Goal: Task Accomplishment & Management: Manage account settings

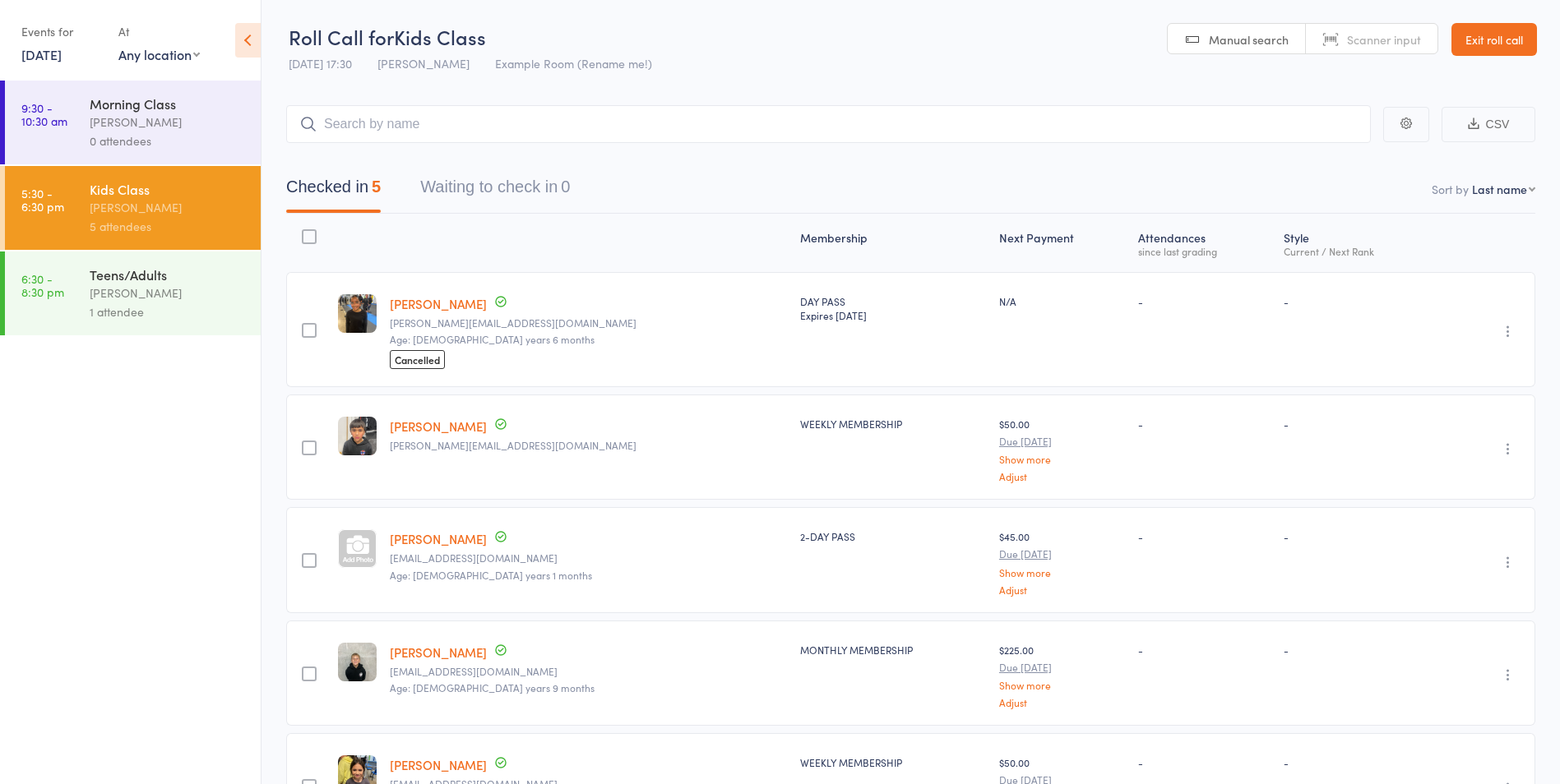
click at [50, 307] on link "6:30 - 8:30 pm Teens/Adults vince latorre 1 attendee" at bounding box center [132, 293] width 256 height 84
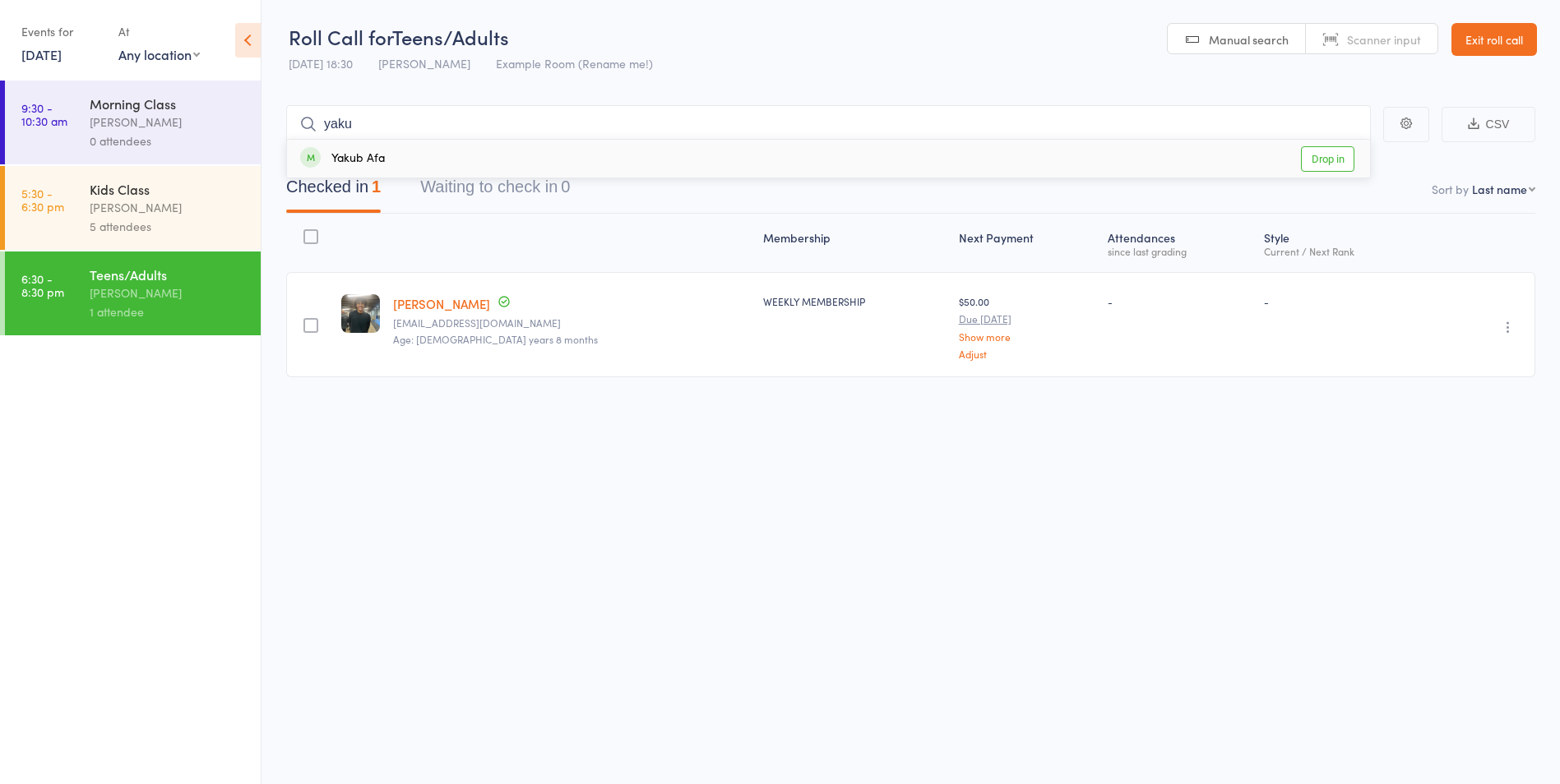
type input "yaku"
click at [1325, 158] on link "Drop in" at bounding box center [1327, 159] width 53 height 25
type input "matt"
click at [1340, 165] on link "Drop in" at bounding box center [1327, 159] width 53 height 25
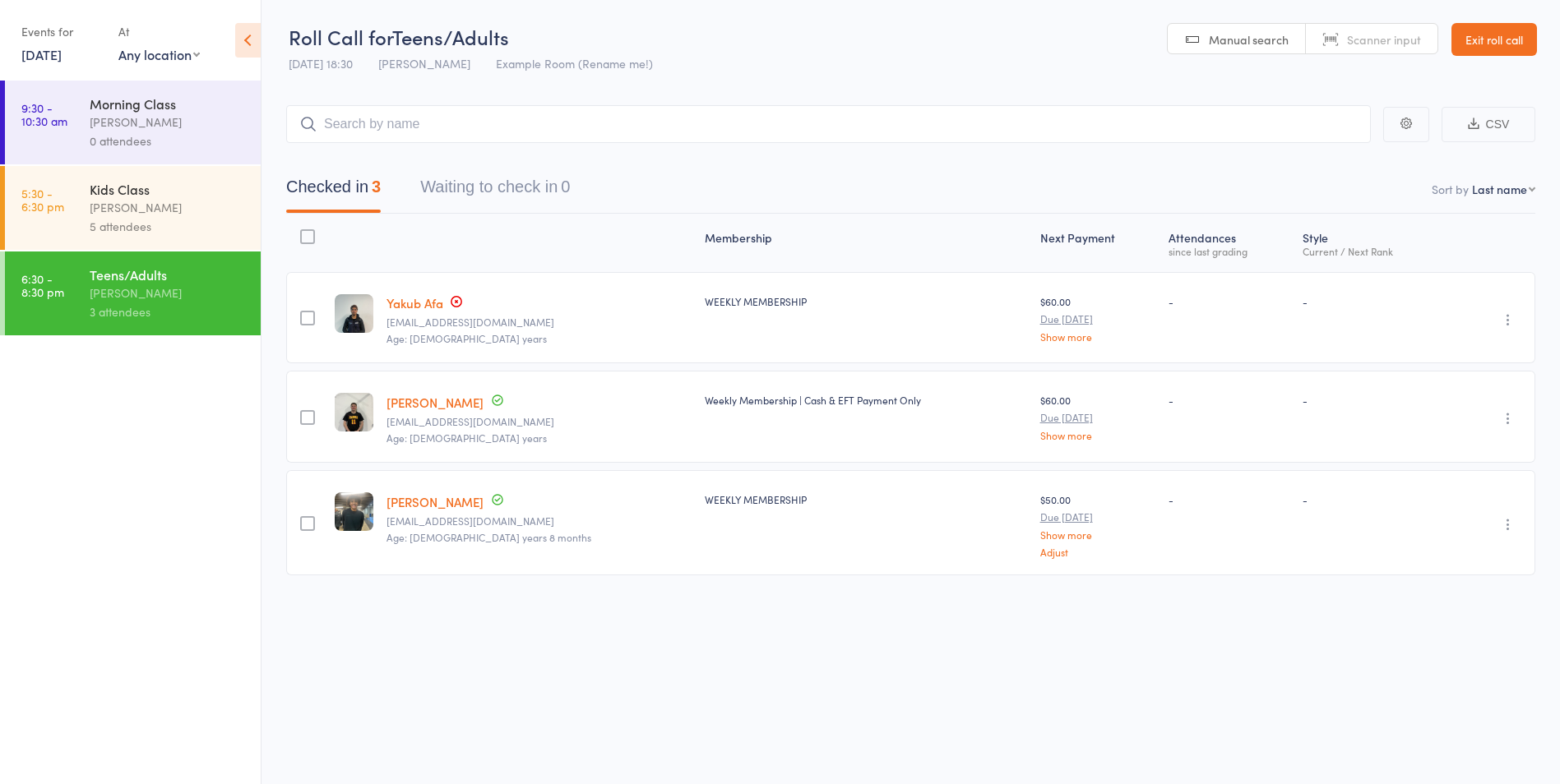
click at [1505, 35] on link "Exit roll call" at bounding box center [1494, 40] width 85 height 33
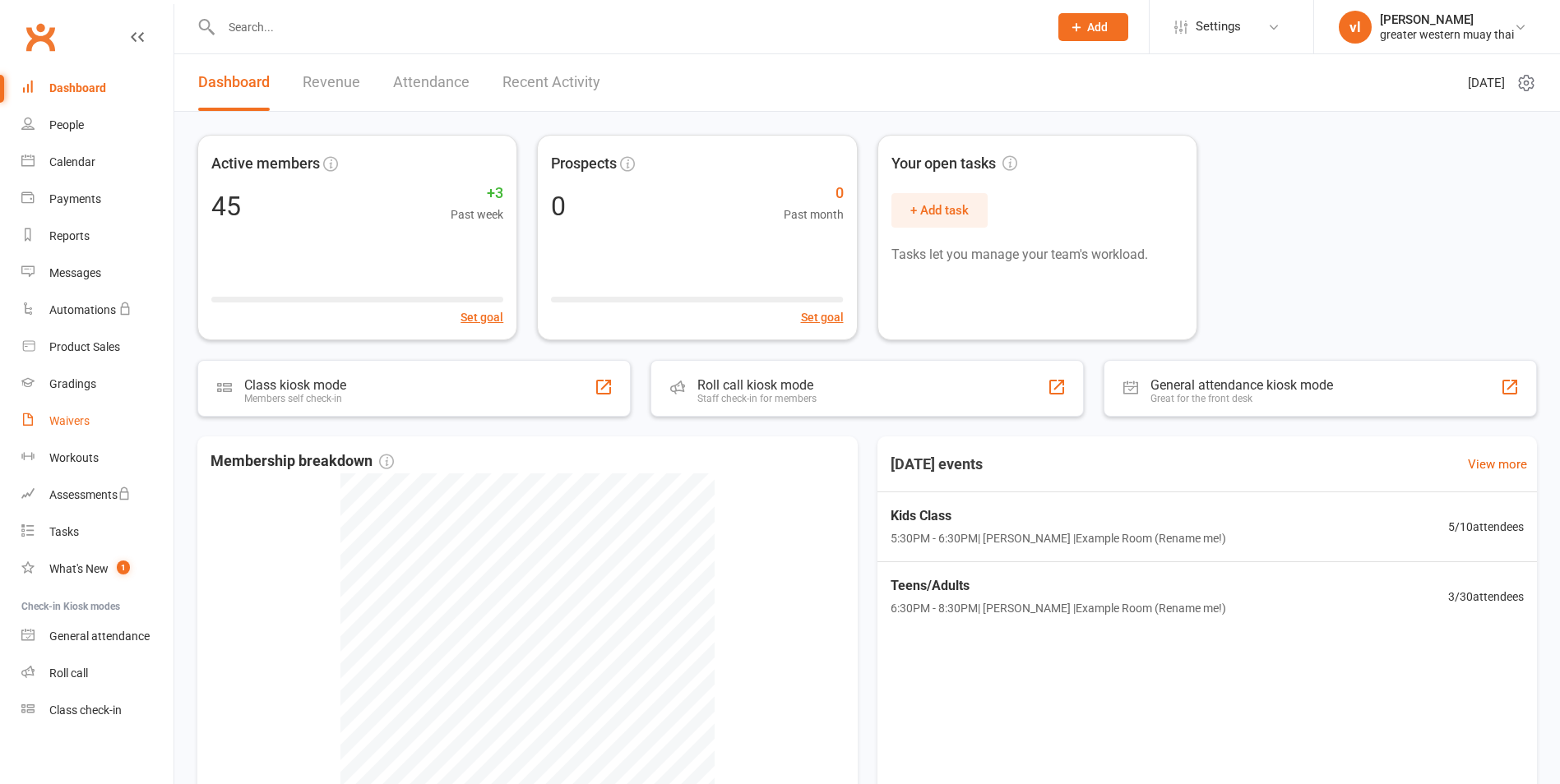
click at [89, 409] on link "Waivers" at bounding box center [97, 421] width 152 height 37
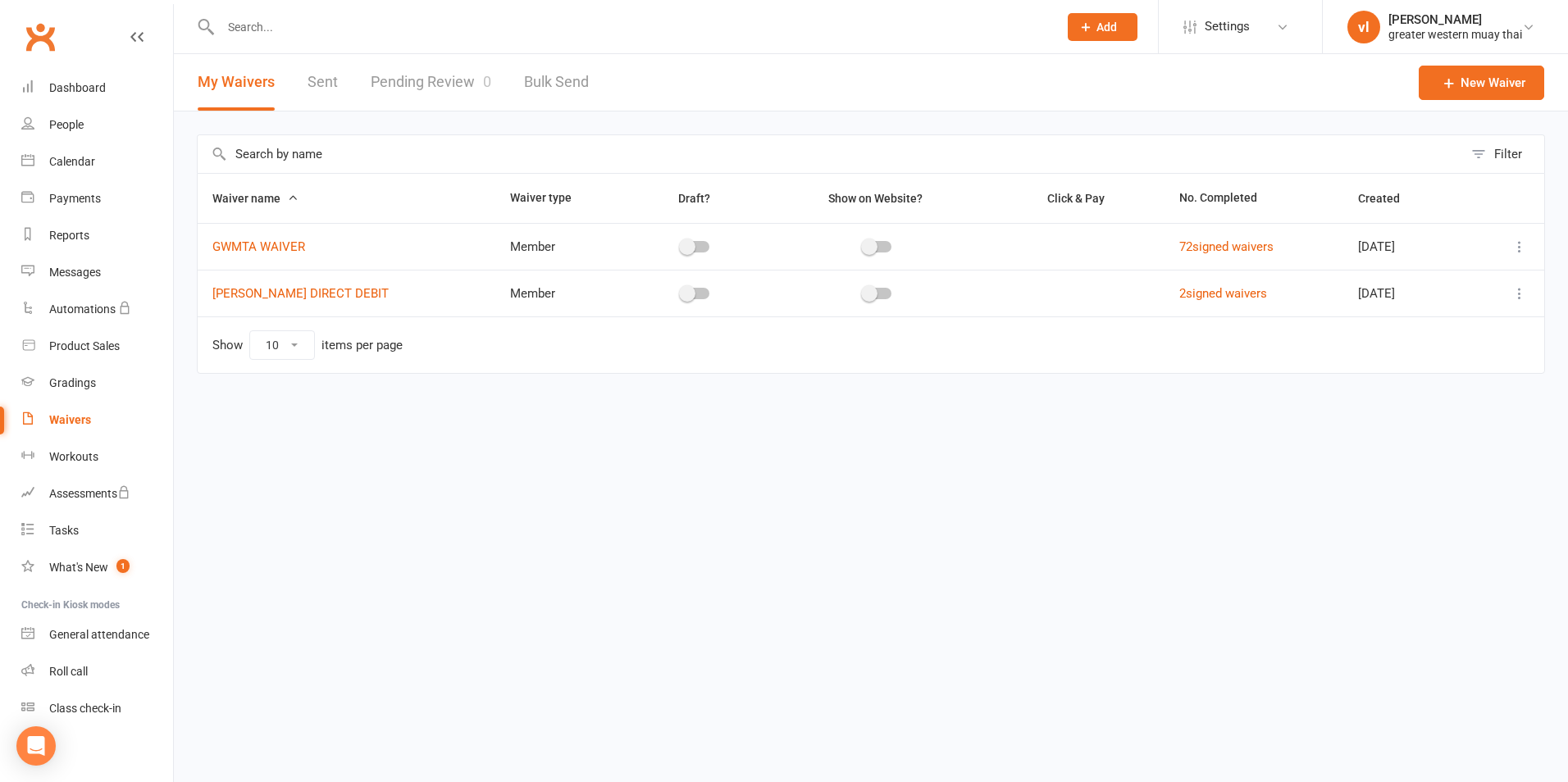
click at [440, 75] on link "Pending Review 0" at bounding box center [431, 82] width 120 height 56
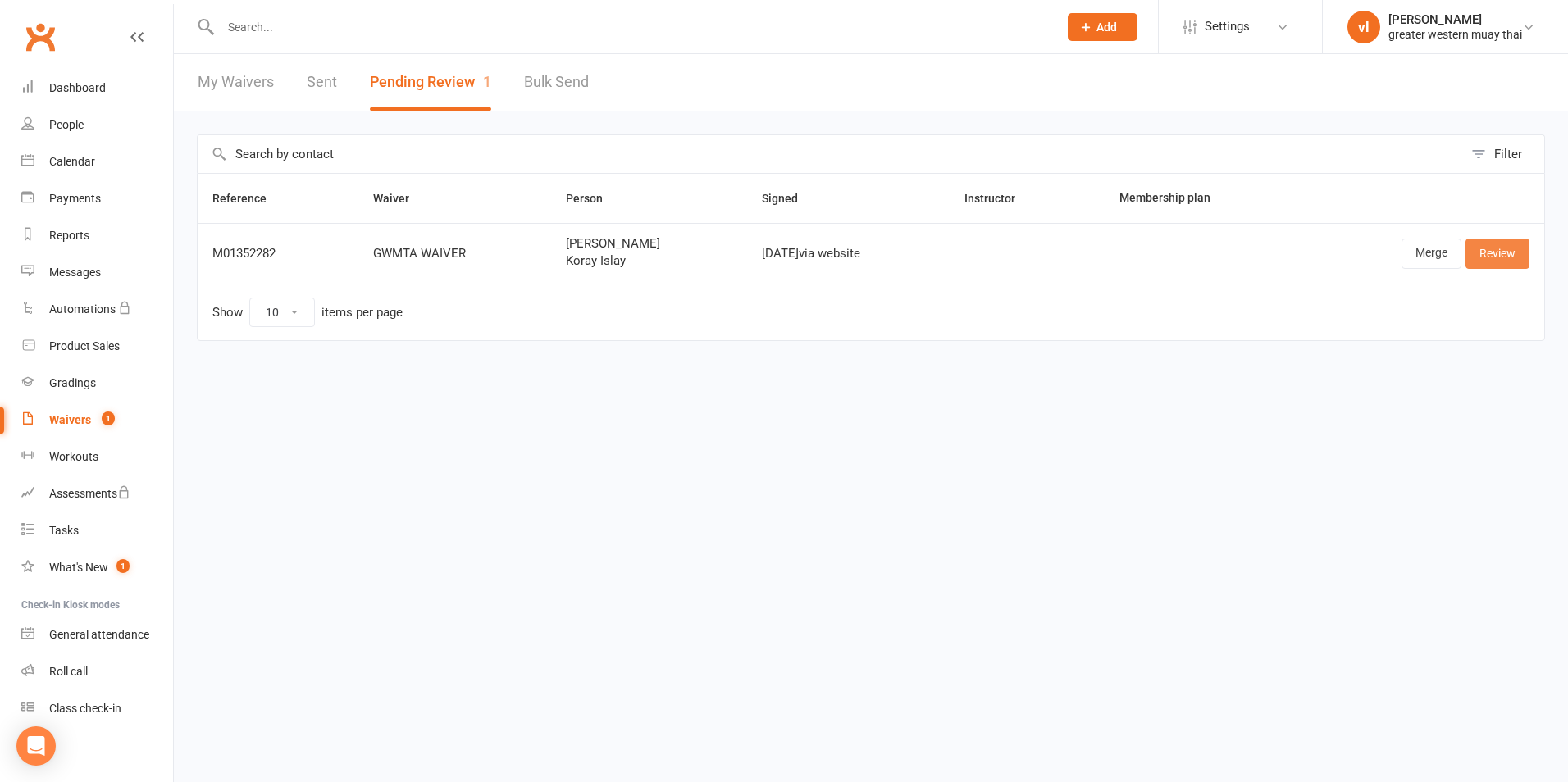
click at [1527, 265] on link "Review" at bounding box center [1497, 253] width 64 height 30
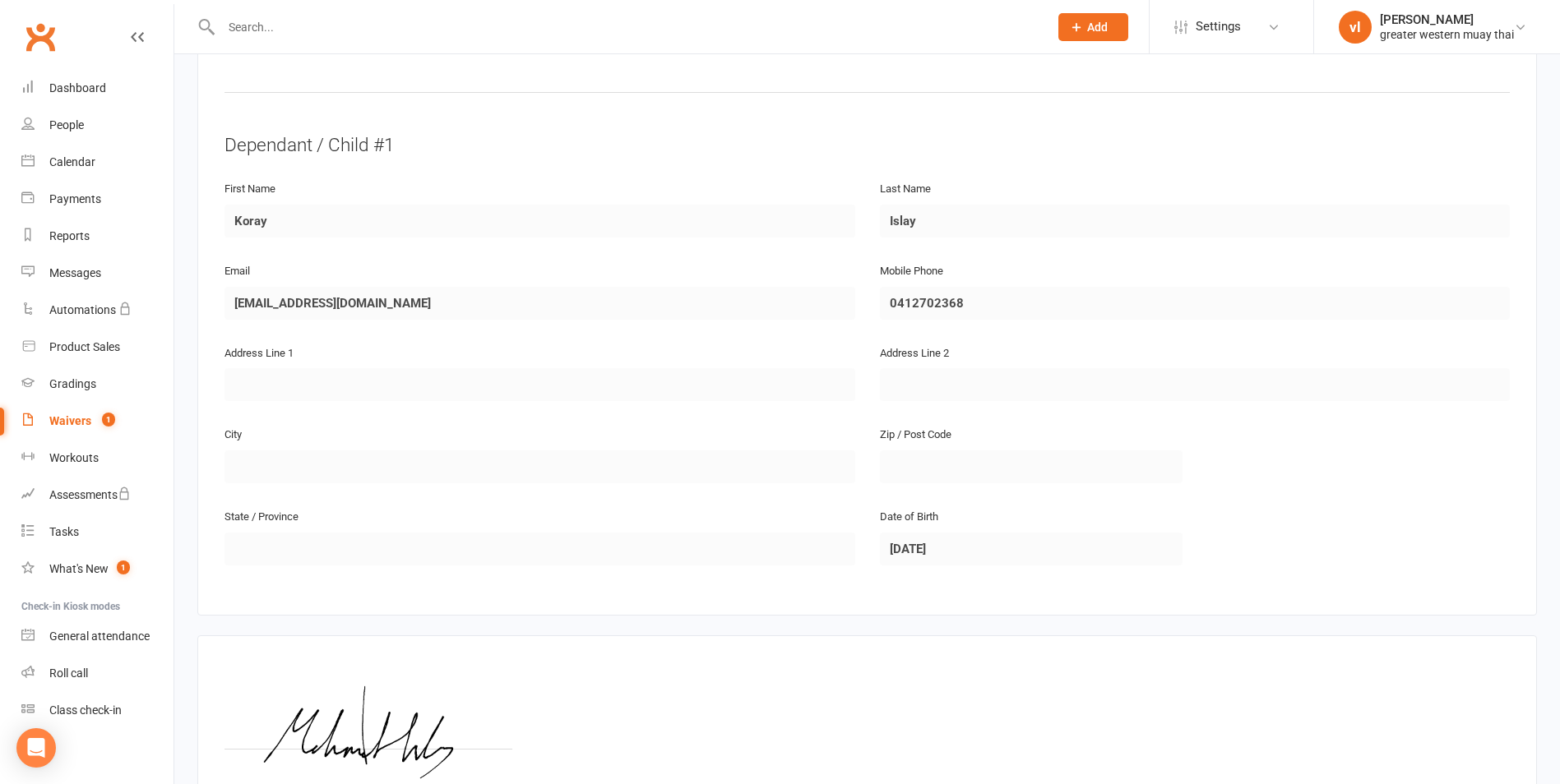
scroll to position [941, 0]
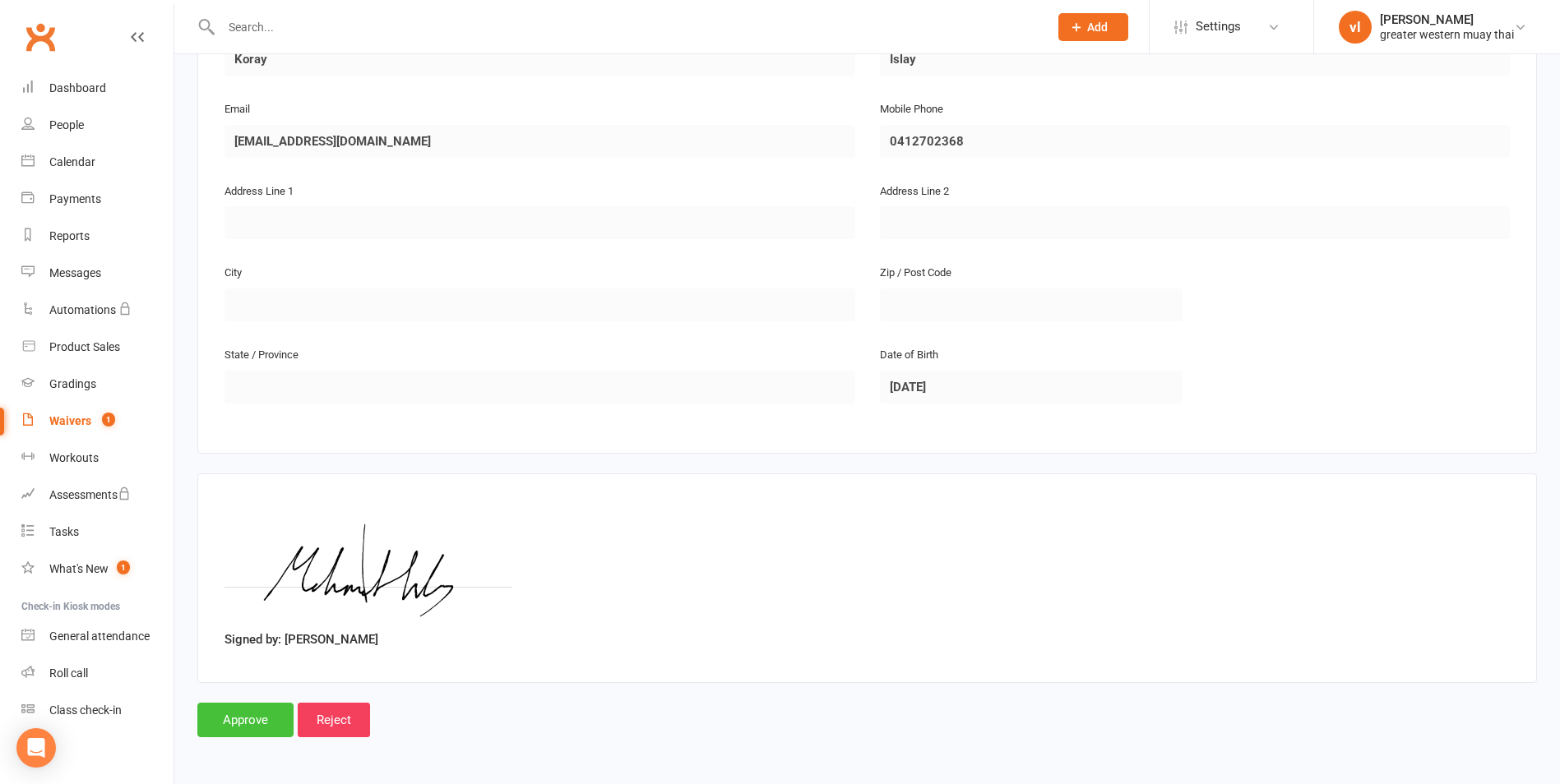
click at [230, 719] on input "Approve" at bounding box center [245, 720] width 96 height 34
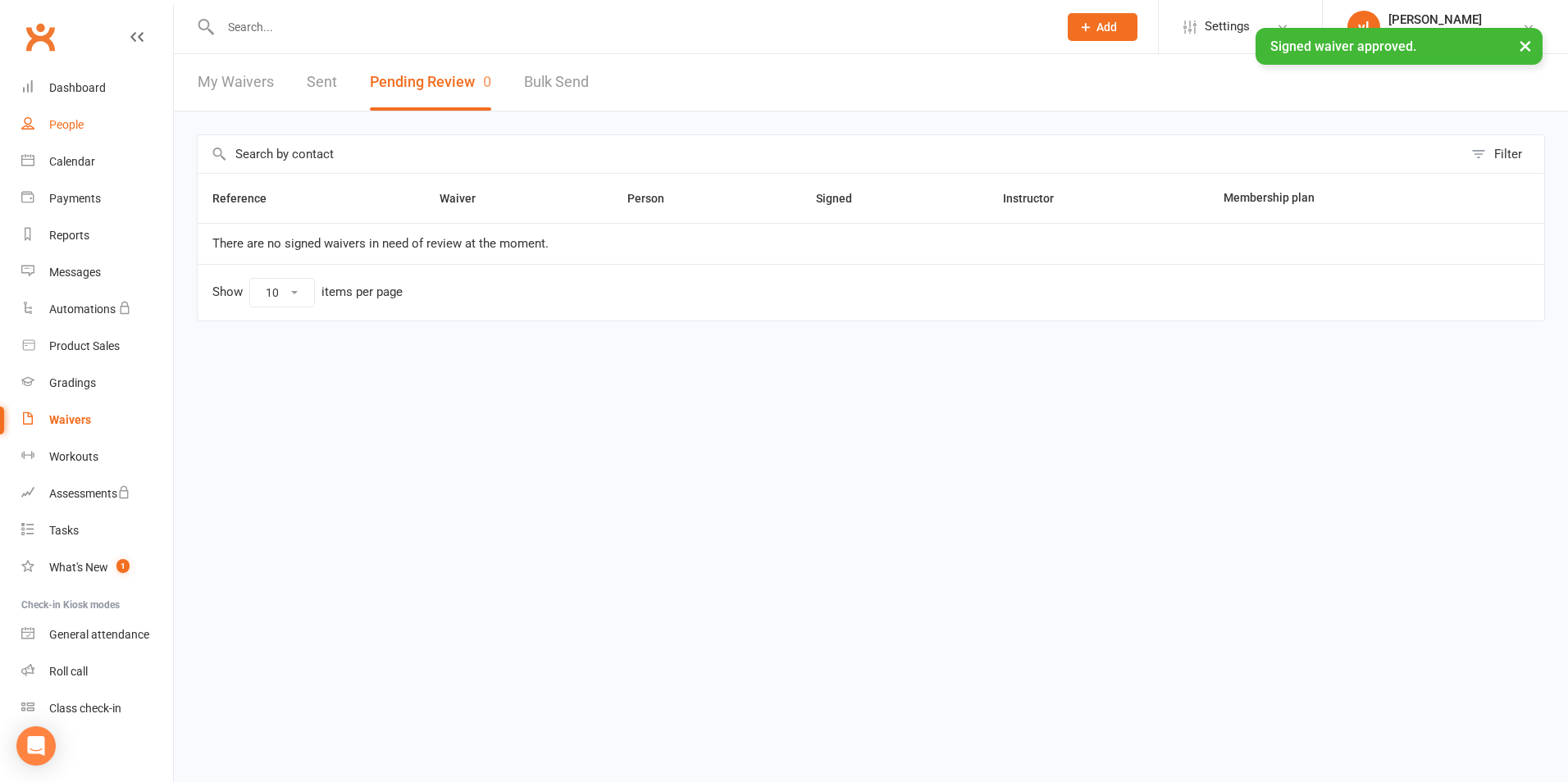
click at [134, 129] on link "People" at bounding box center [97, 125] width 152 height 37
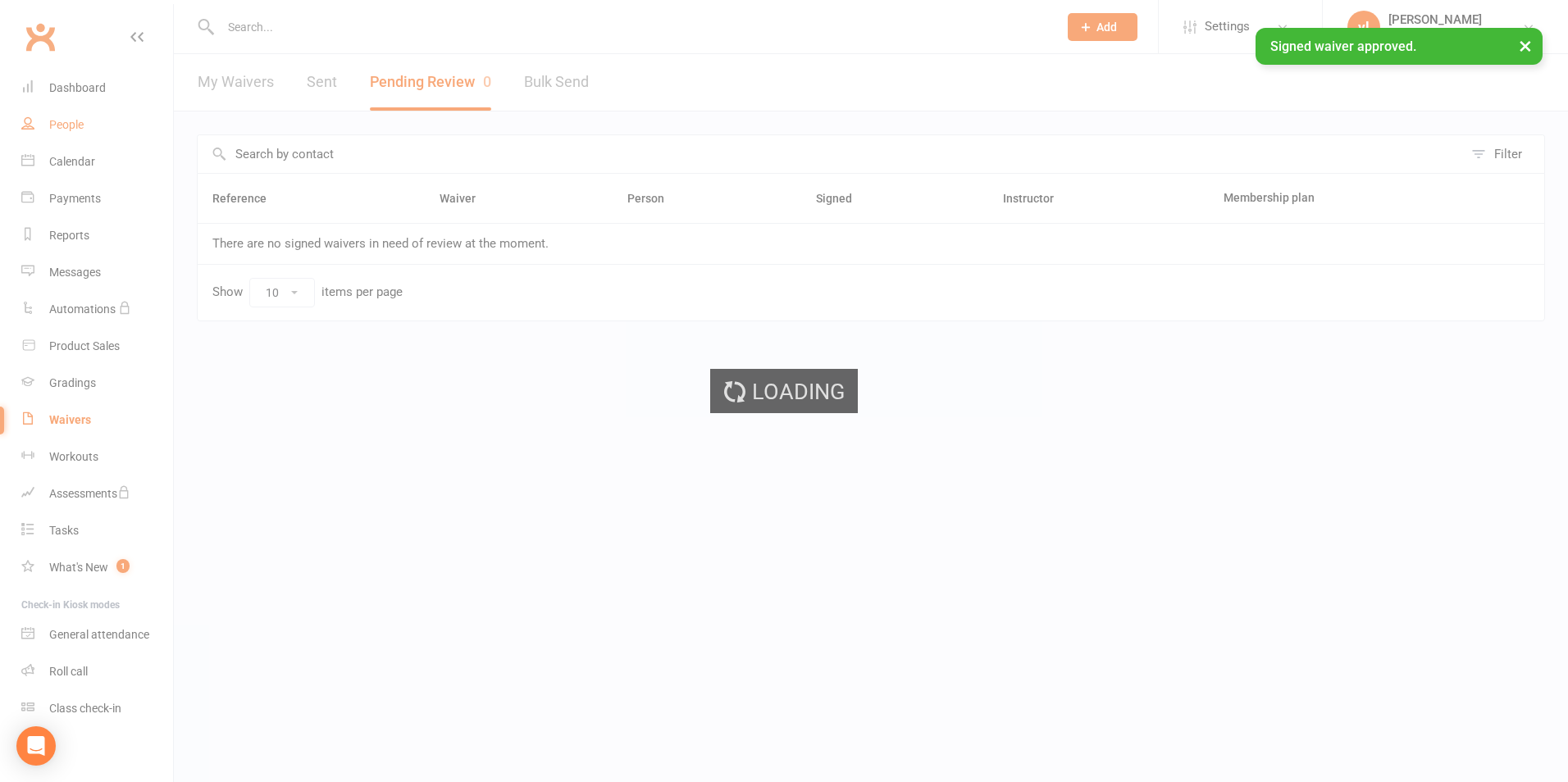
select select "25"
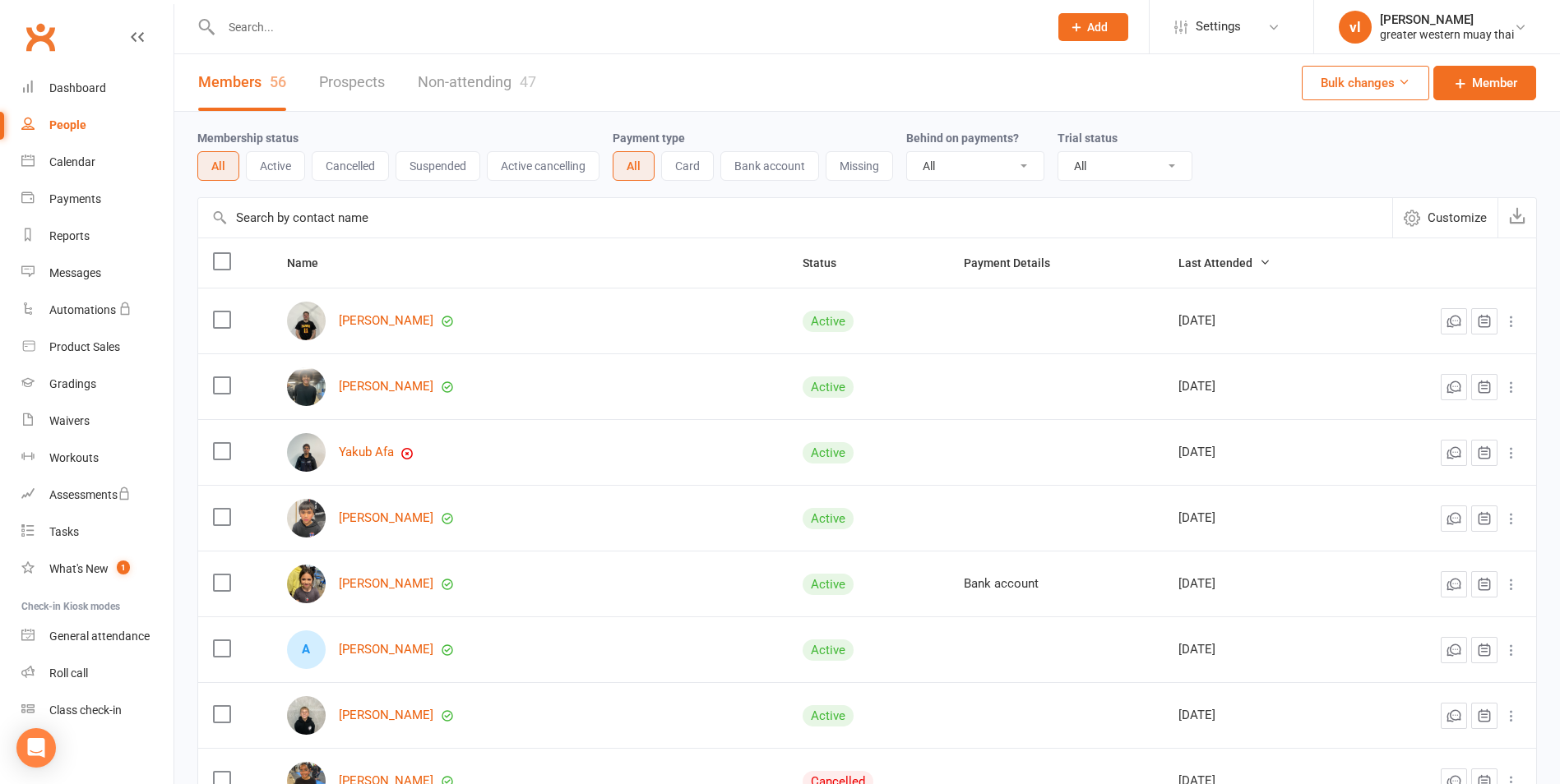
click at [502, 219] on input "text" at bounding box center [794, 218] width 1194 height 40
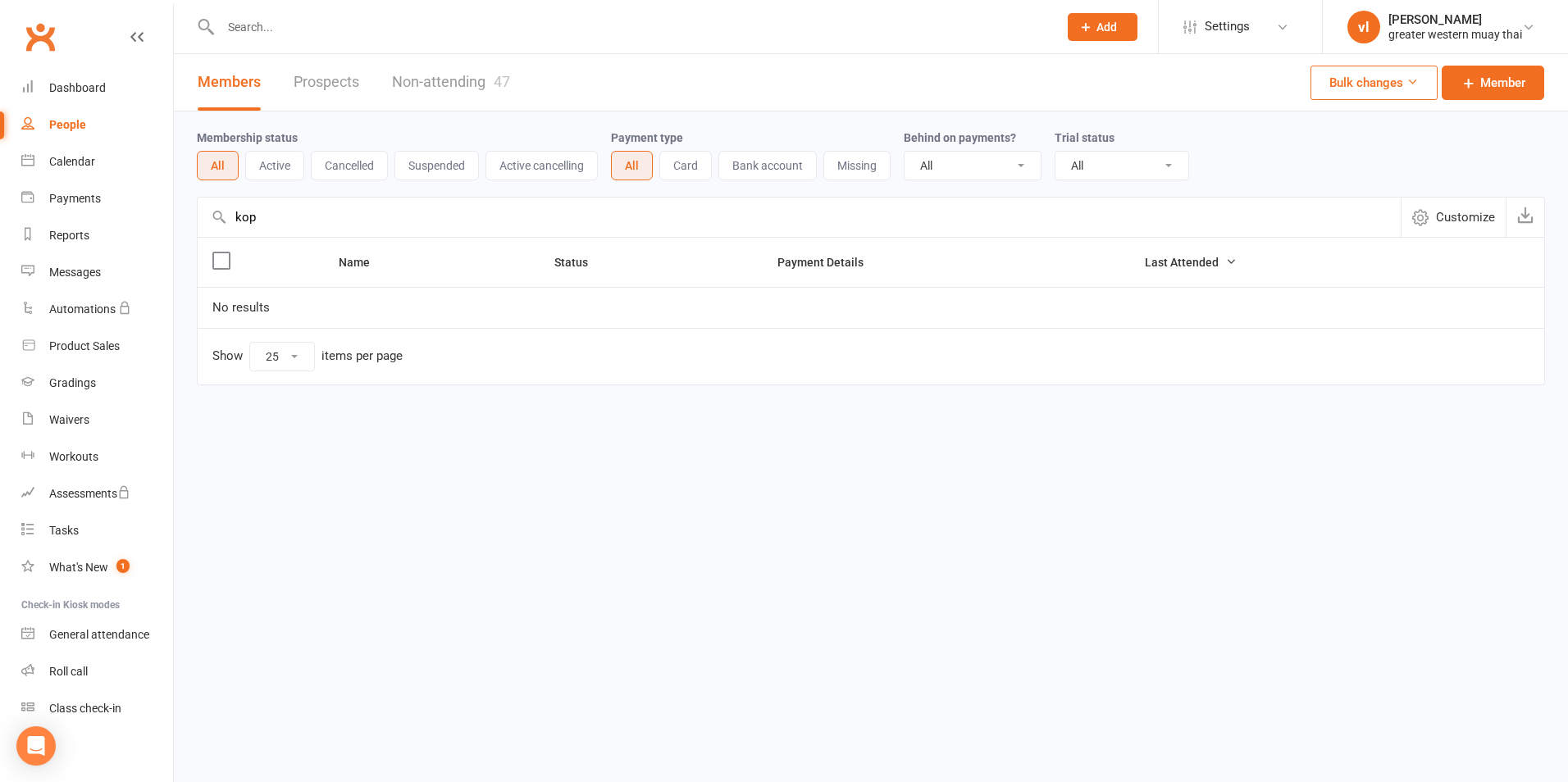
click at [335, 225] on input "kop" at bounding box center [798, 217] width 1203 height 39
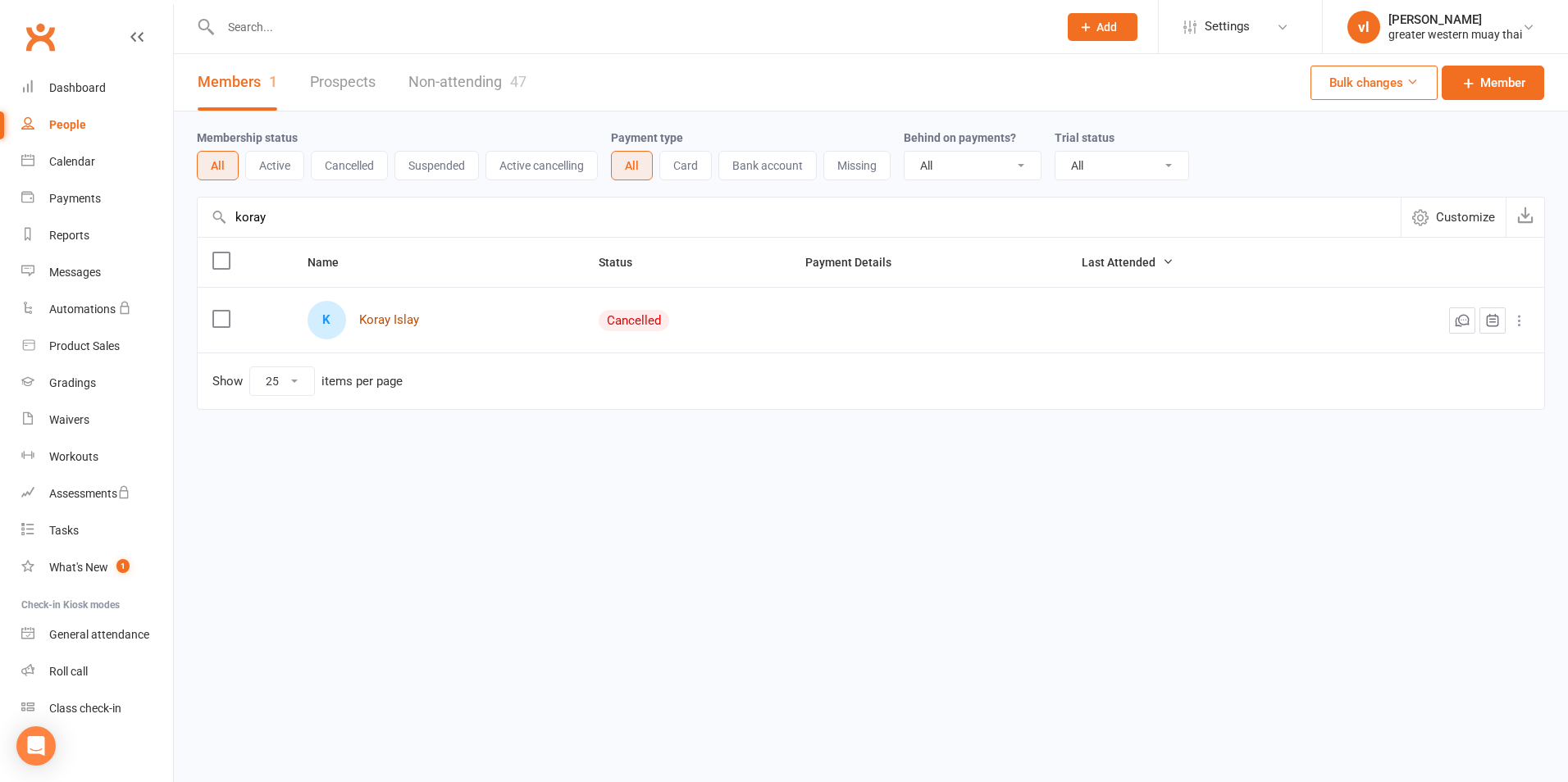
type input "koray"
click at [378, 325] on link "Koray Islay" at bounding box center [388, 320] width 60 height 14
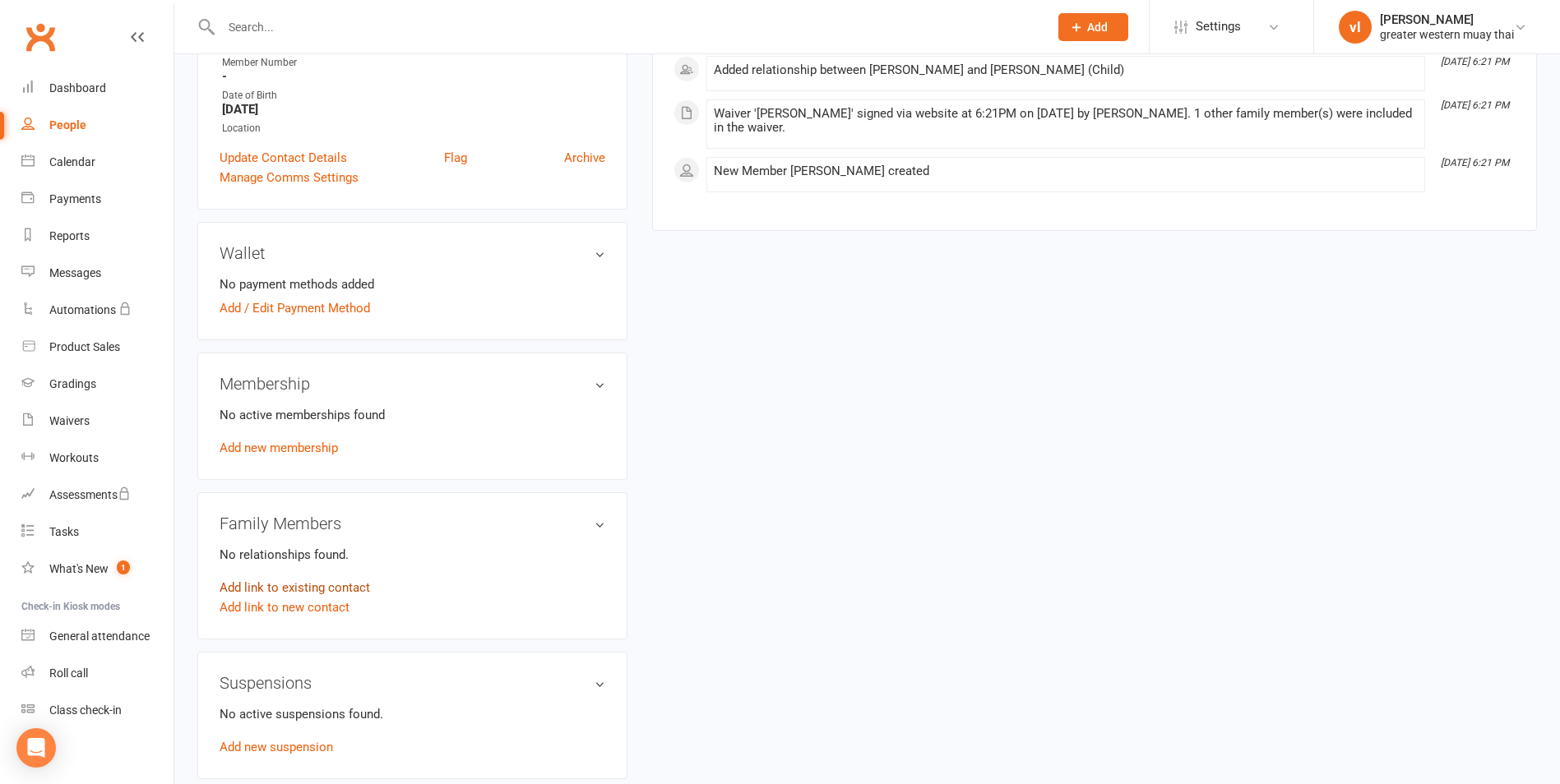
scroll to position [329, 0]
click at [224, 450] on link "Add new membership" at bounding box center [279, 447] width 119 height 14
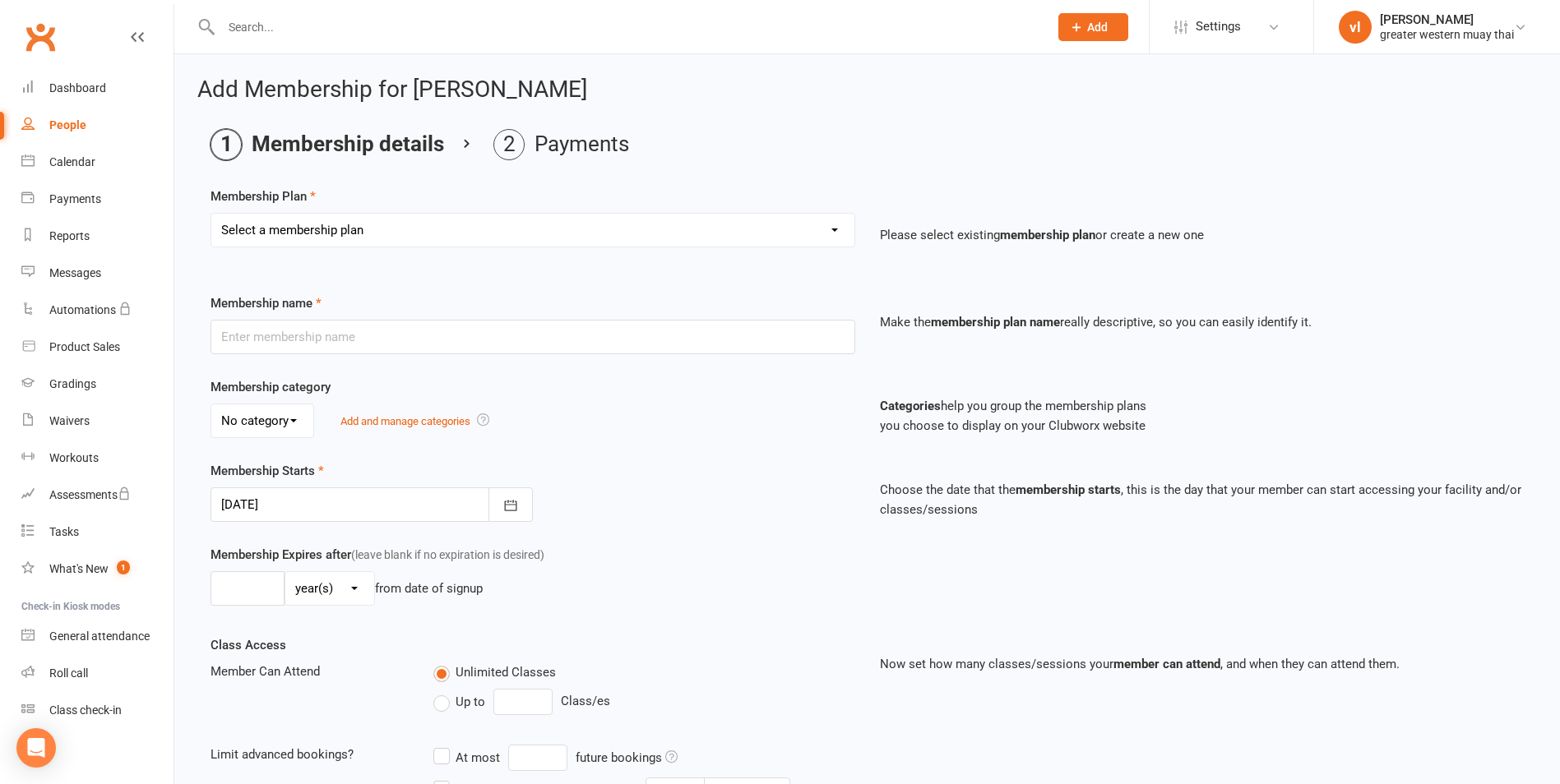
click at [408, 245] on select "Select a membership plan Create new Membership Plan PT SESSION DAY PASS WEEKLY …" at bounding box center [533, 230] width 643 height 33
select select "5"
click at [211, 214] on select "Select a membership plan Create new Membership Plan PT SESSION DAY PASS WEEKLY …" at bounding box center [533, 230] width 643 height 33
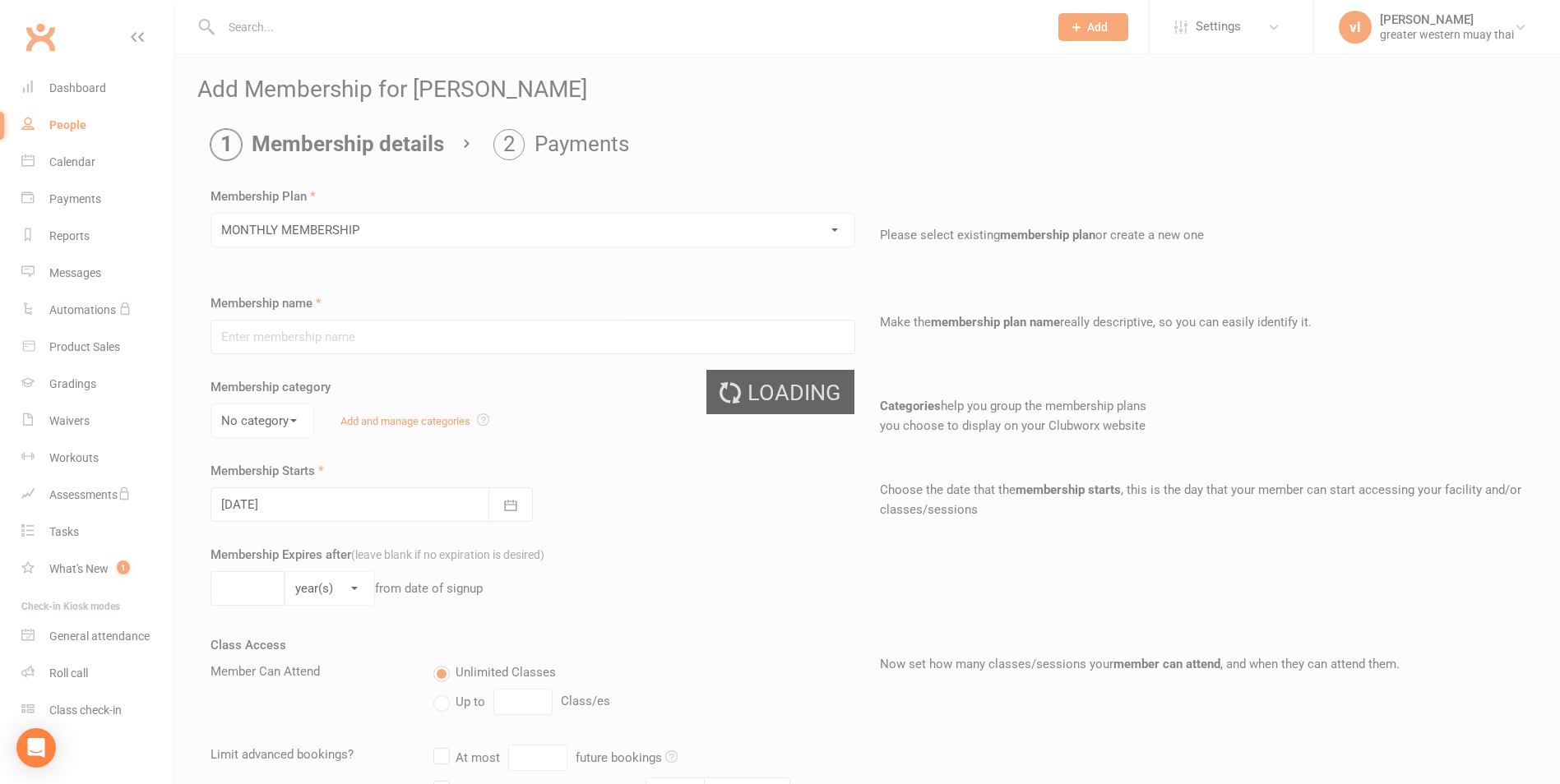
type input "MONTHLY MEMBERSHIP"
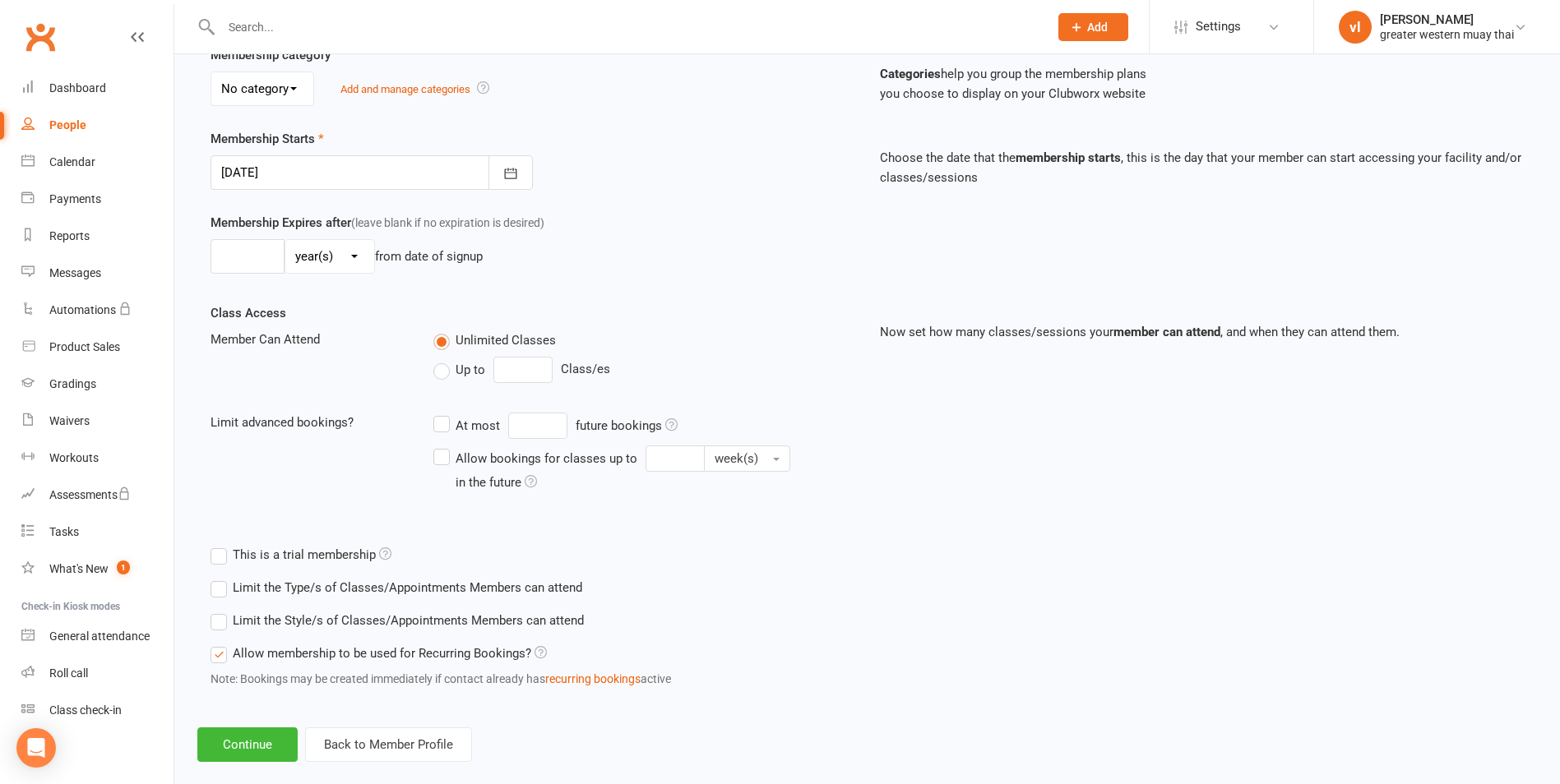
scroll to position [358, 0]
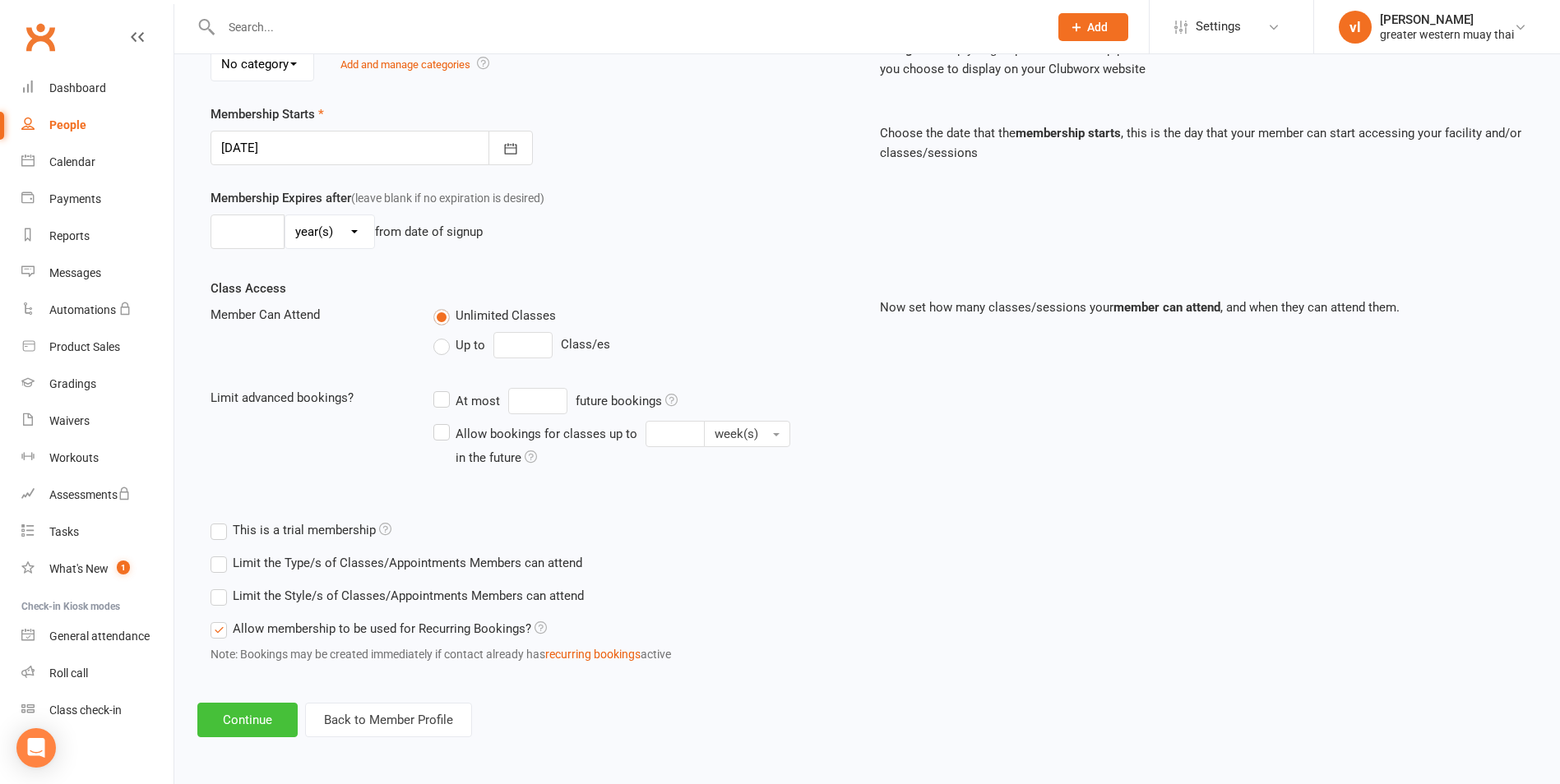
click at [246, 714] on button "Continue" at bounding box center [247, 720] width 101 height 34
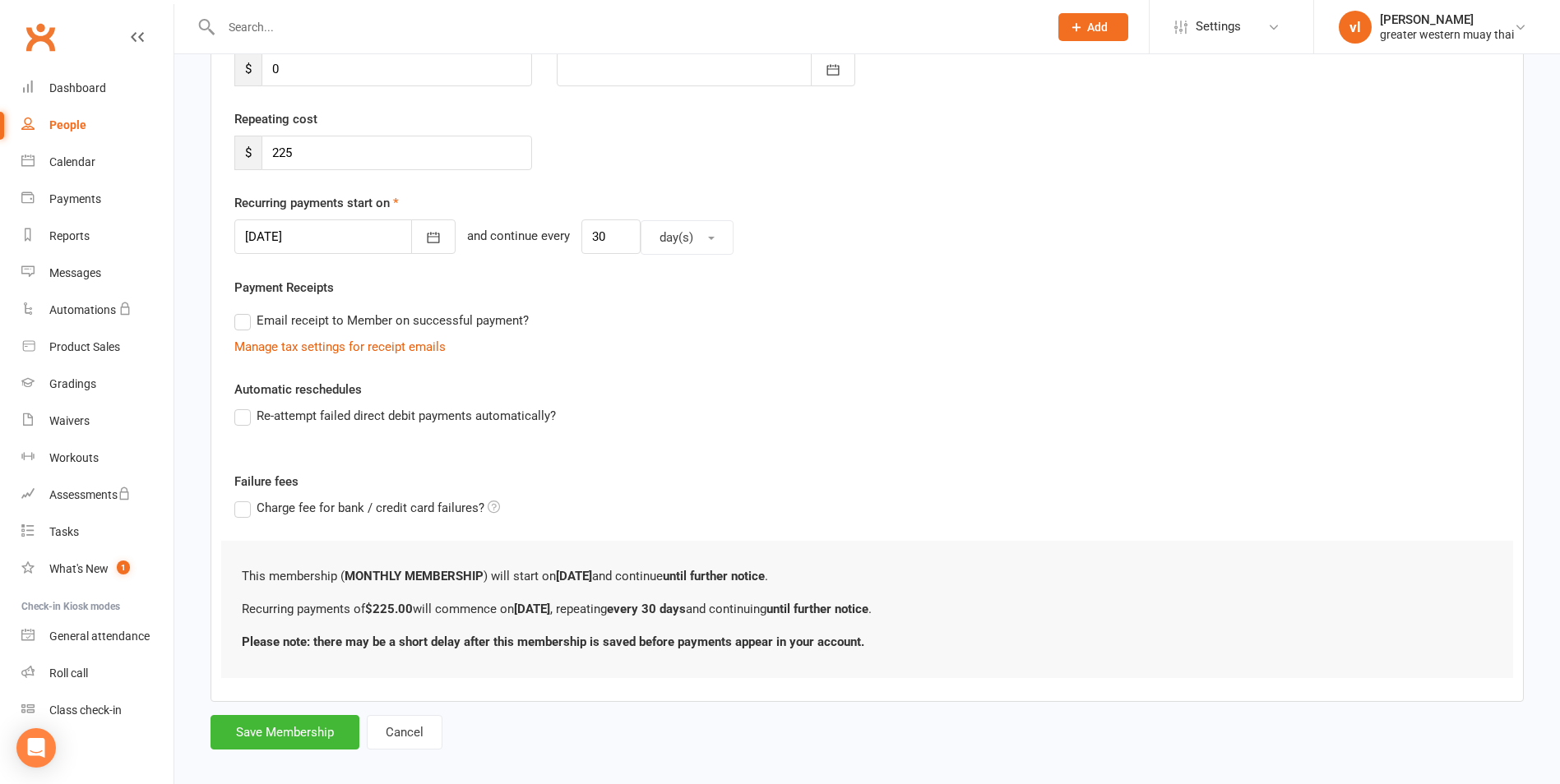
scroll to position [280, 0]
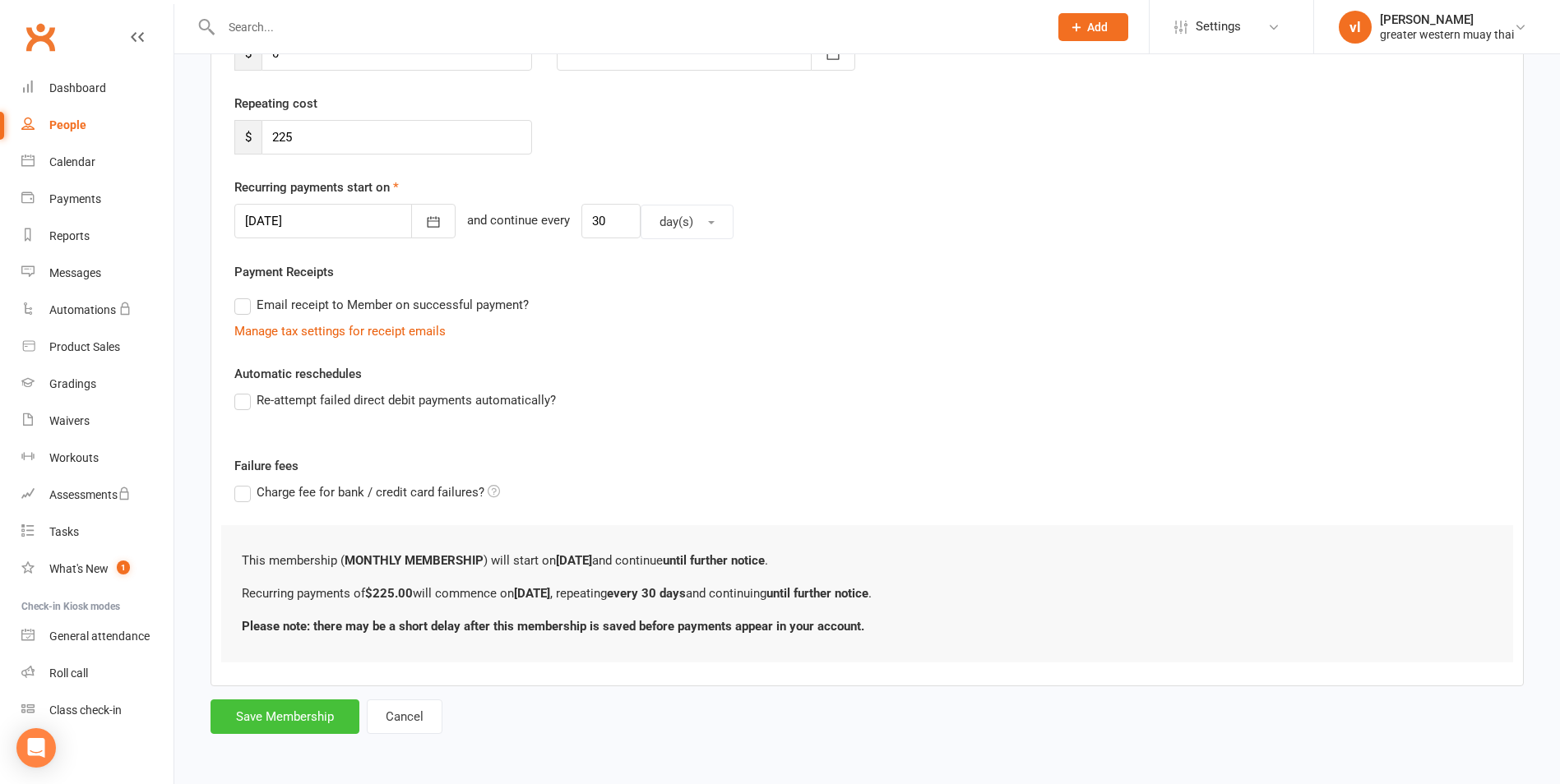
click at [257, 714] on button "Save Membership" at bounding box center [284, 717] width 148 height 34
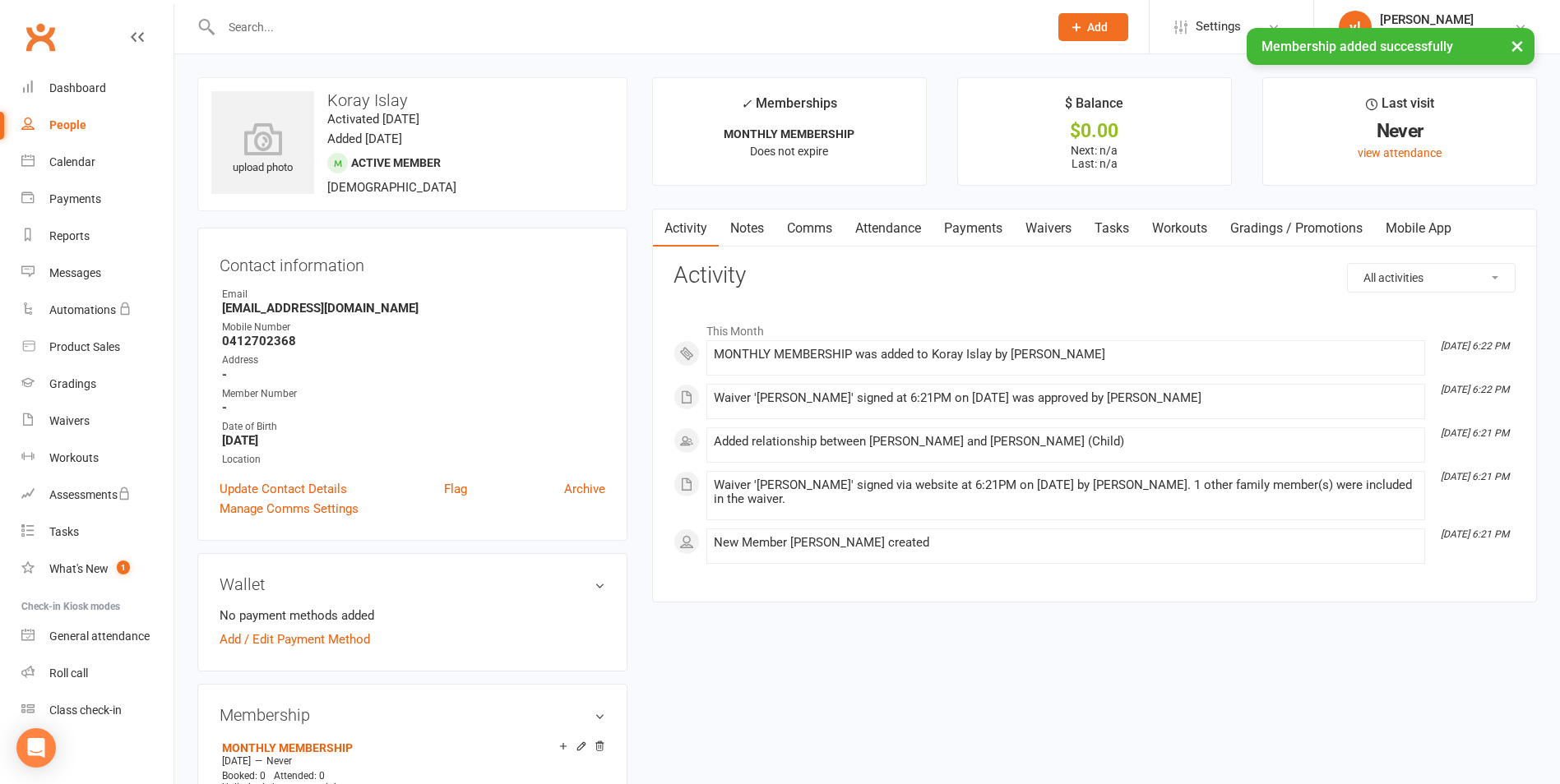
drag, startPoint x: 975, startPoint y: 238, endPoint x: 917, endPoint y: 307, distance: 90.1
click at [976, 238] on link "Payments" at bounding box center [973, 228] width 82 height 38
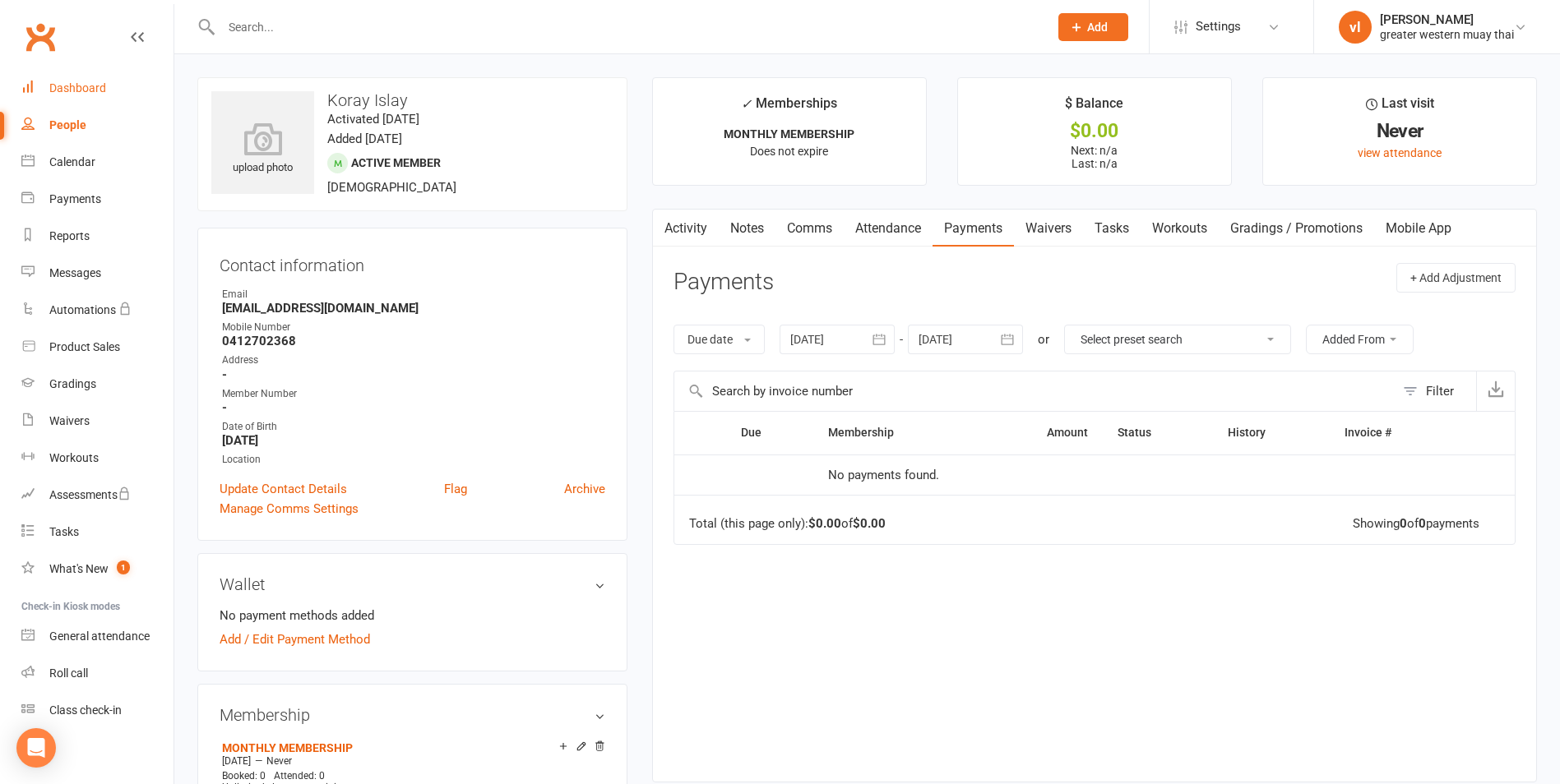
click at [82, 94] on div "Dashboard" at bounding box center [77, 88] width 57 height 13
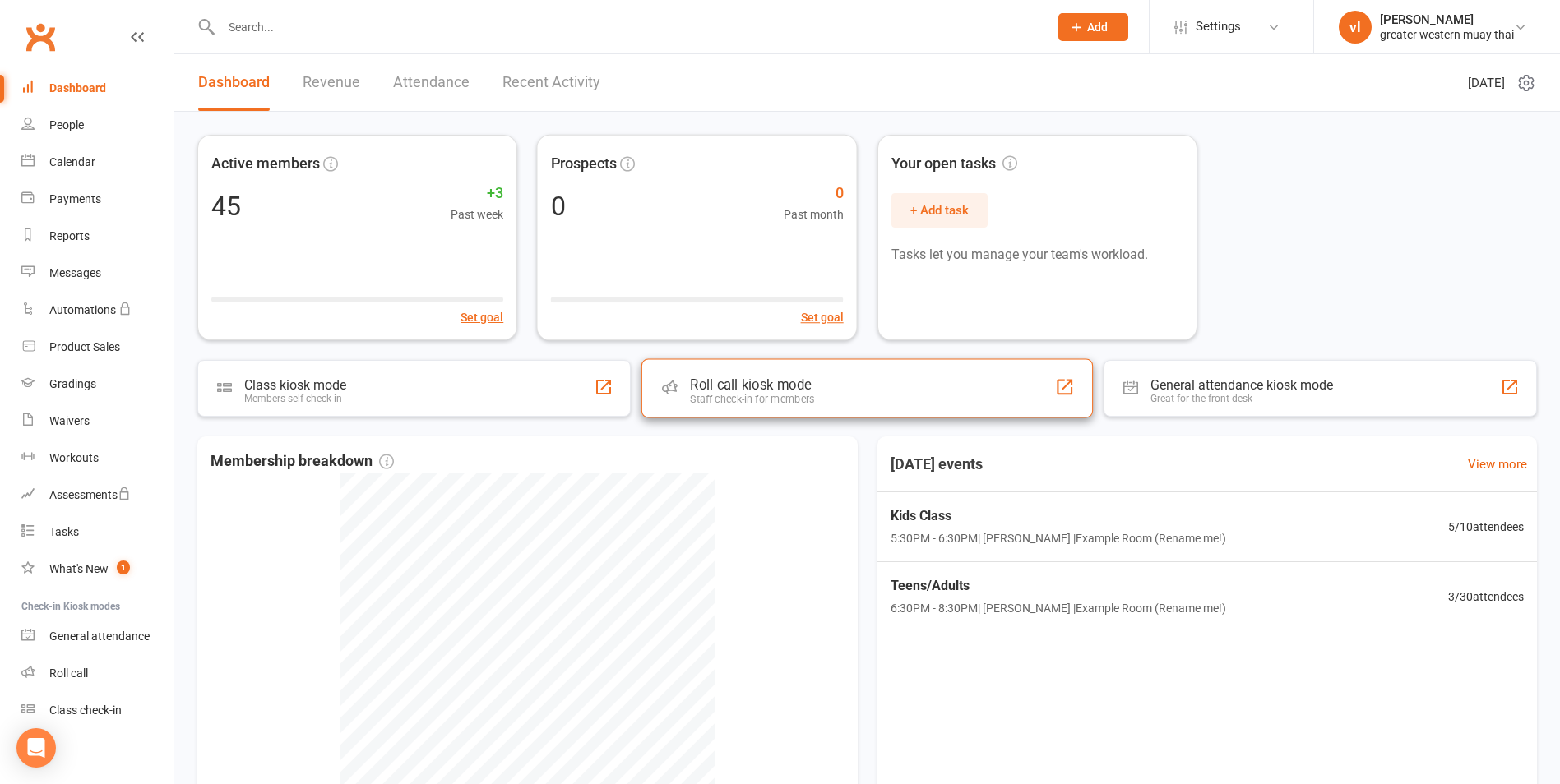
click at [757, 368] on div "Roll call kiosk mode Staff check-in for members" at bounding box center [867, 389] width 452 height 59
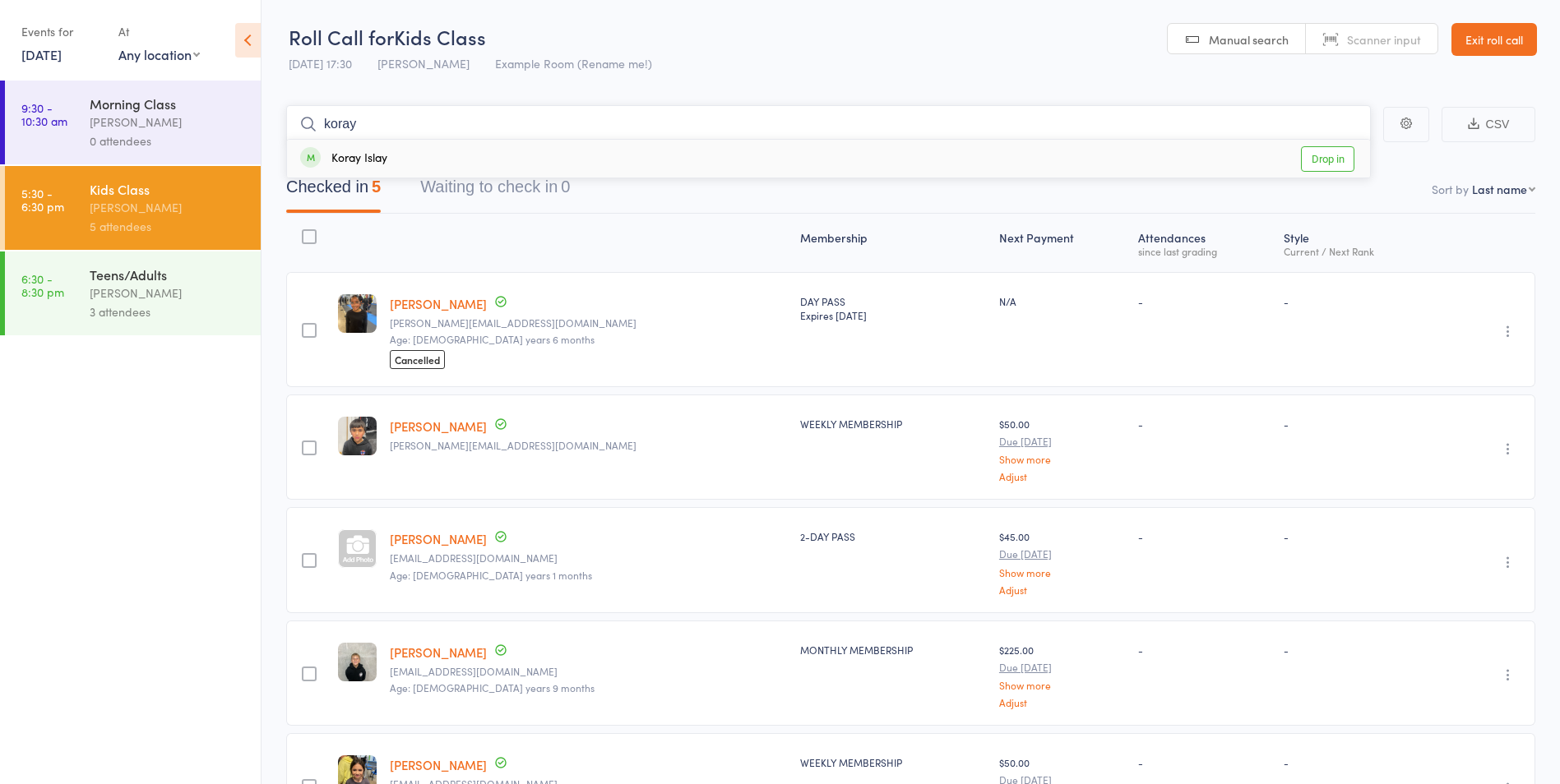
type input "koray"
click at [1322, 163] on link "Drop in" at bounding box center [1327, 159] width 53 height 25
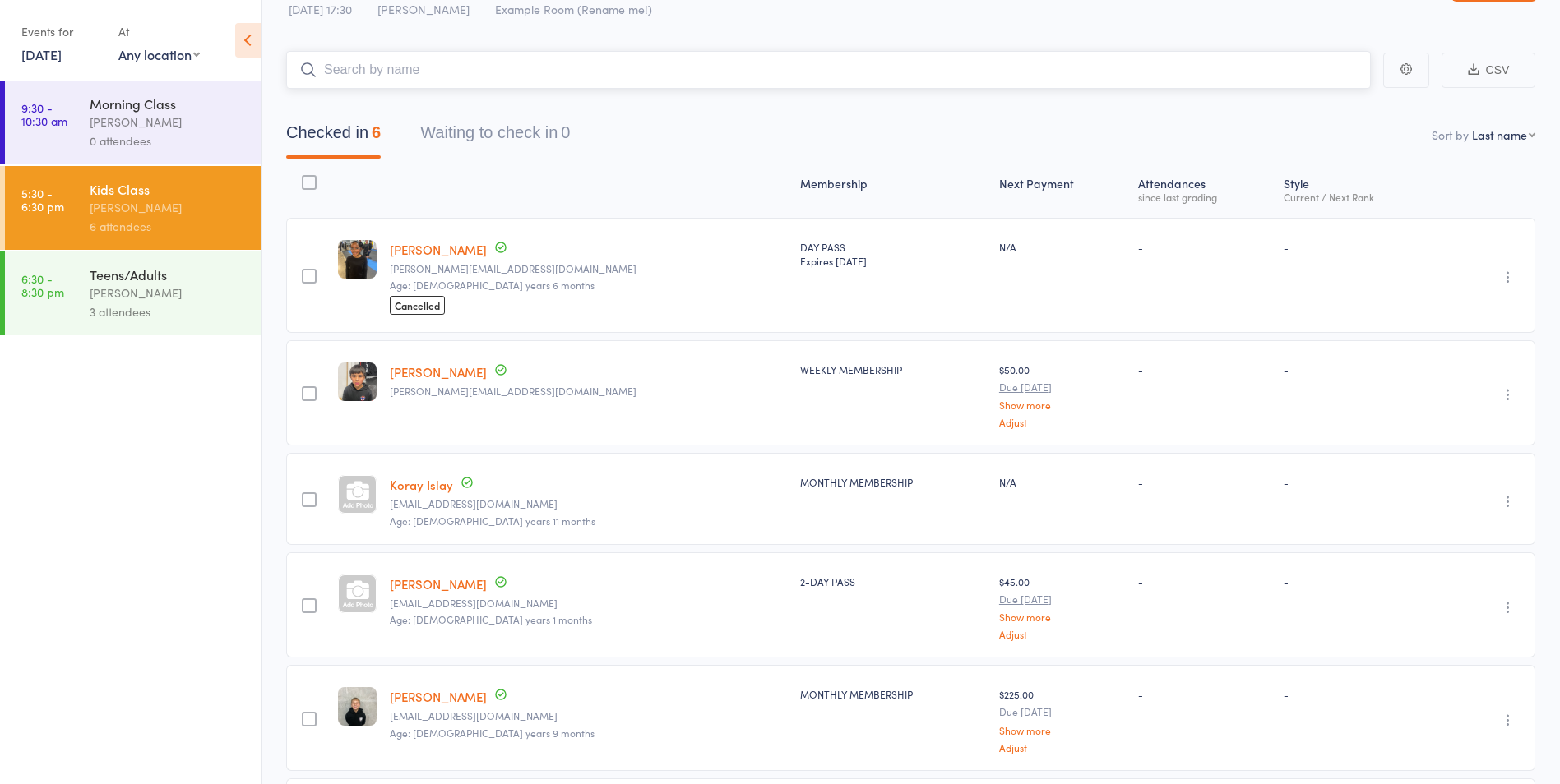
scroll to position [82, 0]
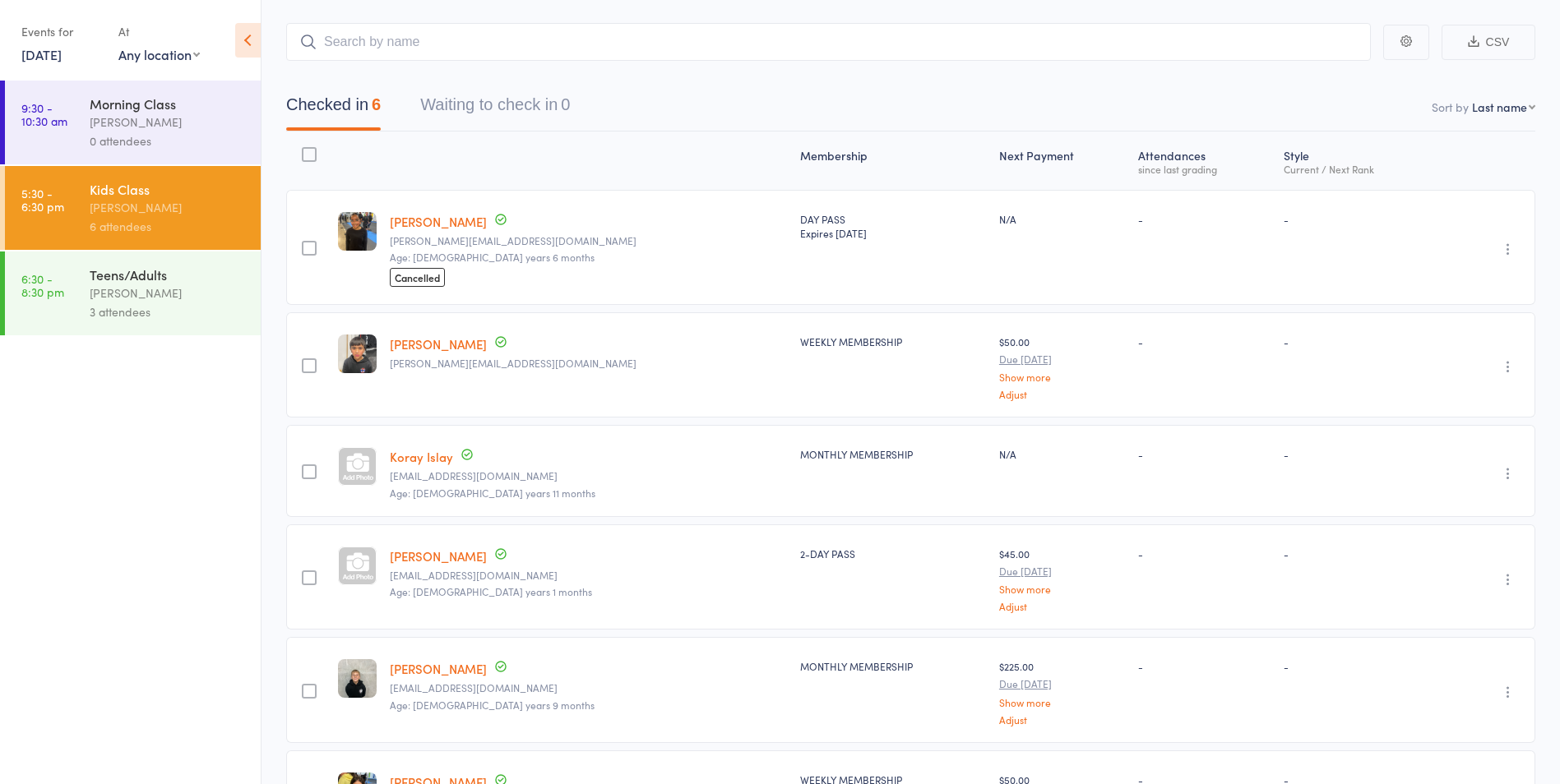
click at [1510, 479] on icon "button" at bounding box center [1509, 473] width 16 height 16
click at [1459, 611] on li "Remove" at bounding box center [1449, 616] width 136 height 22
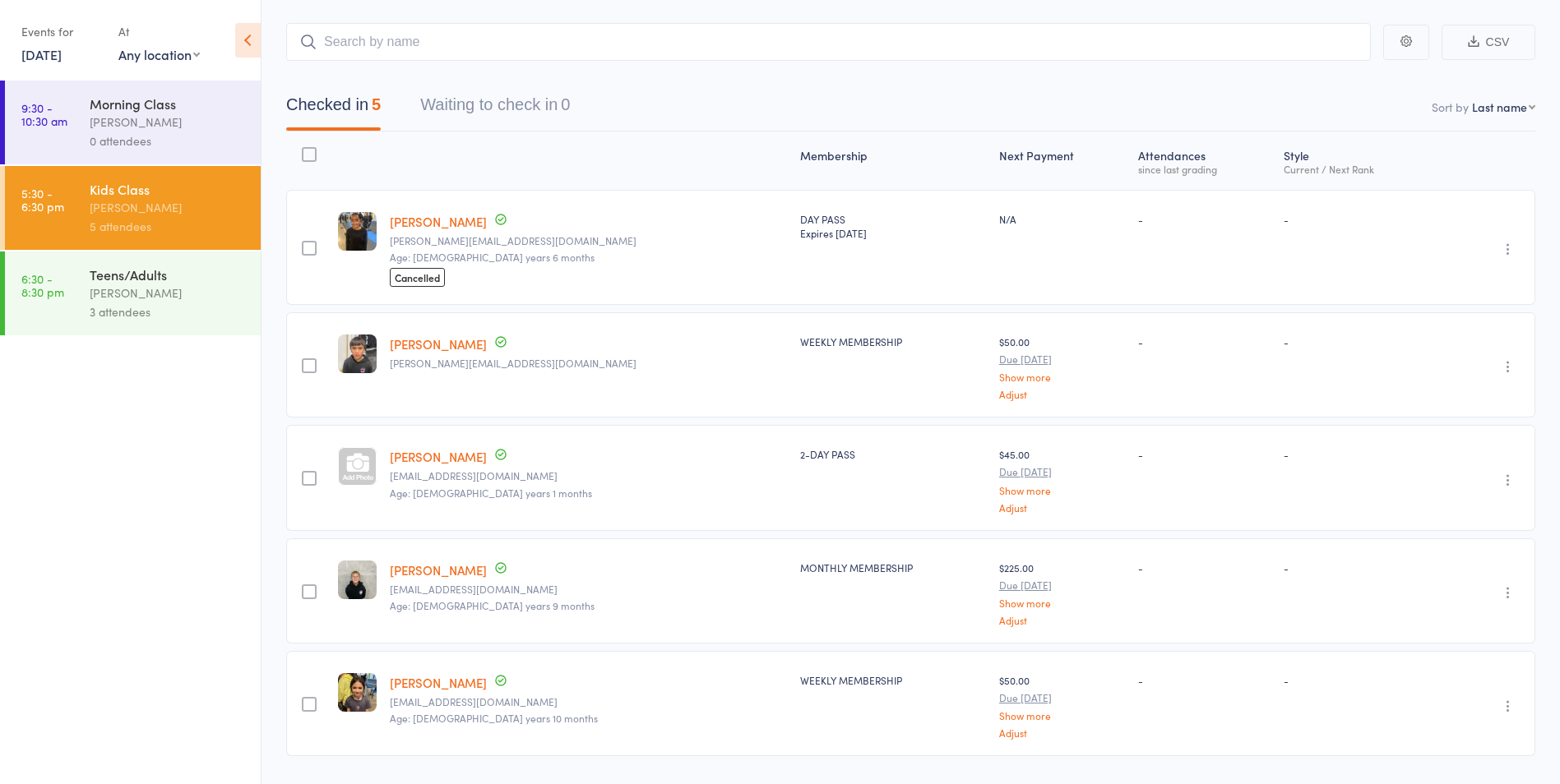
click at [191, 285] on div "[PERSON_NAME]" at bounding box center [168, 292] width 157 height 19
click at [181, 285] on div "[PERSON_NAME]" at bounding box center [168, 292] width 157 height 19
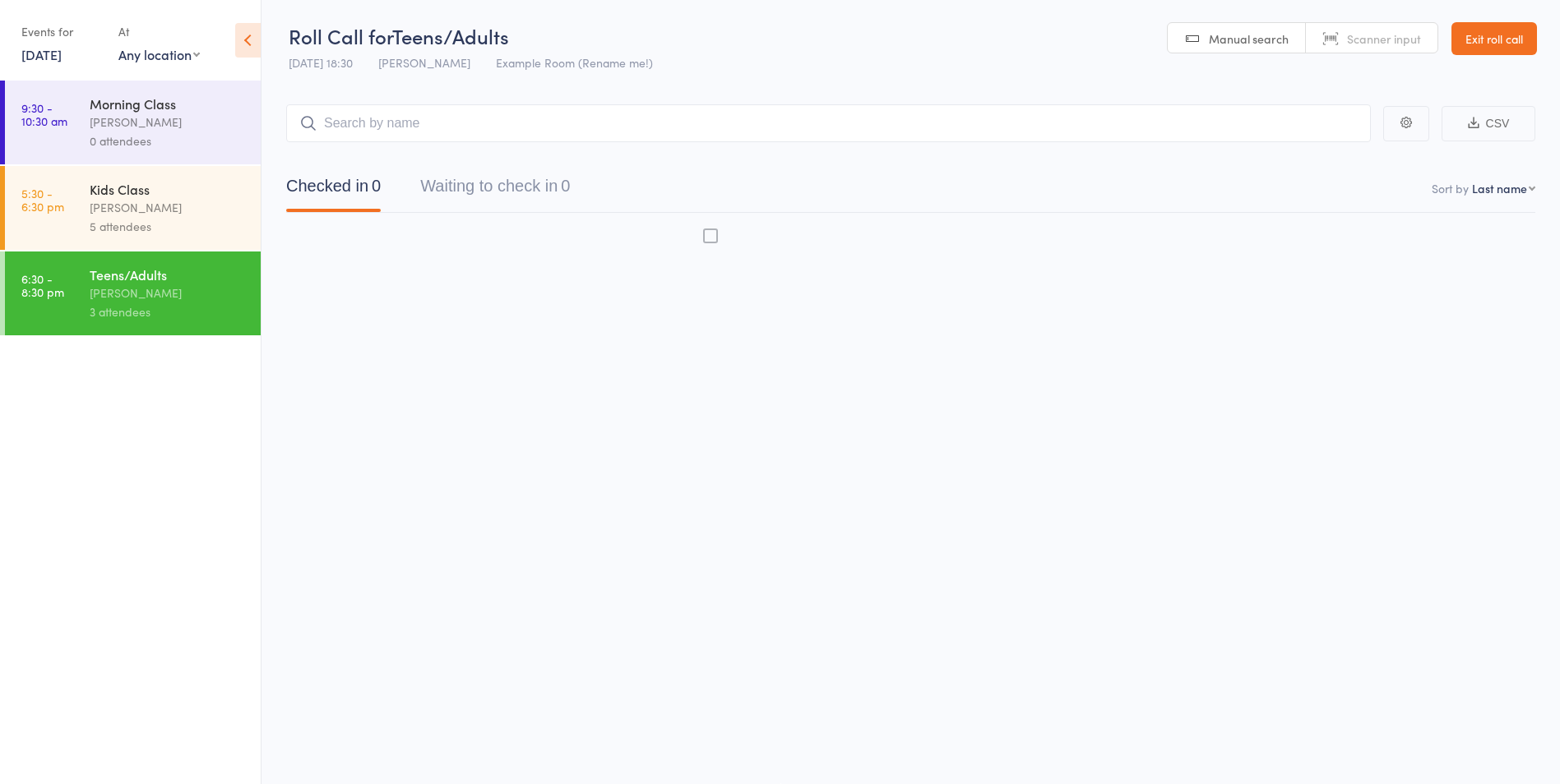
scroll to position [1, 0]
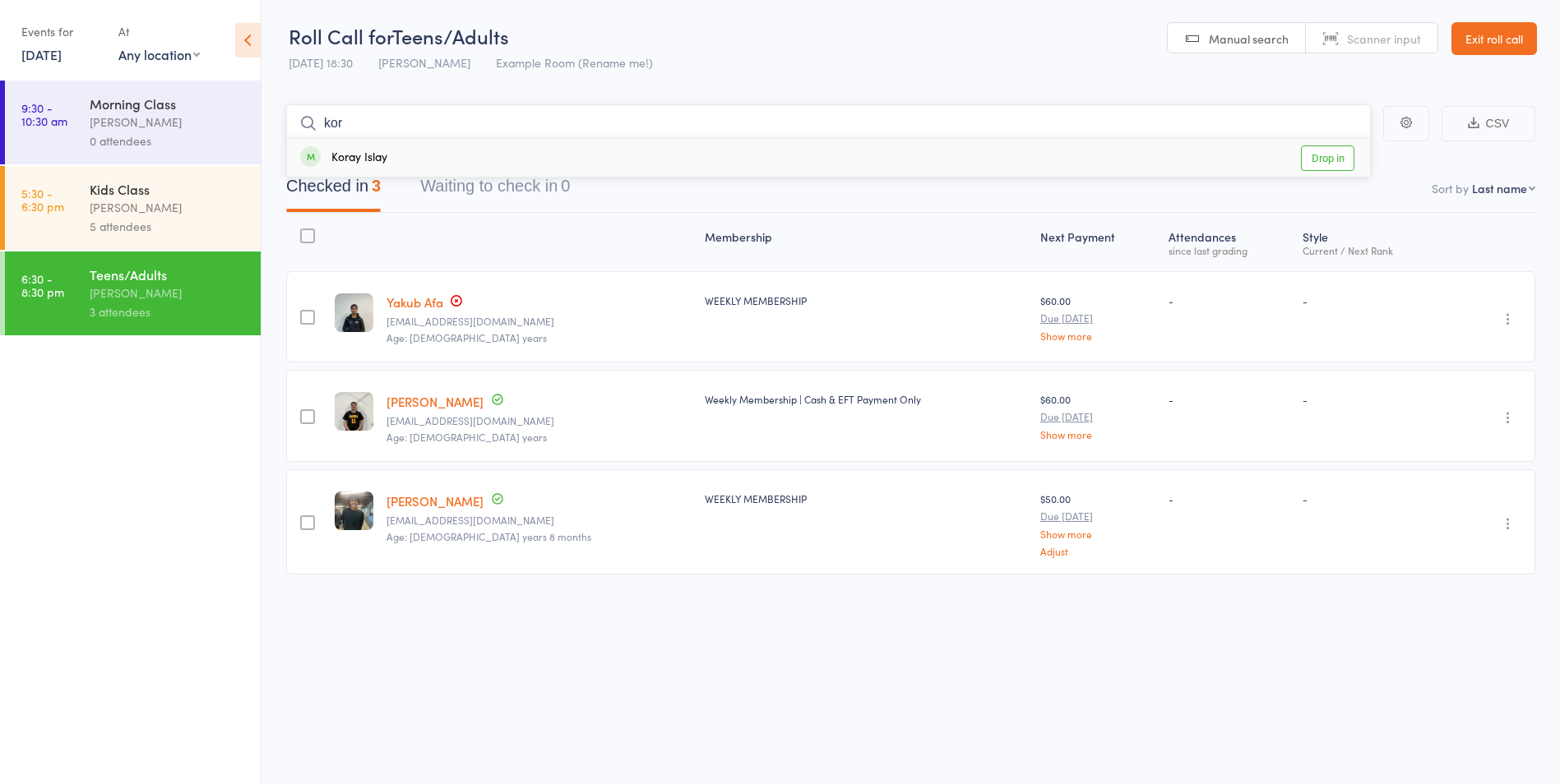
type input "kor"
click at [1326, 153] on link "Drop in" at bounding box center [1327, 158] width 53 height 25
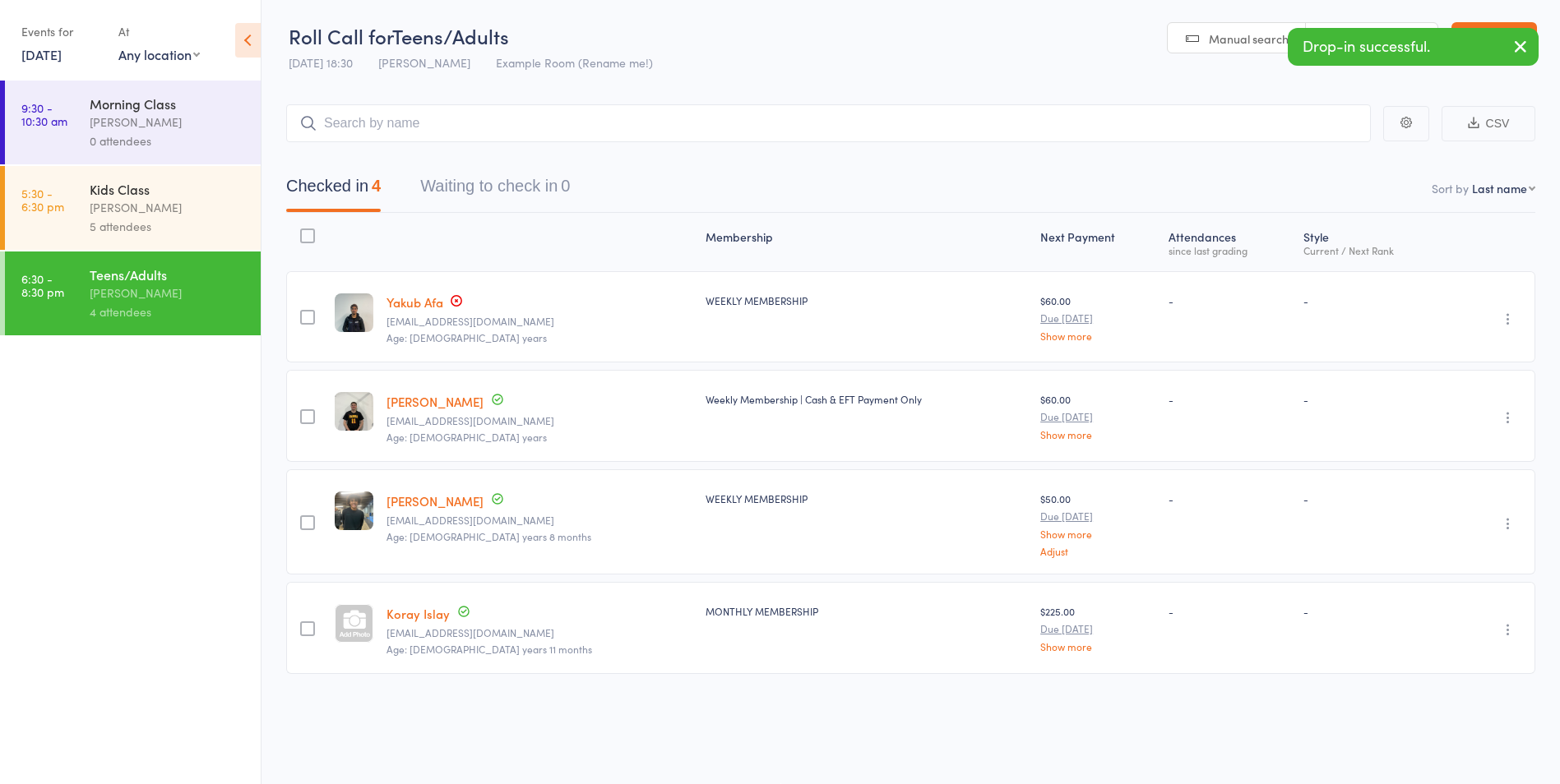
click at [130, 197] on div "Kids Class" at bounding box center [168, 189] width 157 height 18
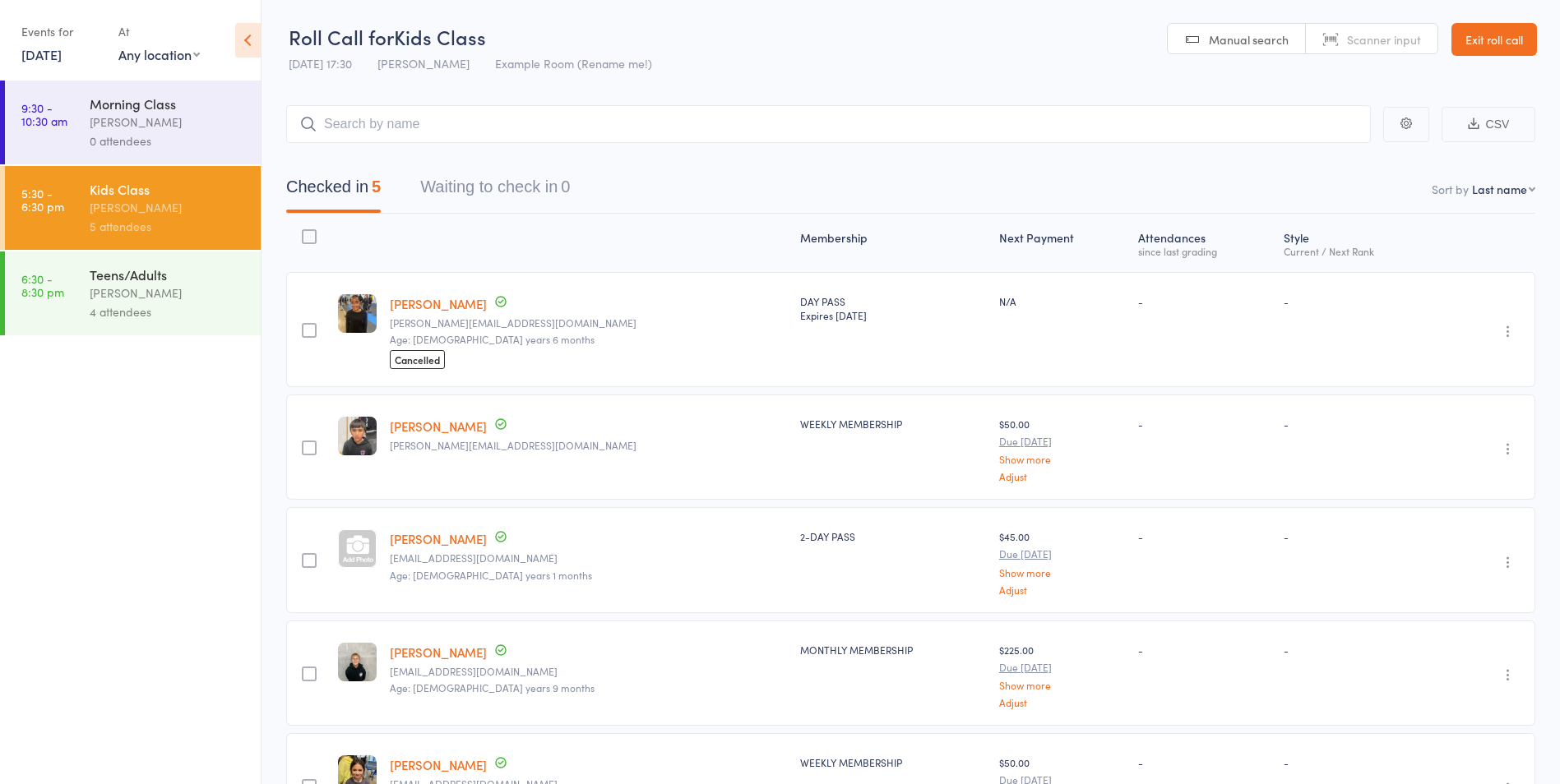
click at [101, 294] on div "[PERSON_NAME]" at bounding box center [168, 292] width 157 height 19
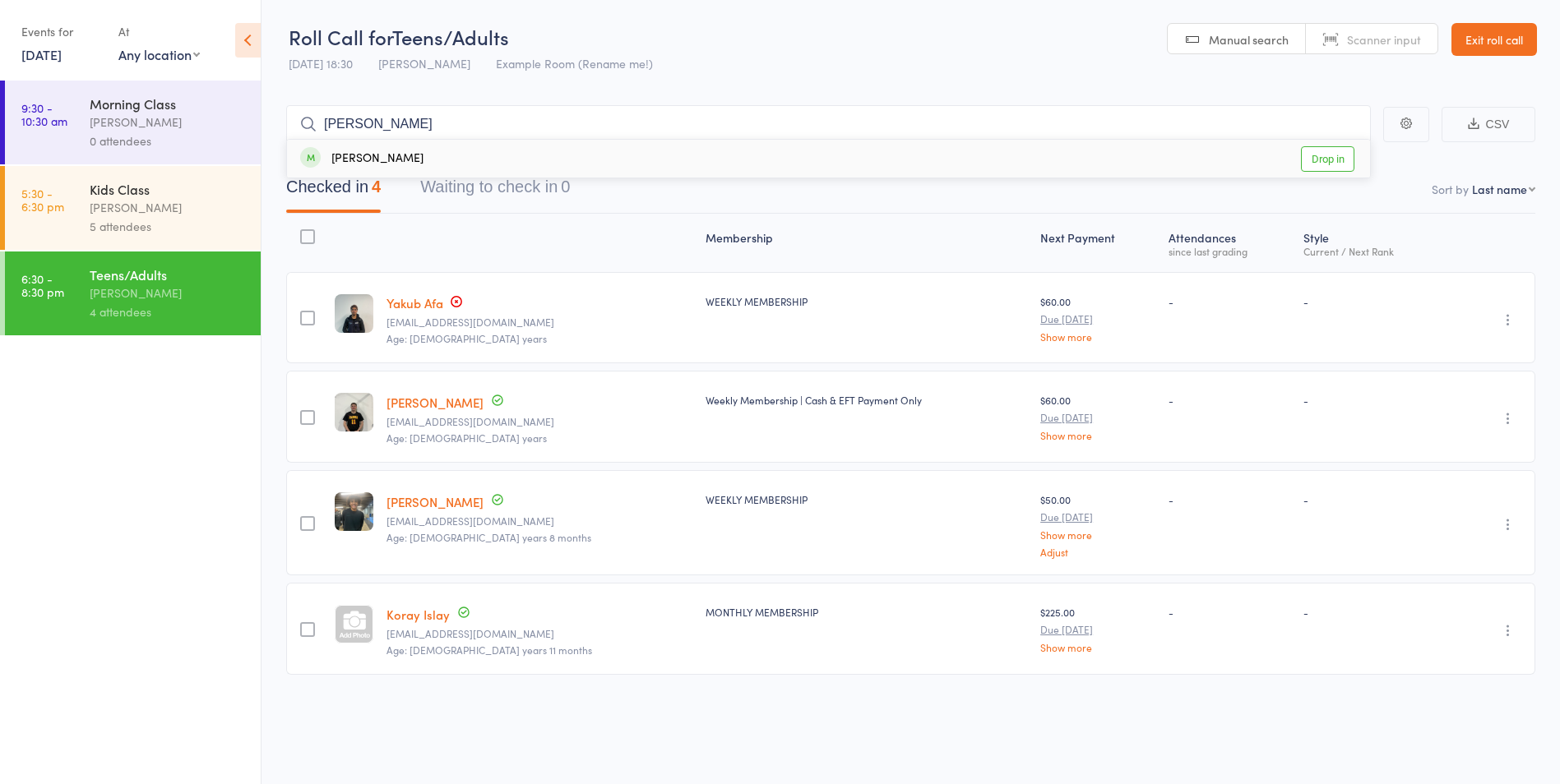
type input "pran"
click at [1330, 169] on link "Drop in" at bounding box center [1327, 159] width 53 height 25
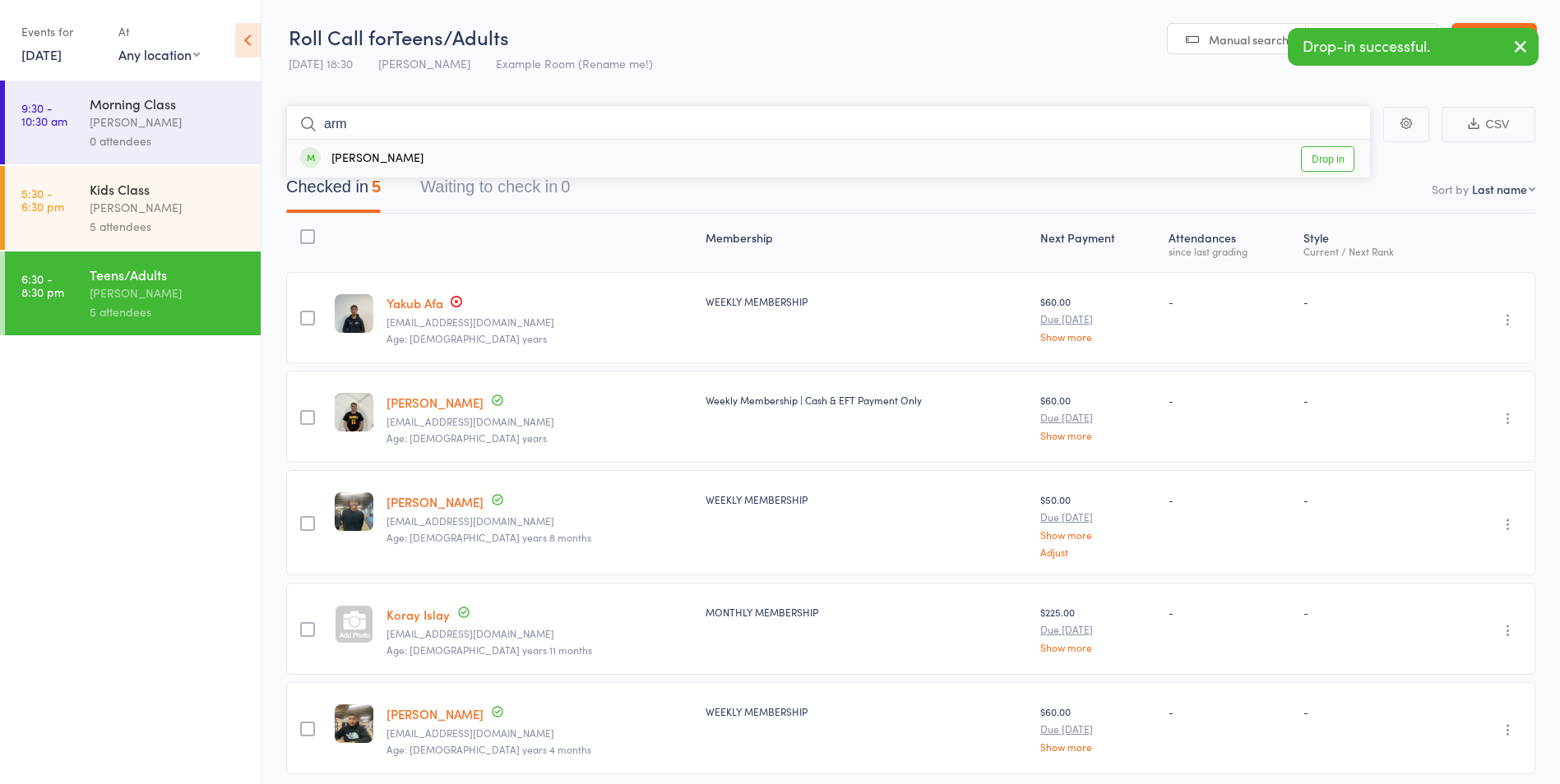
type input "arm"
click at [1329, 158] on link "Drop in" at bounding box center [1327, 159] width 53 height 25
click at [1525, 53] on icon "button" at bounding box center [1520, 46] width 20 height 21
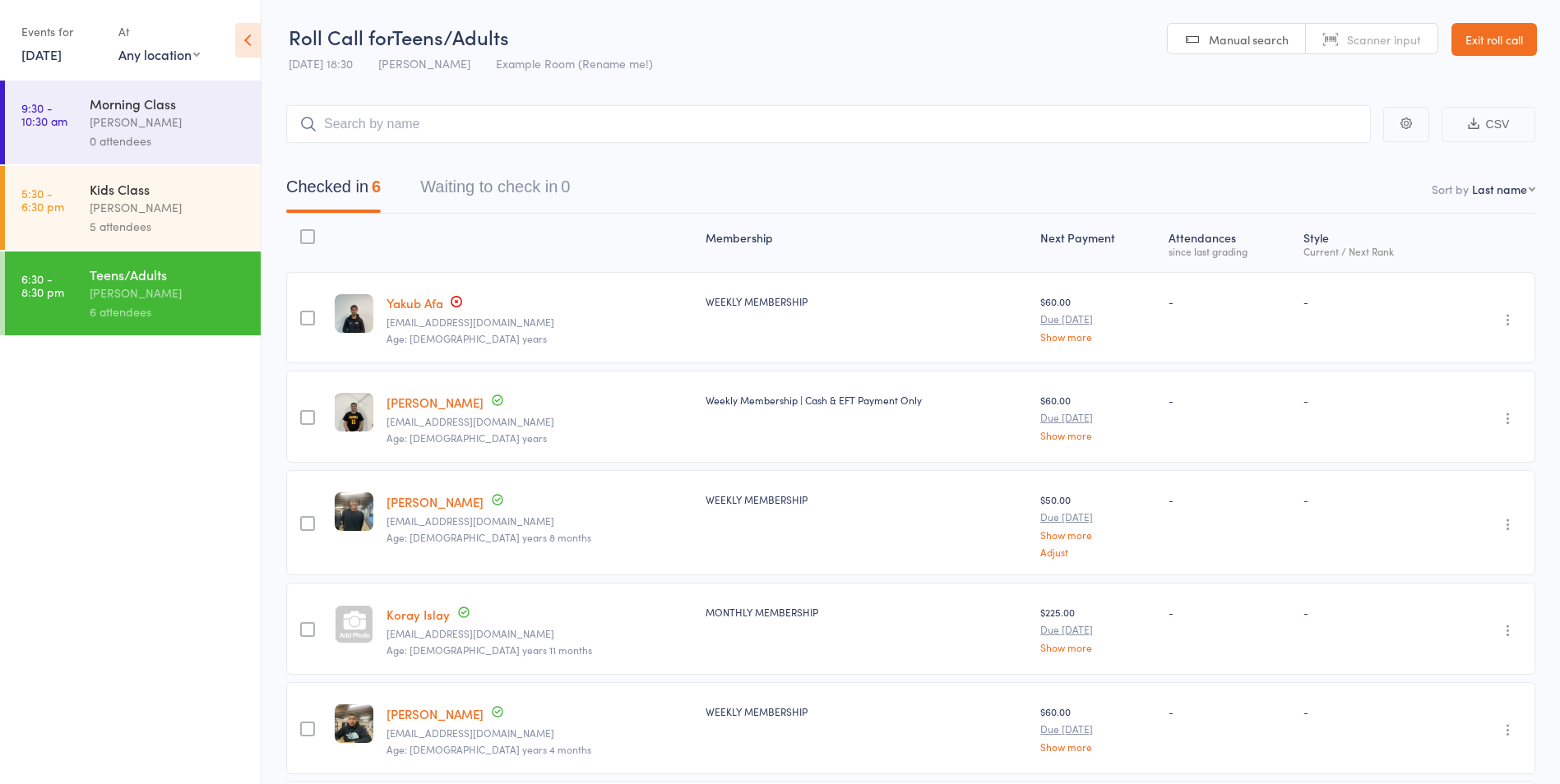
click at [435, 615] on link "Koray Islay" at bounding box center [418, 614] width 63 height 17
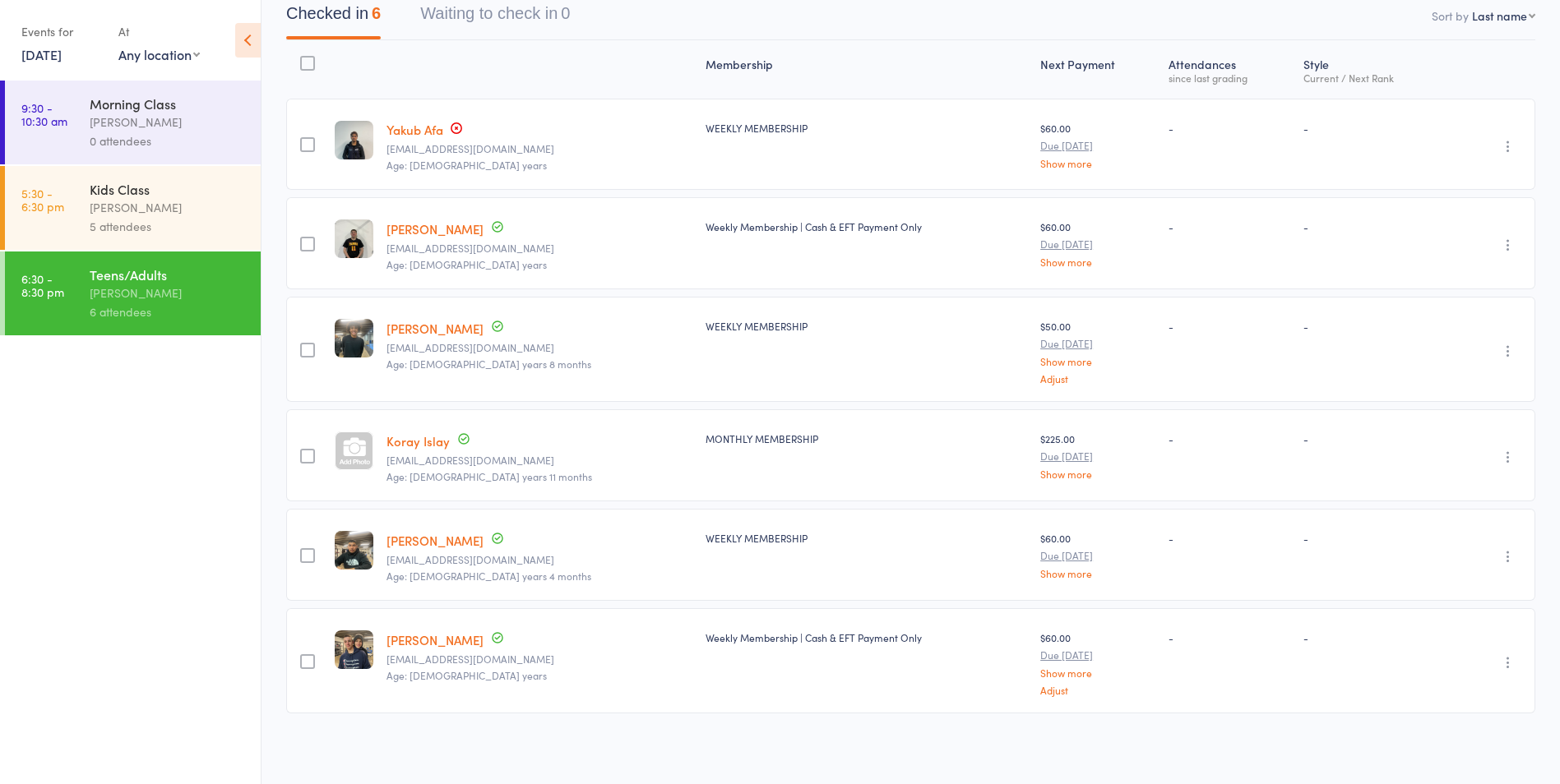
scroll to position [174, 0]
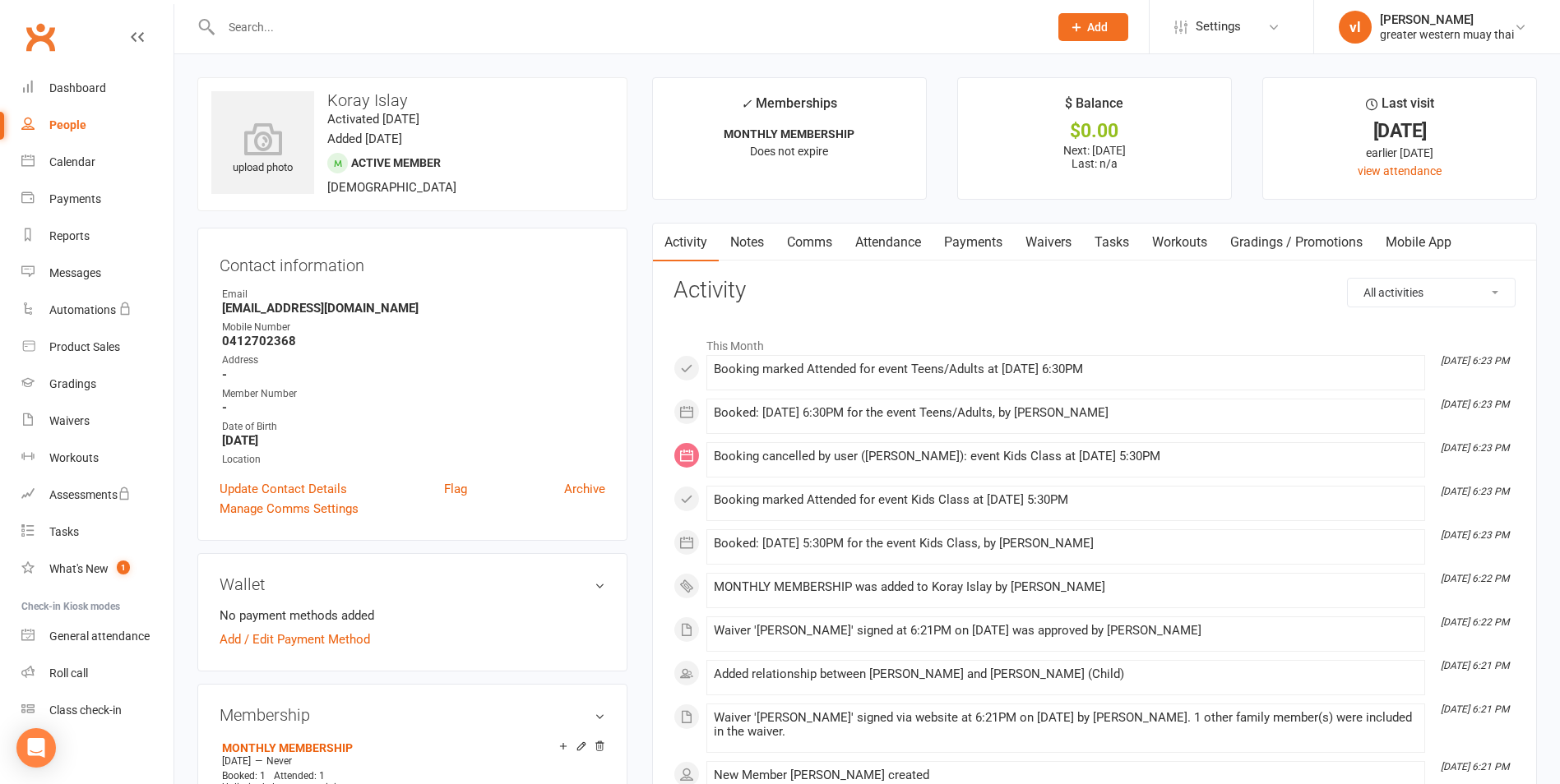
click at [981, 245] on link "Payments" at bounding box center [973, 243] width 82 height 38
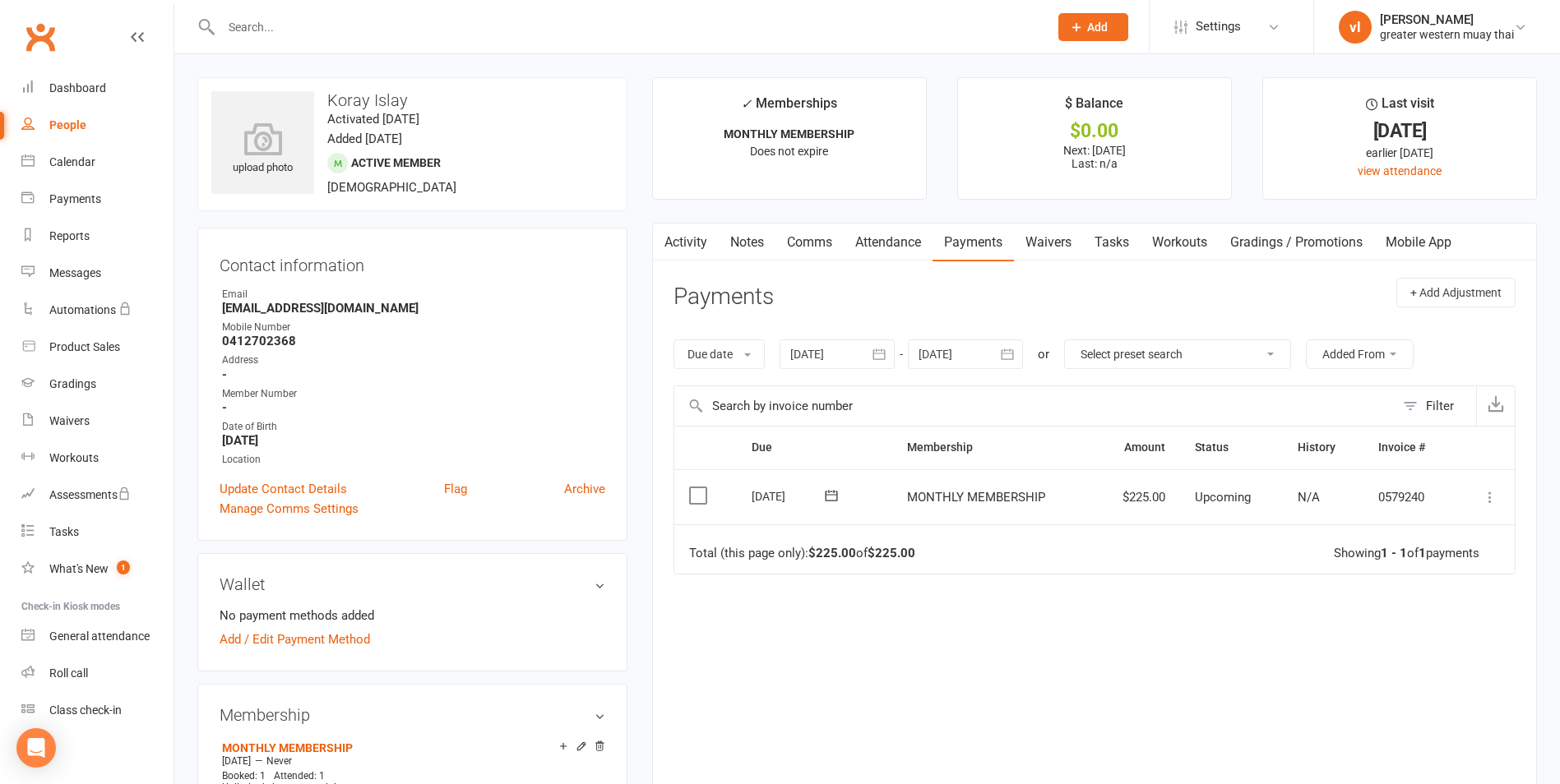
click at [1484, 494] on icon at bounding box center [1490, 497] width 16 height 16
click at [1459, 538] on link "Mark as Paid (Cash)" at bounding box center [1418, 529] width 163 height 33
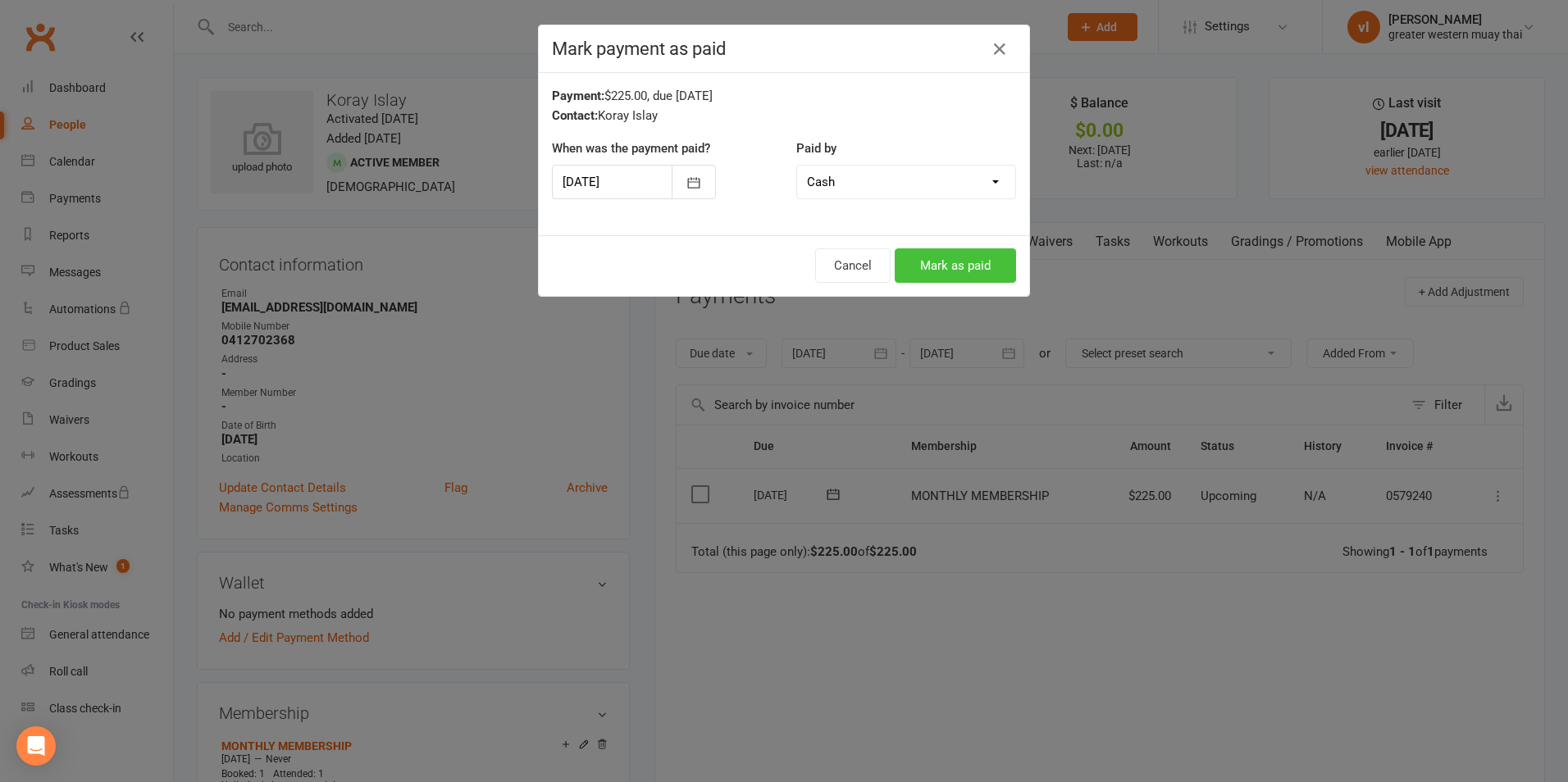
click at [909, 261] on button "Mark as paid" at bounding box center [954, 265] width 121 height 34
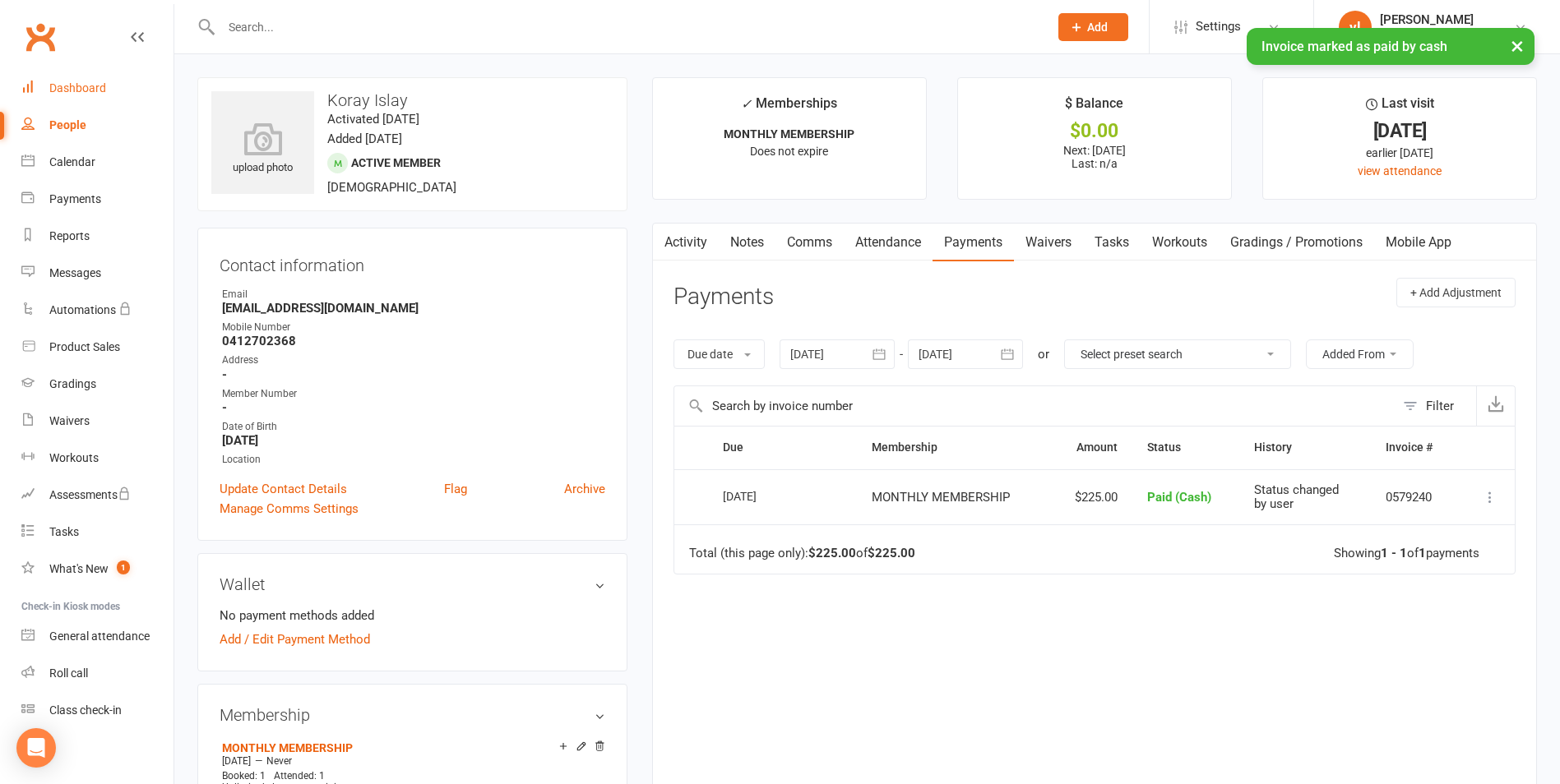
click at [128, 98] on link "Dashboard" at bounding box center [97, 88] width 152 height 37
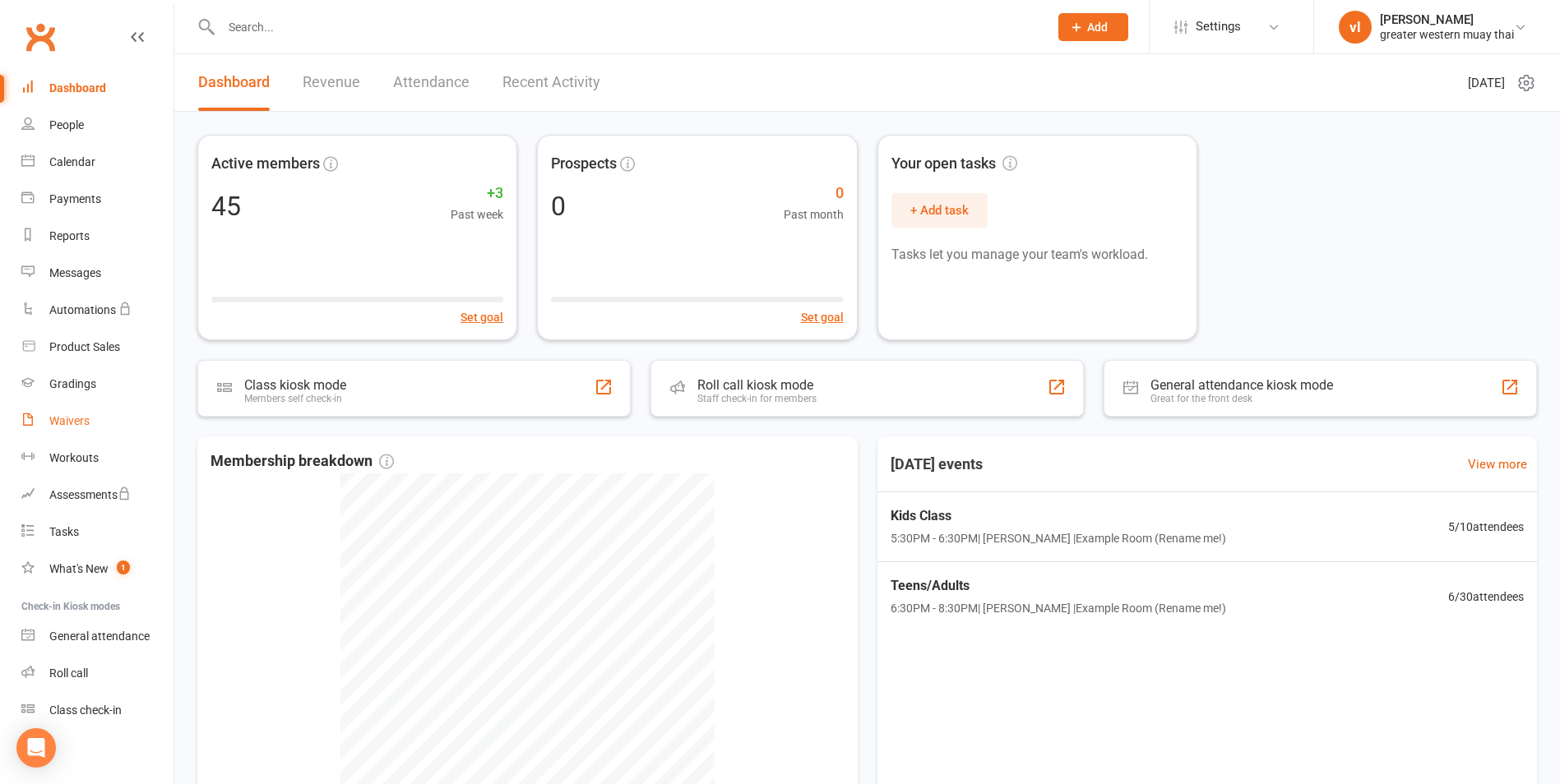
click at [110, 411] on link "Waivers" at bounding box center [97, 421] width 152 height 37
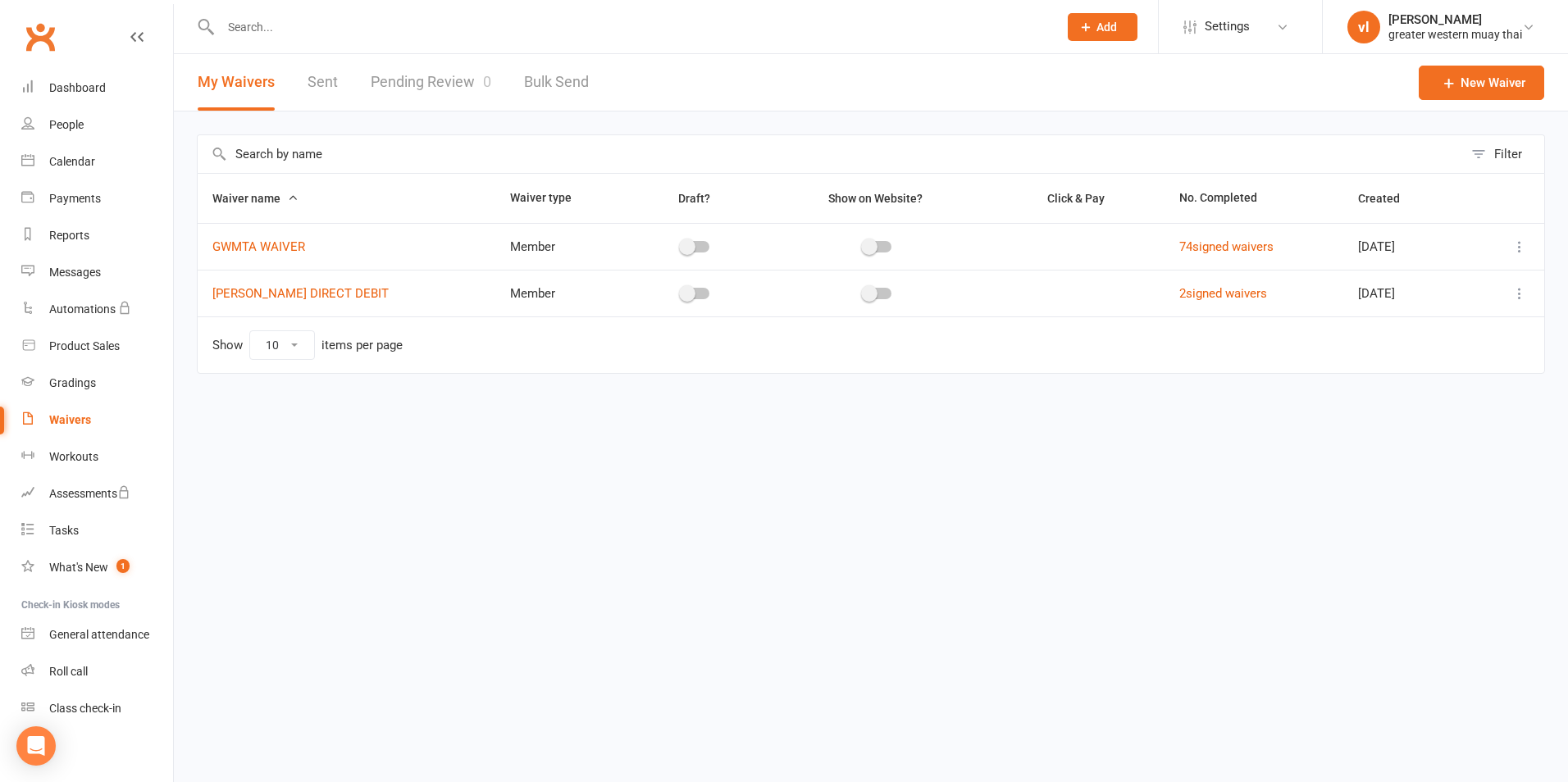
click at [388, 72] on link "Pending Review 0" at bounding box center [431, 82] width 120 height 56
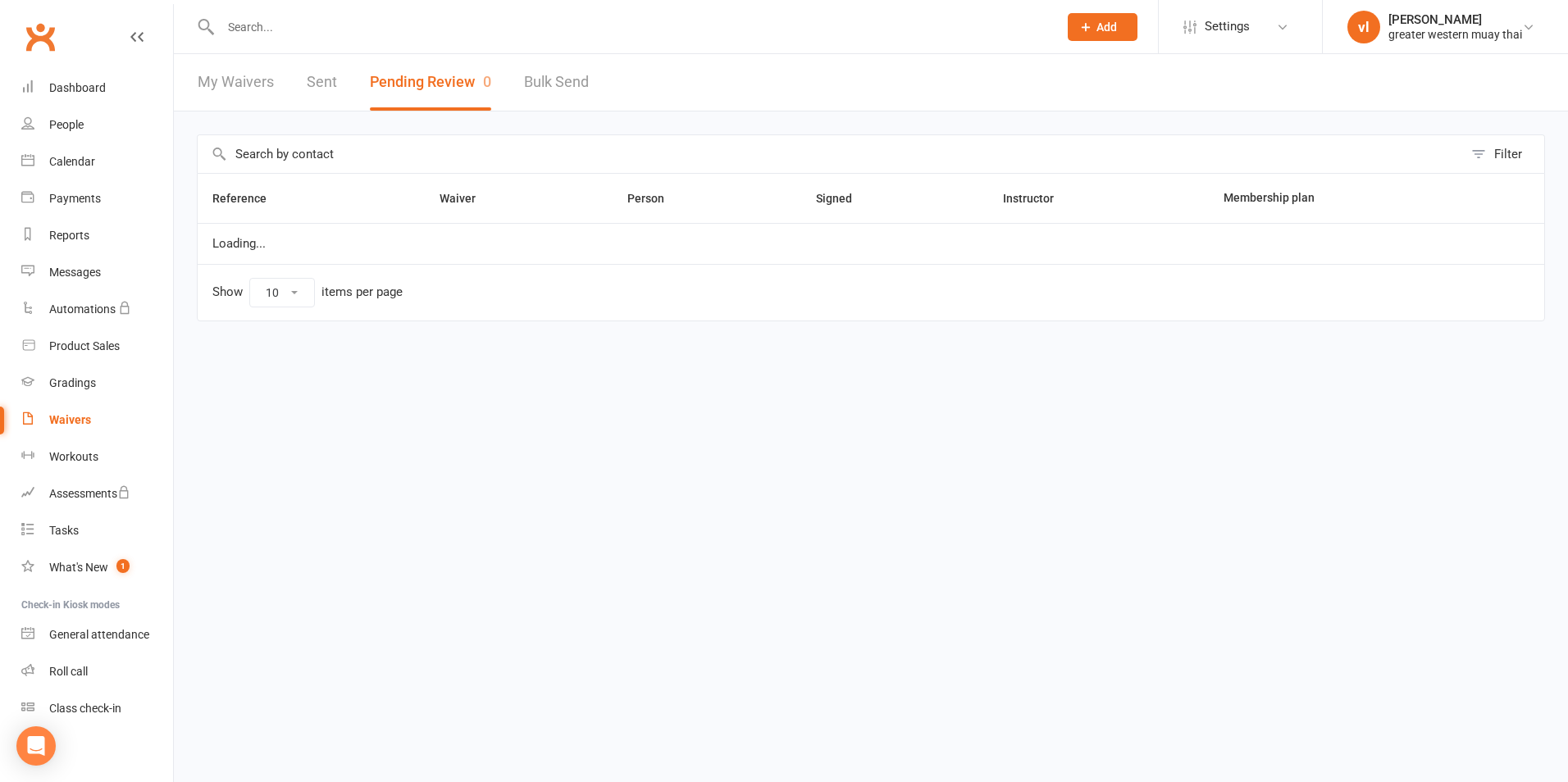
click at [389, 72] on button "Pending Review 0" at bounding box center [430, 82] width 121 height 56
click at [392, 74] on button "Pending Review 0" at bounding box center [430, 82] width 121 height 56
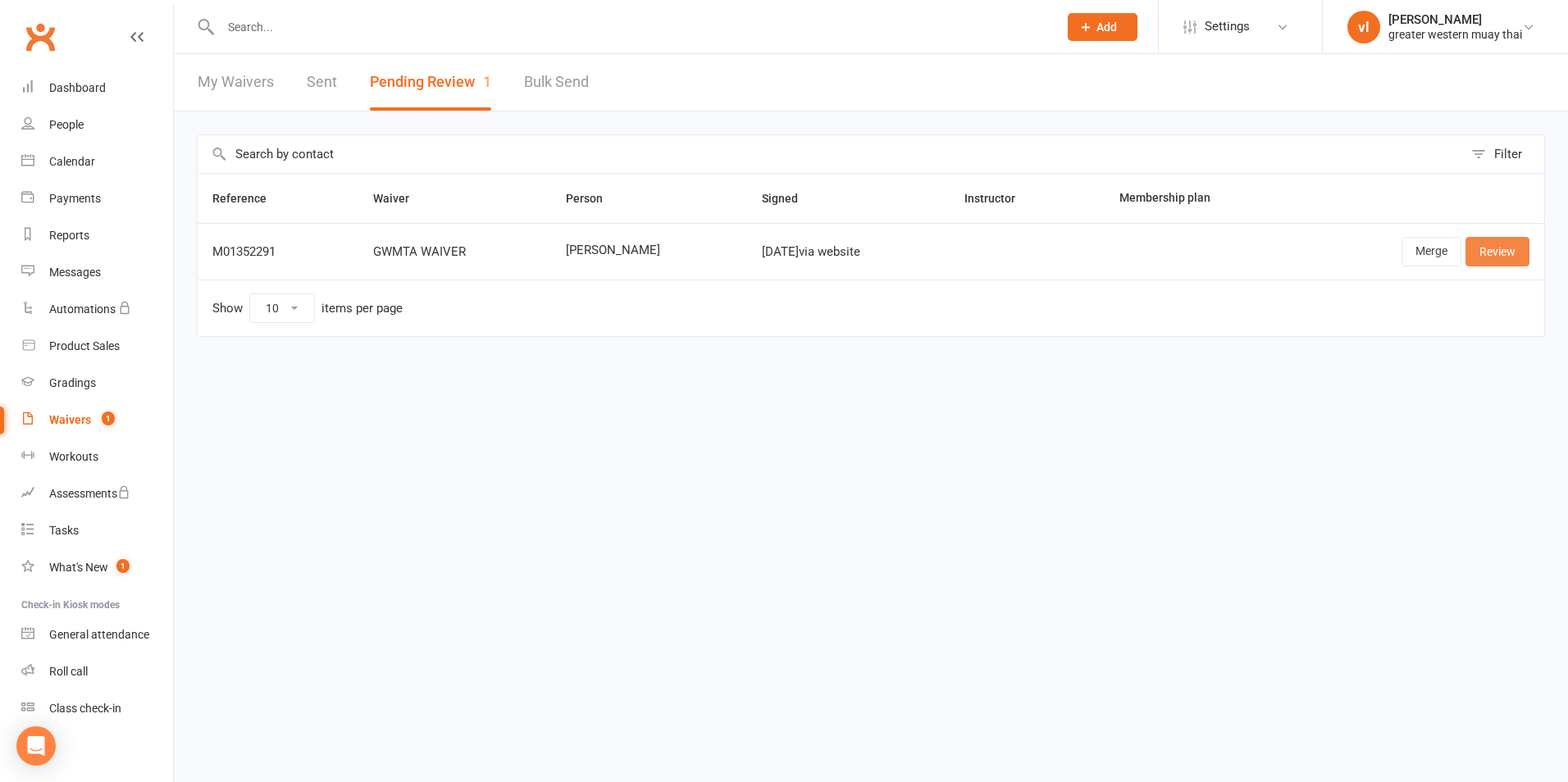
click at [1508, 254] on link "Review" at bounding box center [1497, 251] width 64 height 30
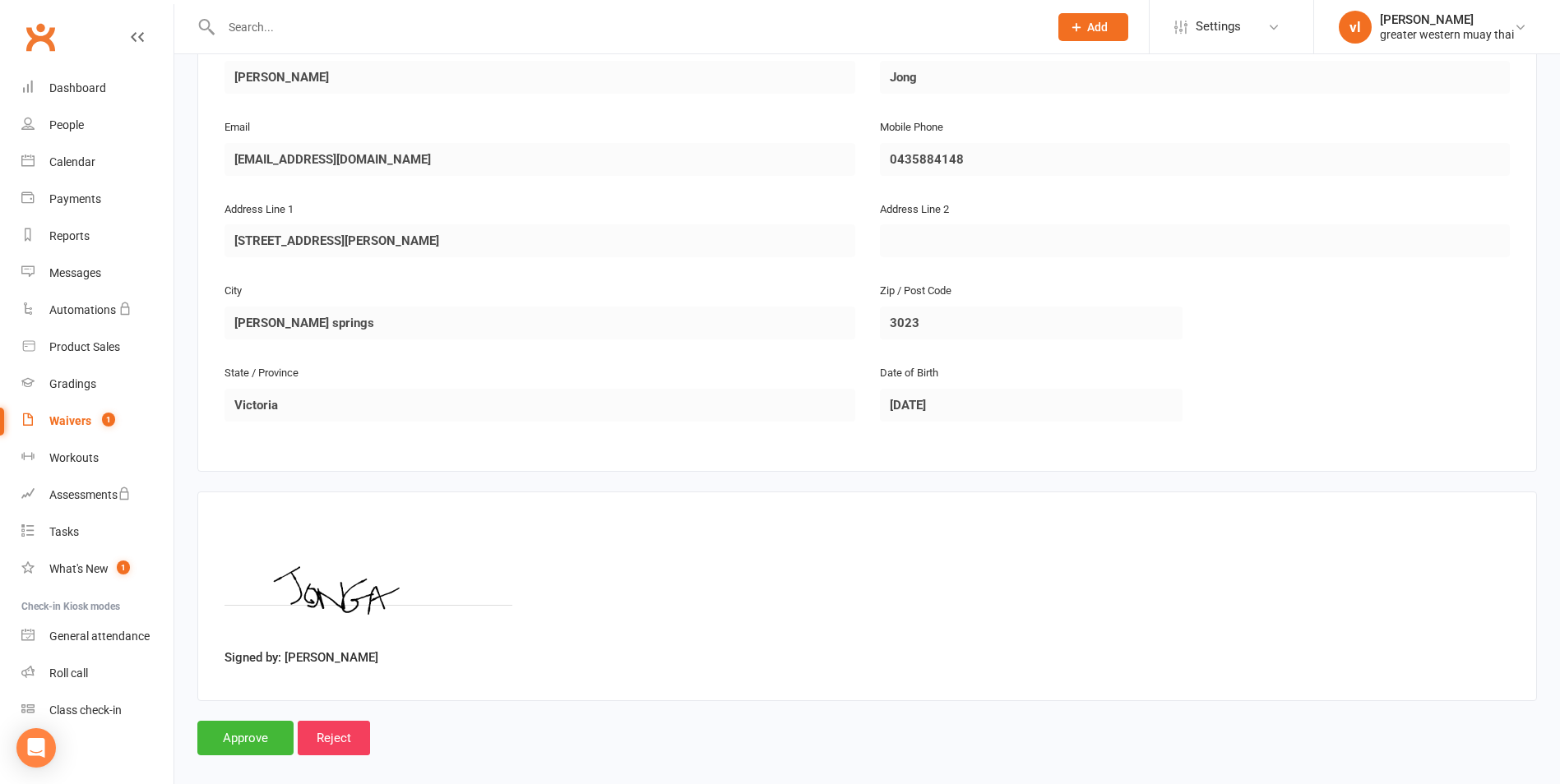
scroll to position [316, 0]
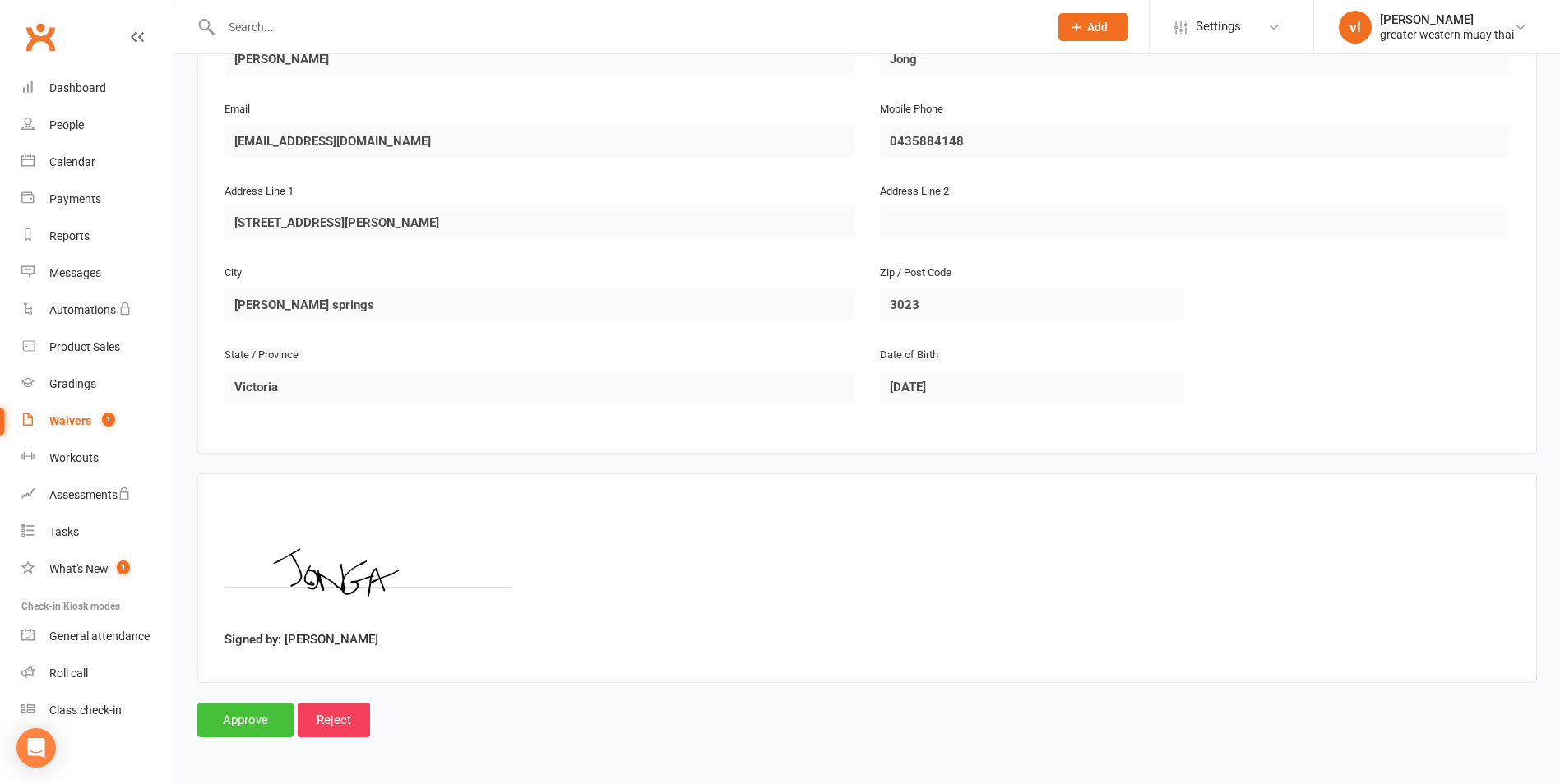
click at [233, 721] on input "Approve" at bounding box center [245, 720] width 96 height 34
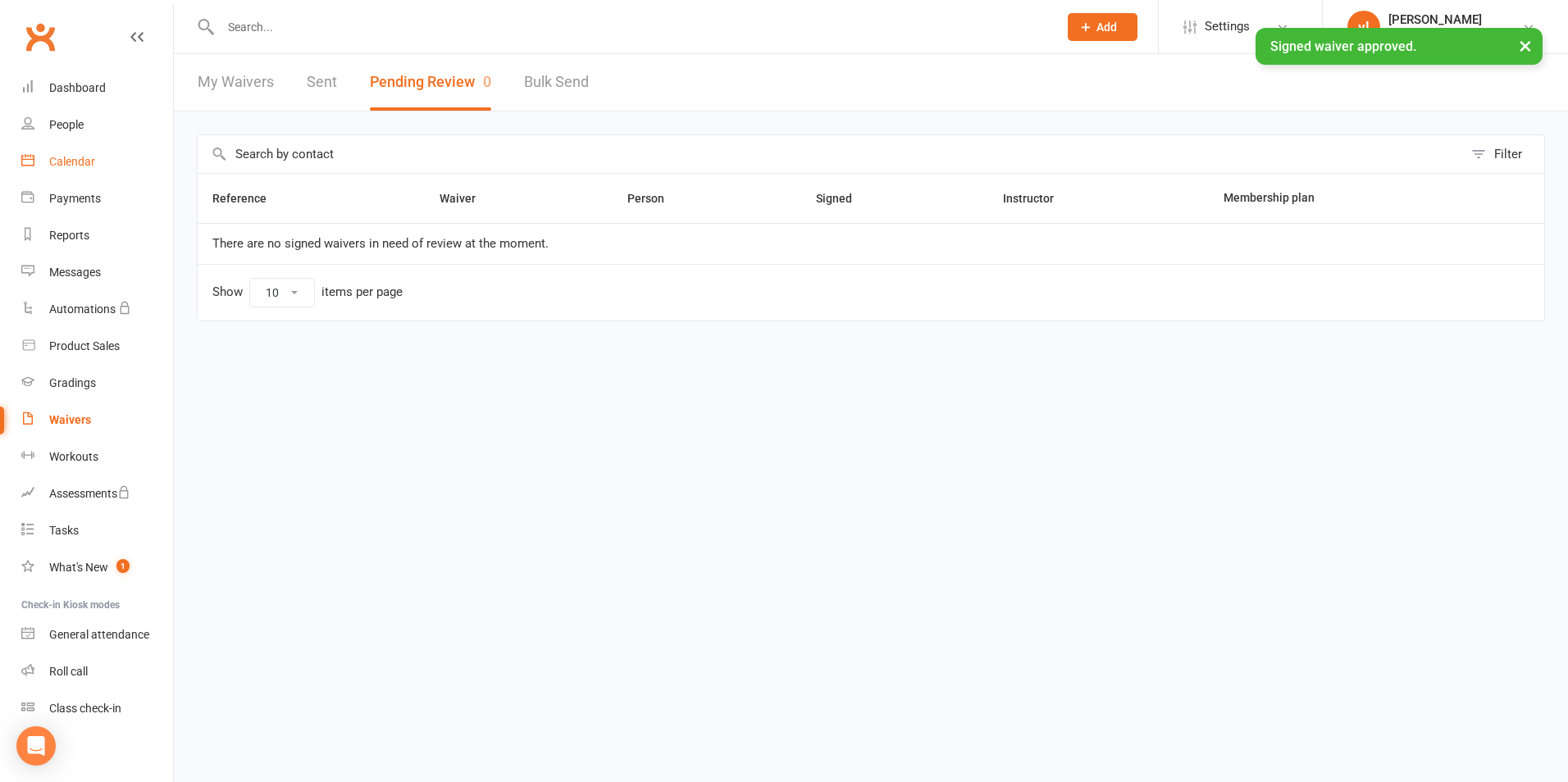
click at [78, 169] on link "Calendar" at bounding box center [97, 161] width 152 height 37
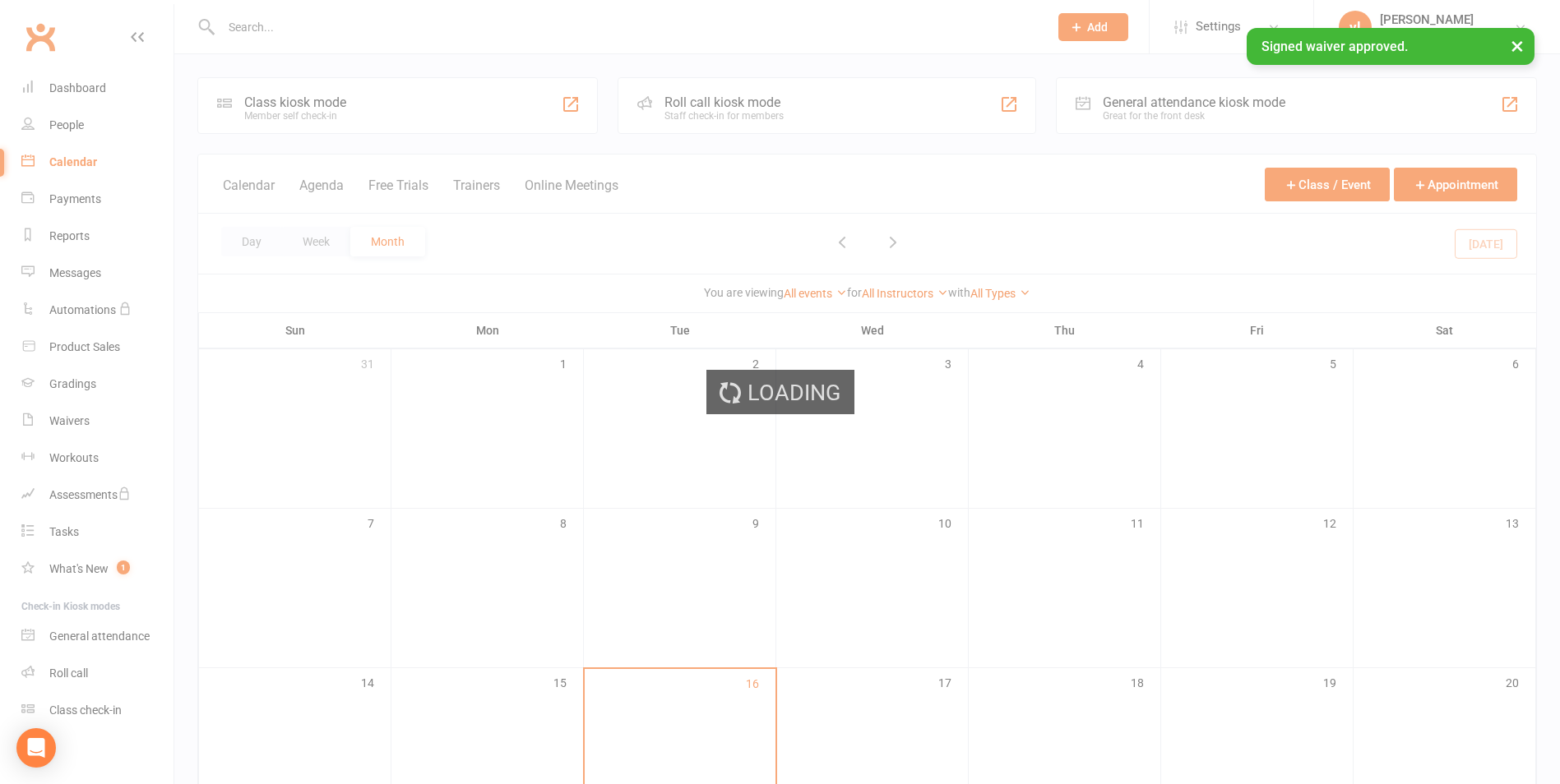
click at [96, 137] on div "Loading" at bounding box center [780, 392] width 1560 height 784
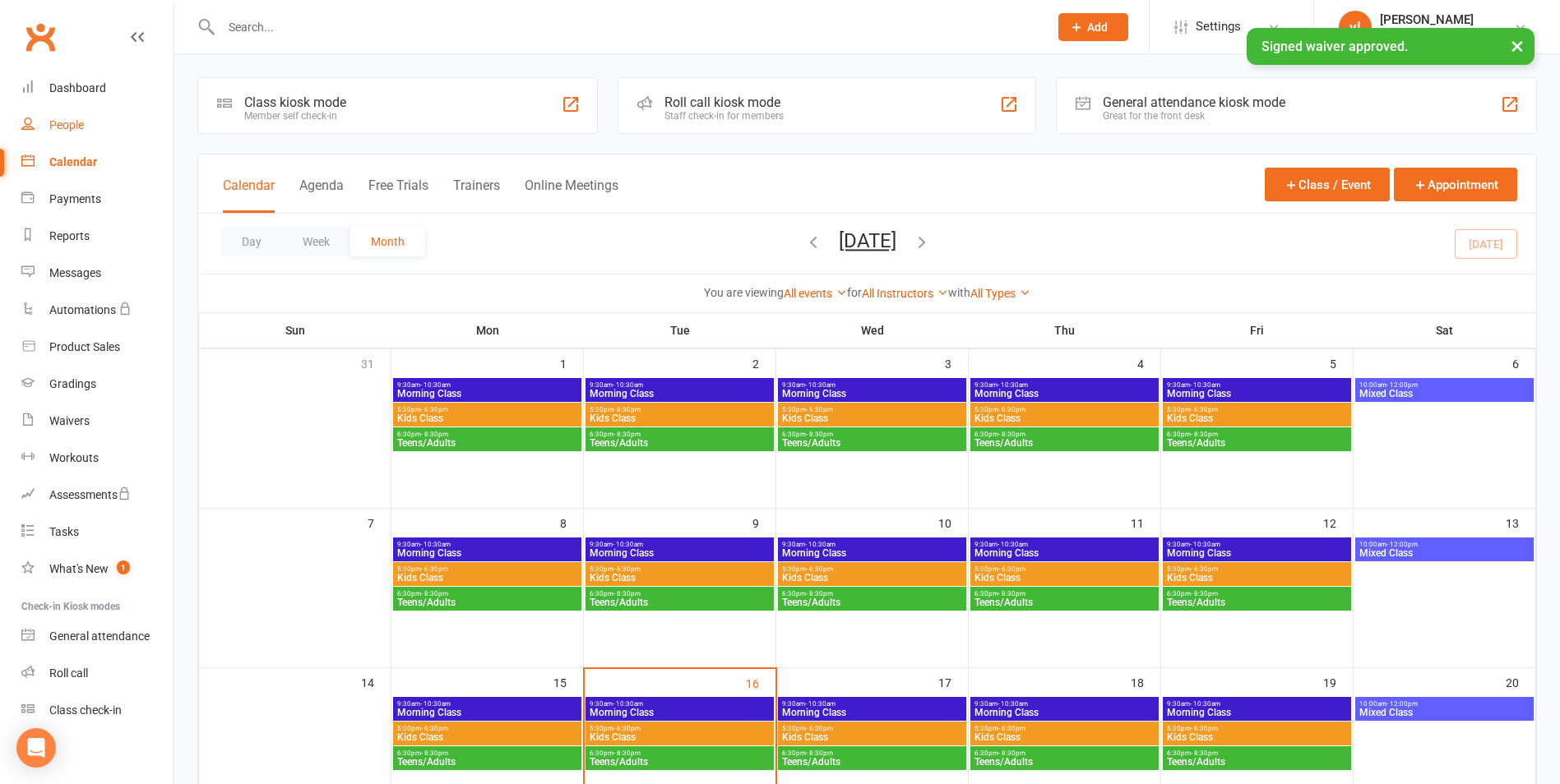
click at [109, 112] on link "People" at bounding box center [97, 125] width 152 height 37
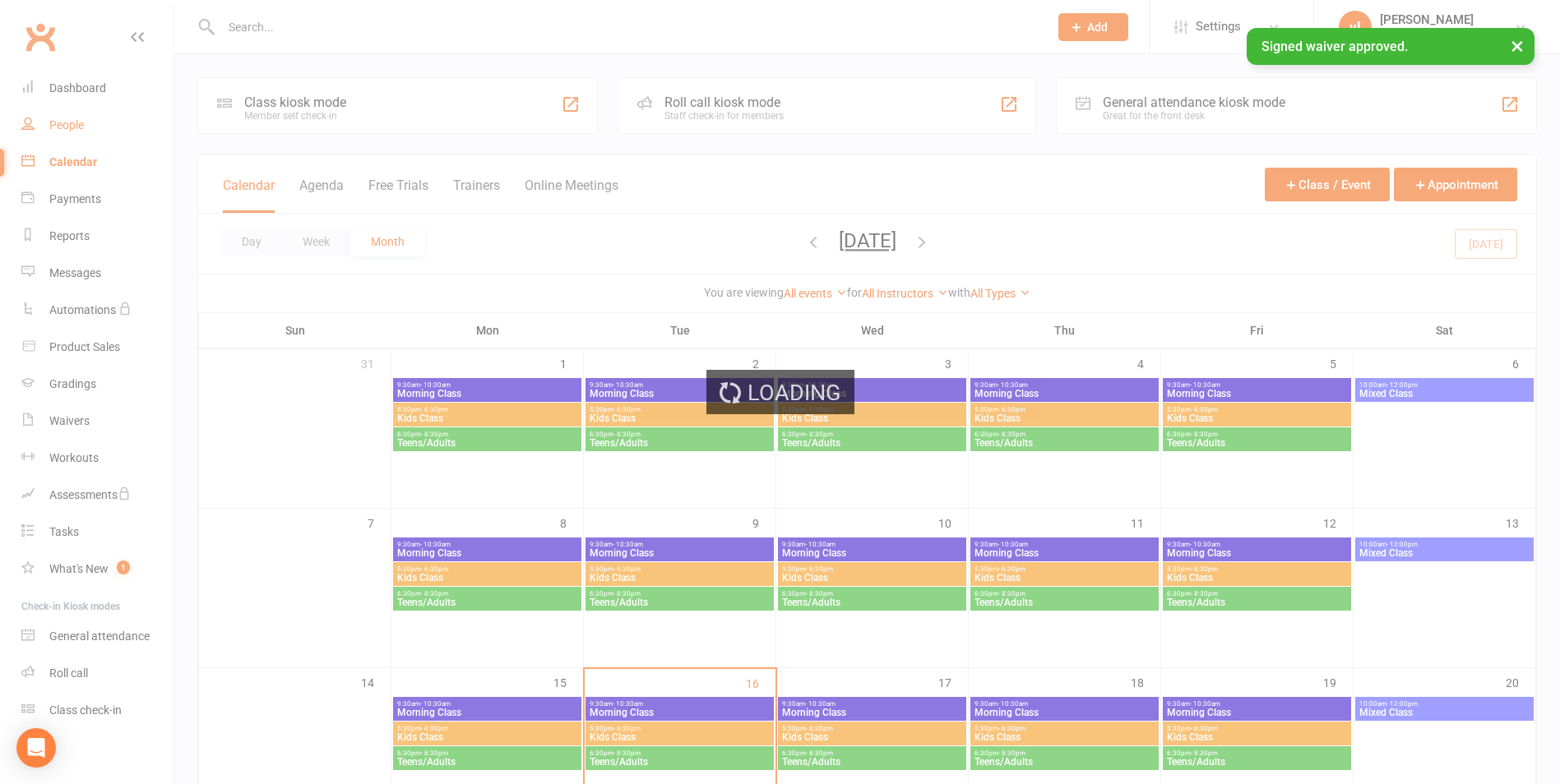
select select "25"
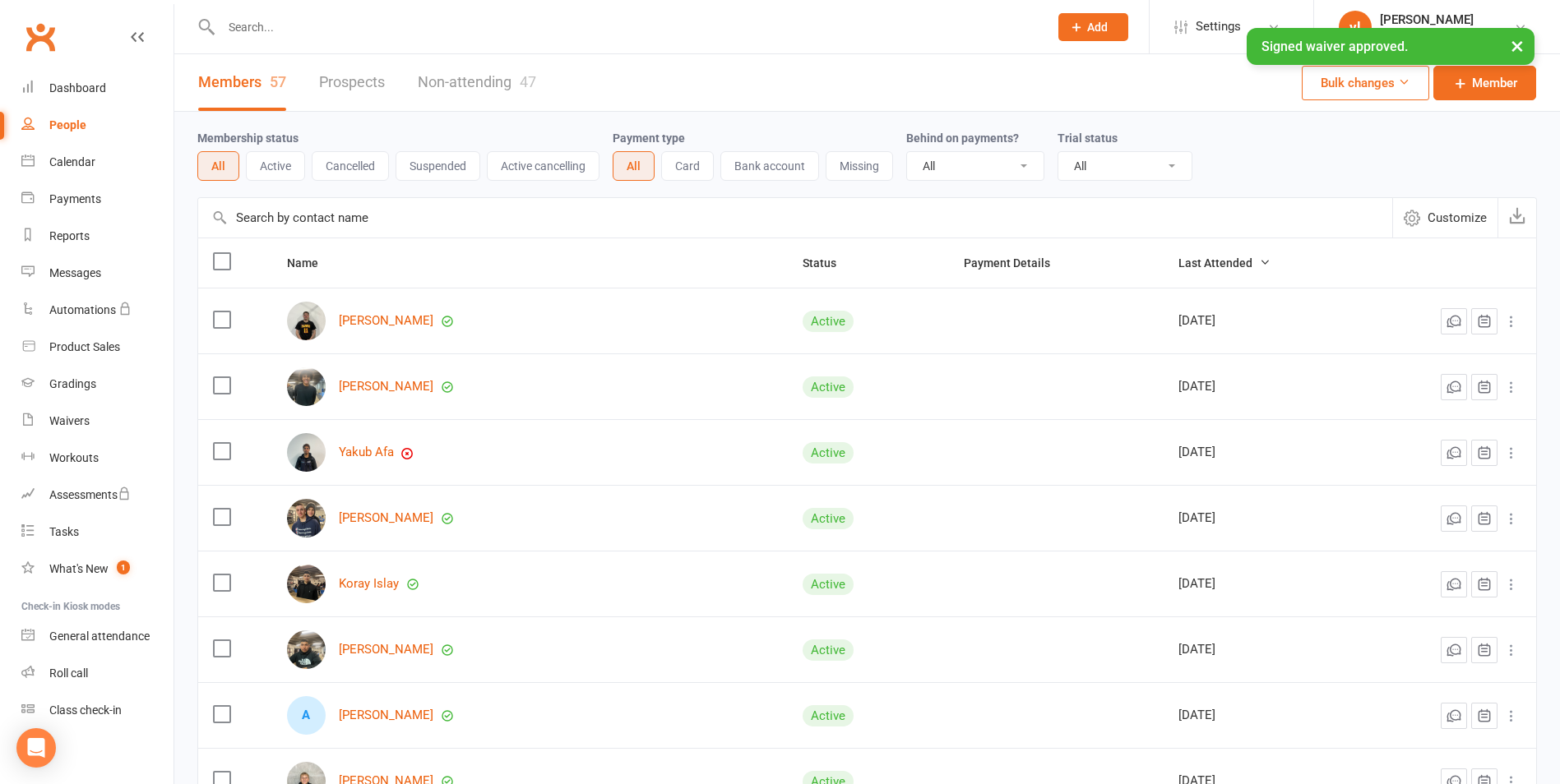
click at [354, 211] on input "text" at bounding box center [794, 218] width 1194 height 40
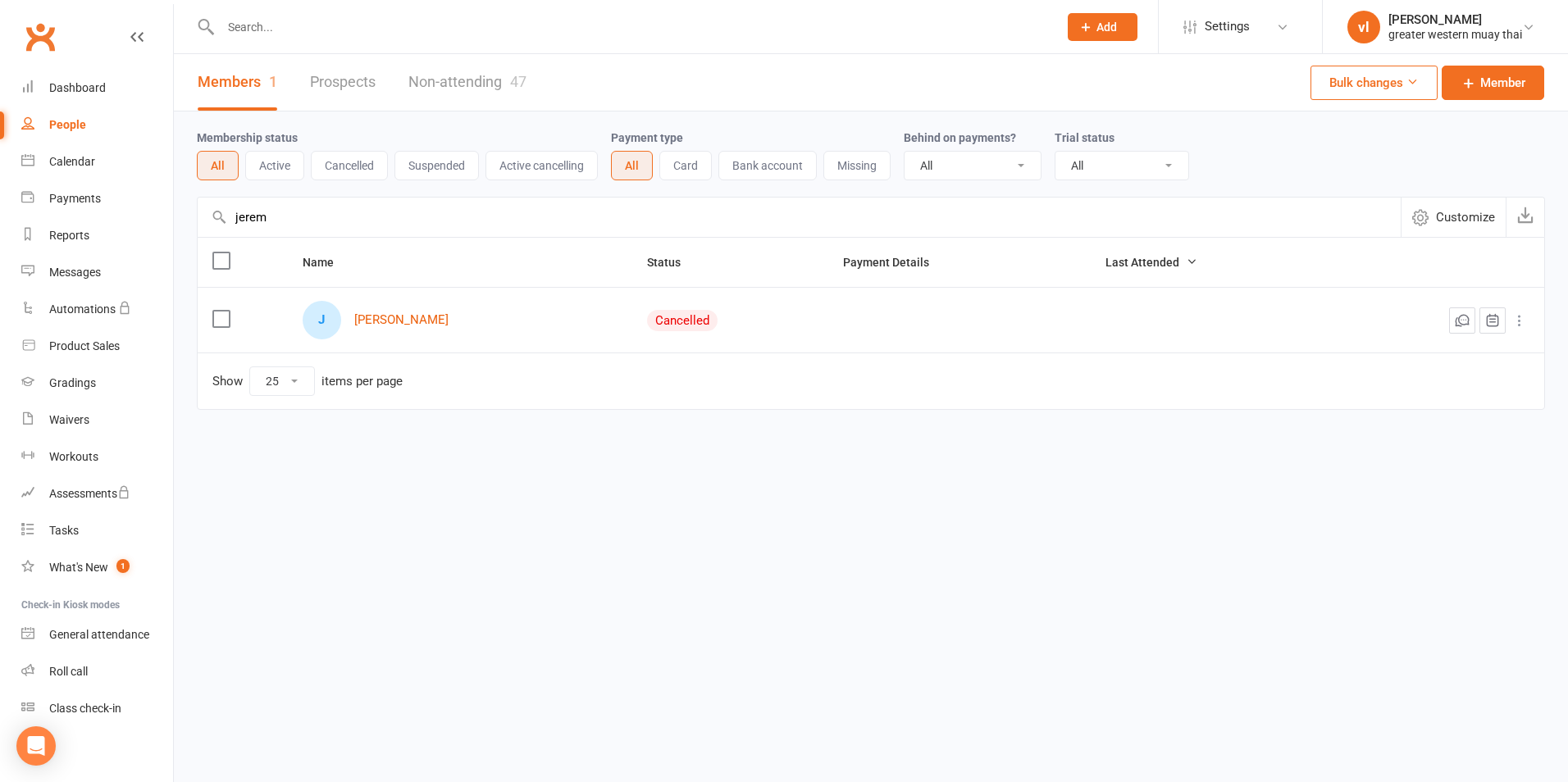
type input "jerem"
click at [380, 330] on div "J Jeremy Jong" at bounding box center [459, 320] width 315 height 39
click at [381, 320] on link "[PERSON_NAME]" at bounding box center [401, 320] width 94 height 14
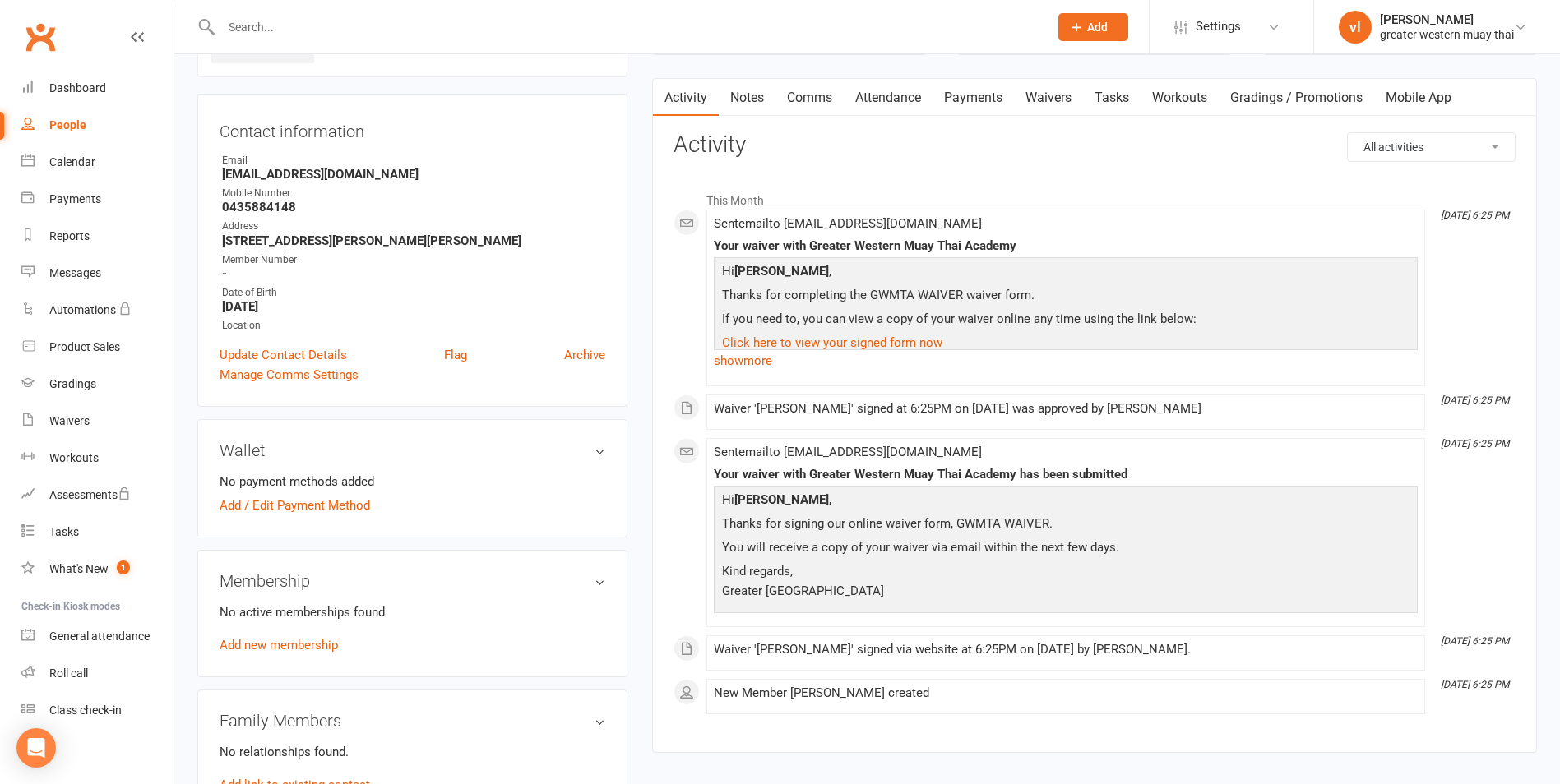
scroll to position [329, 0]
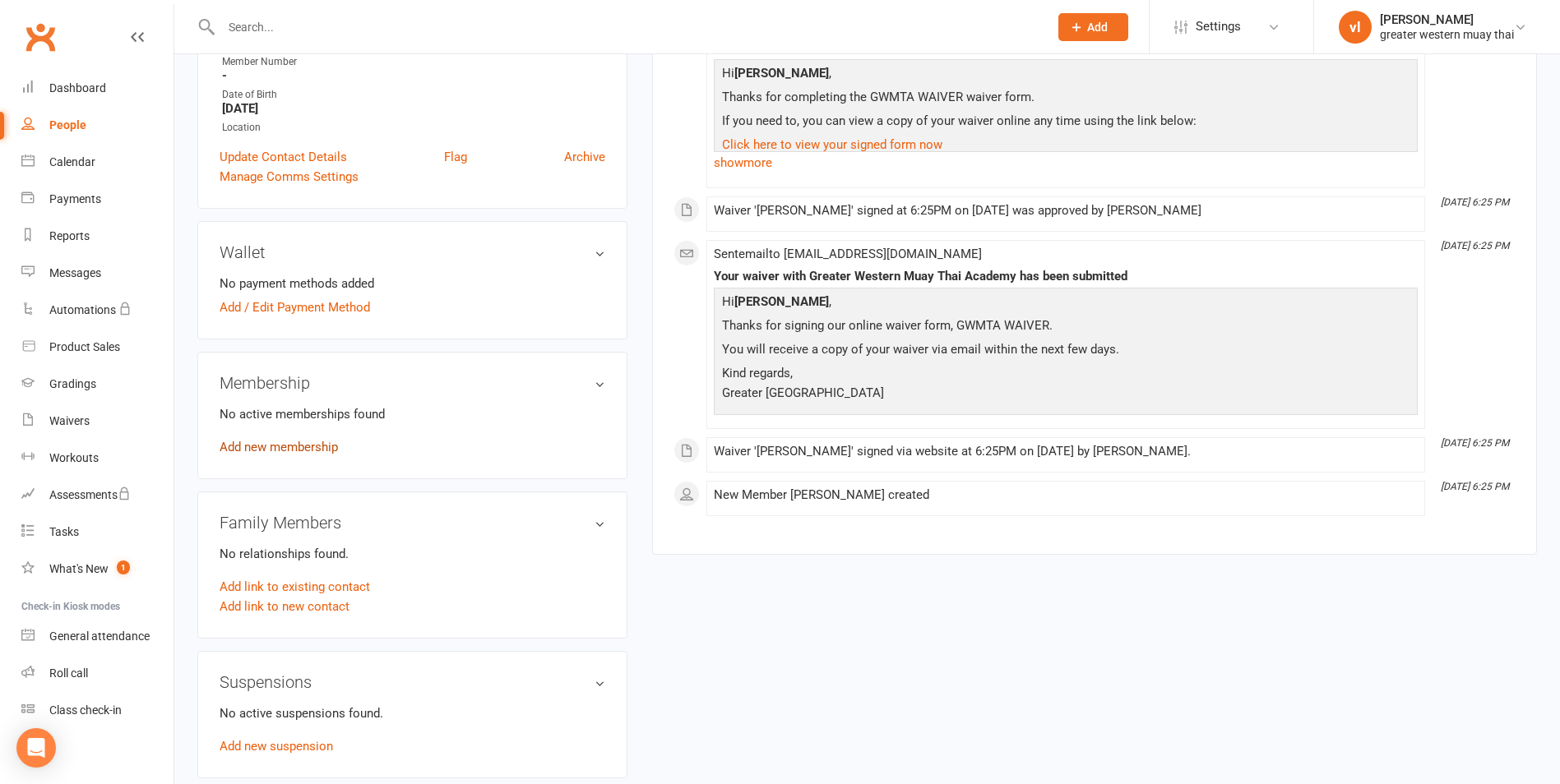
click at [302, 441] on link "Add new membership" at bounding box center [279, 447] width 119 height 14
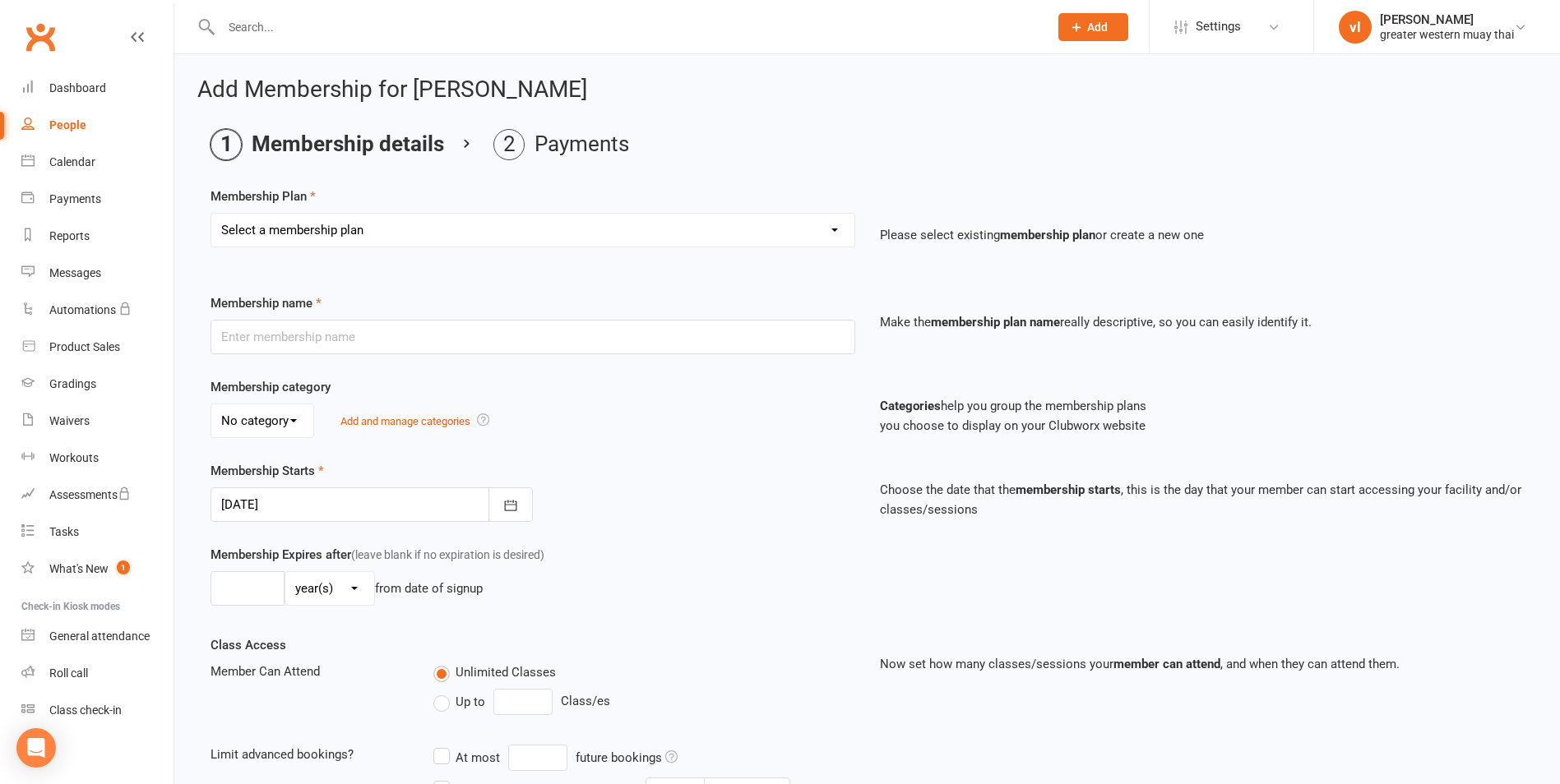
click at [400, 233] on select "Select a membership plan Create new Membership Plan PT SESSION DAY PASS WEEKLY …" at bounding box center [533, 230] width 643 height 33
select select "3"
click at [211, 214] on select "Select a membership plan Create new Membership Plan PT SESSION DAY PASS WEEKLY …" at bounding box center [533, 230] width 643 height 33
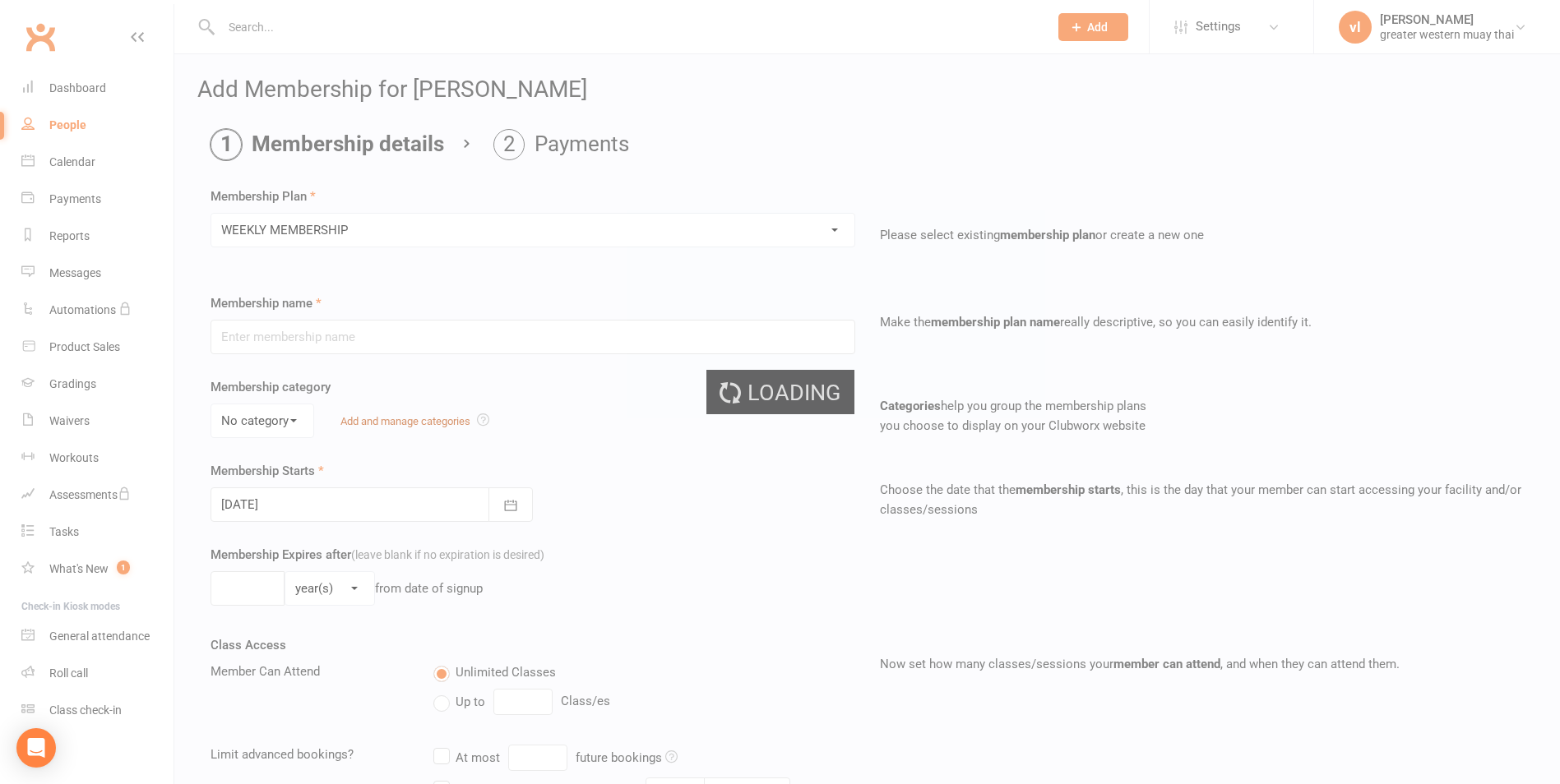
type input "WEEKLY MEMBERSHIP"
type input "0"
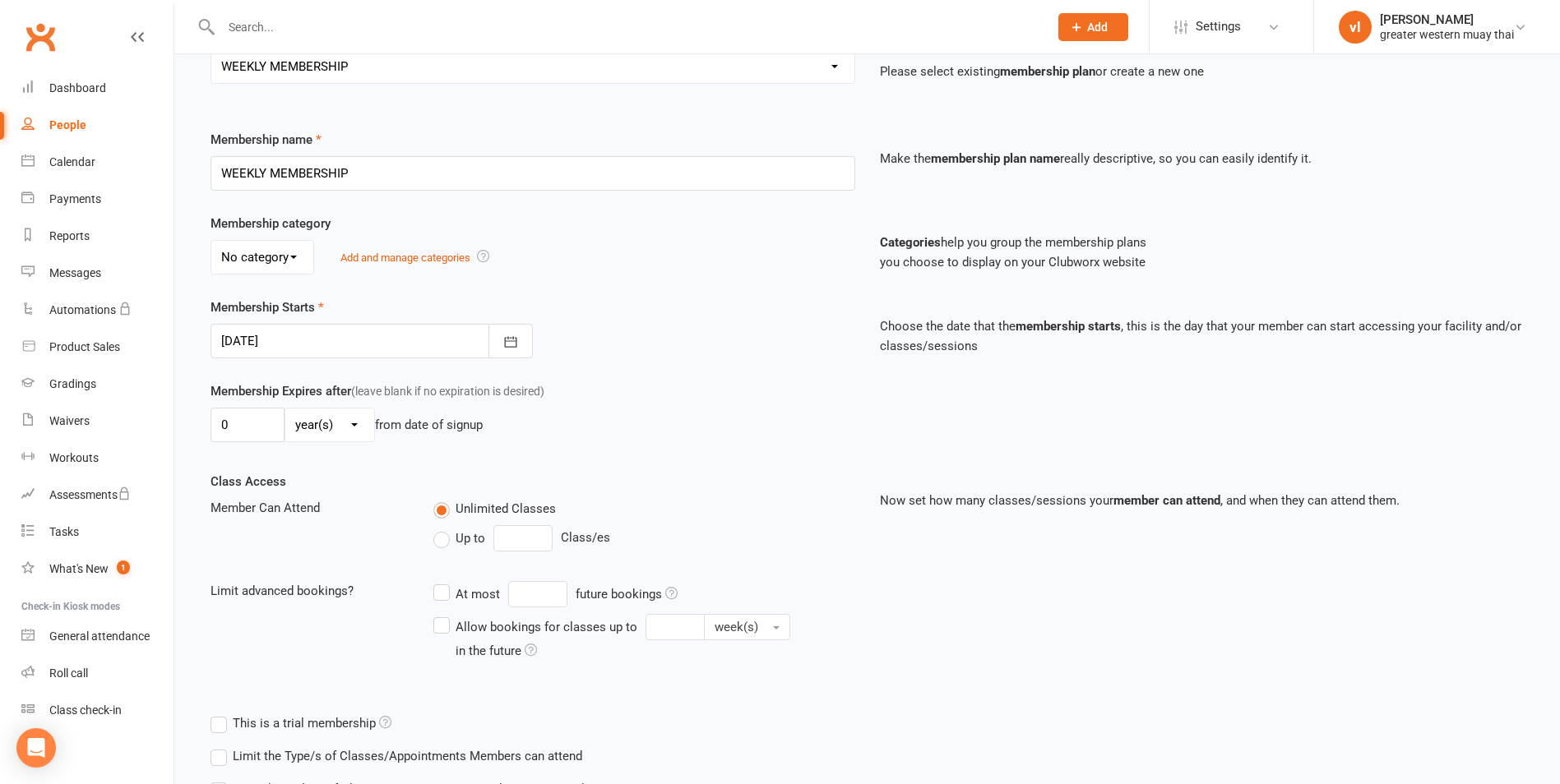
scroll to position [358, 0]
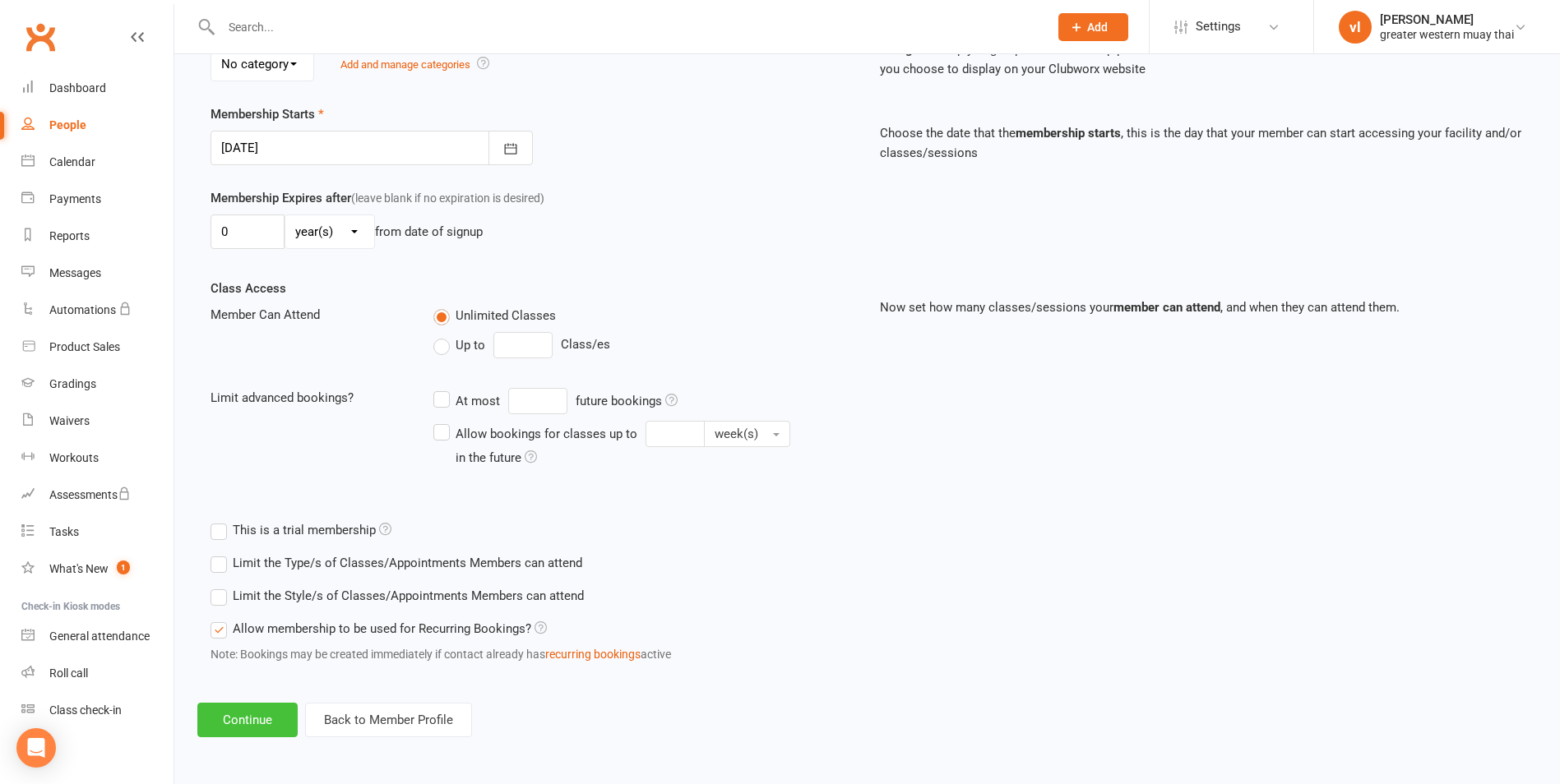
click at [235, 708] on button "Continue" at bounding box center [247, 720] width 101 height 34
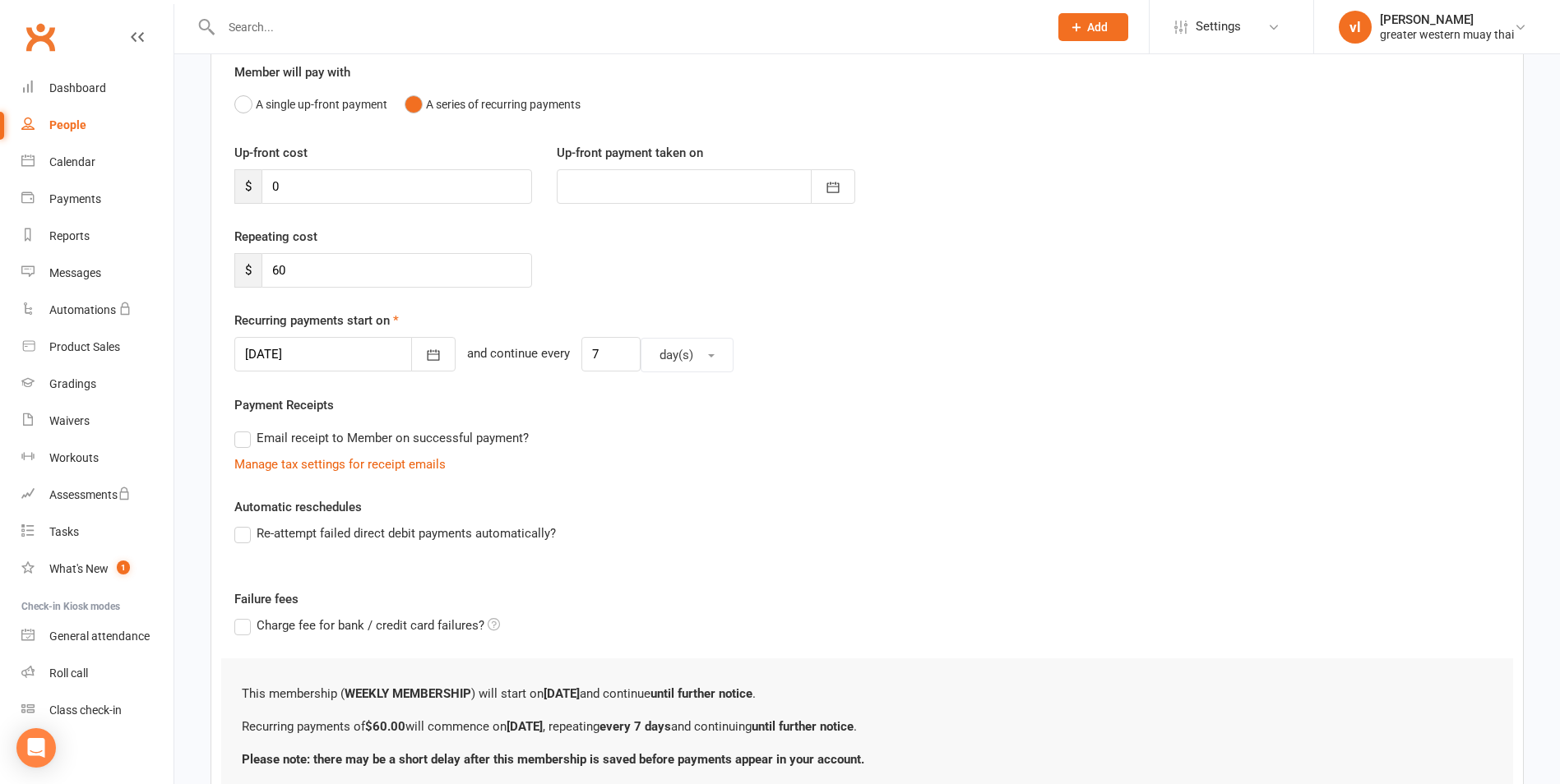
scroll to position [280, 0]
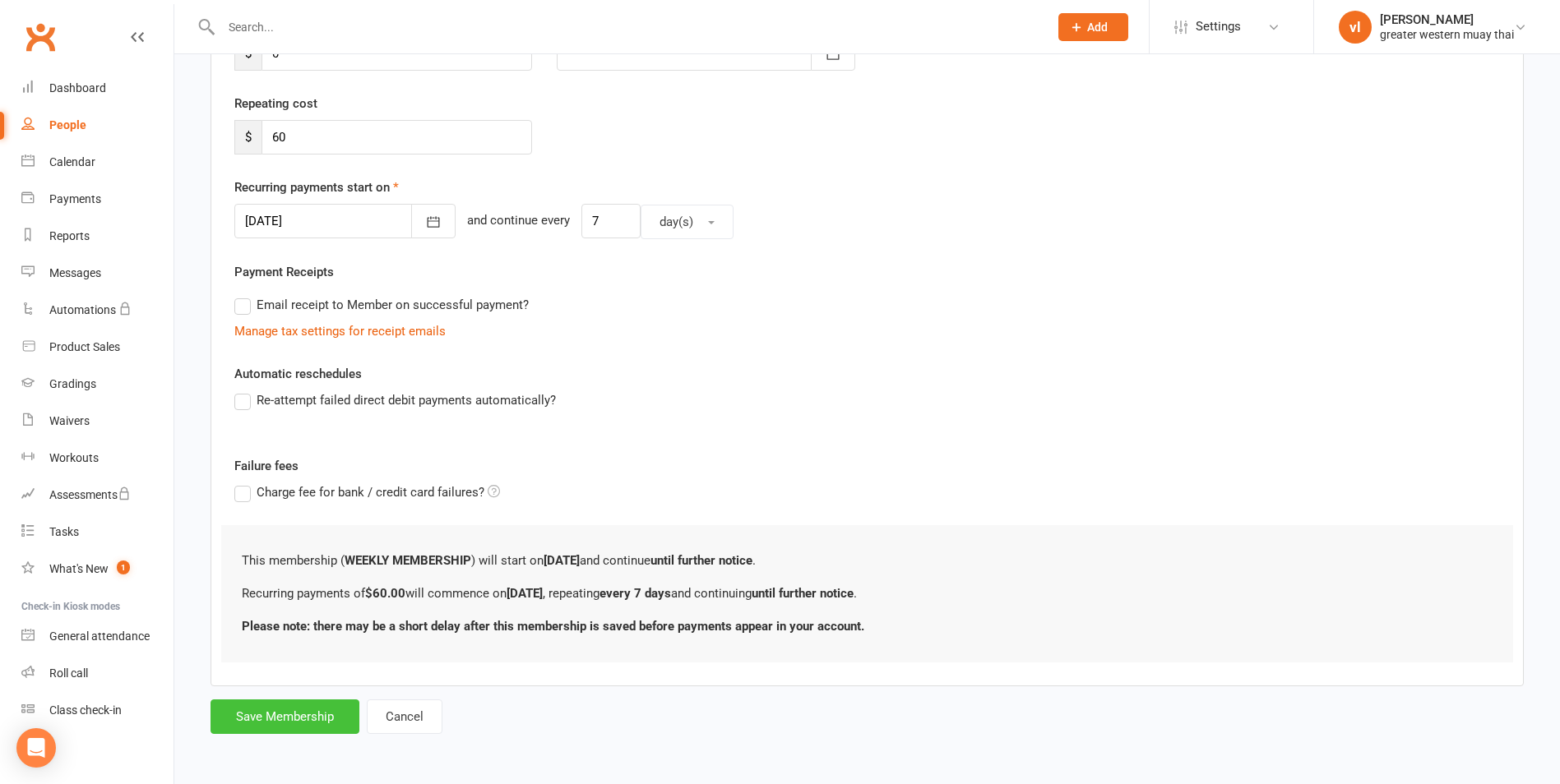
drag, startPoint x: 273, startPoint y: 718, endPoint x: 263, endPoint y: 711, distance: 12.2
click at [273, 718] on button "Save Membership" at bounding box center [284, 717] width 148 height 34
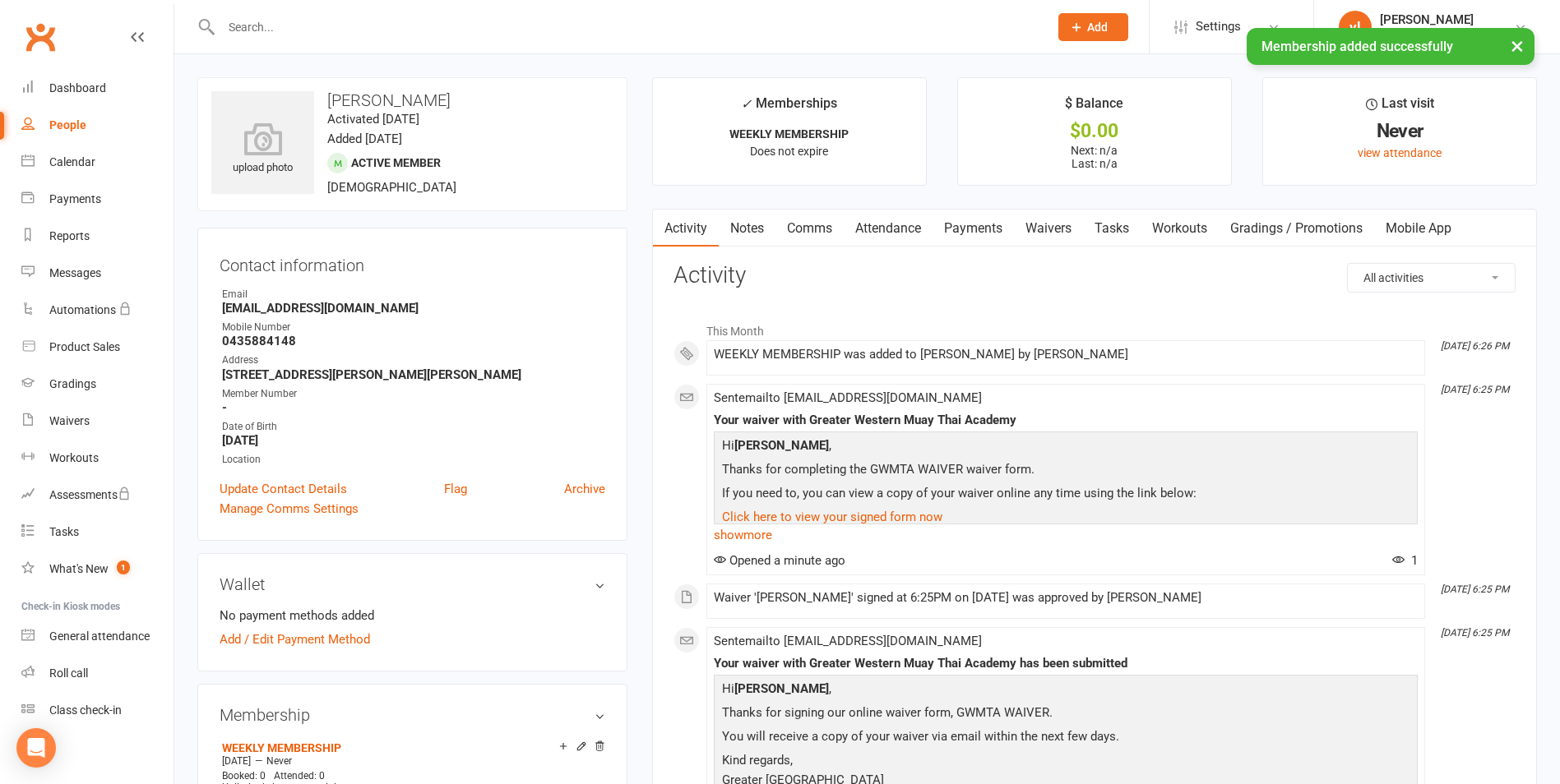
click at [885, 246] on link "Attendance" at bounding box center [888, 228] width 89 height 38
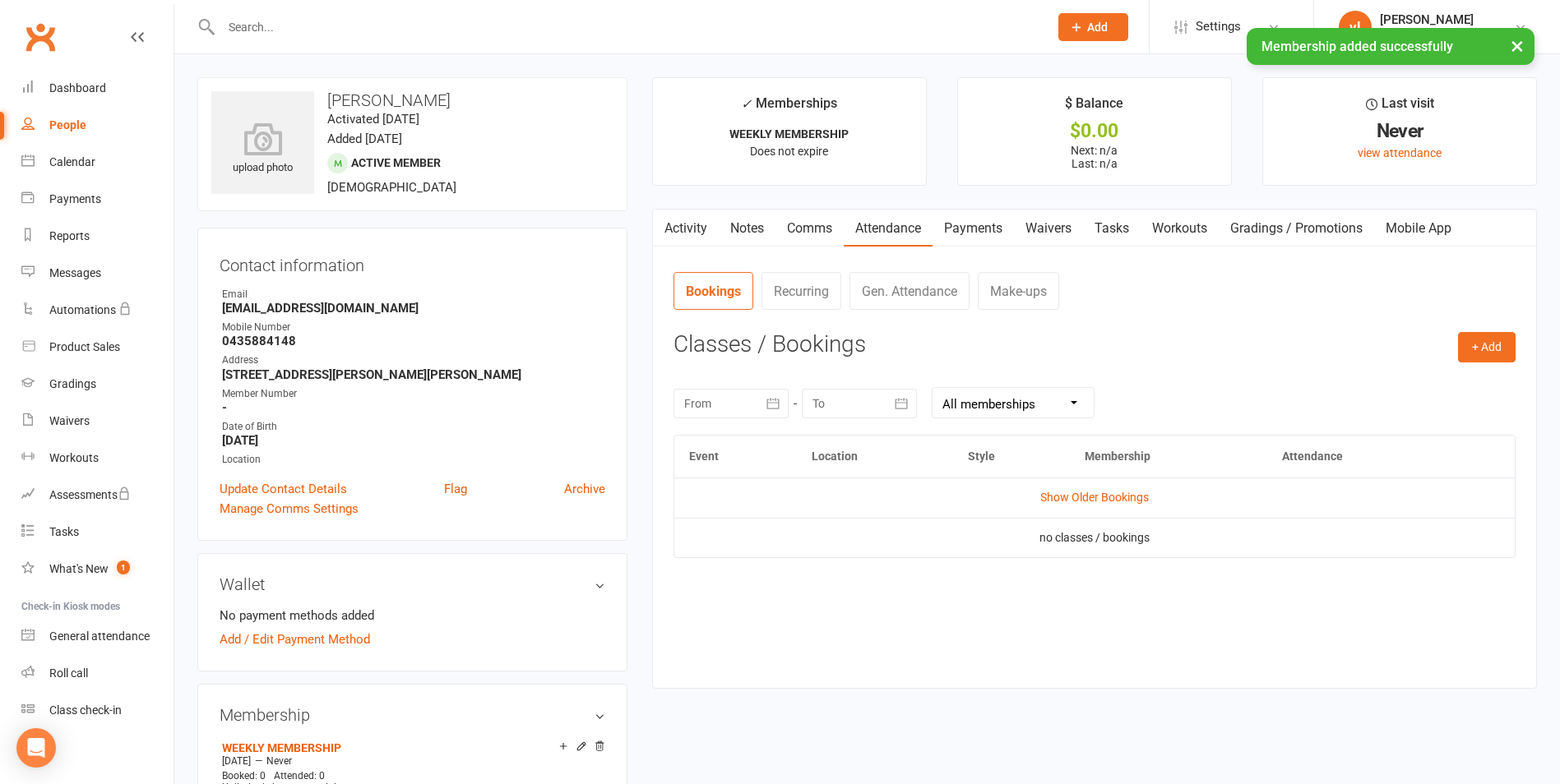
click at [977, 226] on link "Payments" at bounding box center [973, 228] width 82 height 38
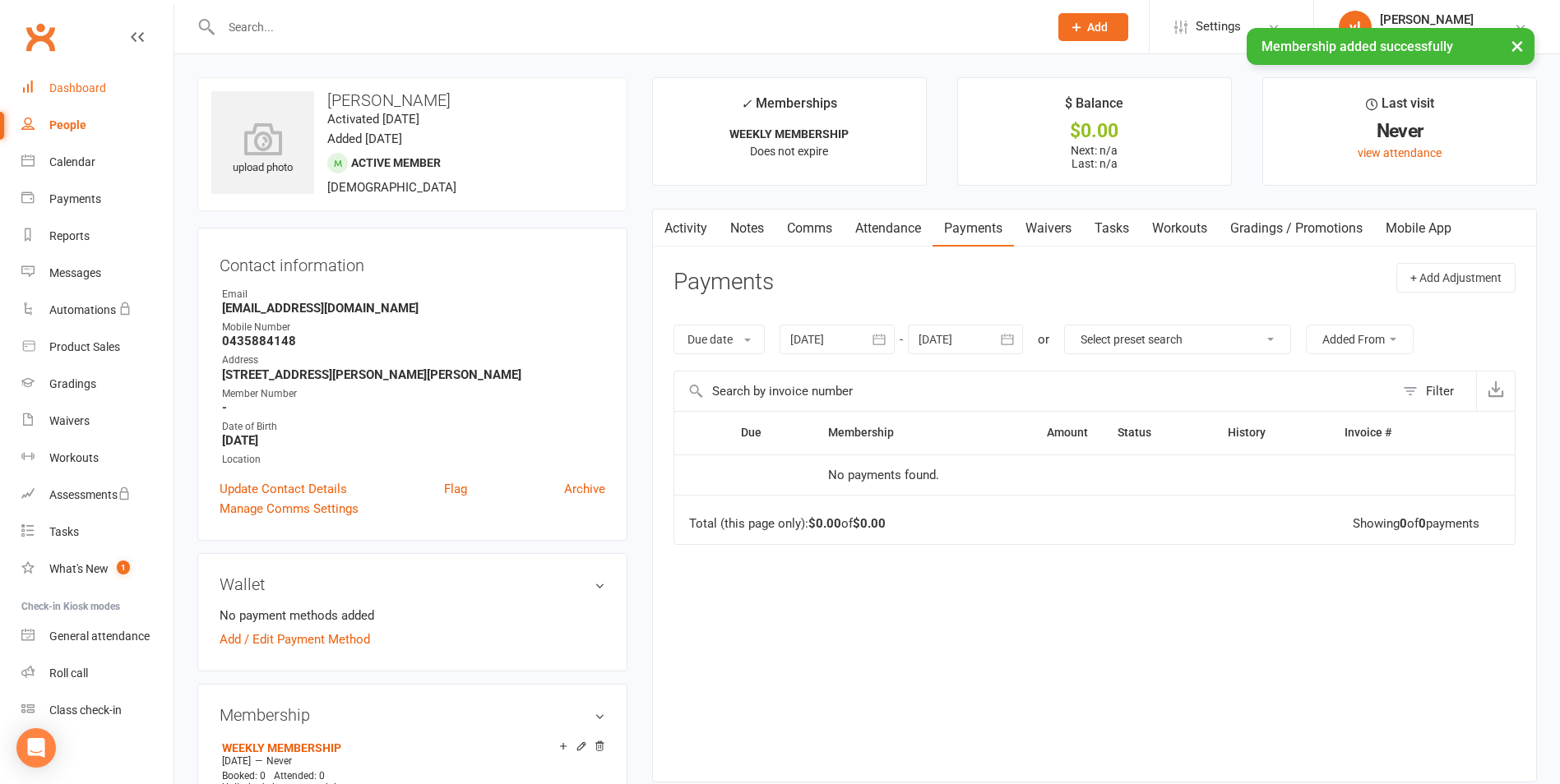
click at [111, 84] on link "Dashboard" at bounding box center [97, 88] width 152 height 37
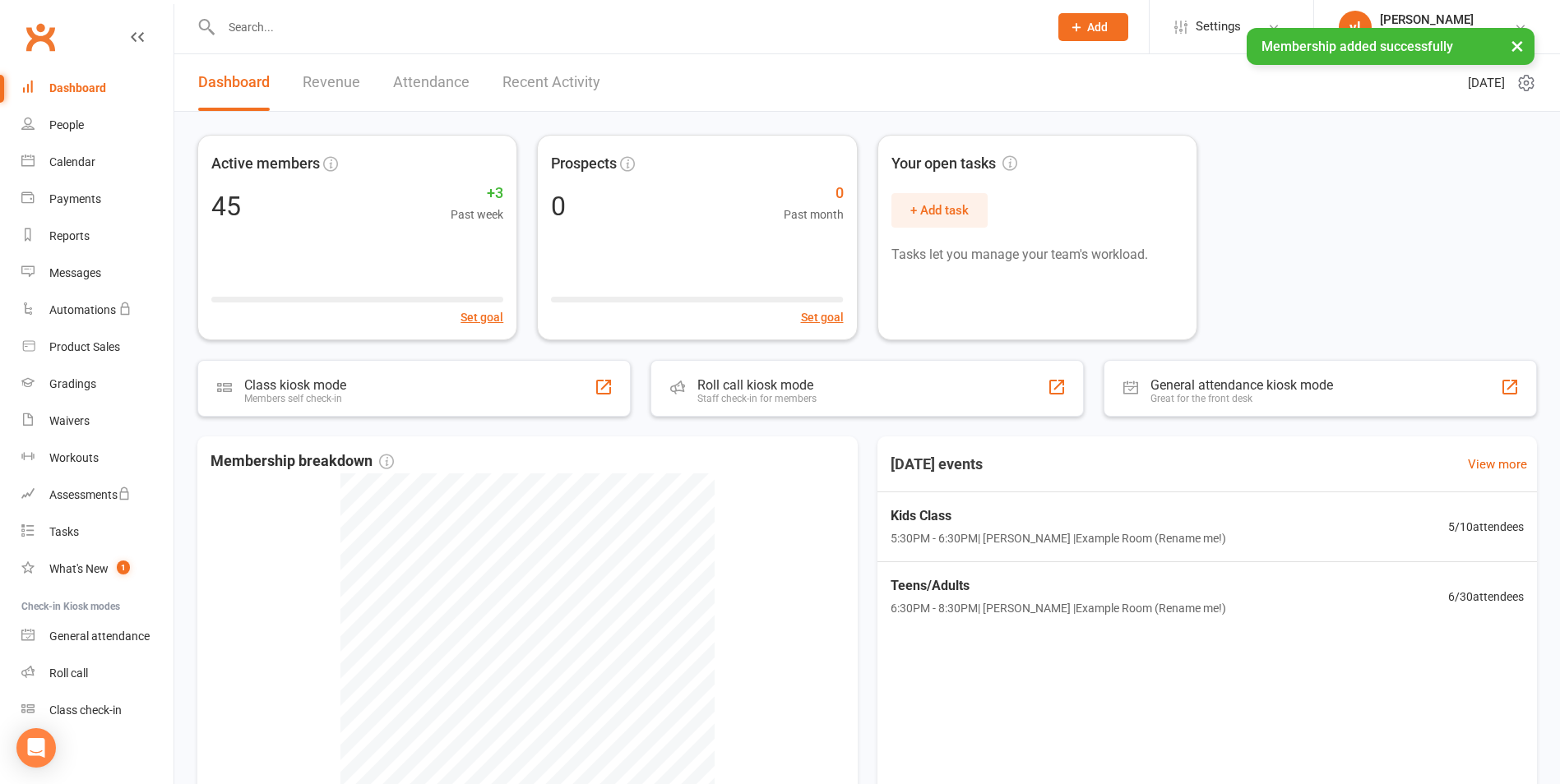
click at [745, 422] on div "Active members 45 +3 Past week Set goal Prospects 0 0 Past month Set goal Your …" at bounding box center [867, 505] width 1386 height 788
click at [732, 381] on div "Roll call kiosk mode" at bounding box center [752, 385] width 124 height 16
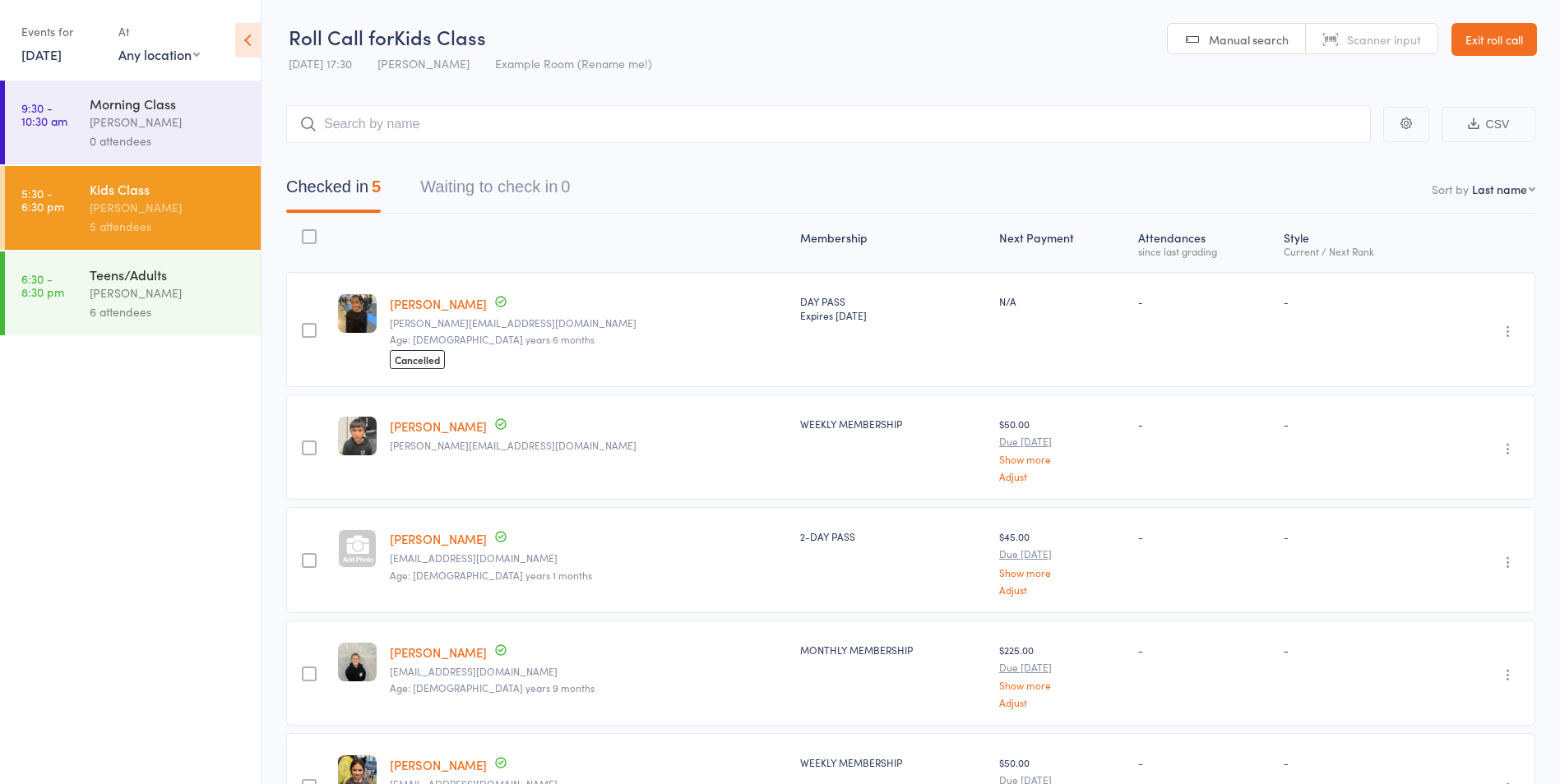
click at [181, 319] on div "6 attendees" at bounding box center [168, 311] width 157 height 19
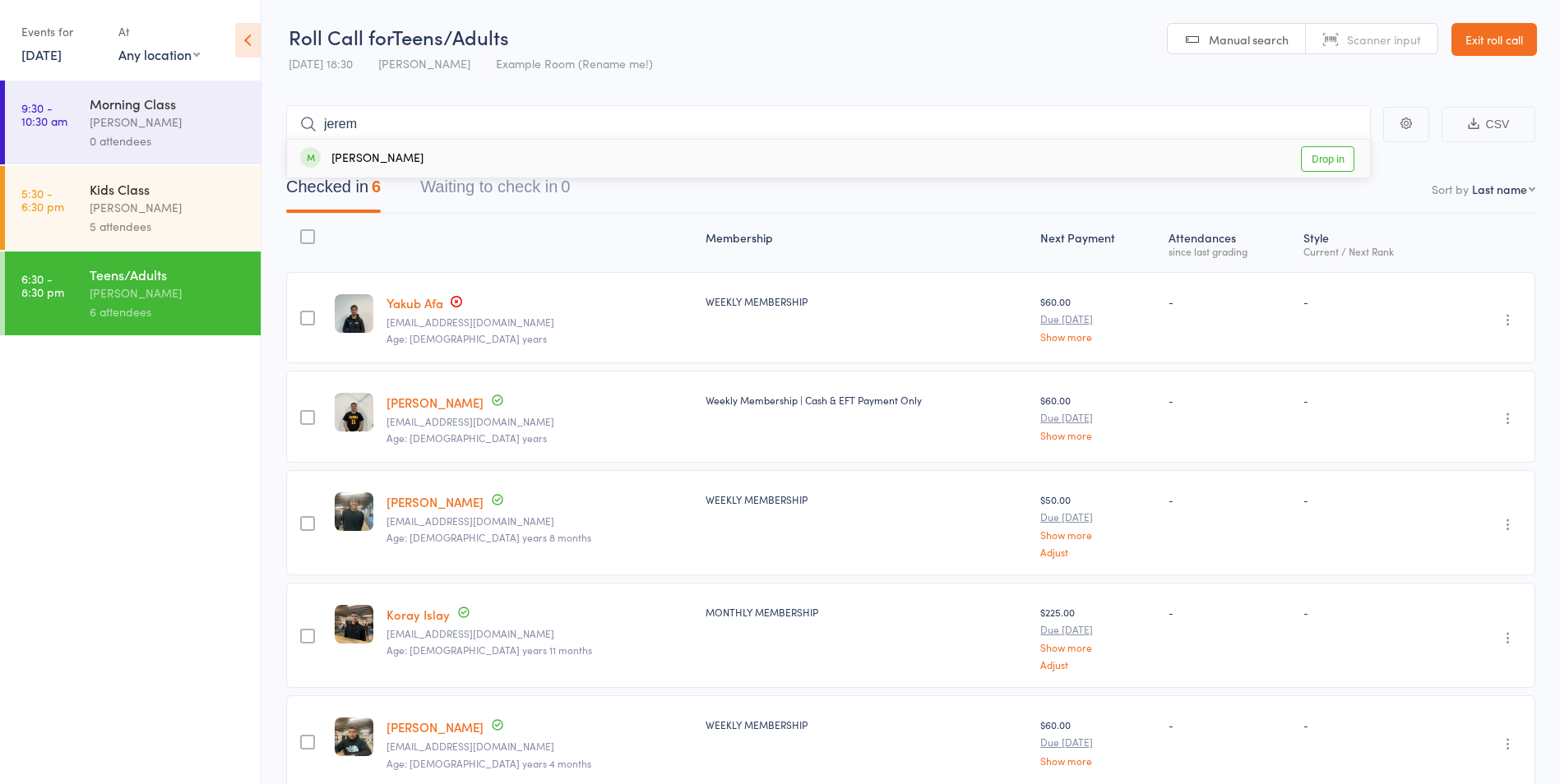
type input "jerem"
click at [1331, 147] on link "Drop in" at bounding box center [1327, 159] width 53 height 25
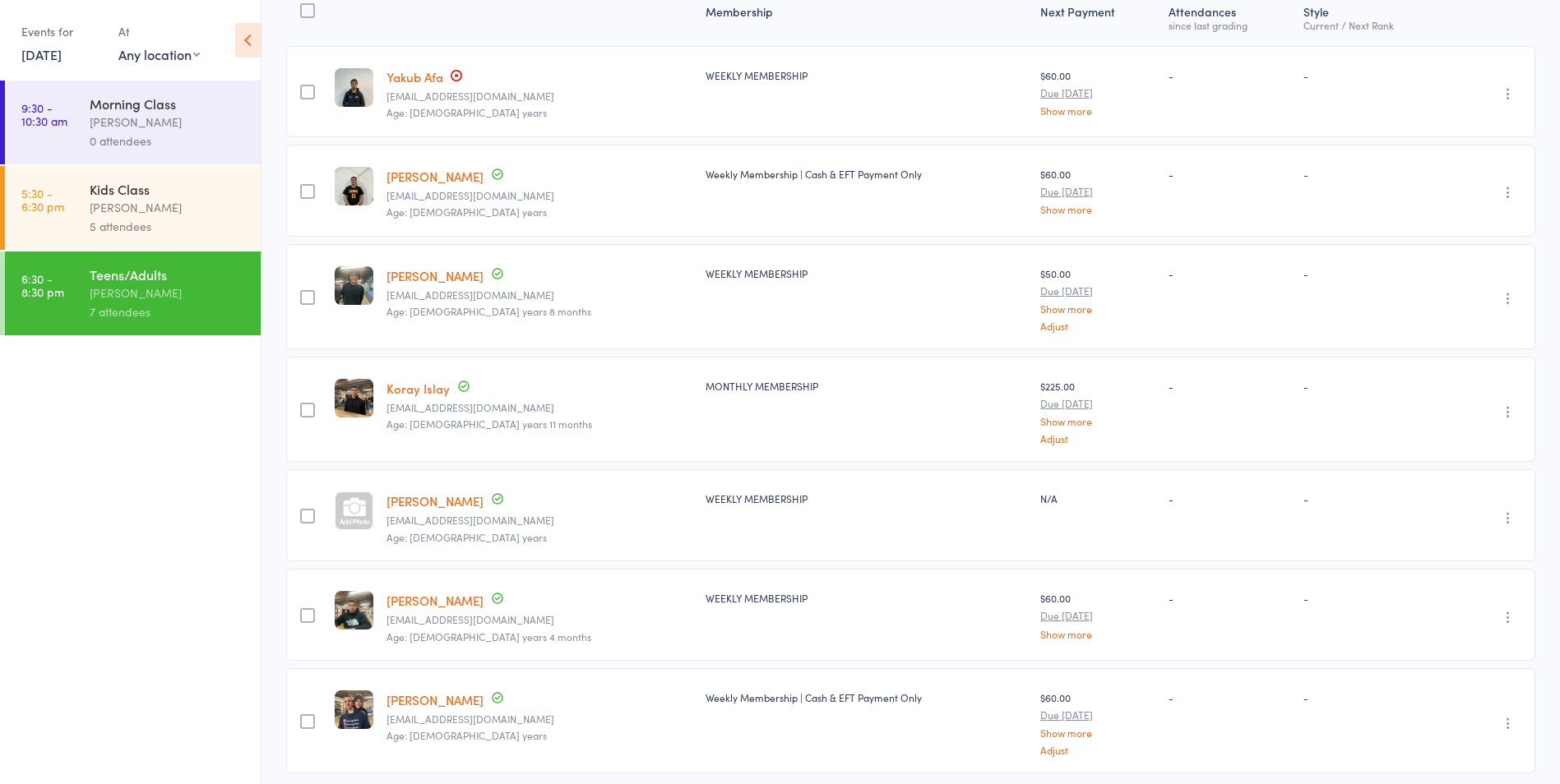
scroll to position [246, 0]
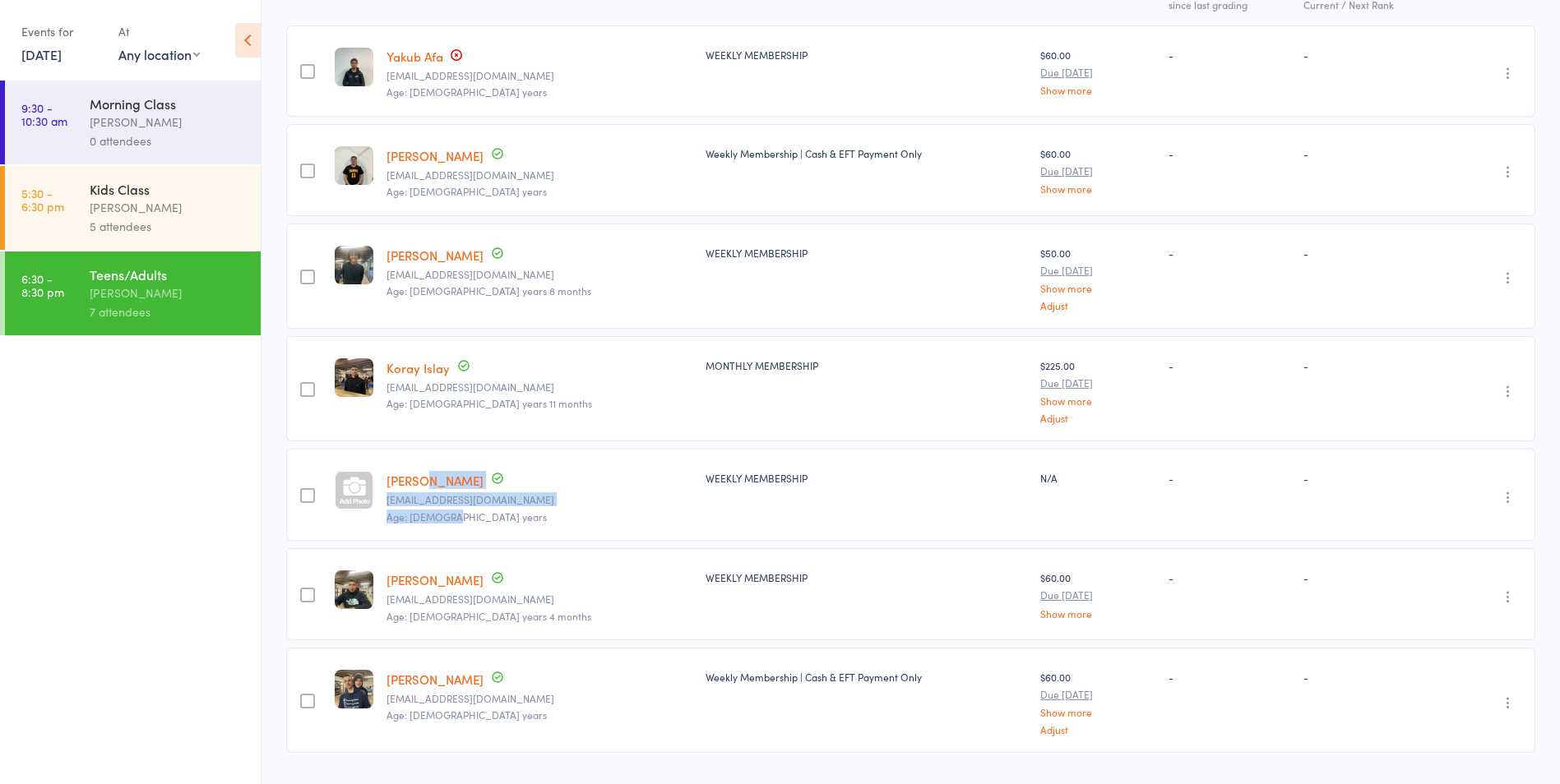
drag, startPoint x: 429, startPoint y: 482, endPoint x: 419, endPoint y: 480, distance: 10.2
click at [419, 480] on link "[PERSON_NAME]" at bounding box center [435, 480] width 97 height 17
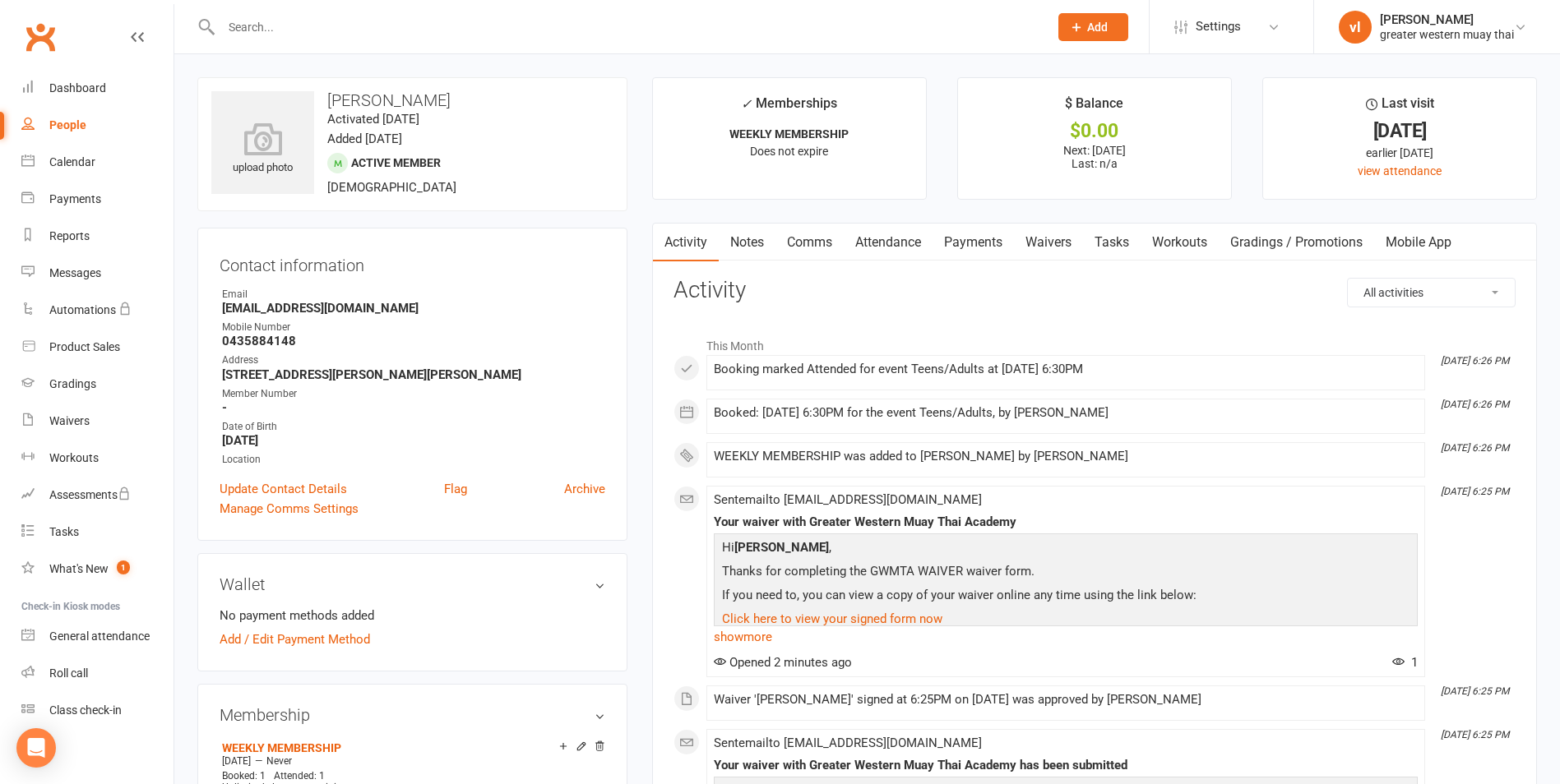
click at [1004, 235] on link "Payments" at bounding box center [973, 243] width 82 height 38
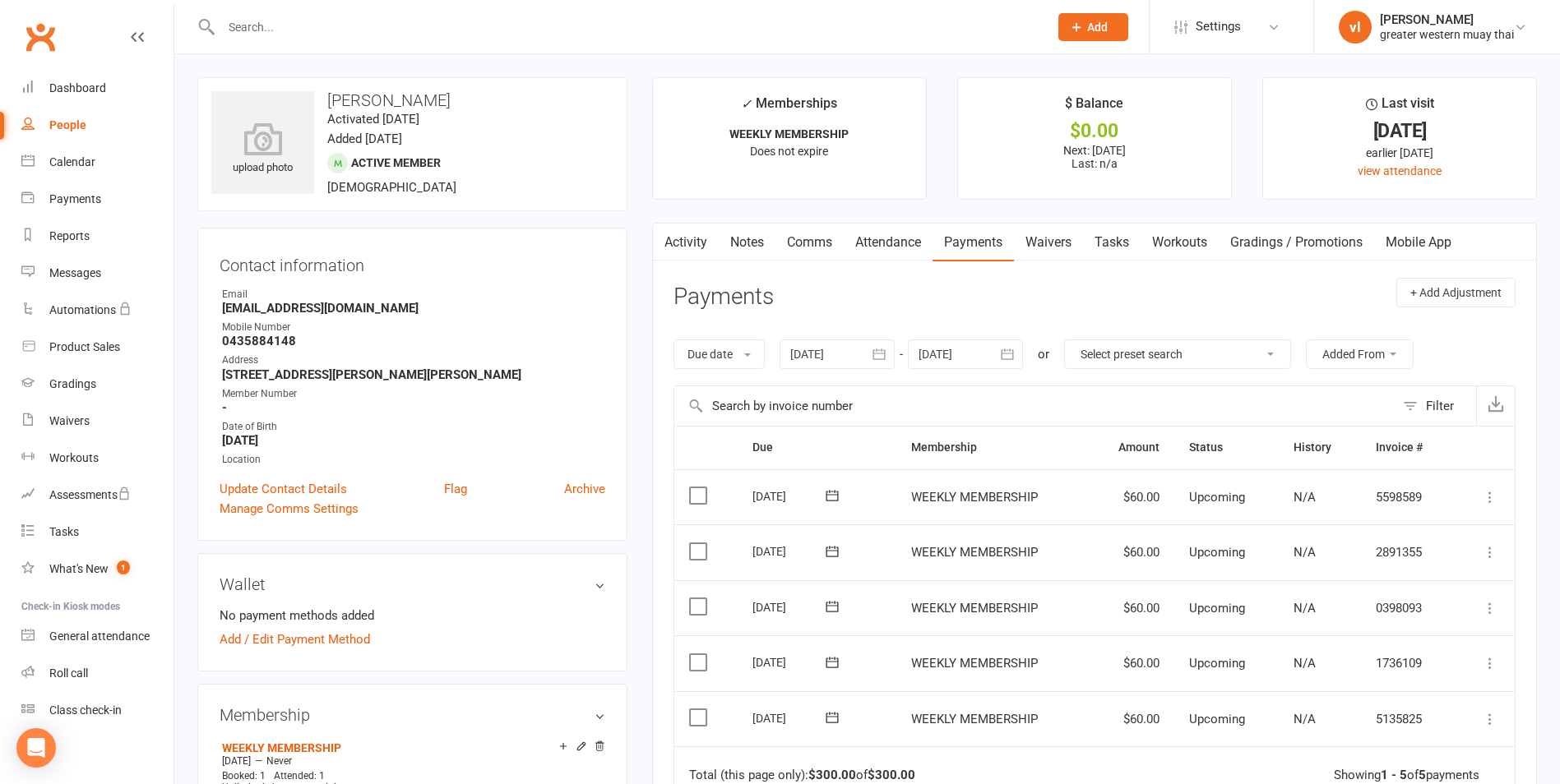
click at [1483, 716] on icon at bounding box center [1490, 719] width 16 height 16
click at [1448, 777] on link "Mark as Paid (POS)" at bounding box center [1418, 784] width 163 height 33
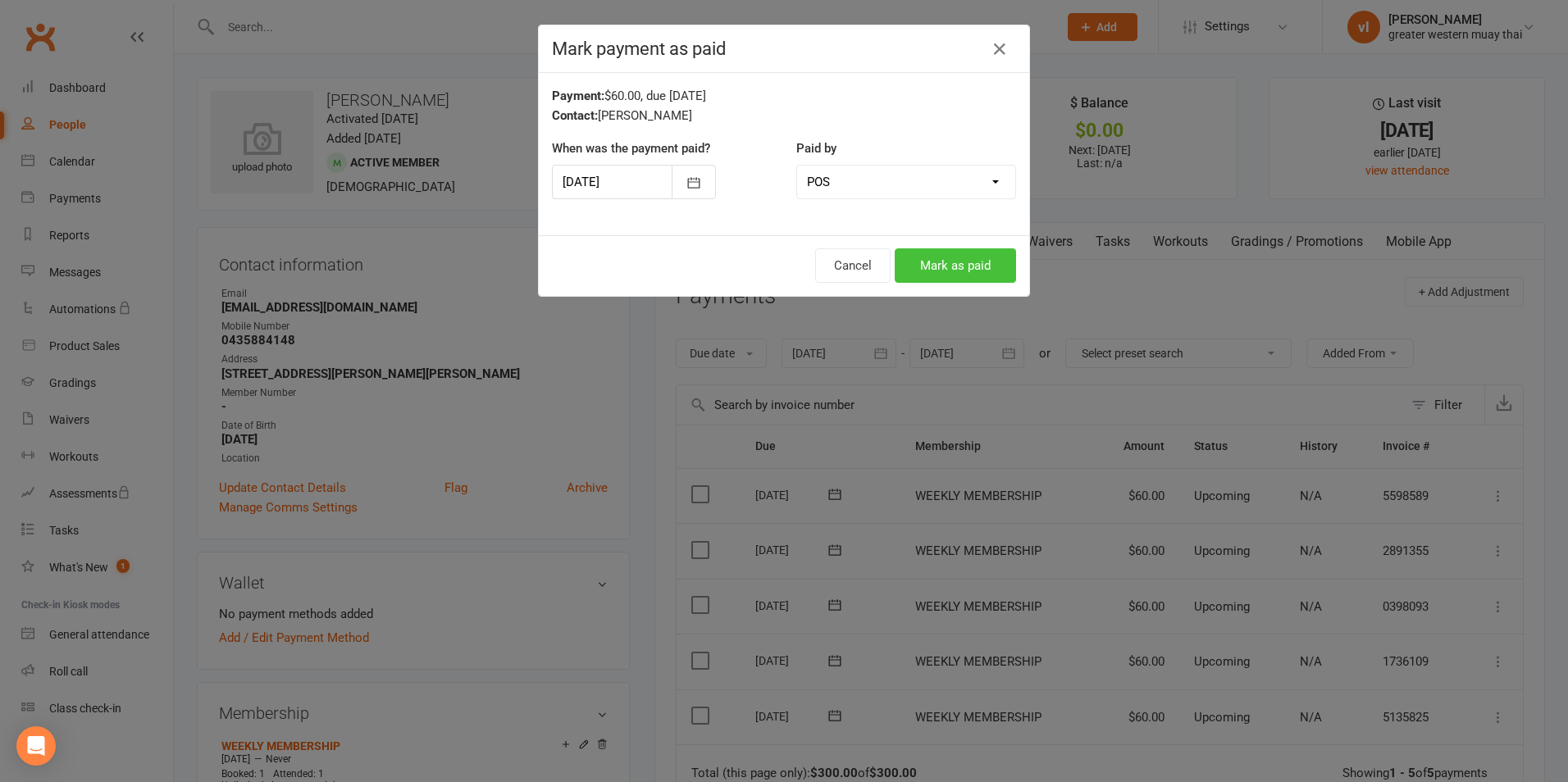
click at [996, 262] on button "Mark as paid" at bounding box center [954, 265] width 121 height 34
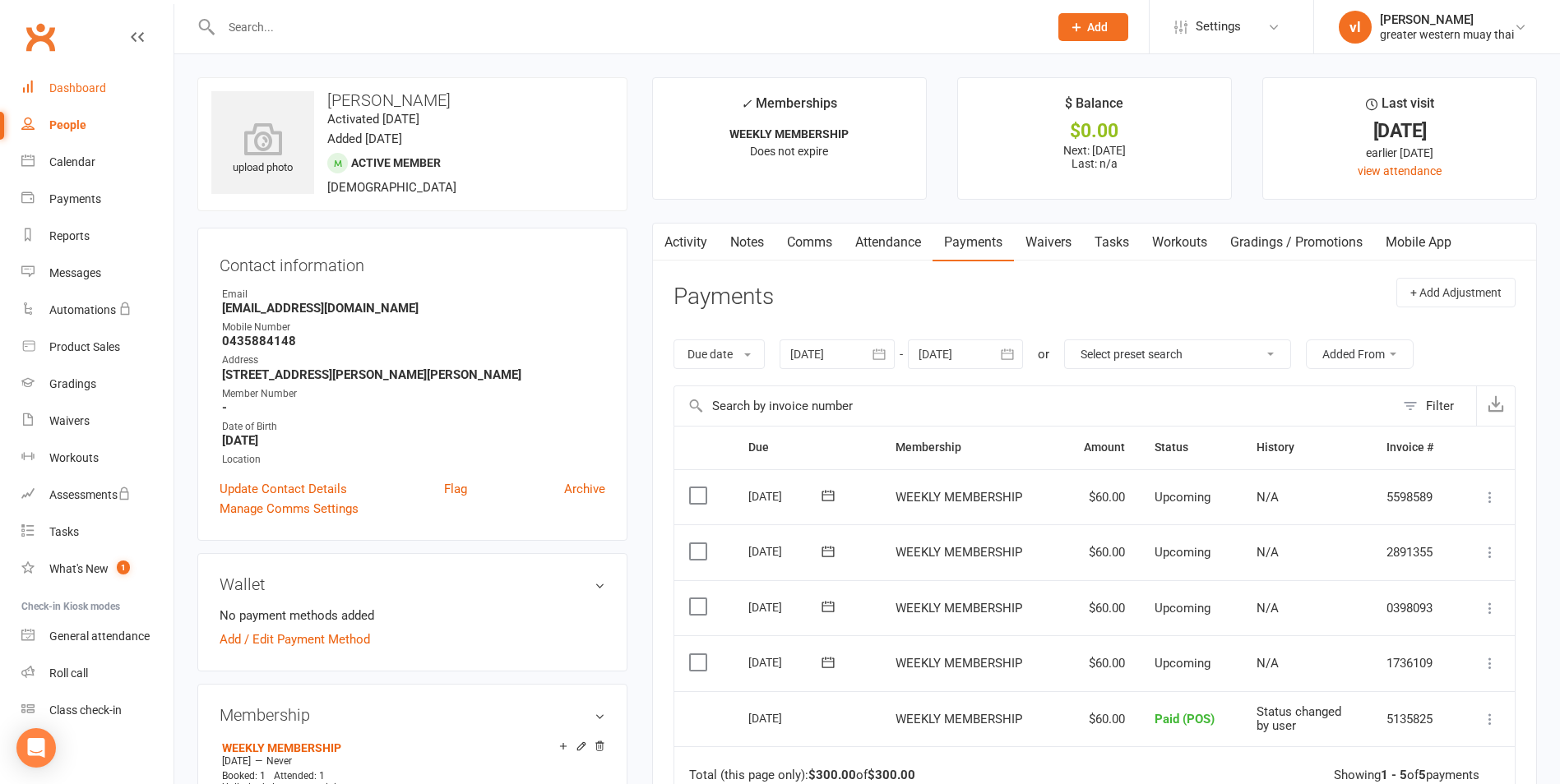
click at [111, 101] on link "Dashboard" at bounding box center [97, 88] width 152 height 37
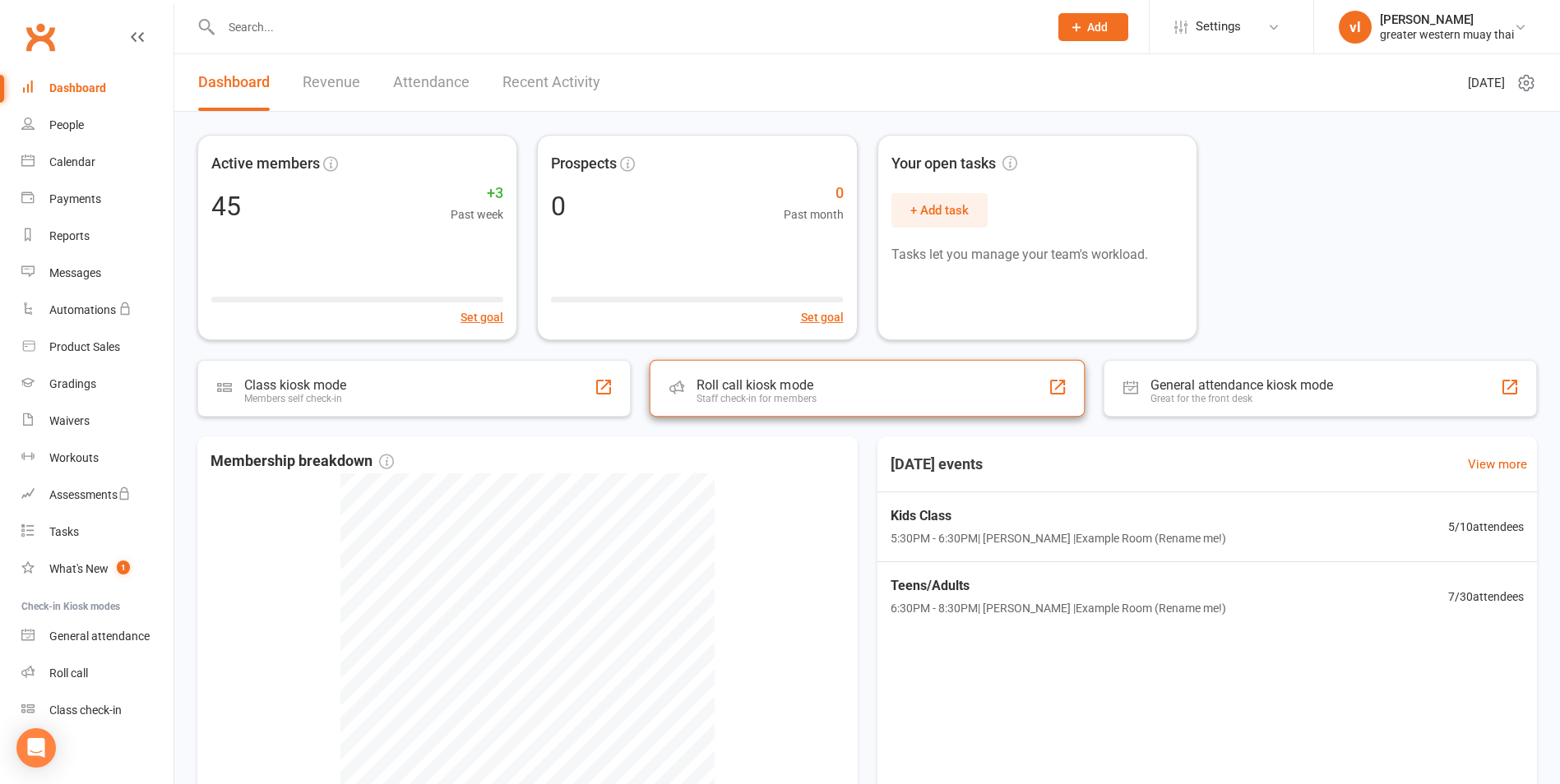
click at [802, 385] on div "Roll call kiosk mode" at bounding box center [756, 385] width 120 height 15
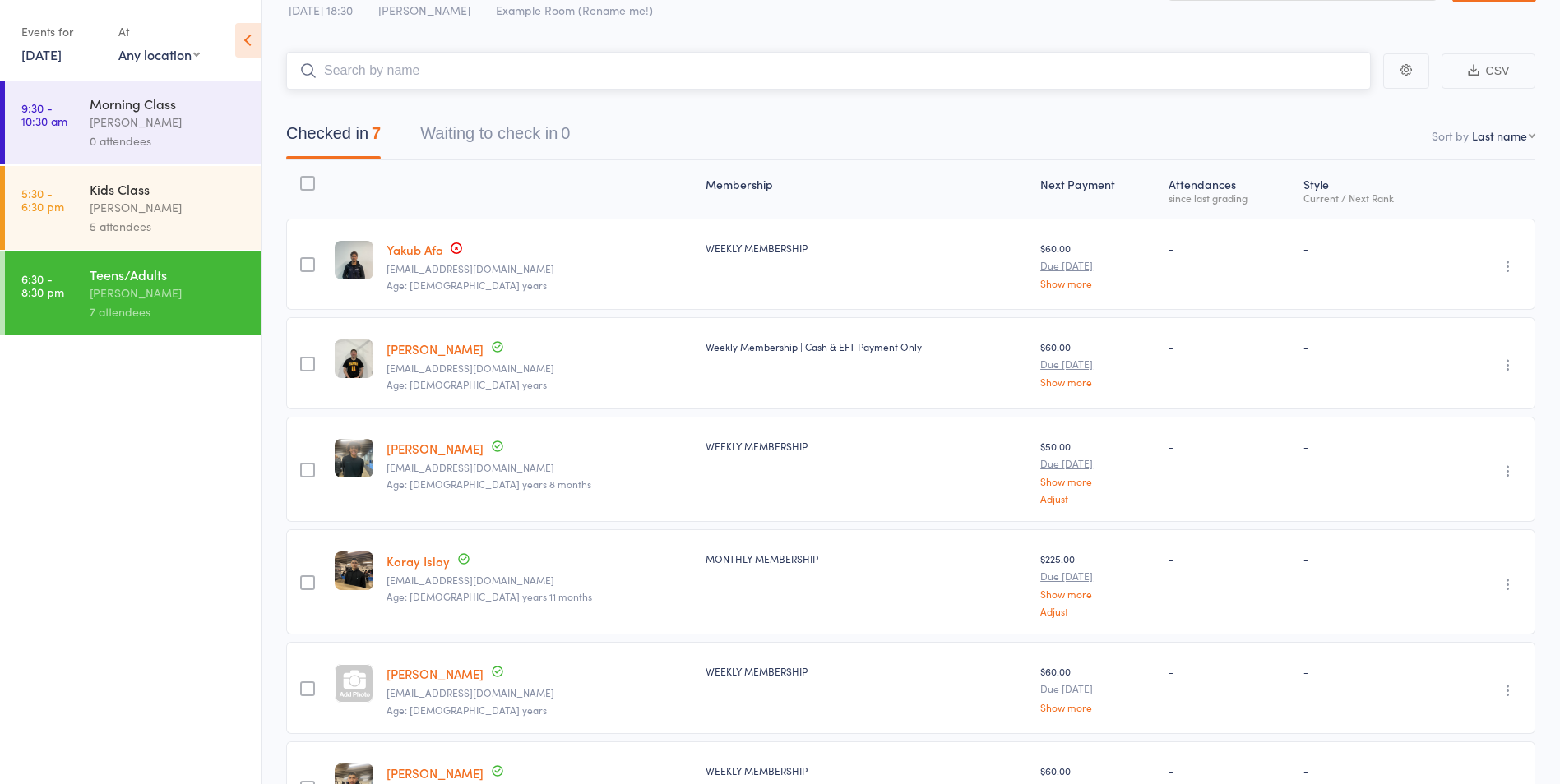
scroll to position [82, 0]
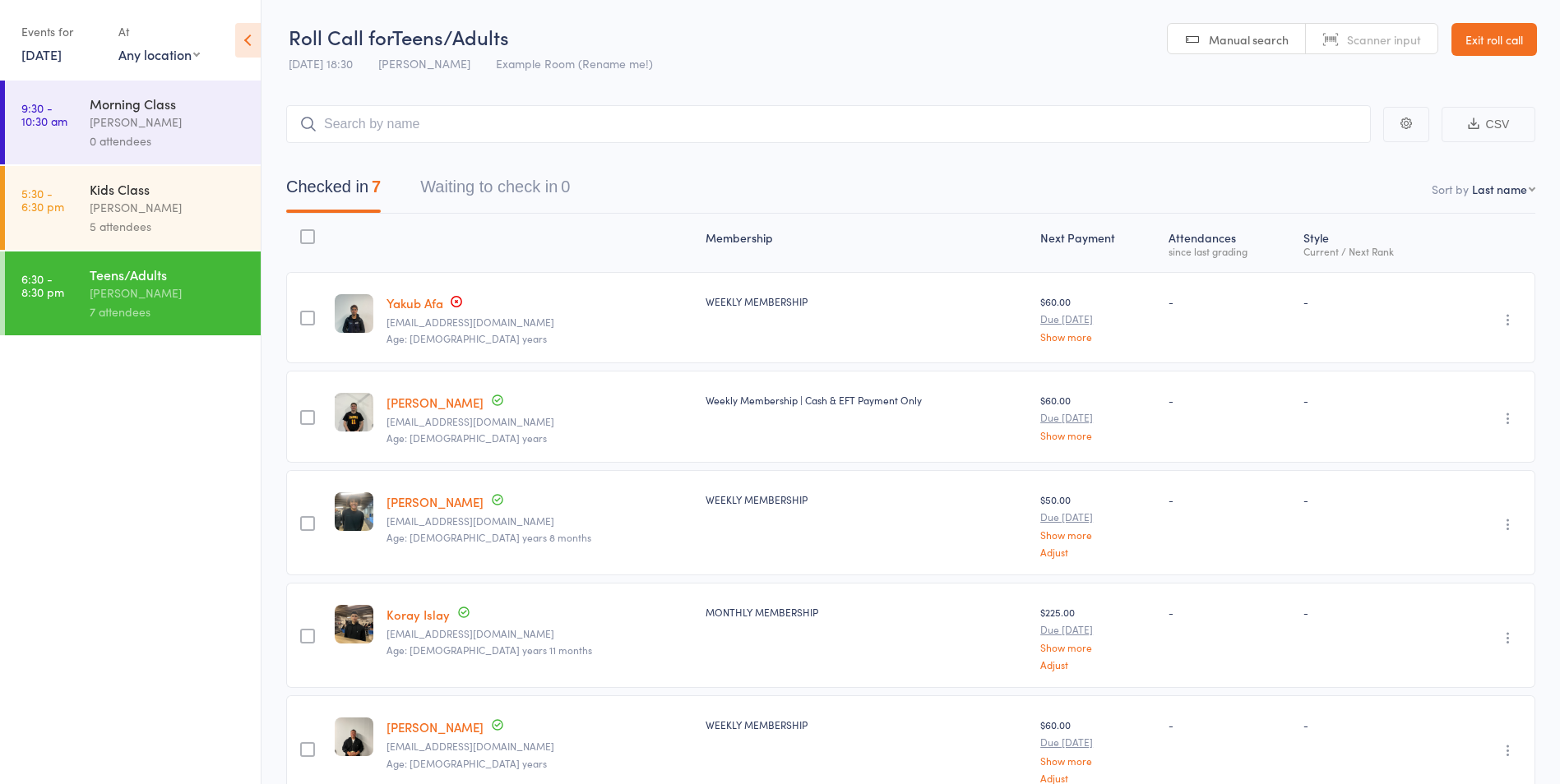
click at [1478, 58] on header "Roll Call for Teens/Adults [DATE] 18:30 [PERSON_NAME] Example Room (Rename me!)…" at bounding box center [911, 40] width 1299 height 81
click at [1498, 38] on link "Exit roll call" at bounding box center [1494, 40] width 85 height 33
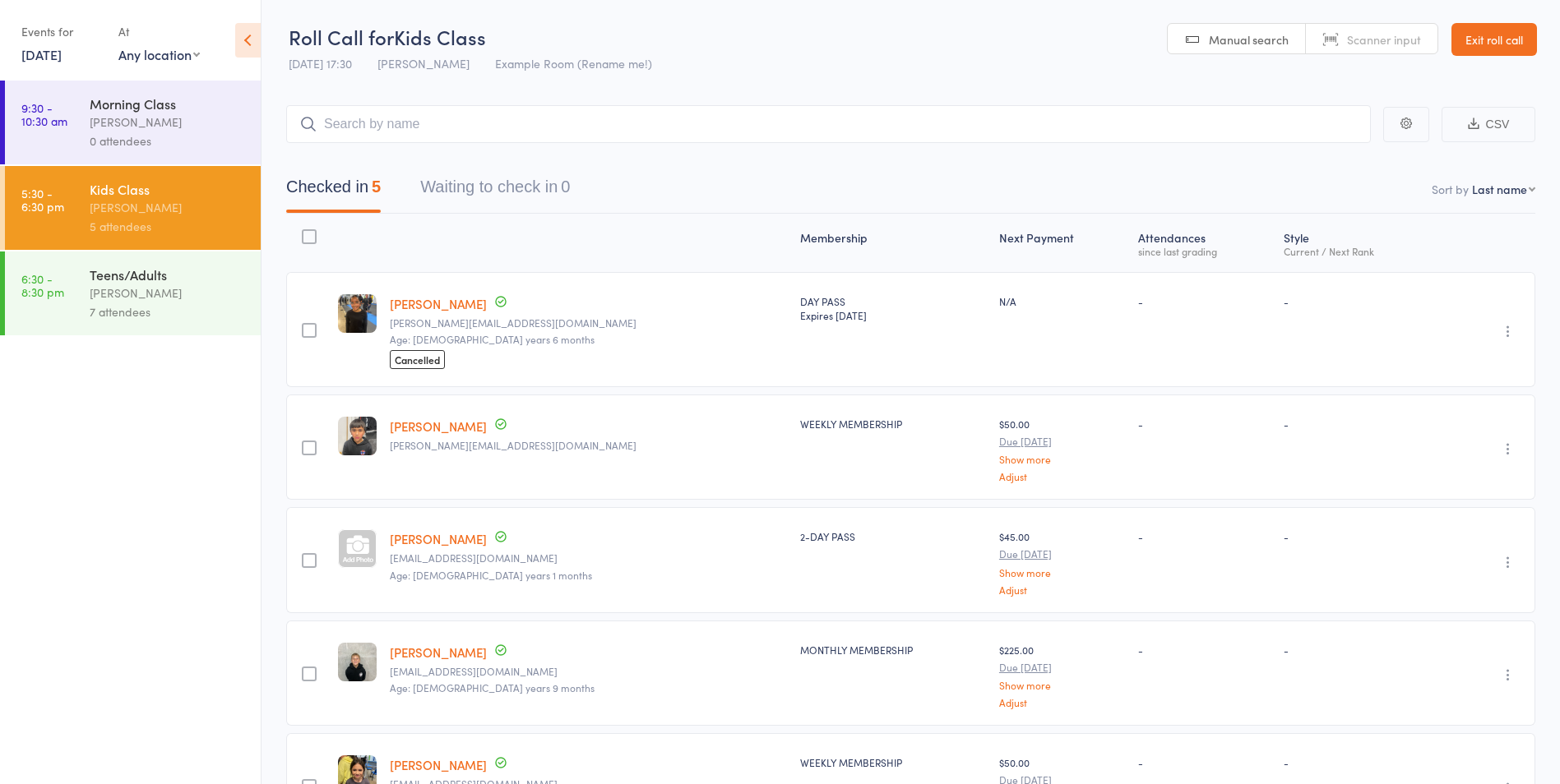
scroll to position [124, 0]
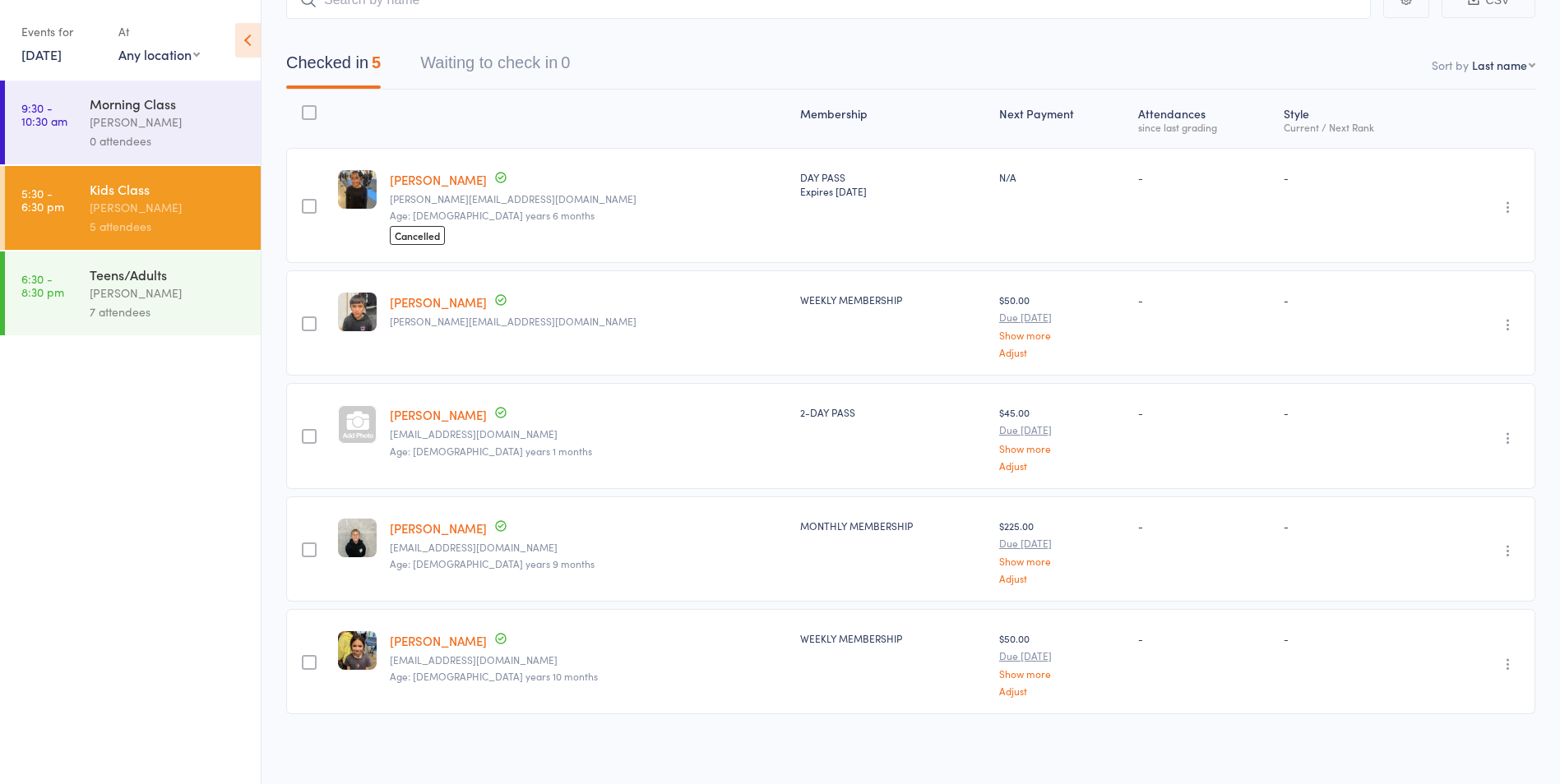
click at [221, 324] on div "Teens/Adults vince latorre 7 attendees" at bounding box center [175, 293] width 171 height 84
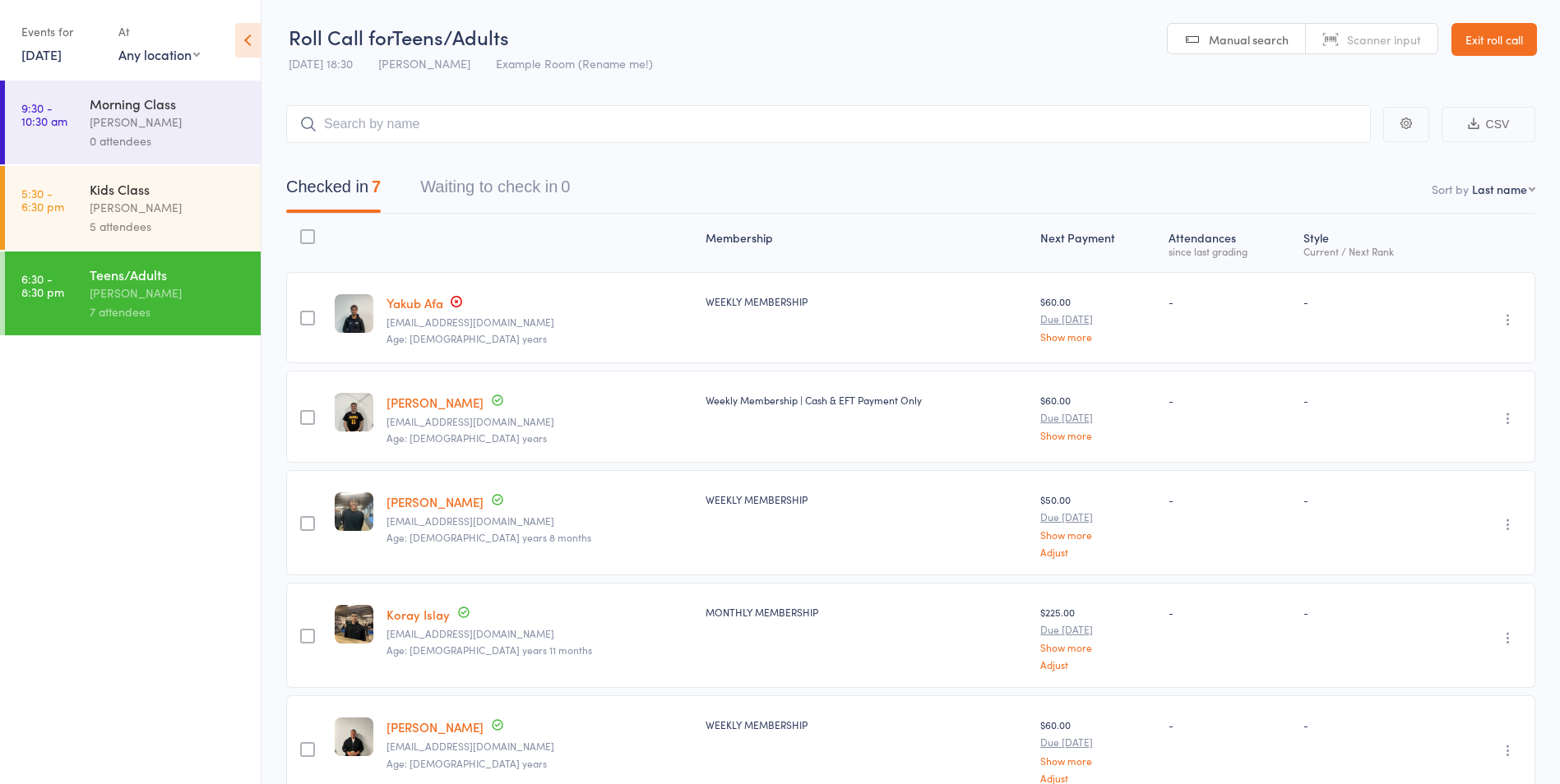
click at [490, 123] on input "search" at bounding box center [829, 124] width 1085 height 38
type input "jimm"
click at [1517, 31] on link "Exit roll call" at bounding box center [1494, 40] width 85 height 33
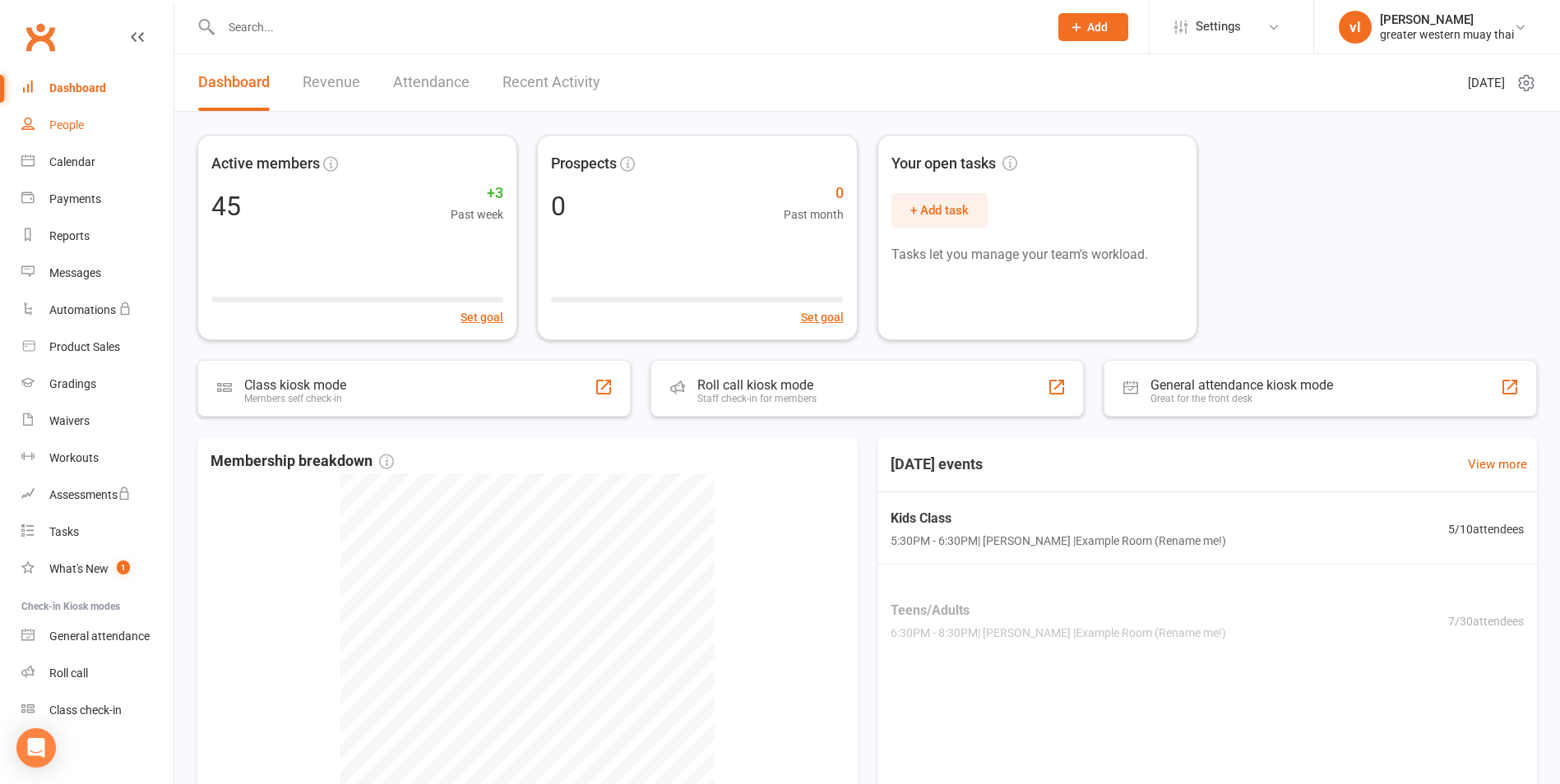
click at [117, 120] on link "People" at bounding box center [97, 125] width 152 height 37
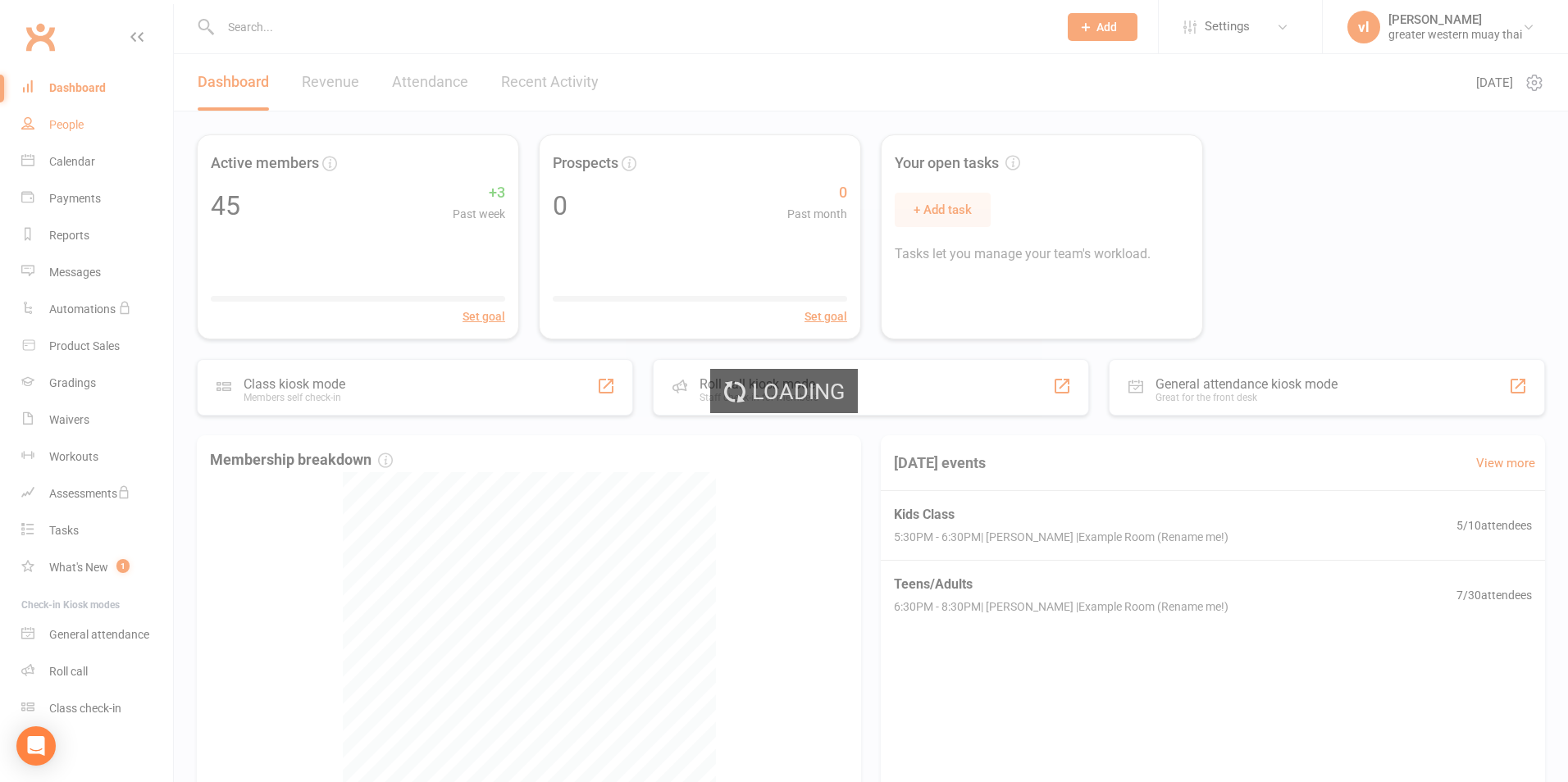
select select "25"
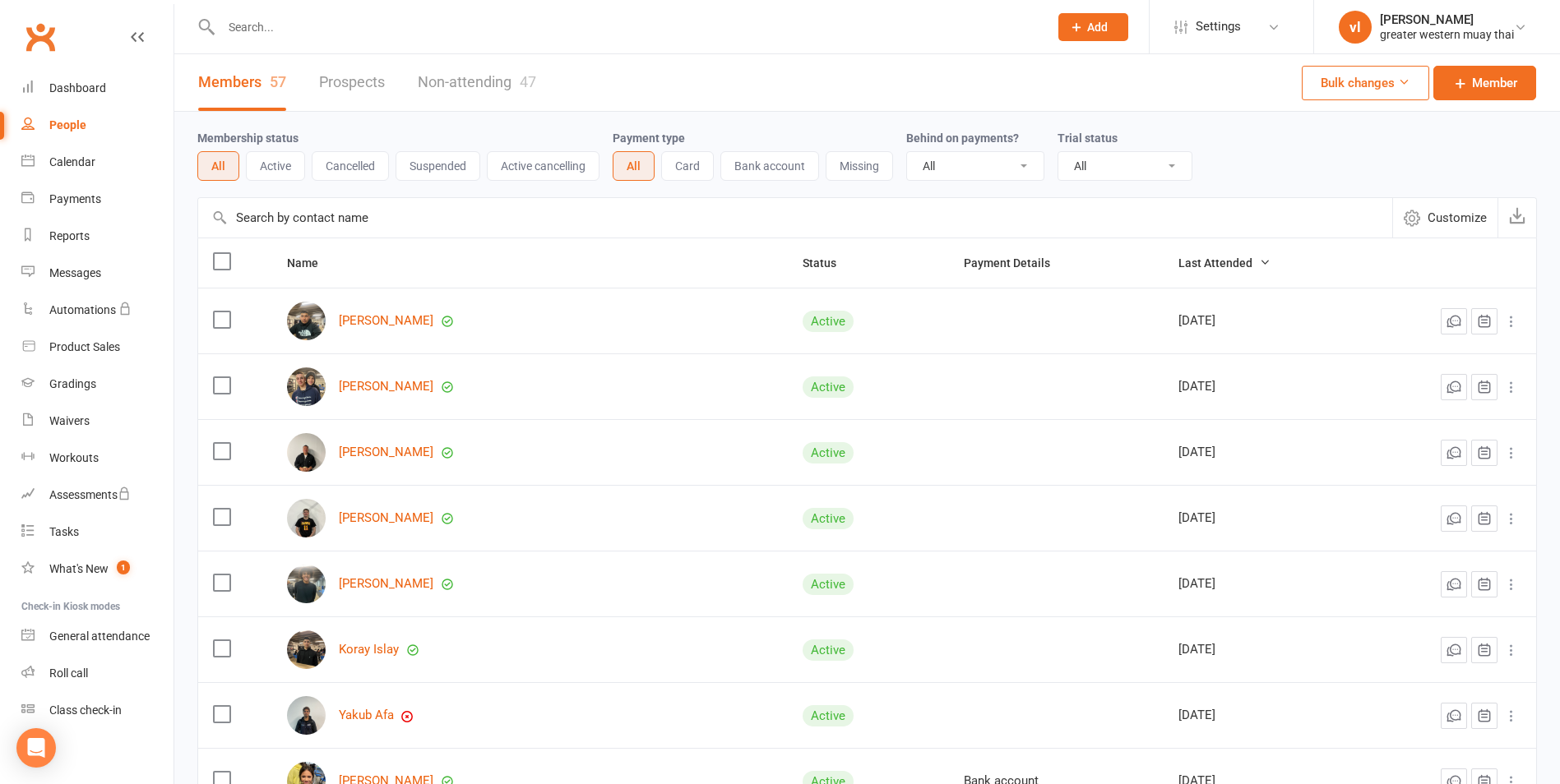
click at [444, 98] on link "Non-attending 47" at bounding box center [477, 82] width 119 height 57
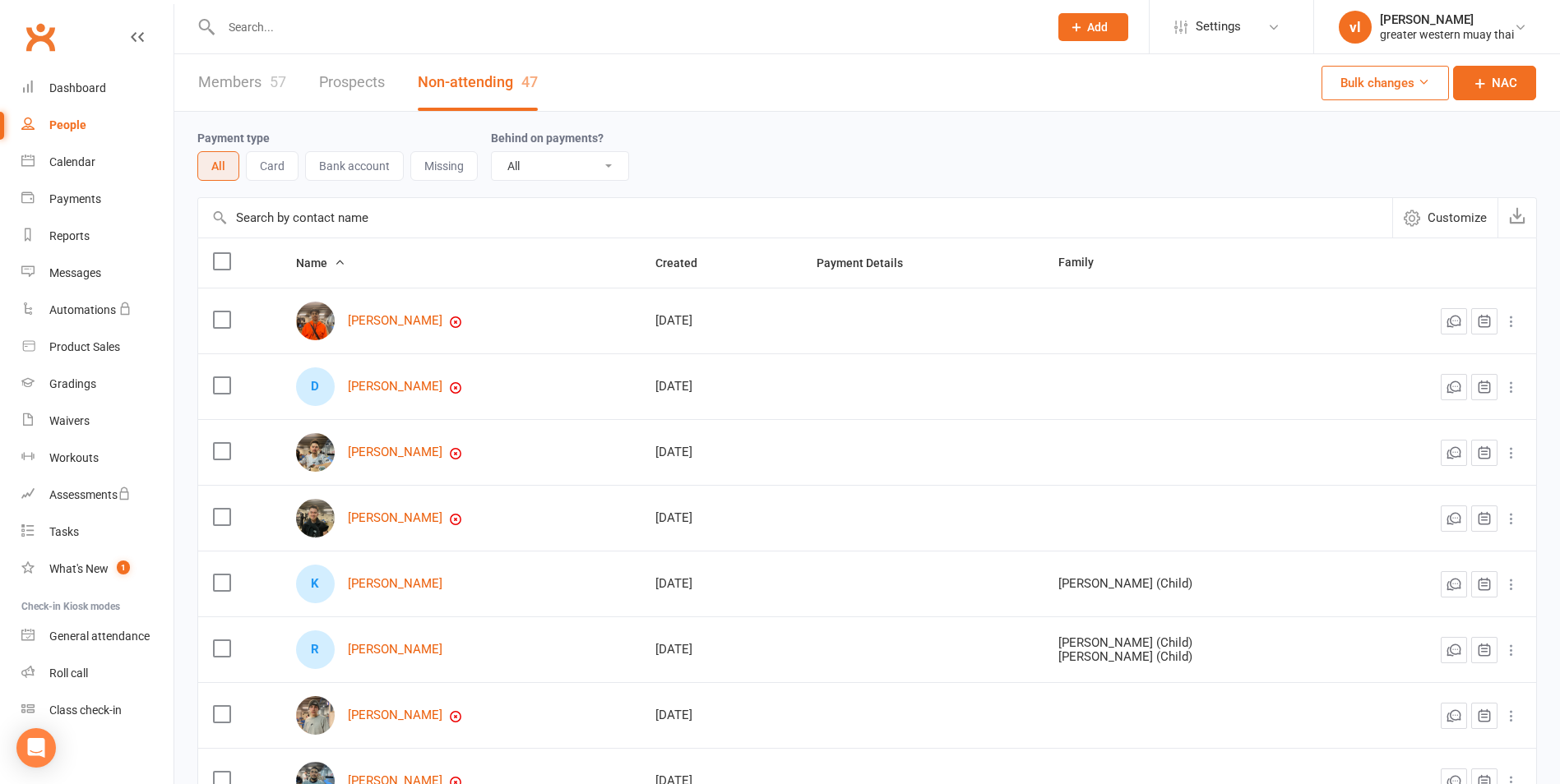
click at [374, 229] on input "text" at bounding box center [794, 218] width 1194 height 40
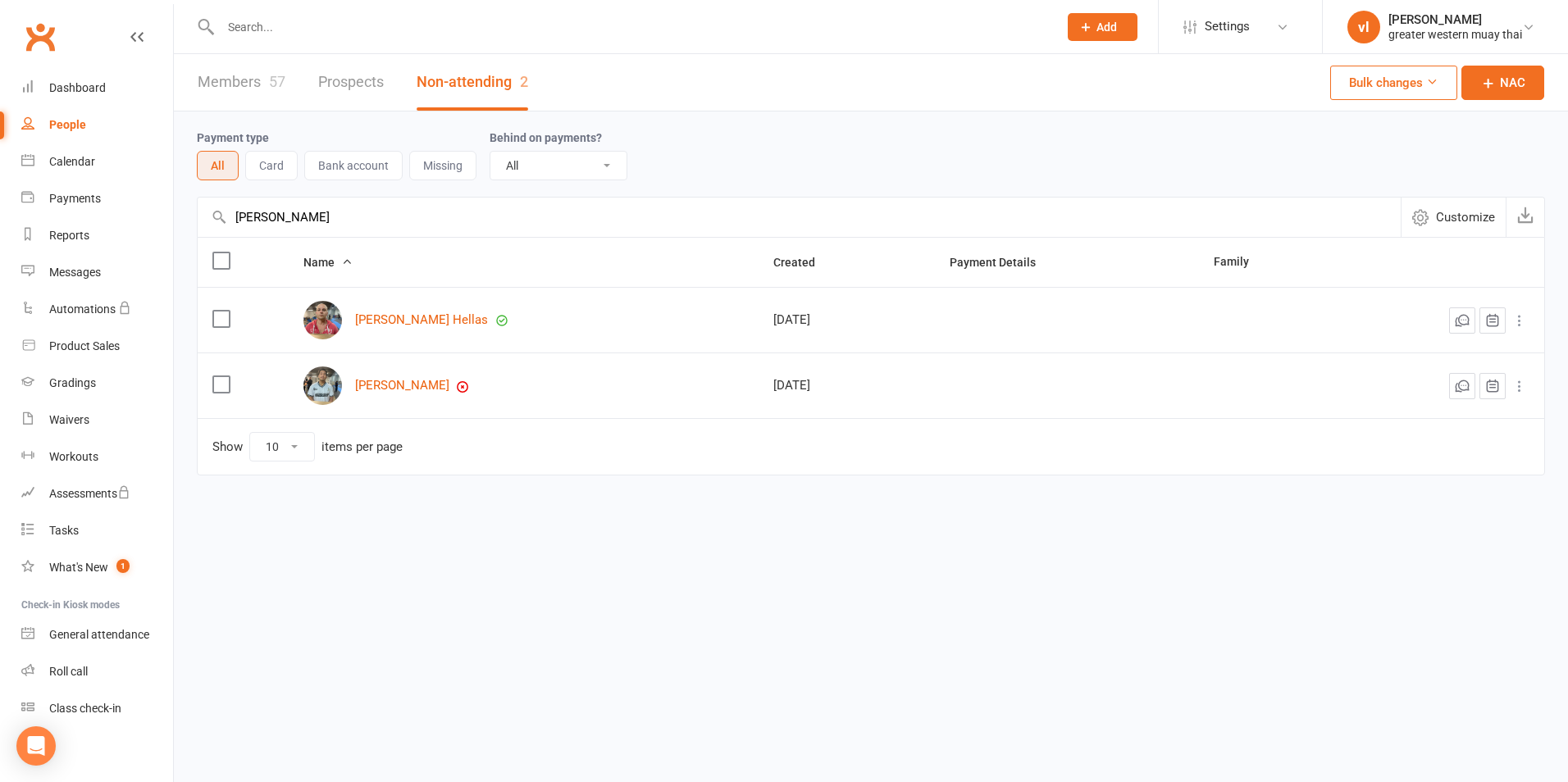
type input "jimmy"
click at [1513, 391] on icon at bounding box center [1520, 386] width 16 height 16
click at [1434, 425] on link "Convert to Member" at bounding box center [1426, 419] width 205 height 33
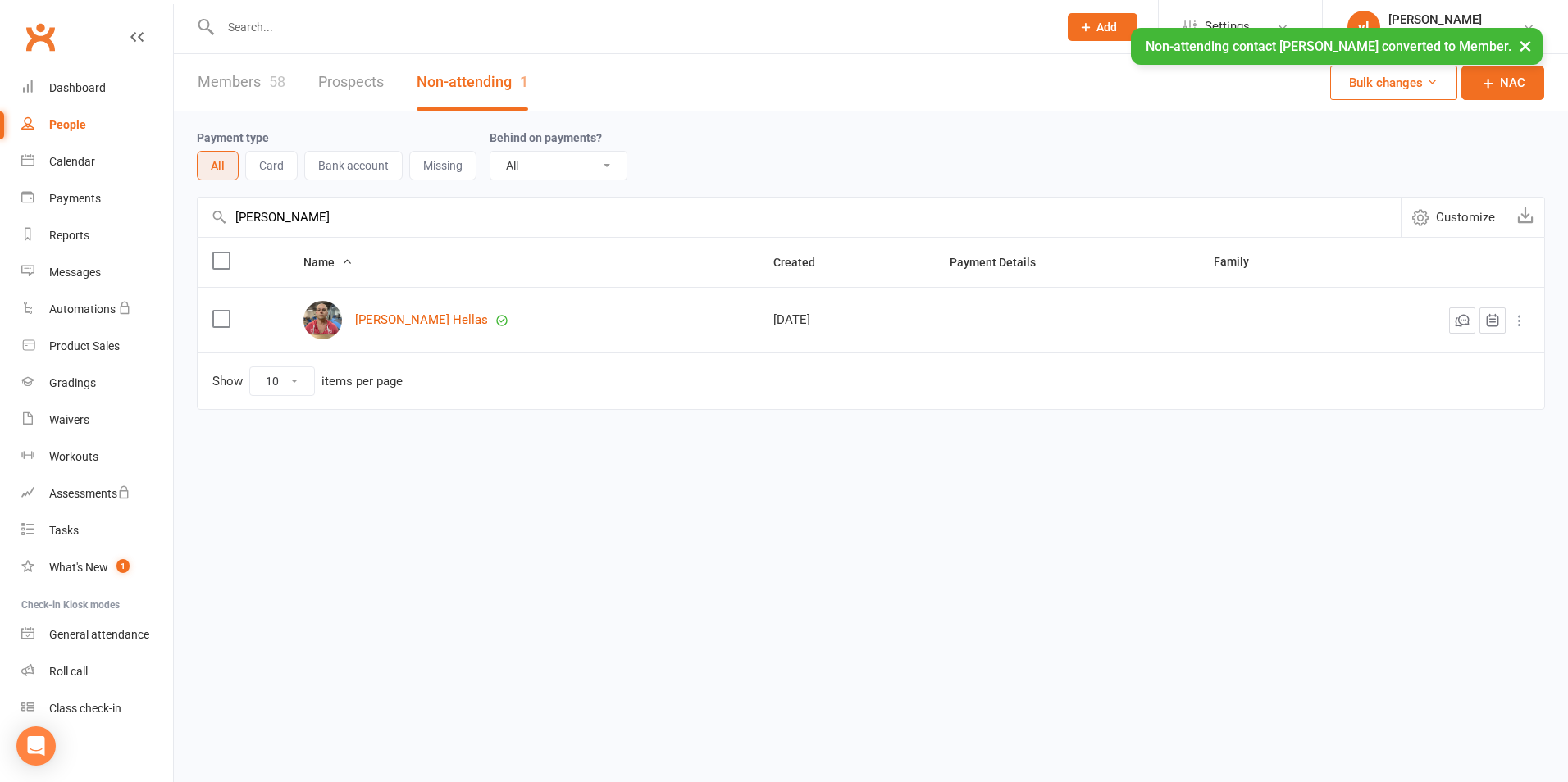
click at [100, 122] on link "People" at bounding box center [97, 125] width 152 height 37
click at [230, 78] on link "Members 58" at bounding box center [241, 82] width 88 height 56
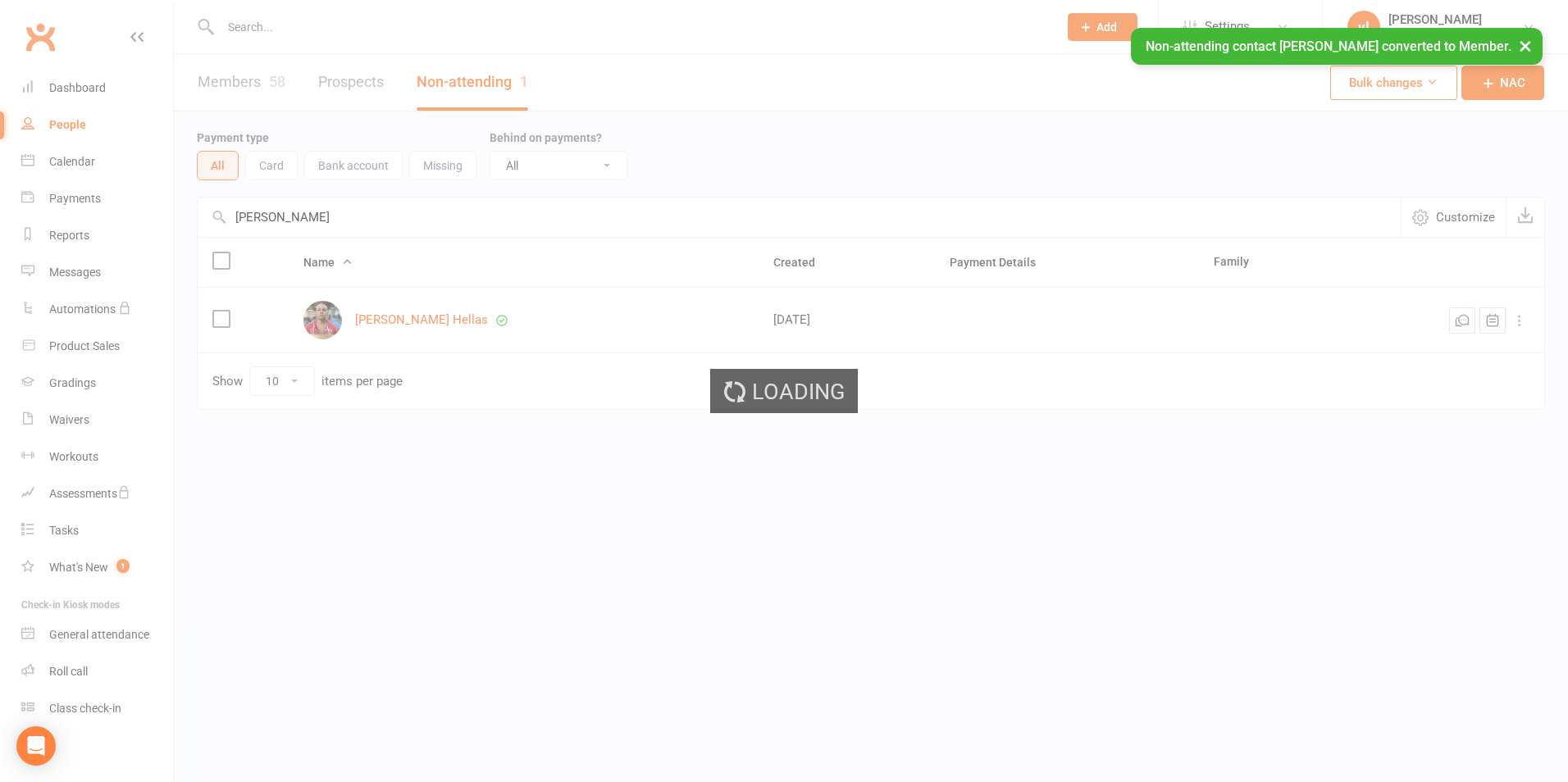
select select "25"
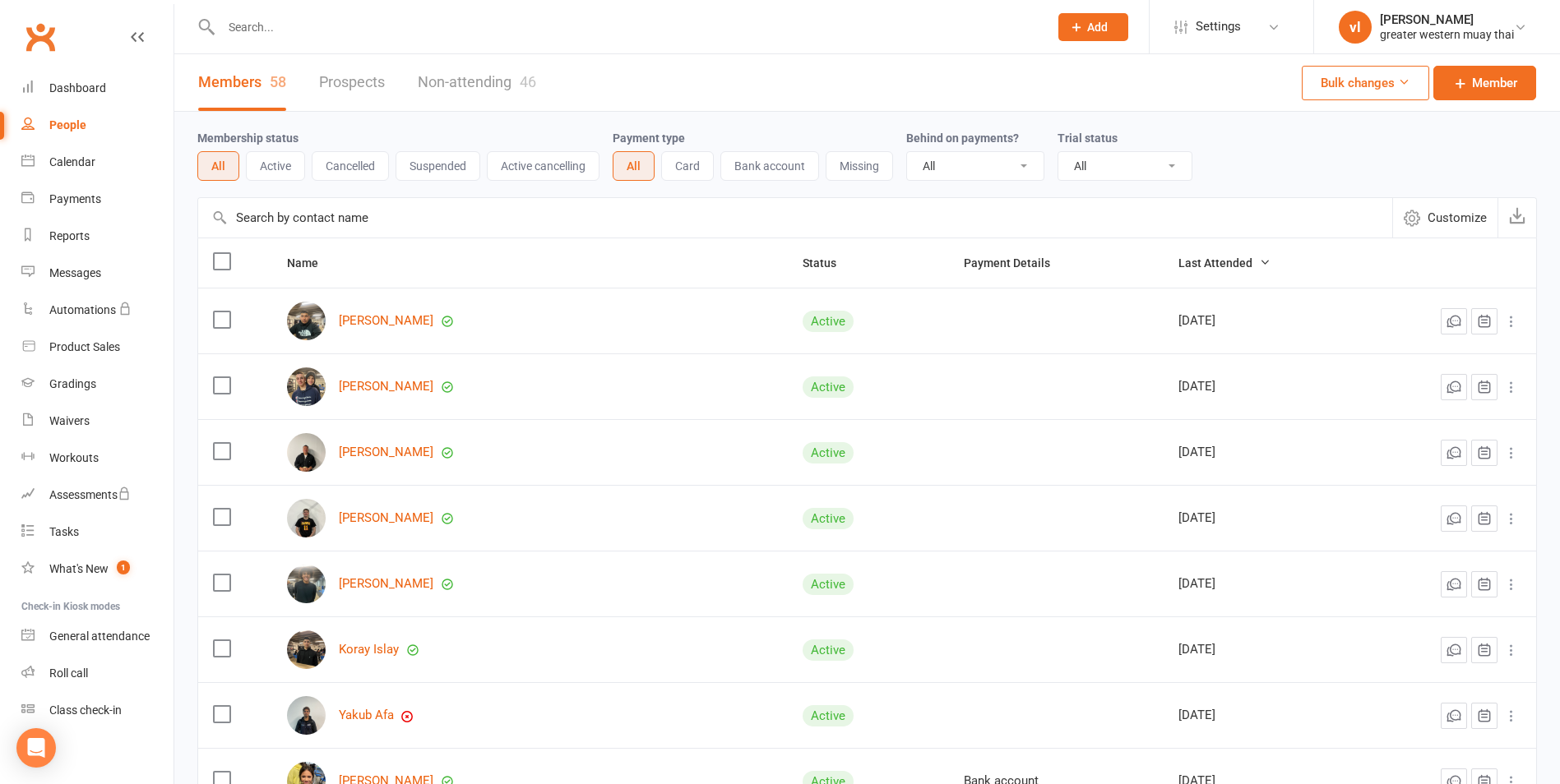
click at [454, 233] on input "text" at bounding box center [794, 218] width 1194 height 40
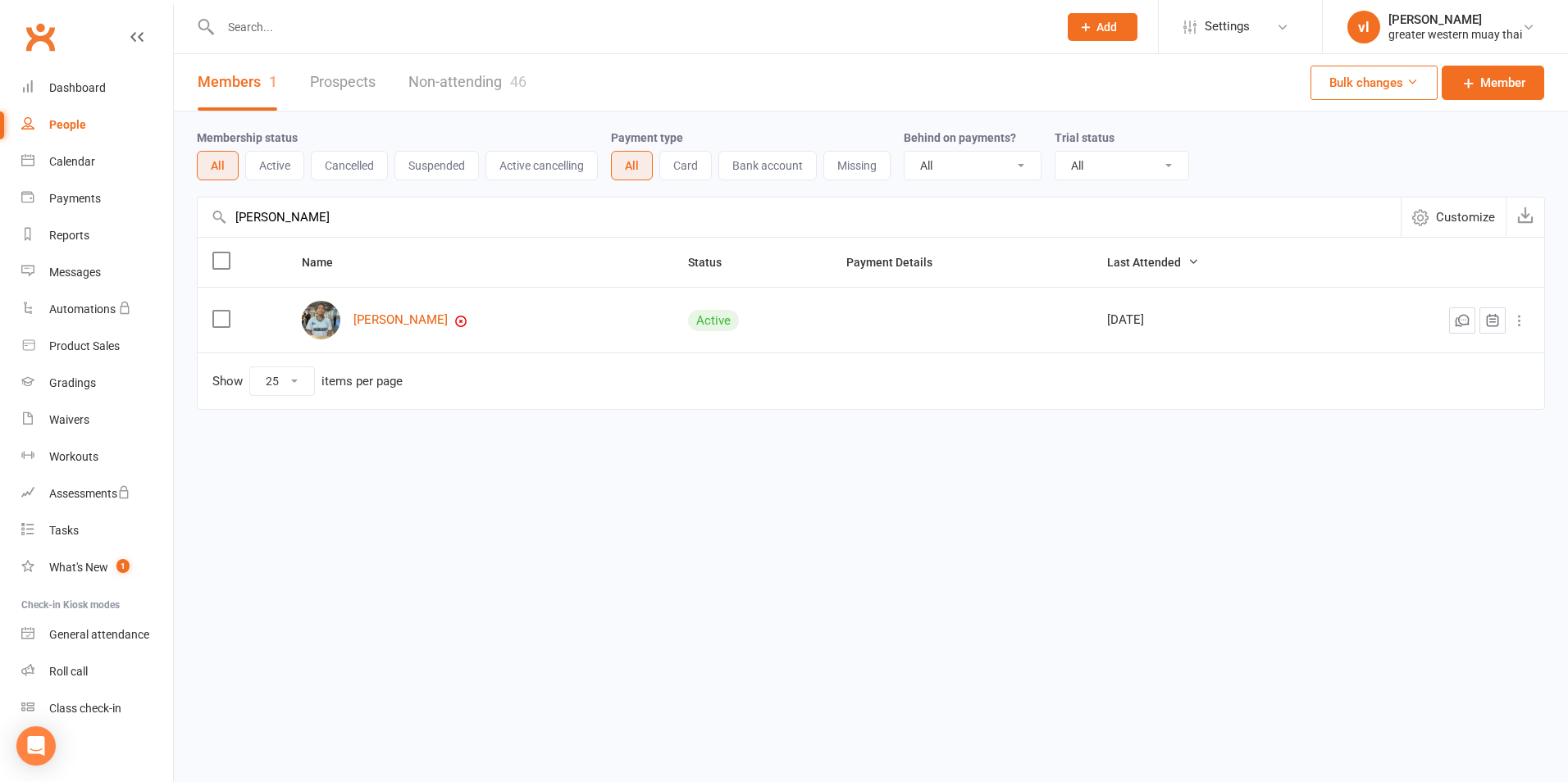
type input "jimmy"
click at [388, 330] on div "[PERSON_NAME]" at bounding box center [480, 320] width 357 height 39
click at [391, 320] on link "[PERSON_NAME]" at bounding box center [400, 320] width 94 height 14
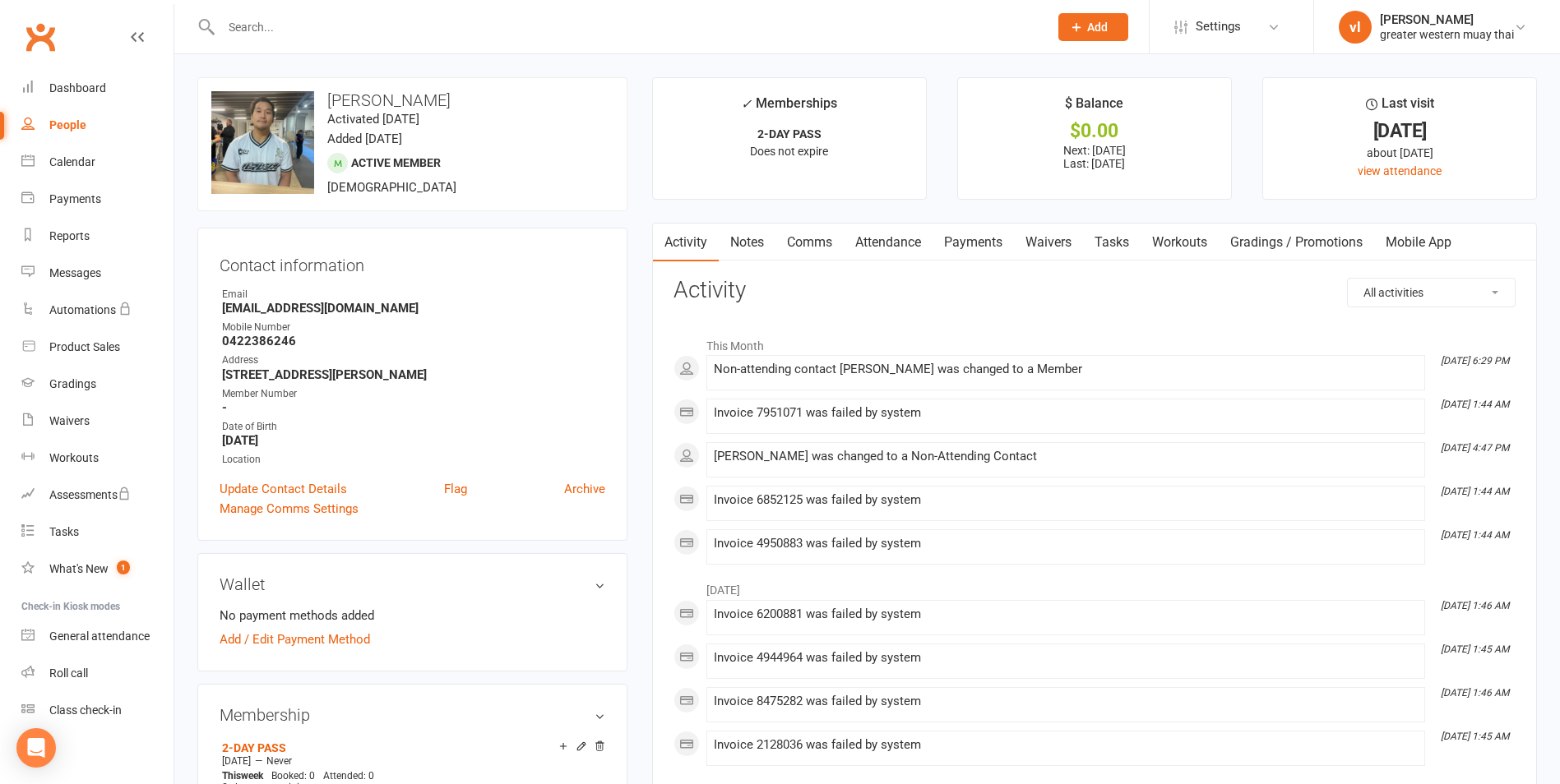
click at [984, 248] on link "Payments" at bounding box center [973, 243] width 82 height 38
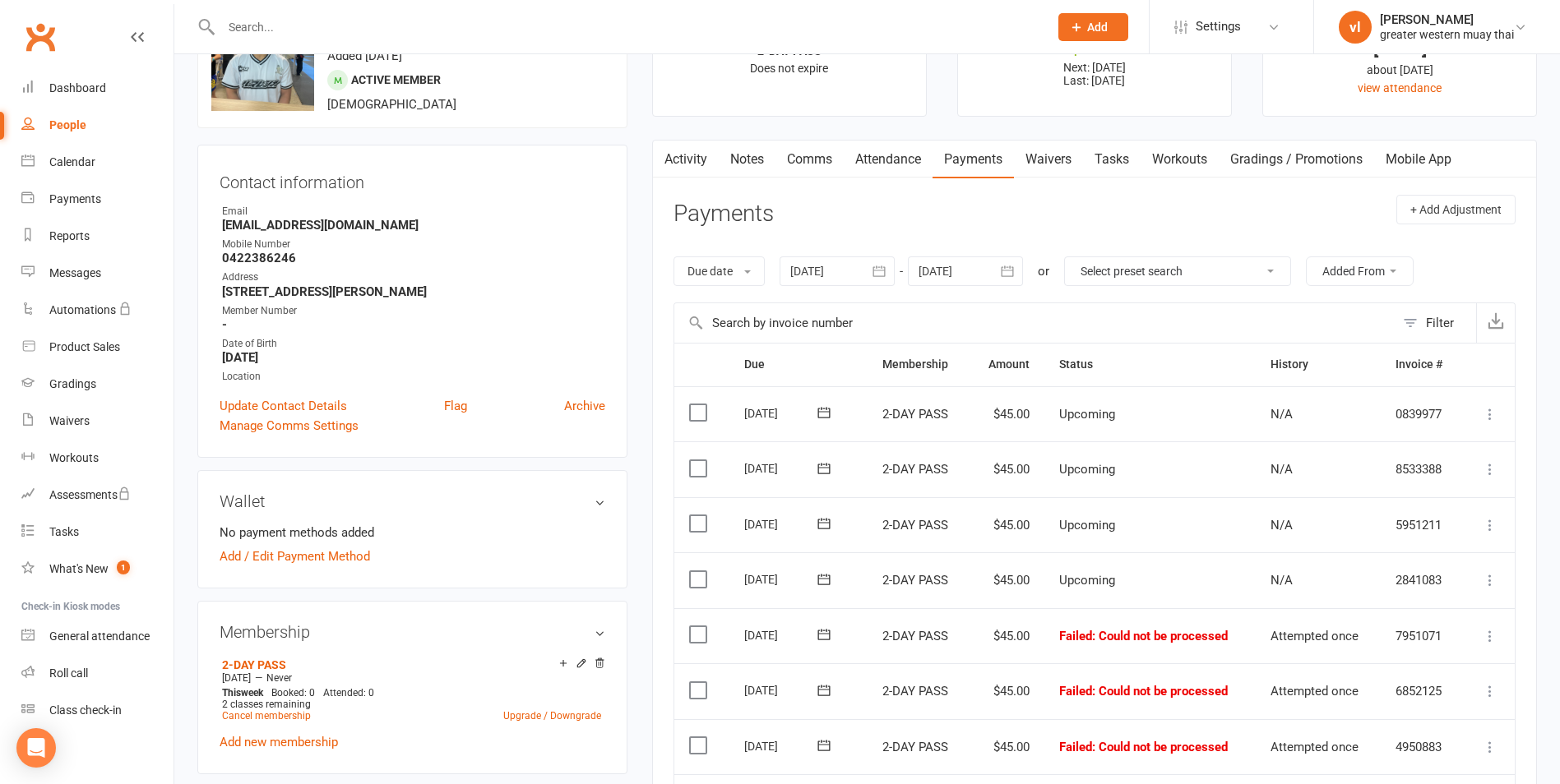
scroll to position [411, 0]
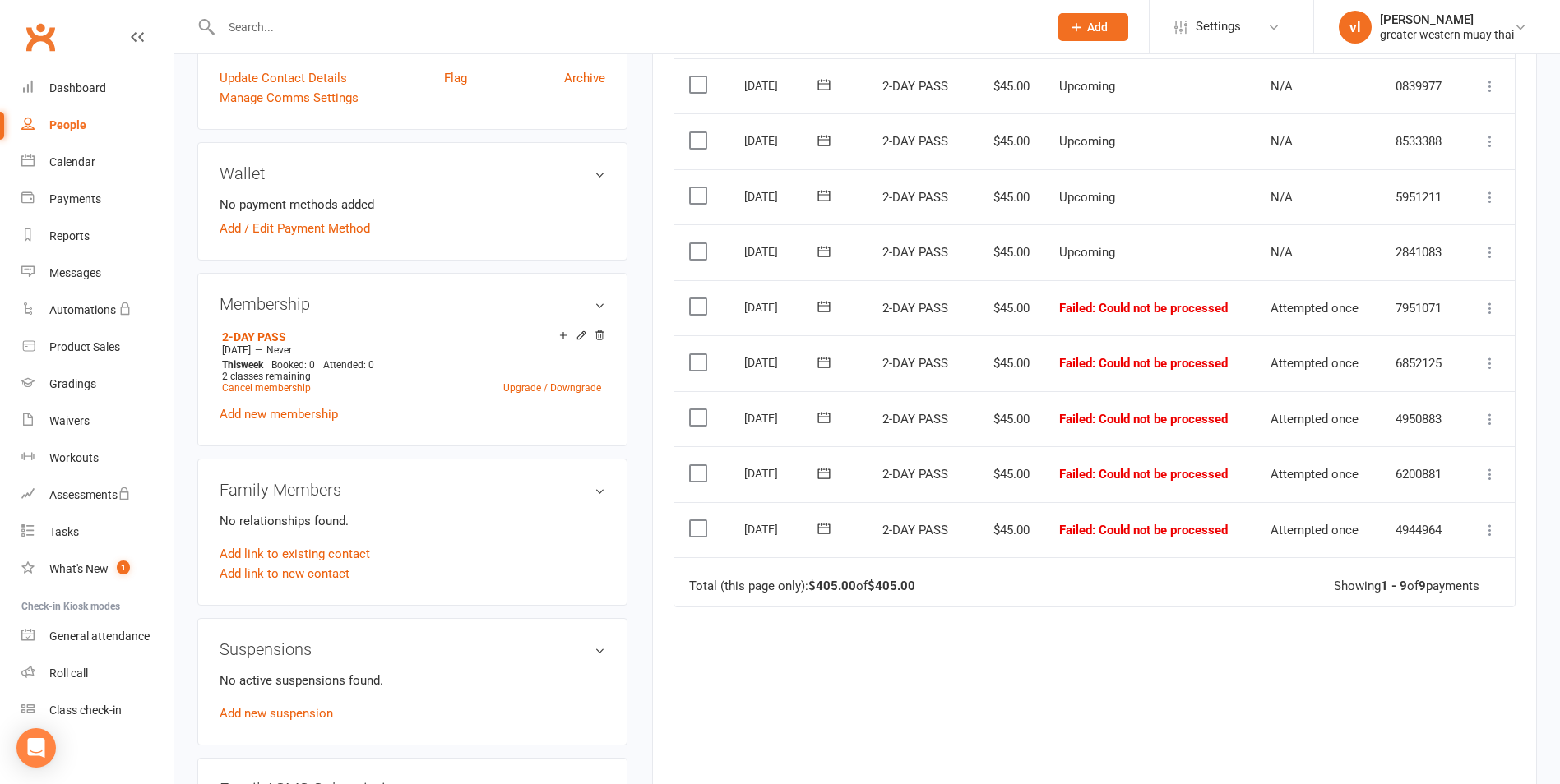
click at [703, 363] on label at bounding box center [700, 362] width 22 height 16
click at [700, 354] on input "checkbox" at bounding box center [695, 354] width 11 height 0
click at [692, 411] on label at bounding box center [700, 417] width 22 height 16
click at [692, 409] on input "checkbox" at bounding box center [695, 409] width 11 height 0
drag, startPoint x: 702, startPoint y: 475, endPoint x: 698, endPoint y: 505, distance: 30.3
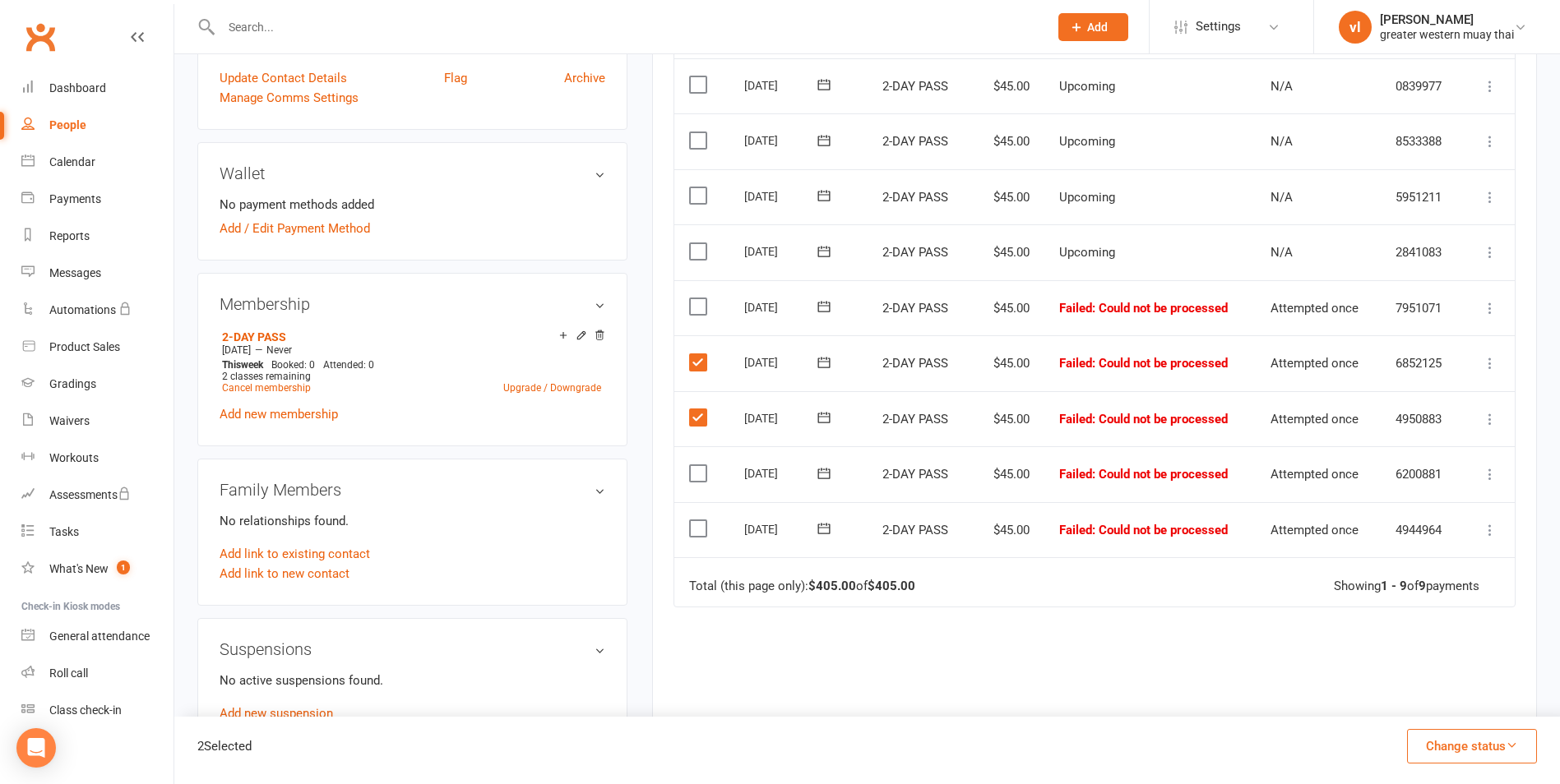
click at [703, 475] on label at bounding box center [700, 473] width 22 height 16
click at [700, 465] on input "checkbox" at bounding box center [695, 465] width 11 height 0
click at [695, 536] on label at bounding box center [700, 529] width 22 height 16
click at [695, 521] on input "checkbox" at bounding box center [695, 521] width 11 height 0
click at [1447, 746] on button "Change status" at bounding box center [1472, 746] width 130 height 34
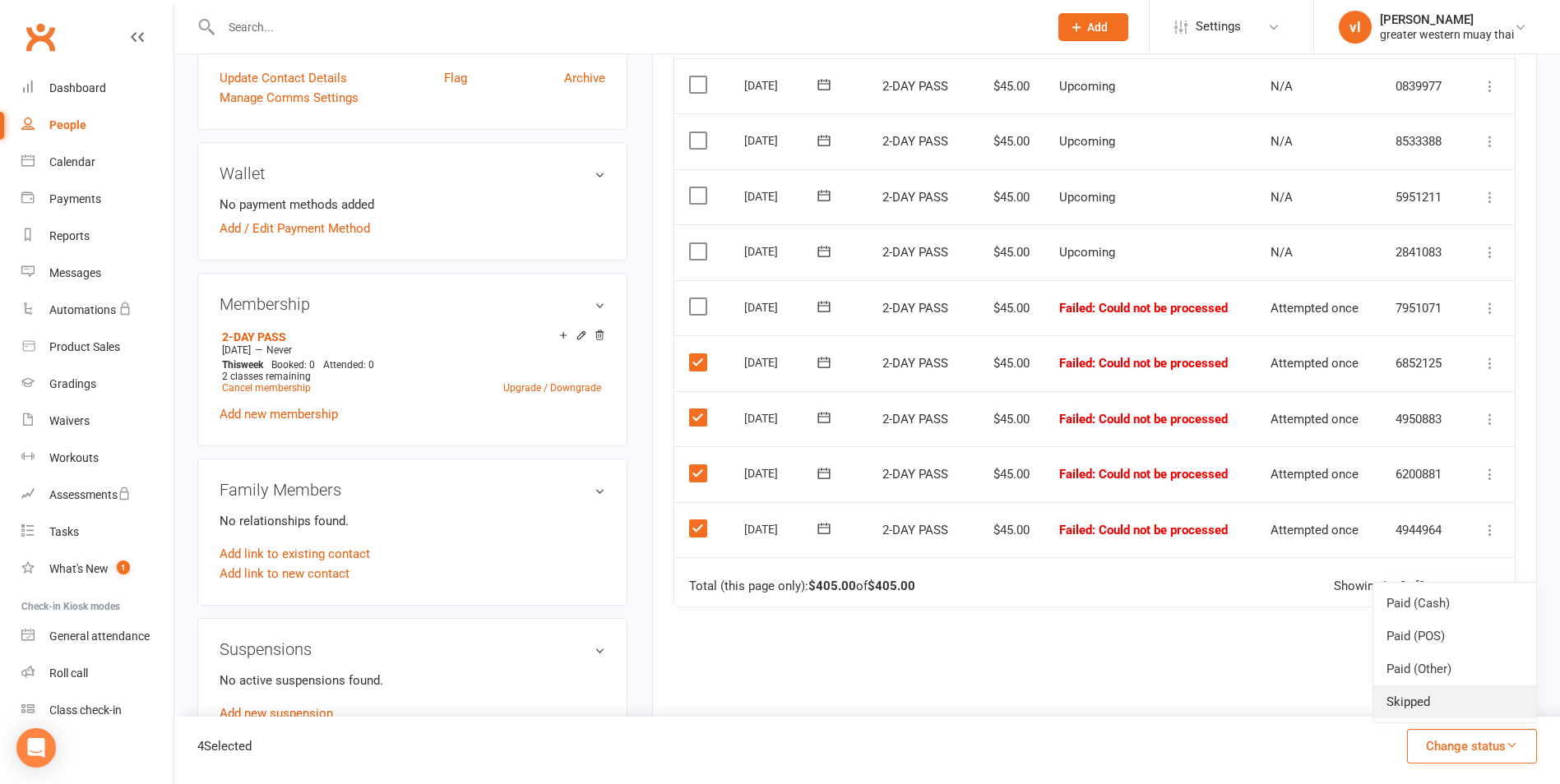
click at [1446, 713] on link "Skipped" at bounding box center [1455, 701] width 163 height 33
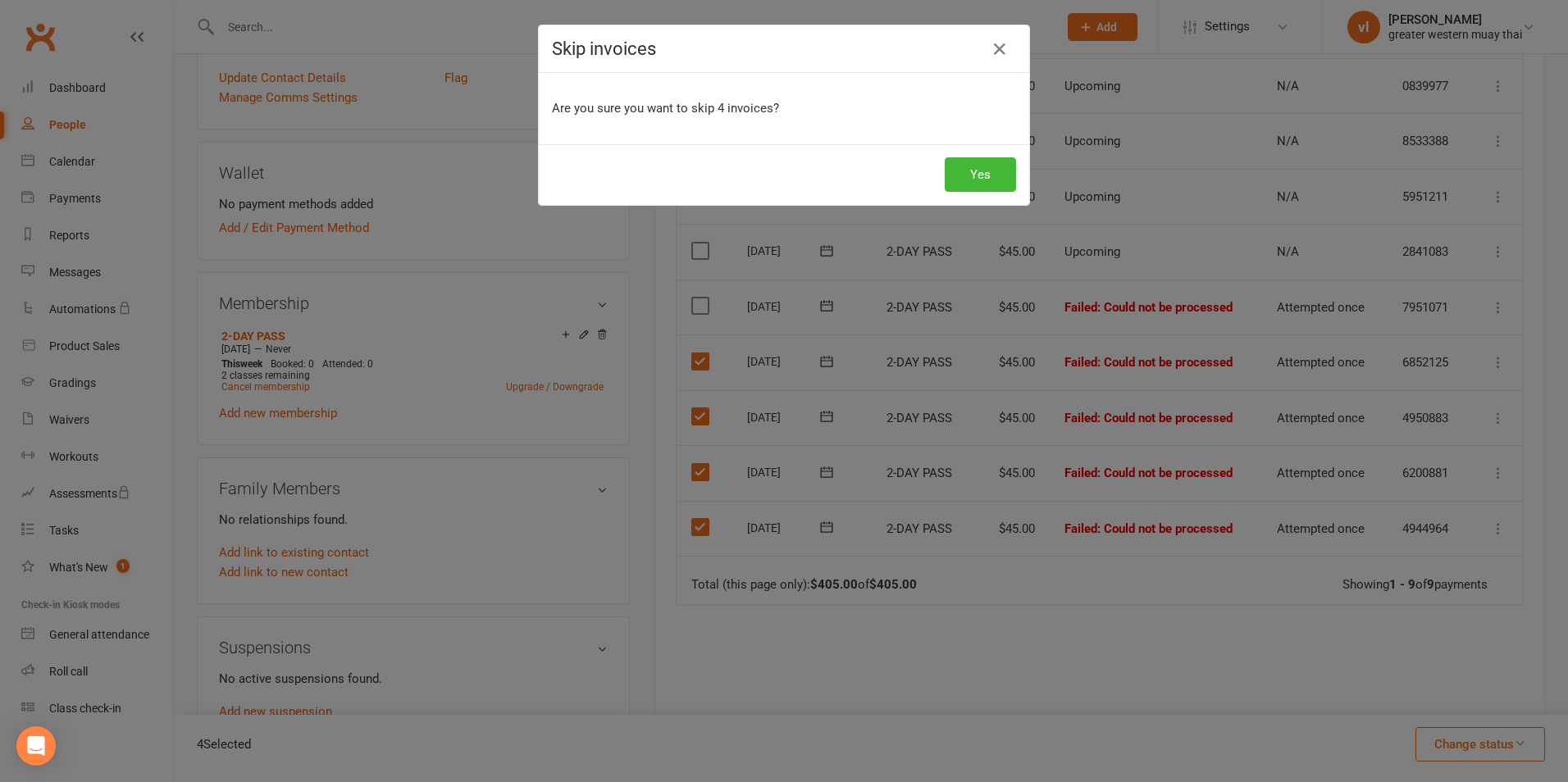
click at [975, 192] on div "Yes" at bounding box center [784, 175] width 491 height 61
click at [982, 179] on button "Yes" at bounding box center [980, 175] width 72 height 34
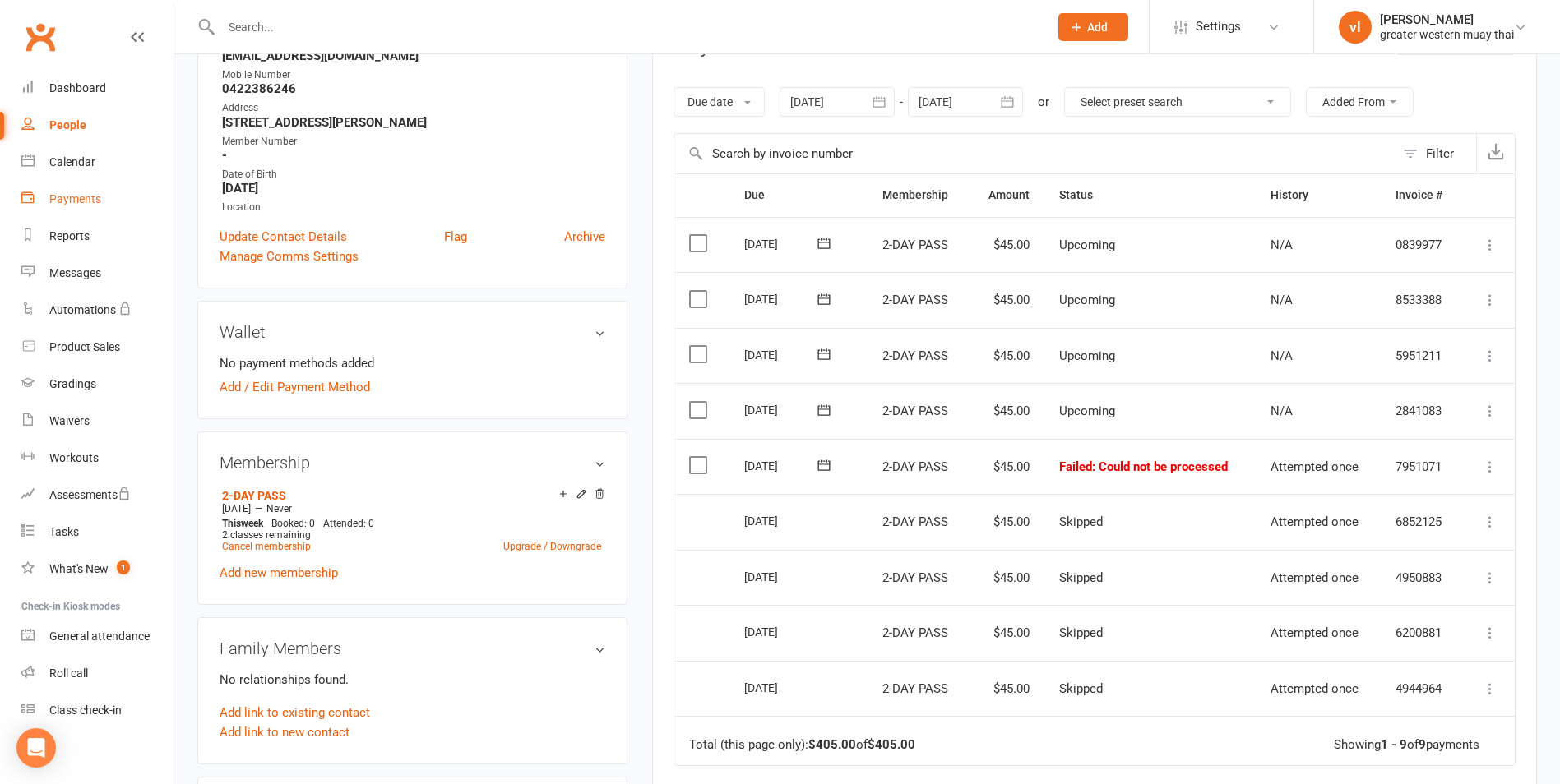
scroll to position [82, 0]
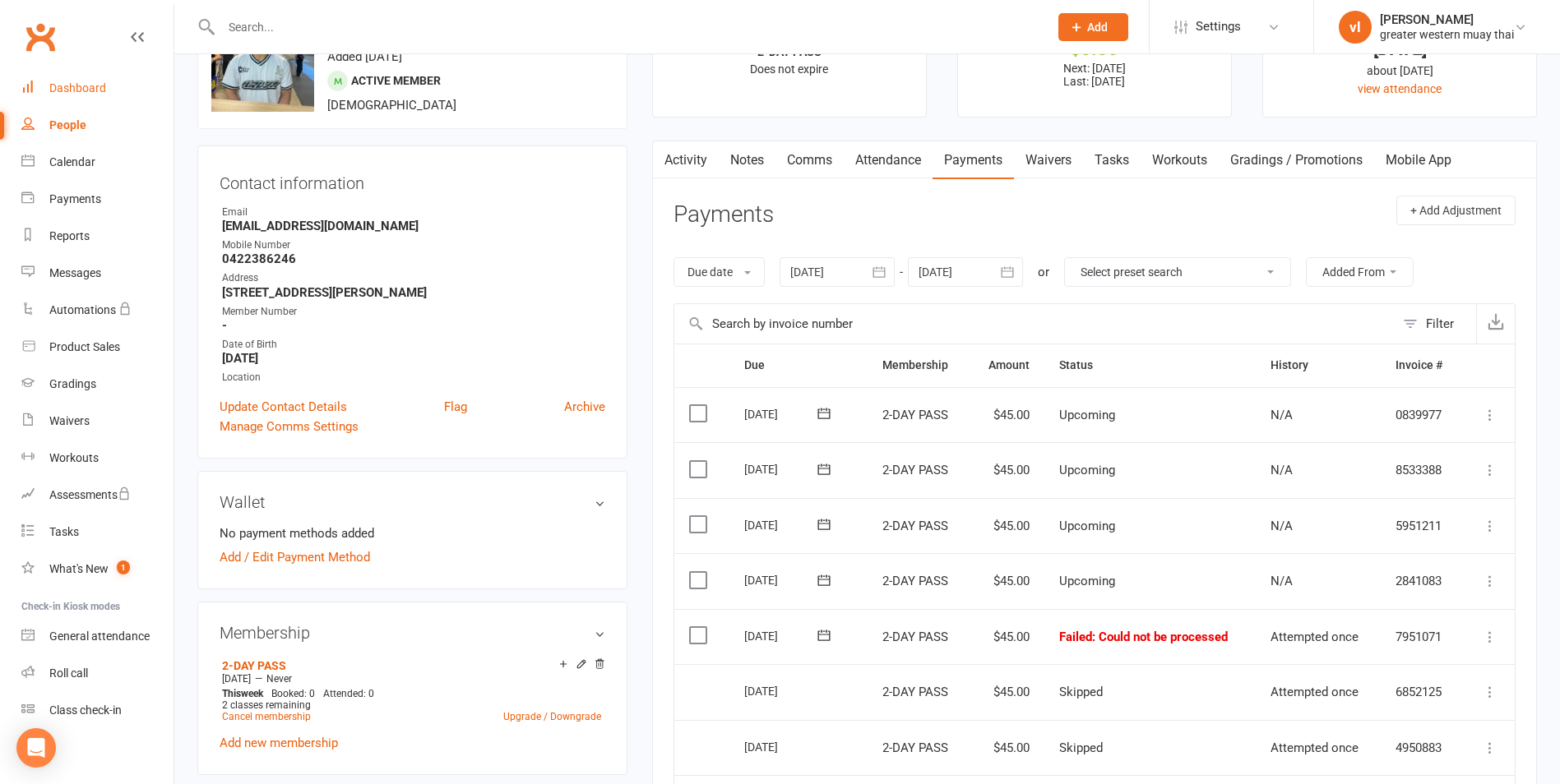
click at [72, 86] on div "Dashboard" at bounding box center [77, 88] width 57 height 13
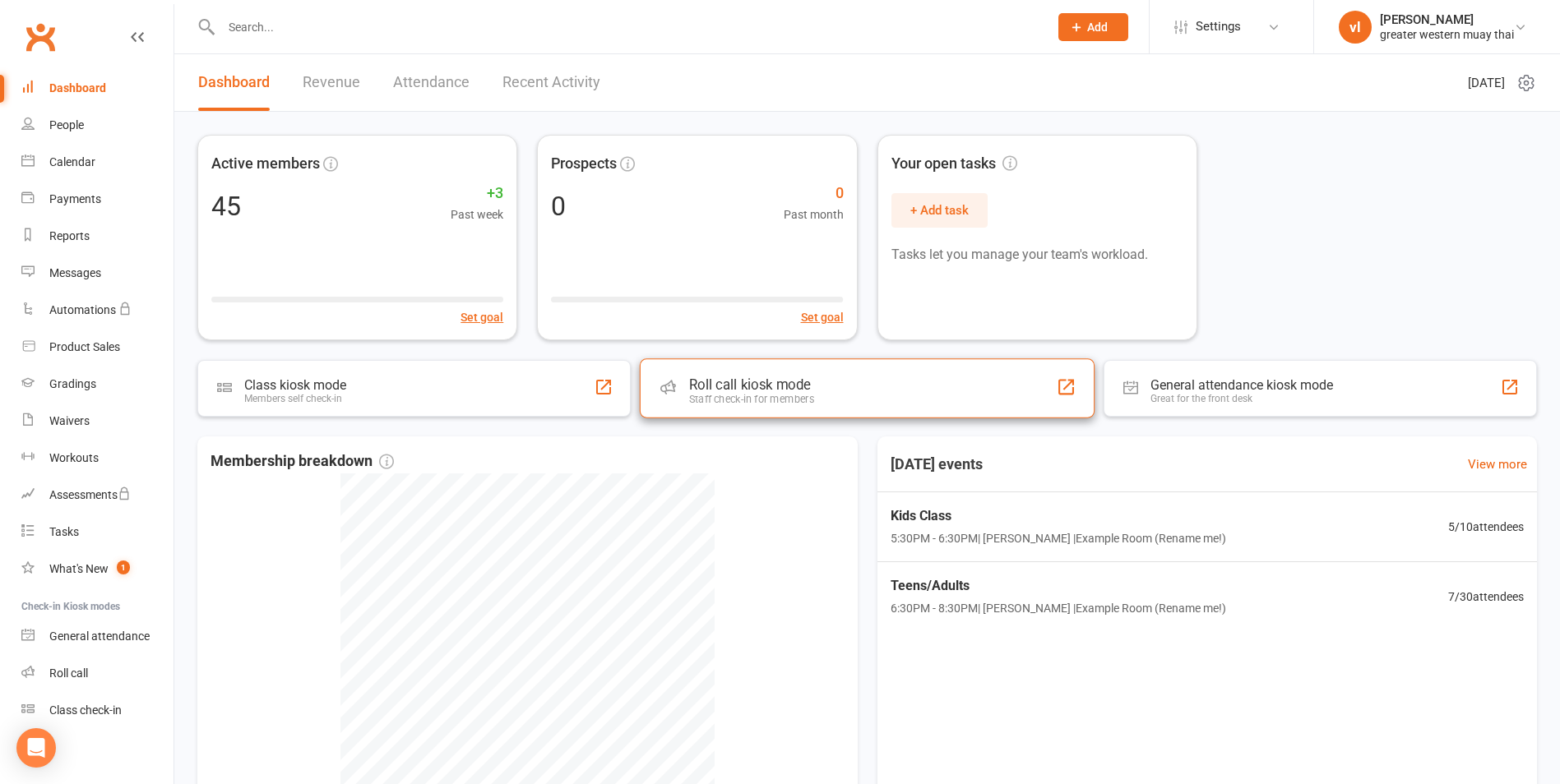
click at [795, 399] on div "Staff check-in for members" at bounding box center [751, 399] width 125 height 13
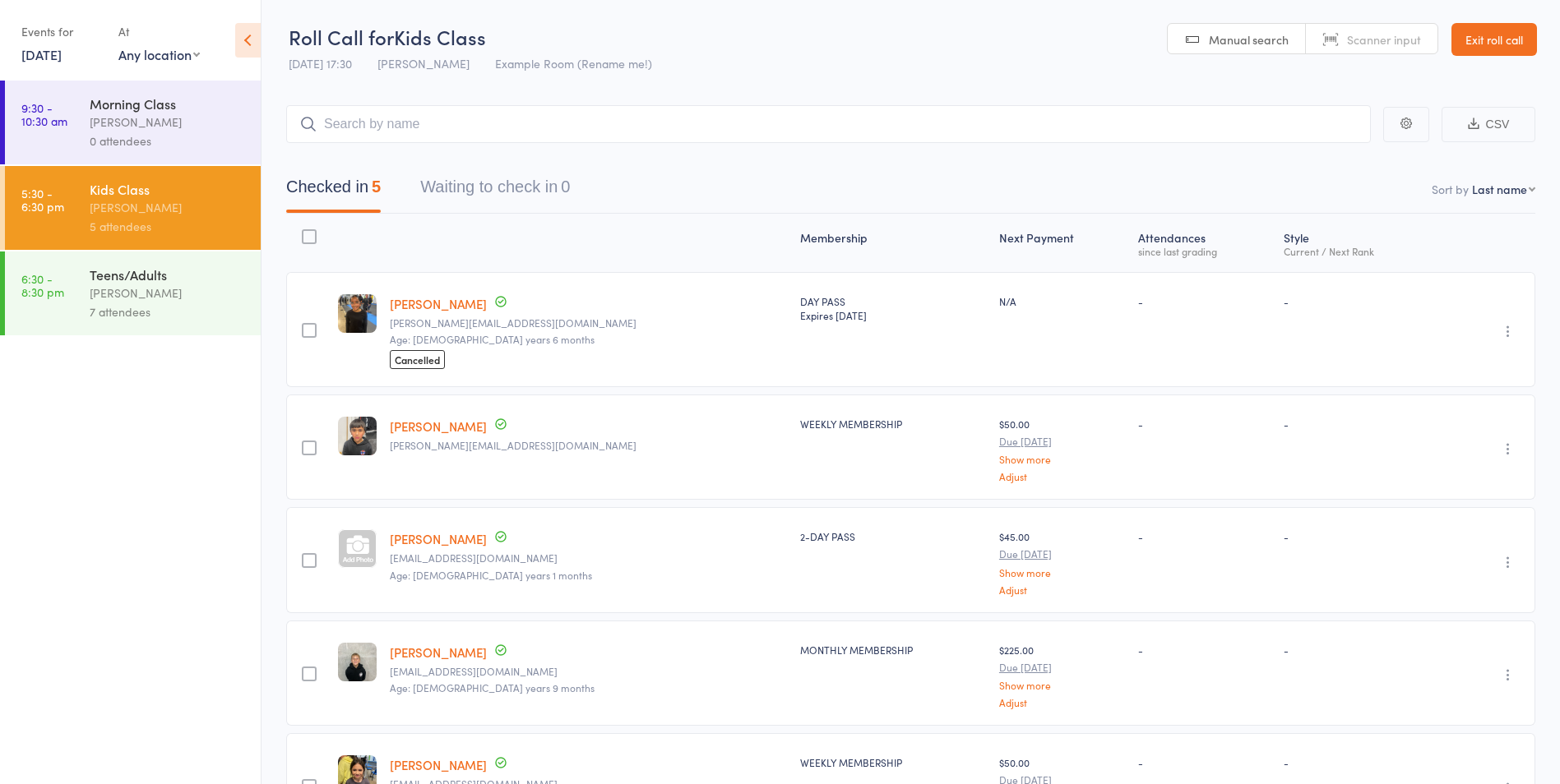
click at [166, 274] on div "Teens/Adults" at bounding box center [168, 274] width 157 height 18
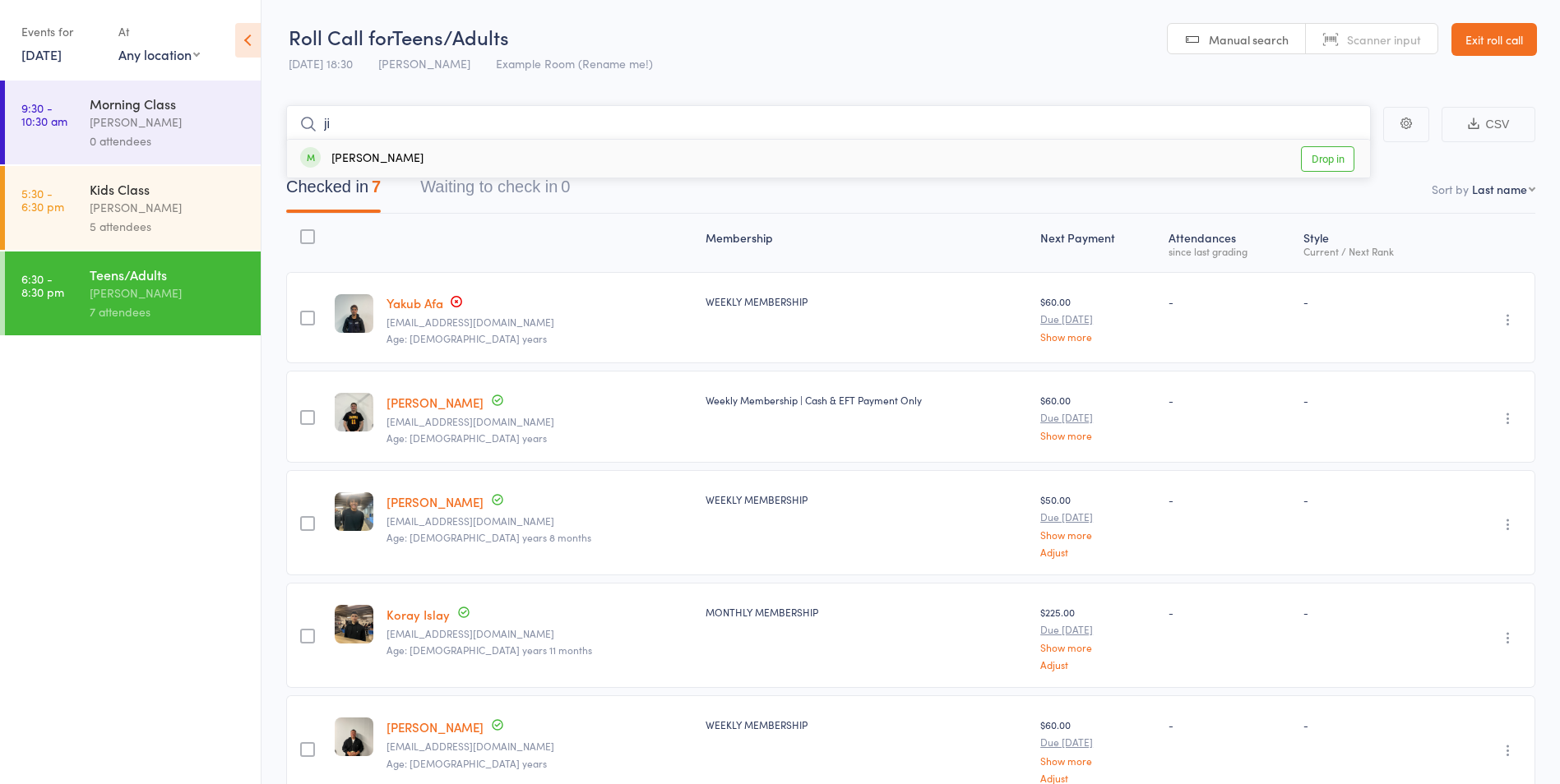
type input "j"
click at [1501, 24] on link "Exit roll call" at bounding box center [1494, 40] width 85 height 33
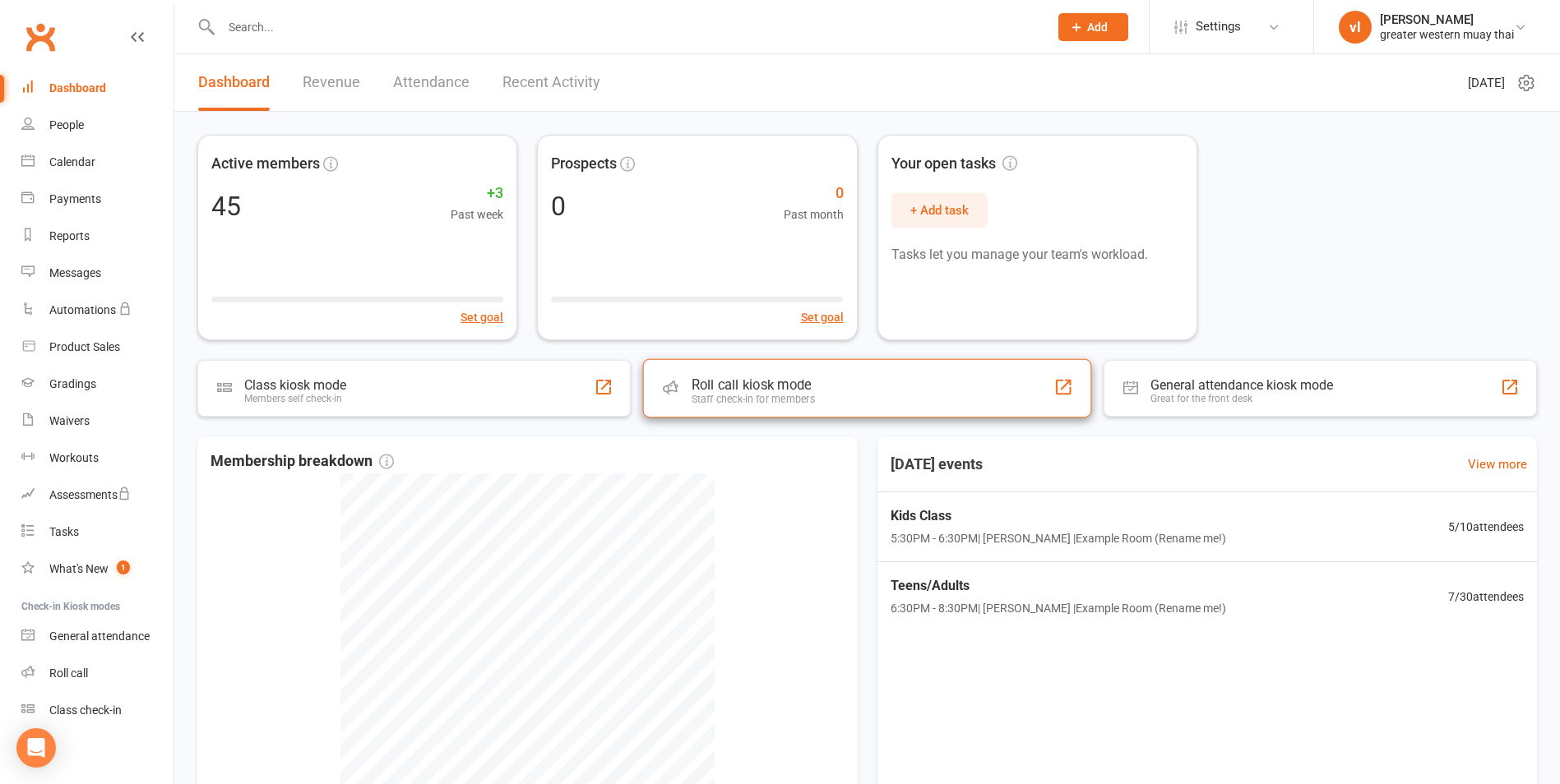
click at [901, 404] on div "Roll call kiosk mode Staff check-in for members" at bounding box center [867, 388] width 449 height 58
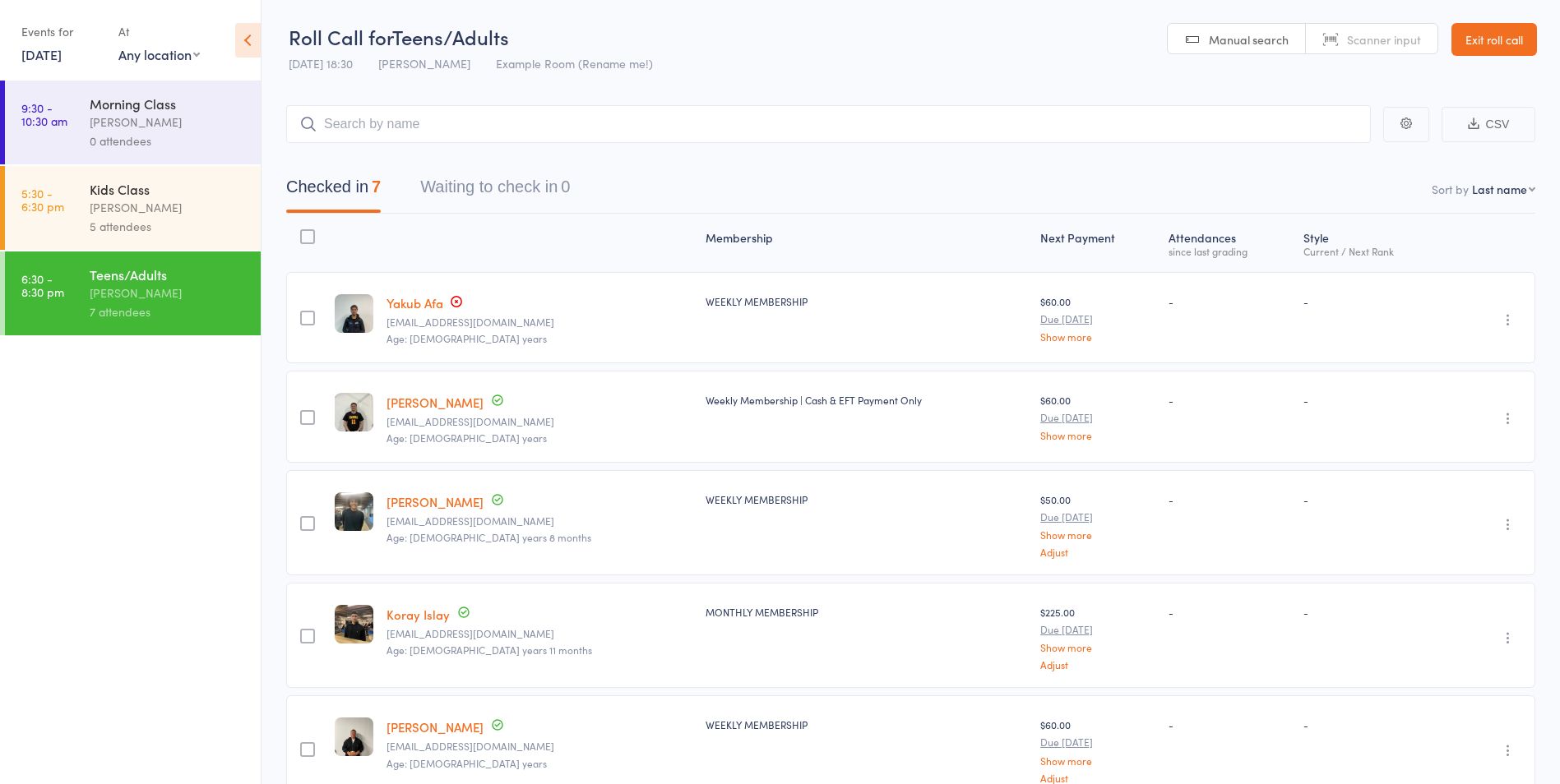
click at [512, 110] on input "search" at bounding box center [829, 124] width 1085 height 38
type input "nik"
click at [1342, 163] on link "Drop in" at bounding box center [1327, 159] width 53 height 25
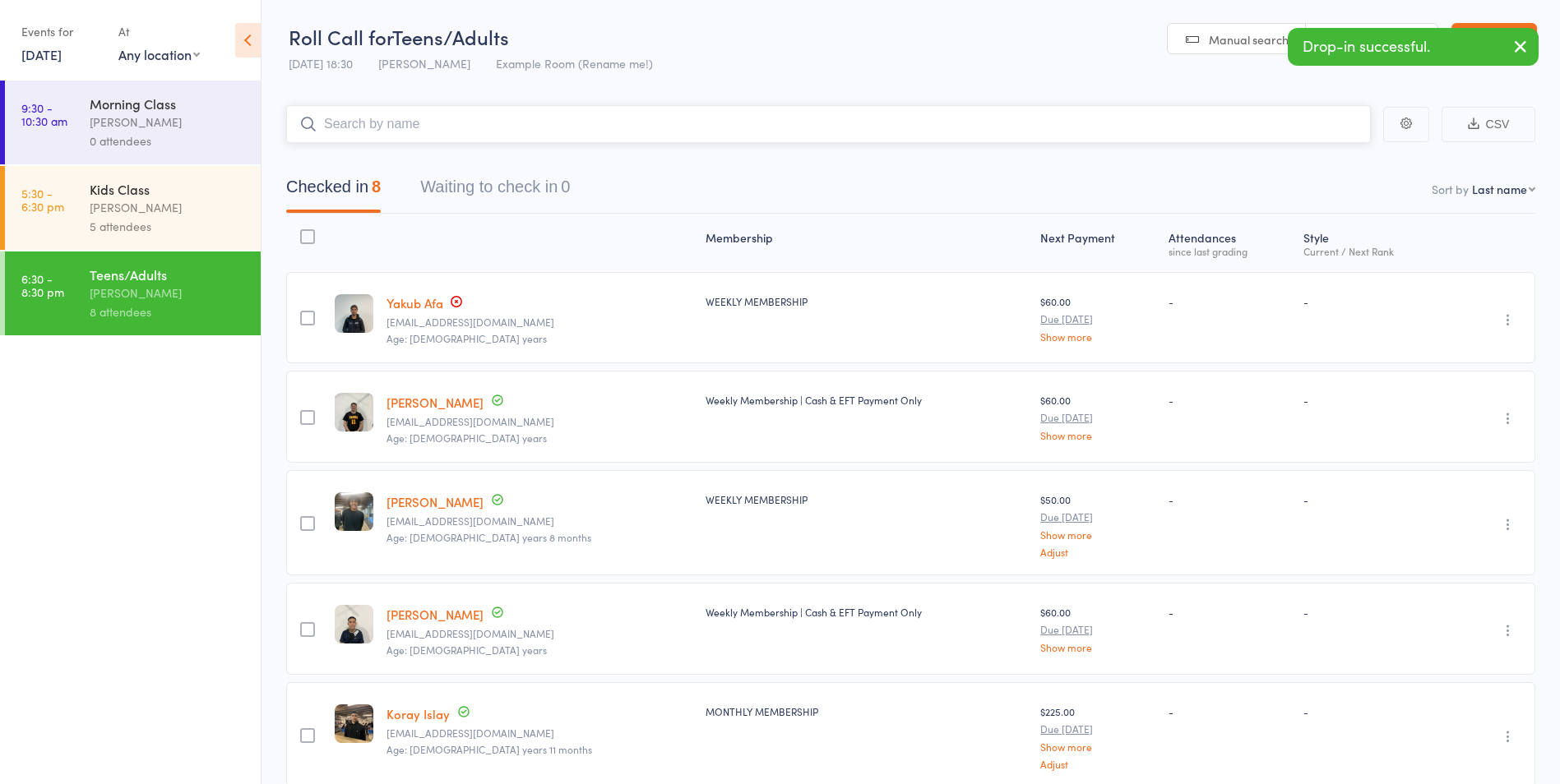
click at [469, 127] on input "search" at bounding box center [829, 124] width 1085 height 38
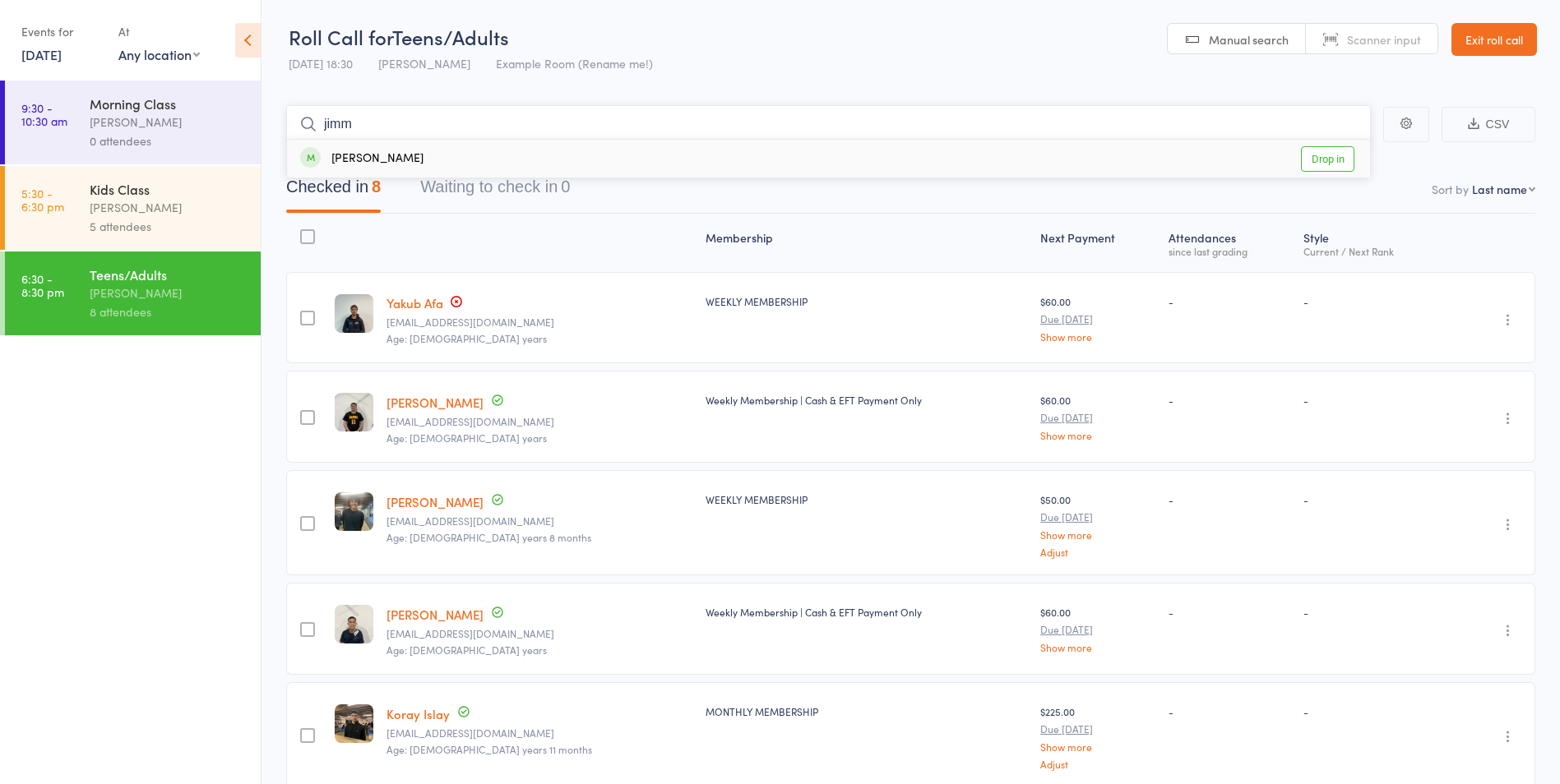
type input "jimm"
click at [1346, 154] on link "Drop in" at bounding box center [1327, 159] width 53 height 25
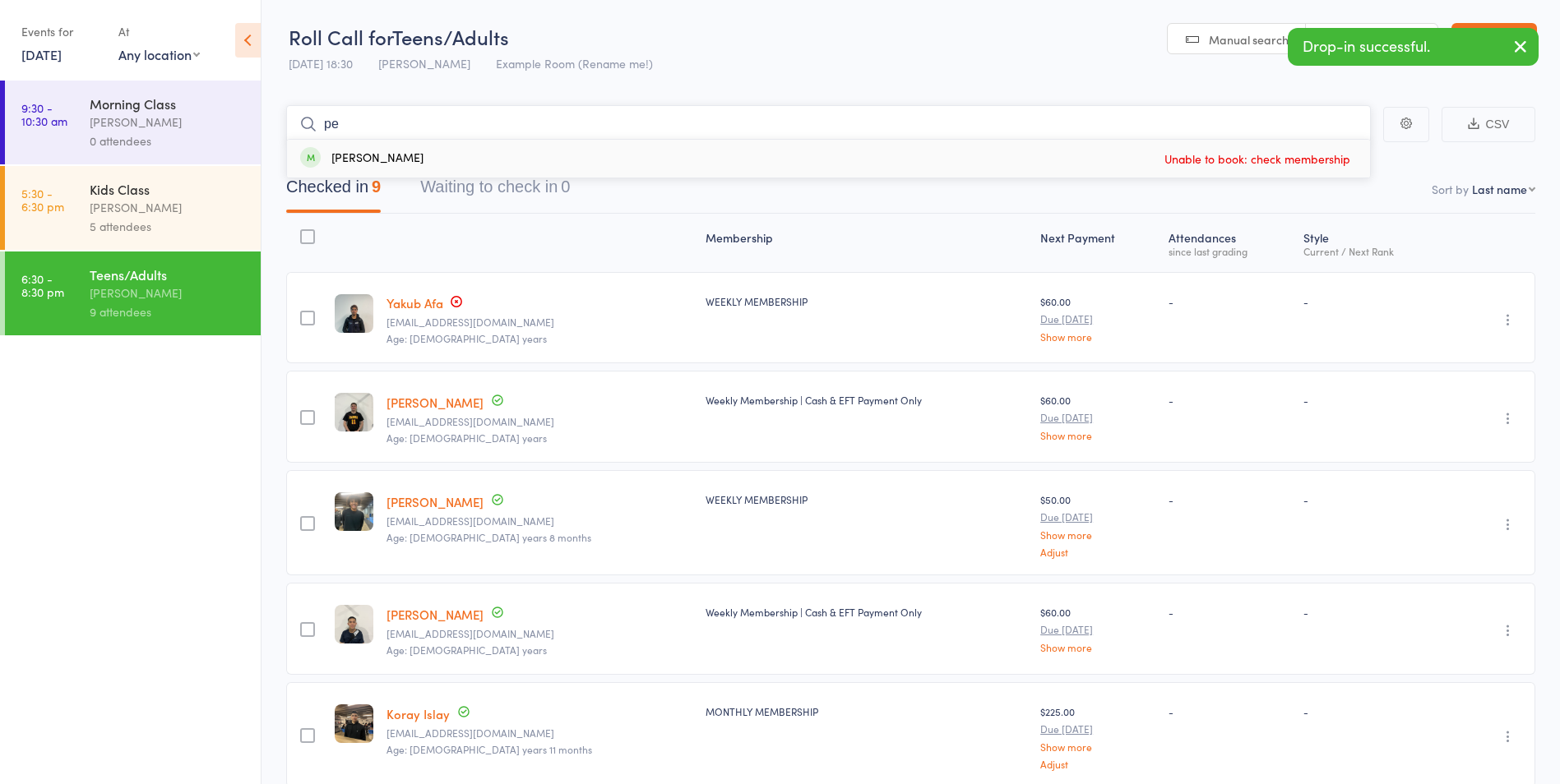
type input "p"
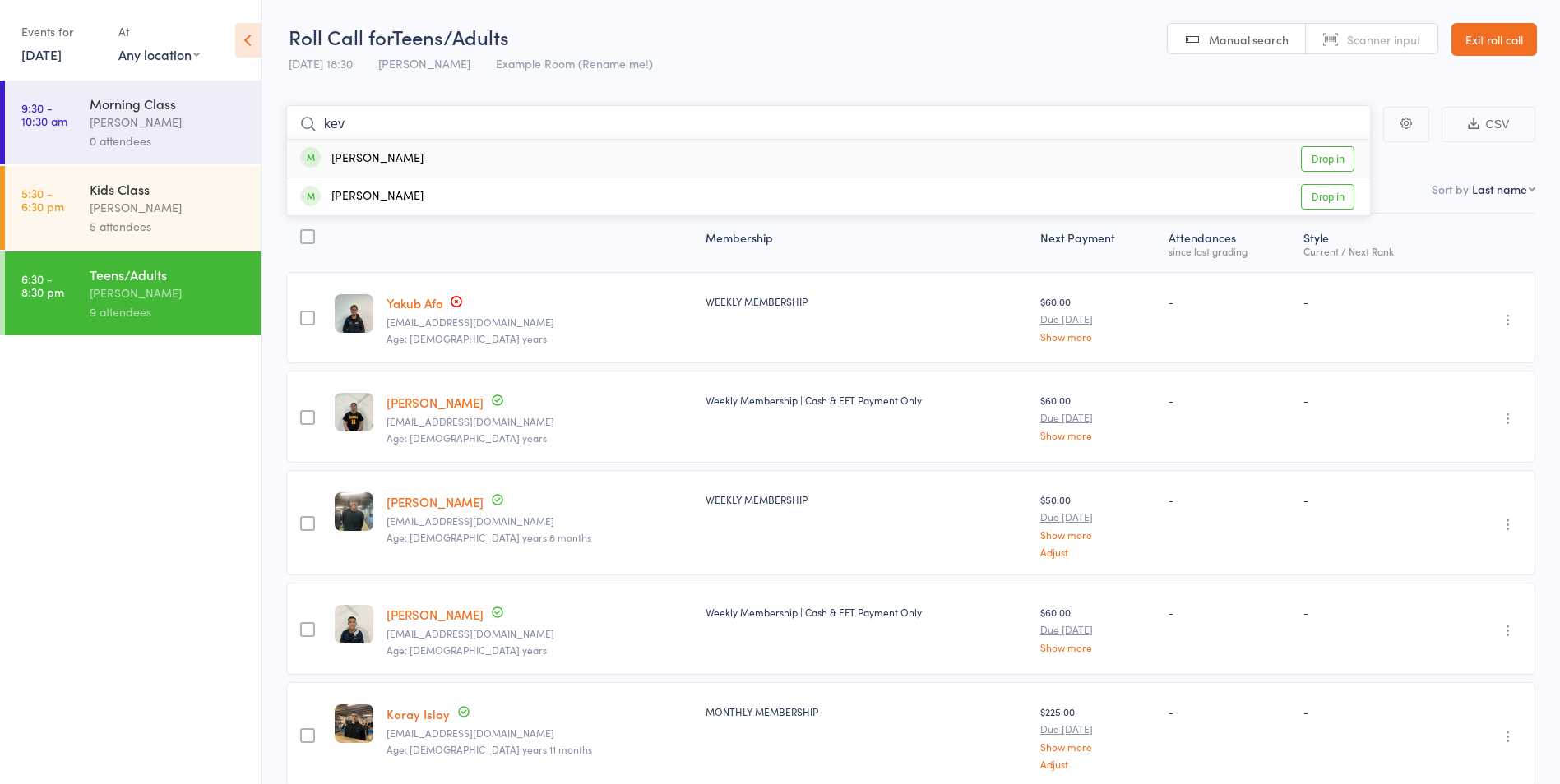
type input "kev"
click at [1340, 163] on link "Drop in" at bounding box center [1327, 159] width 53 height 25
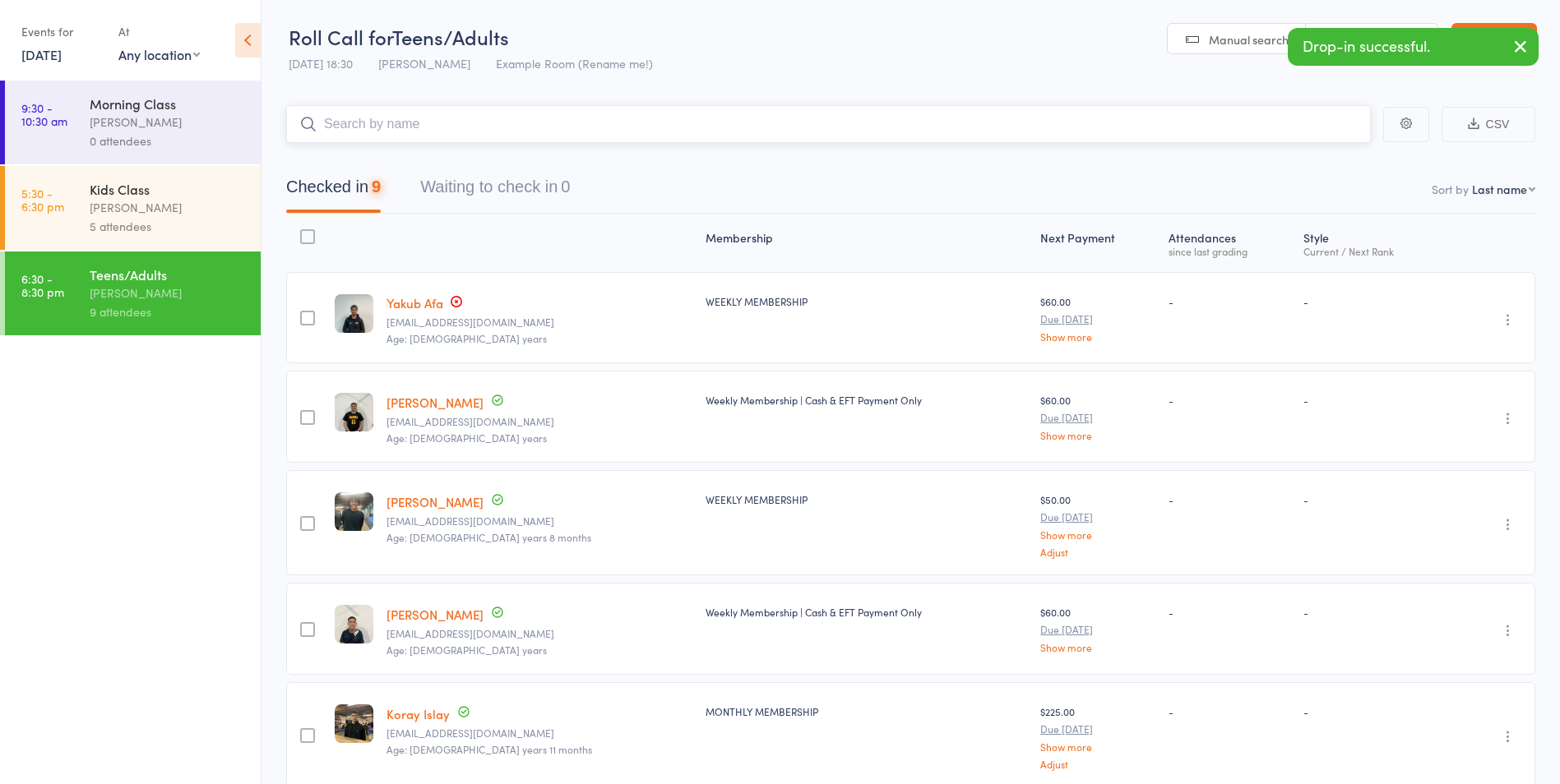
click at [1097, 120] on input "search" at bounding box center [829, 124] width 1085 height 38
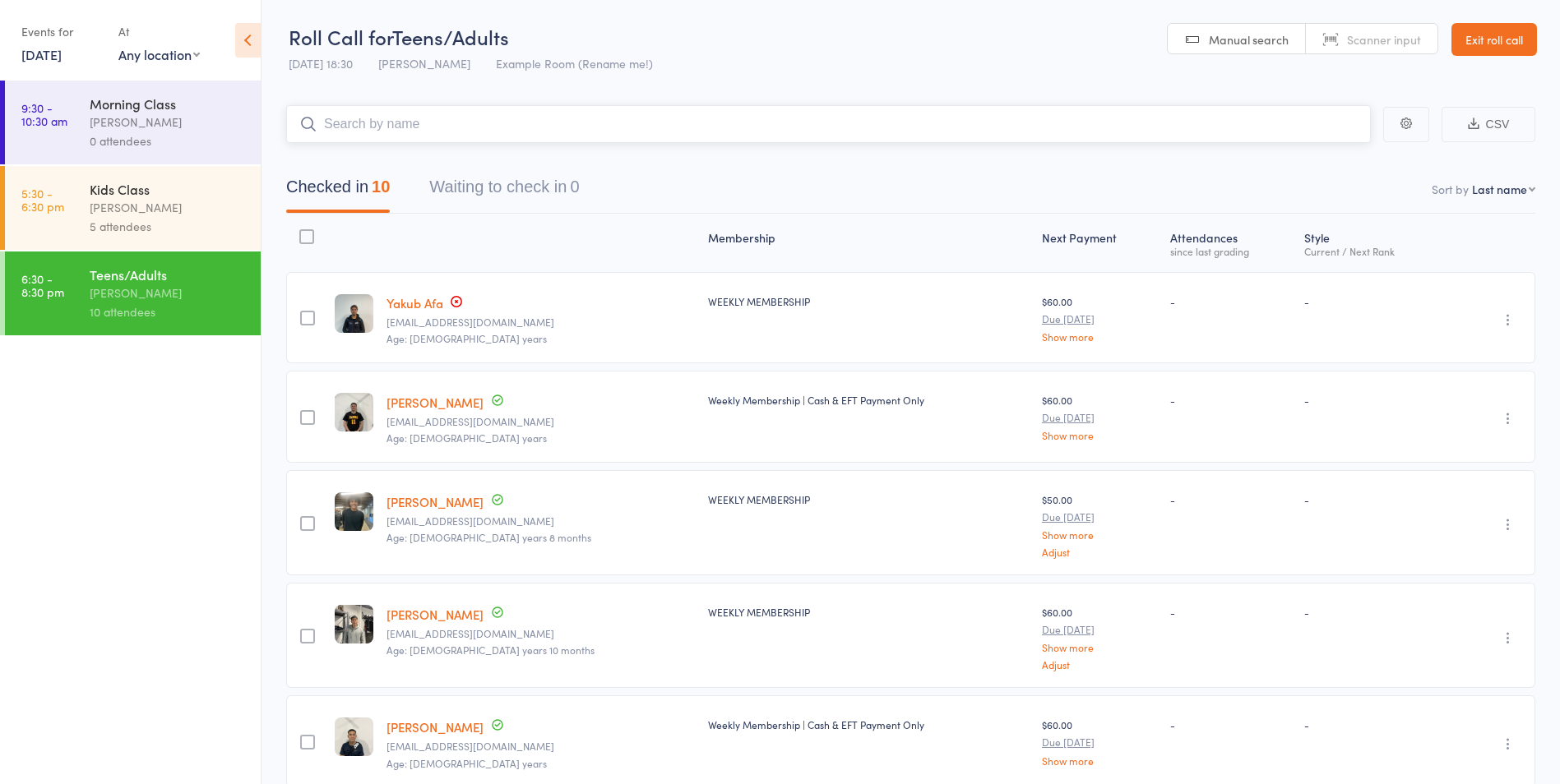
click at [516, 116] on input "search" at bounding box center [829, 124] width 1085 height 38
type input "kev"
click at [1319, 197] on link "Drop in" at bounding box center [1327, 197] width 53 height 25
click at [434, 118] on input "search" at bounding box center [829, 124] width 1085 height 38
type input "tutem"
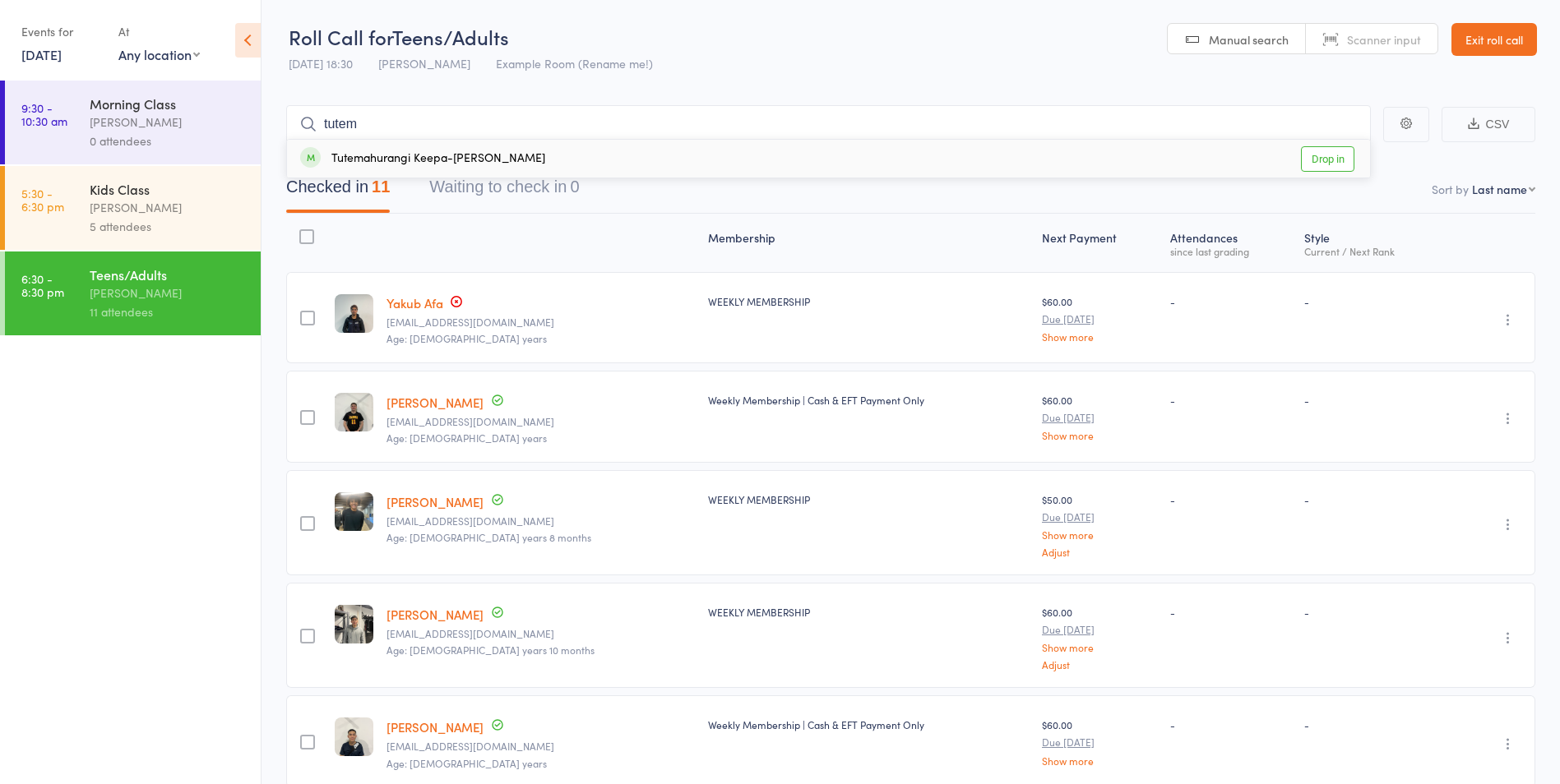
click at [1349, 159] on link "Drop in" at bounding box center [1327, 159] width 53 height 25
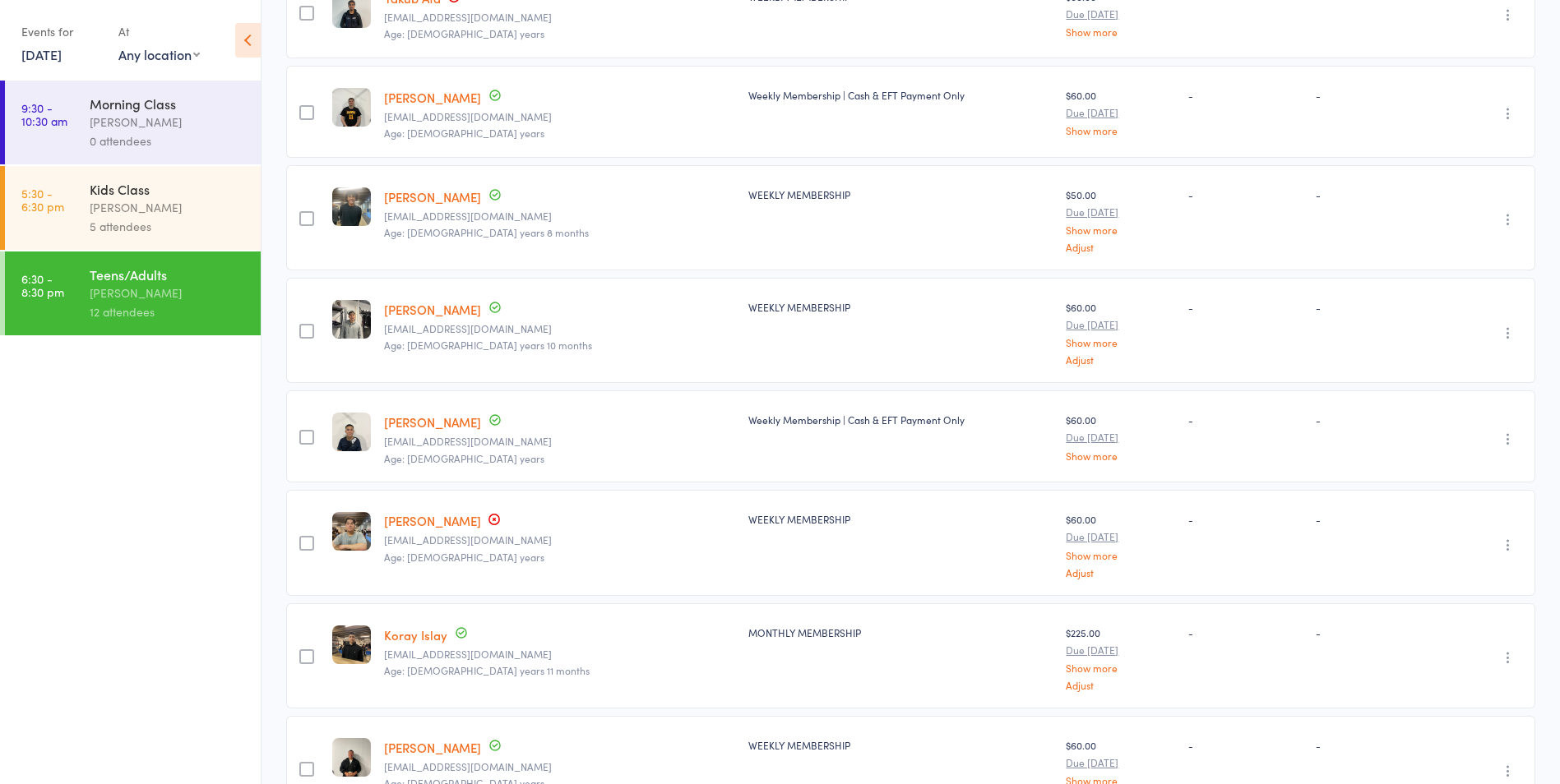
scroll to position [24, 0]
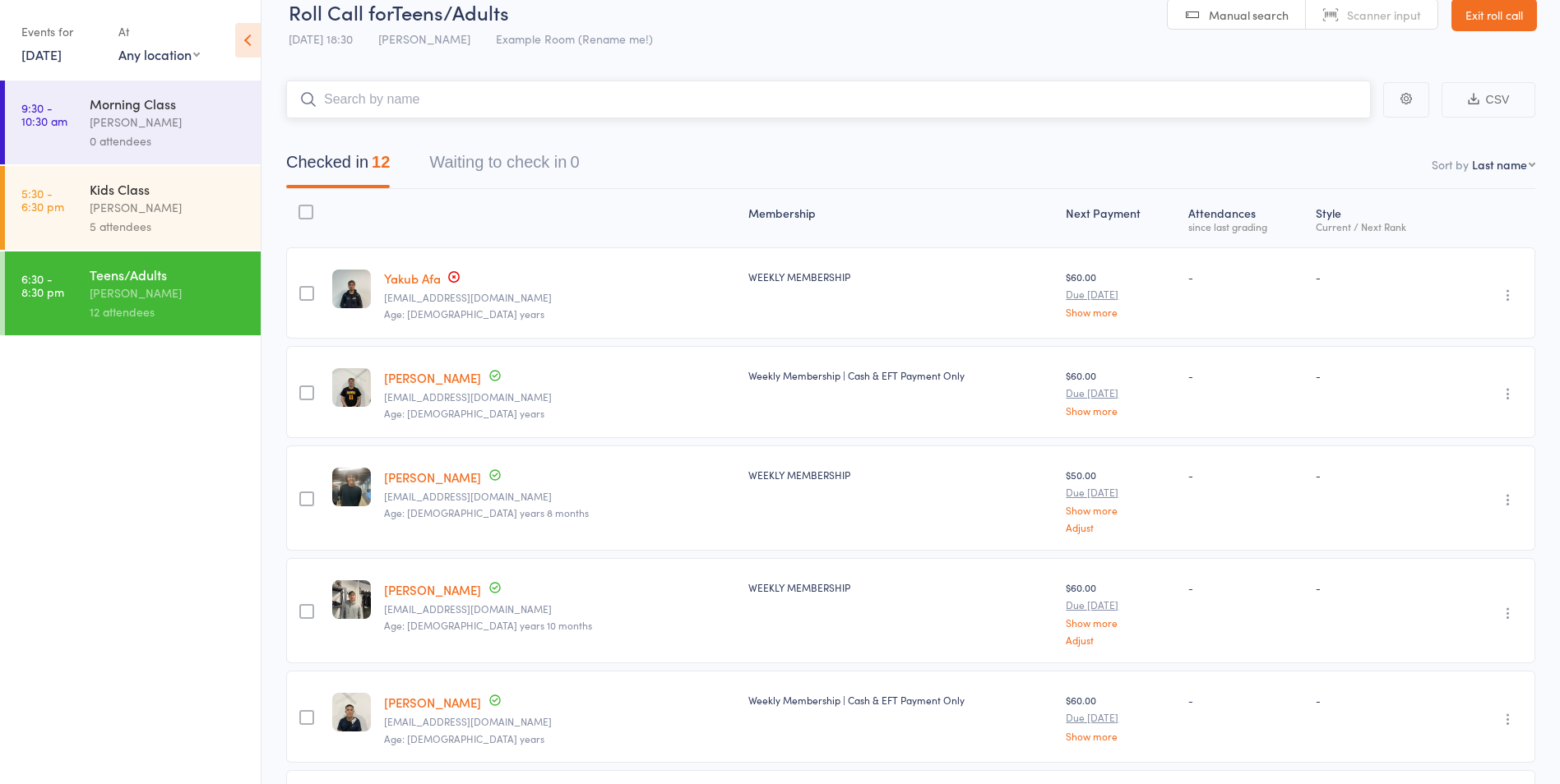
click at [353, 86] on input "search" at bounding box center [829, 100] width 1085 height 38
type input "braned"
click at [1331, 122] on link "Drop in" at bounding box center [1327, 134] width 53 height 25
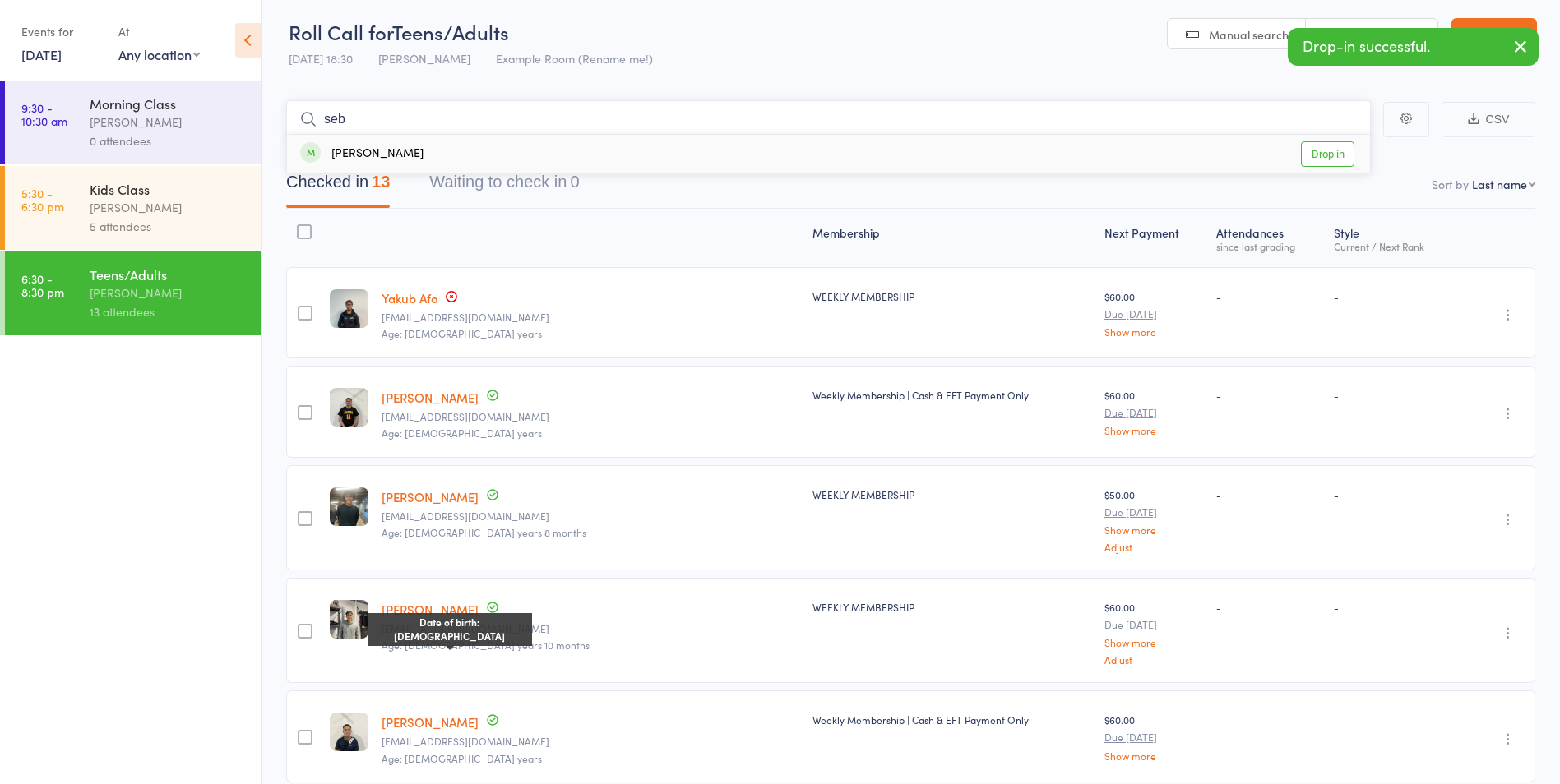
scroll to position [0, 0]
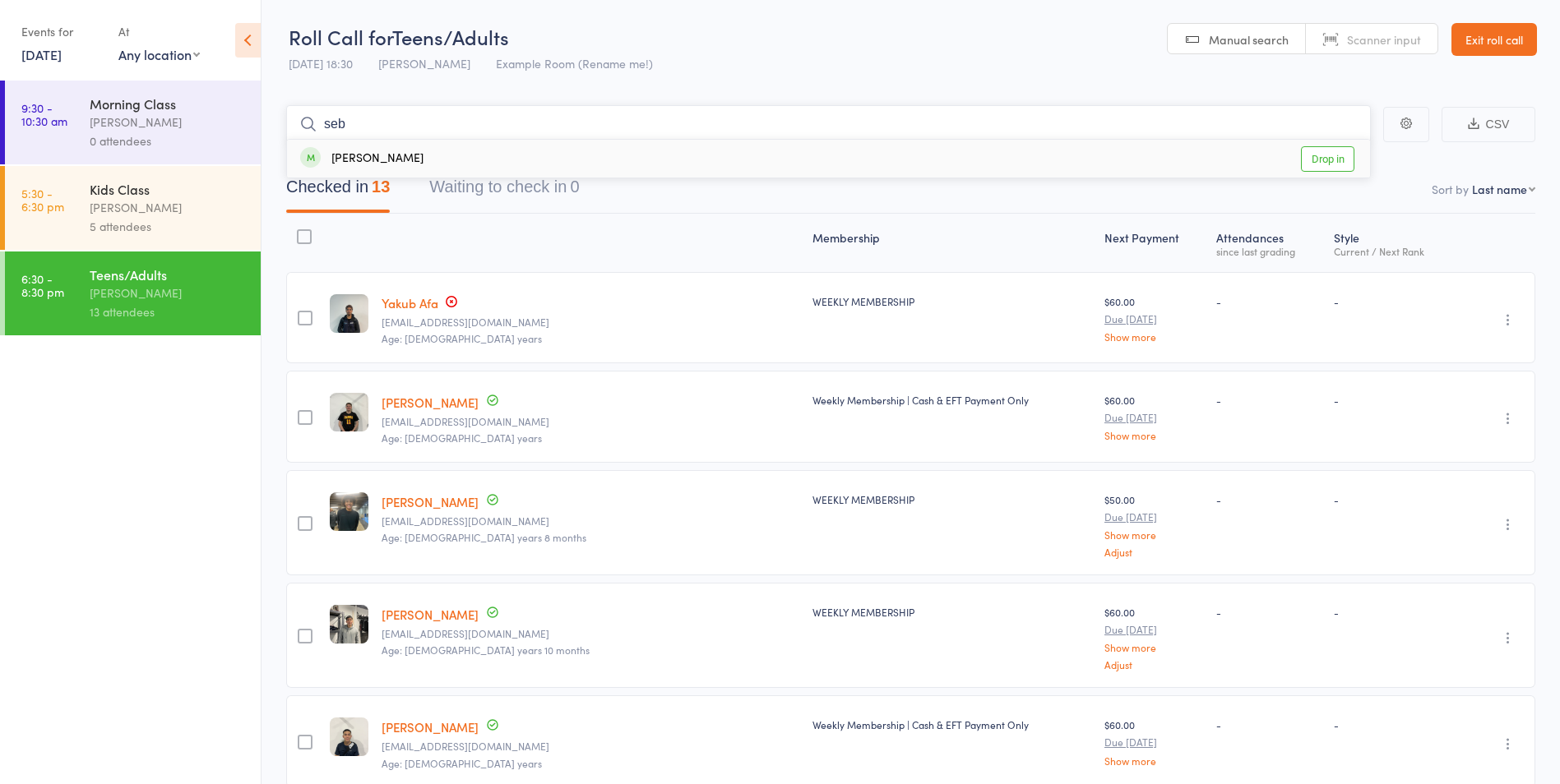
type input "seb"
click at [1329, 151] on link "Drop in" at bounding box center [1327, 159] width 53 height 25
type input "s"
type input "tab"
click at [1334, 154] on link "Drop in" at bounding box center [1327, 159] width 53 height 25
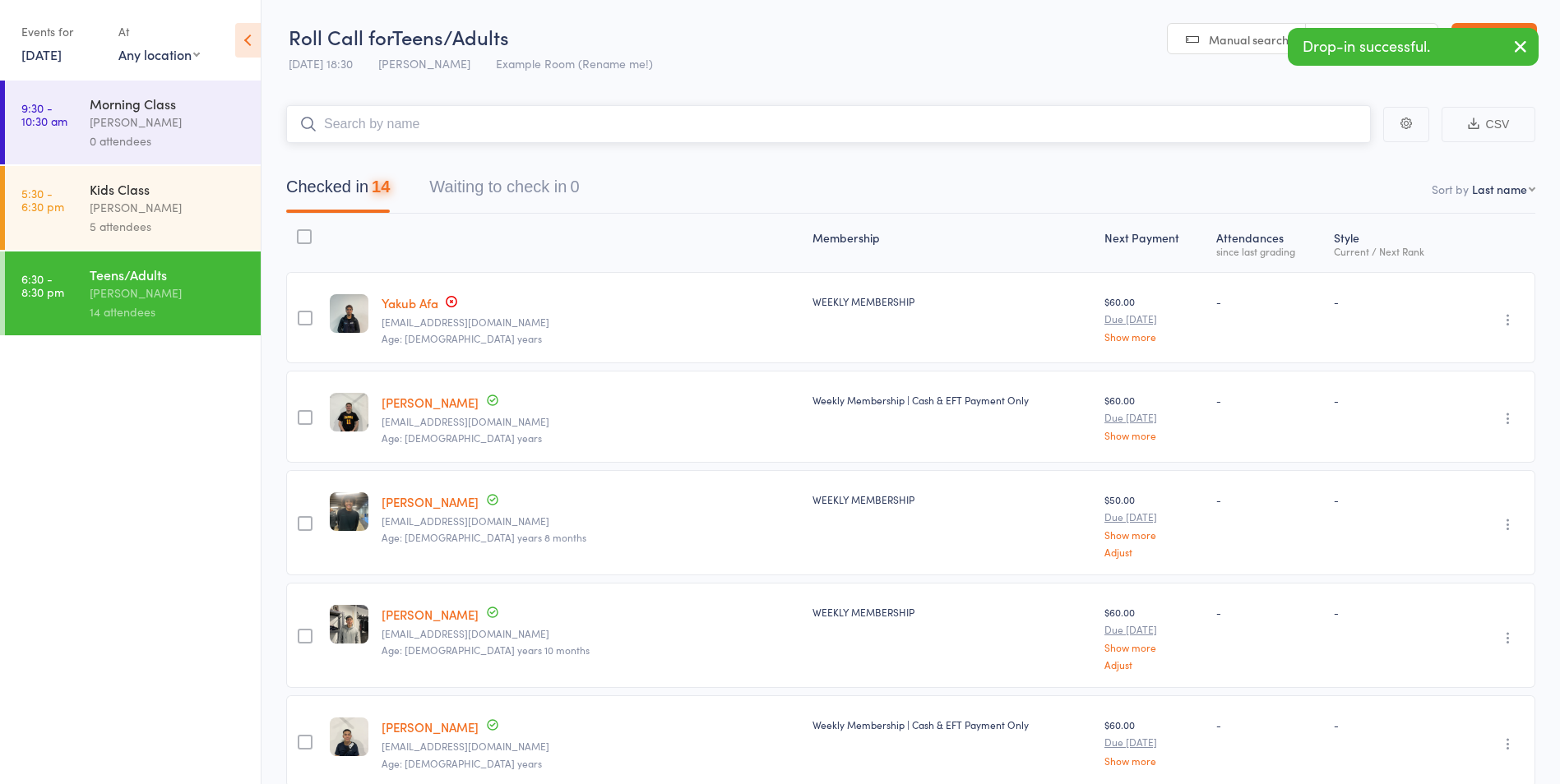
click at [1036, 129] on input "search" at bounding box center [829, 124] width 1085 height 38
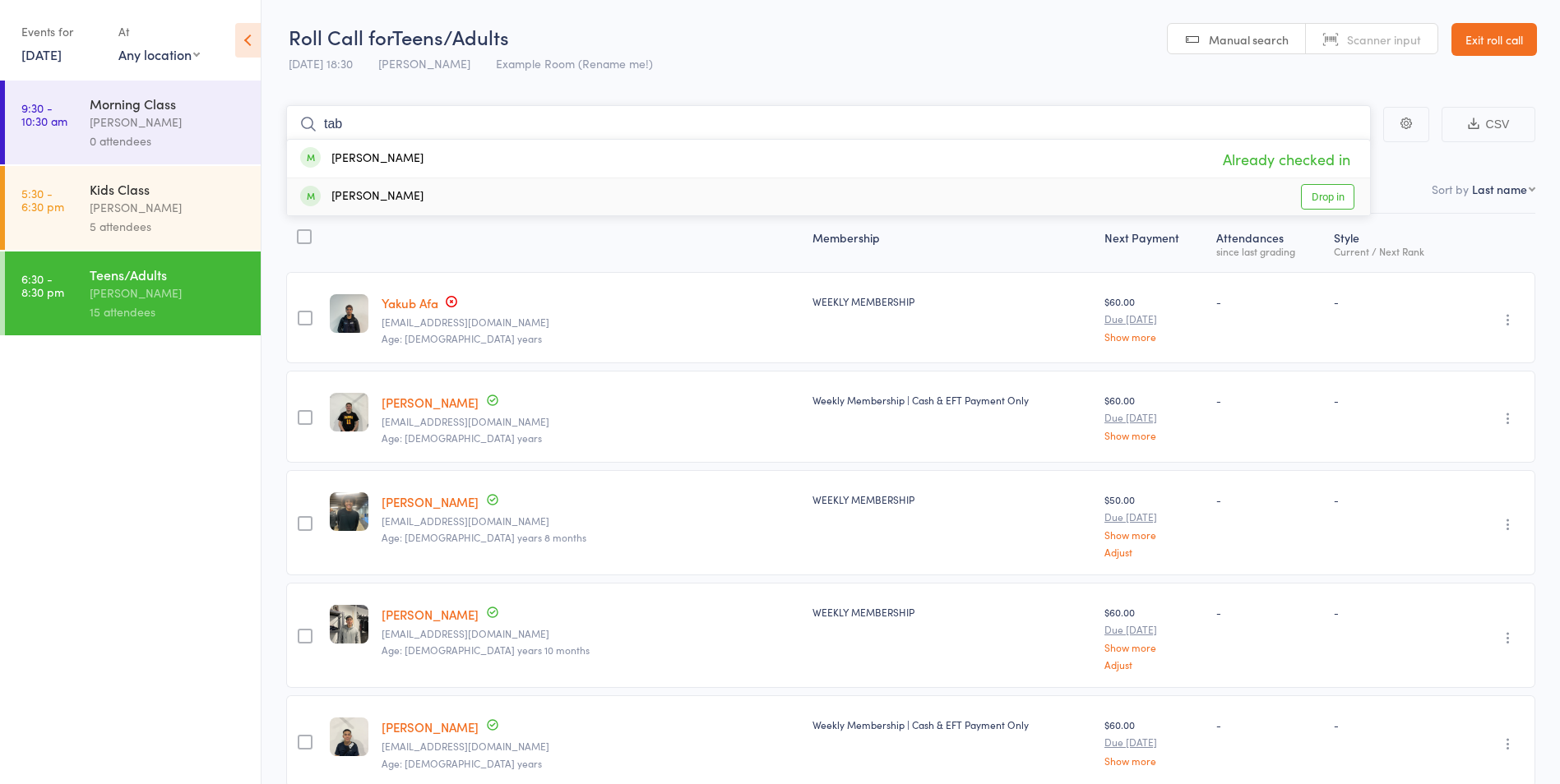
type input "tab"
click at [1338, 200] on link "Drop in" at bounding box center [1327, 197] width 53 height 25
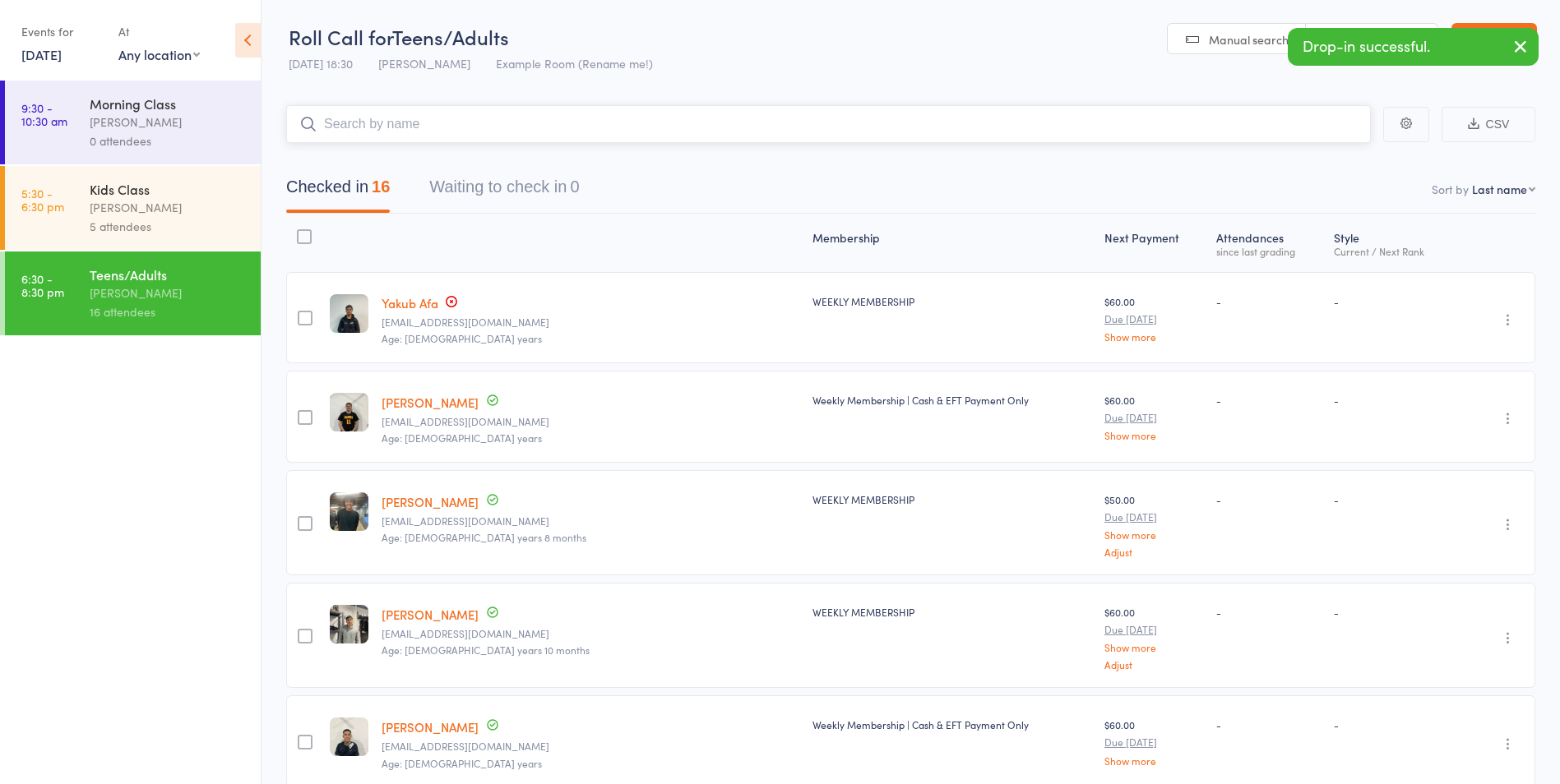
drag, startPoint x: 1178, startPoint y: 132, endPoint x: 1185, endPoint y: 128, distance: 8.1
click at [1185, 128] on input "search" at bounding box center [829, 124] width 1085 height 38
type input "r"
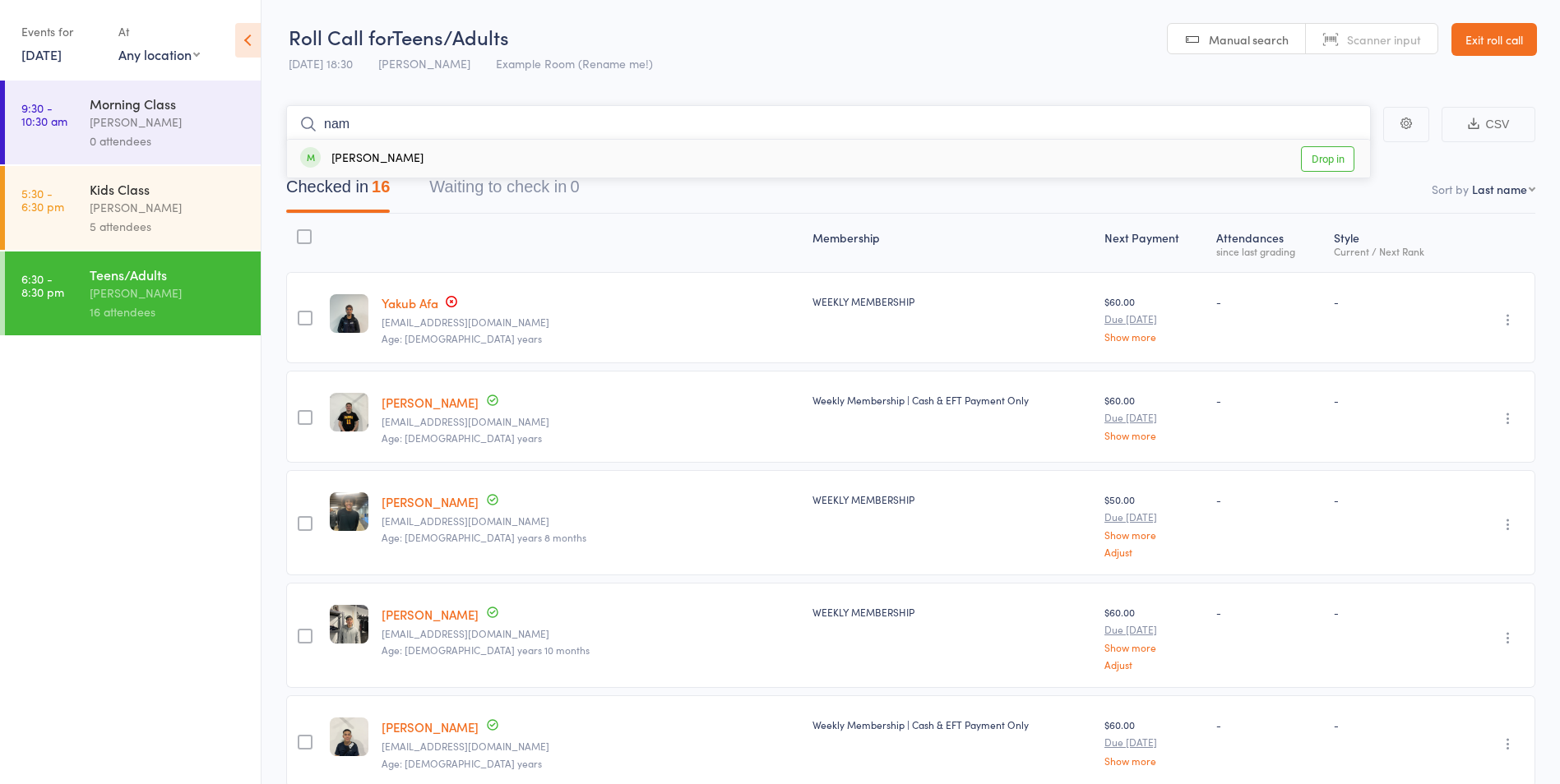
type input "nam"
click at [1339, 155] on link "Drop in" at bounding box center [1327, 159] width 53 height 25
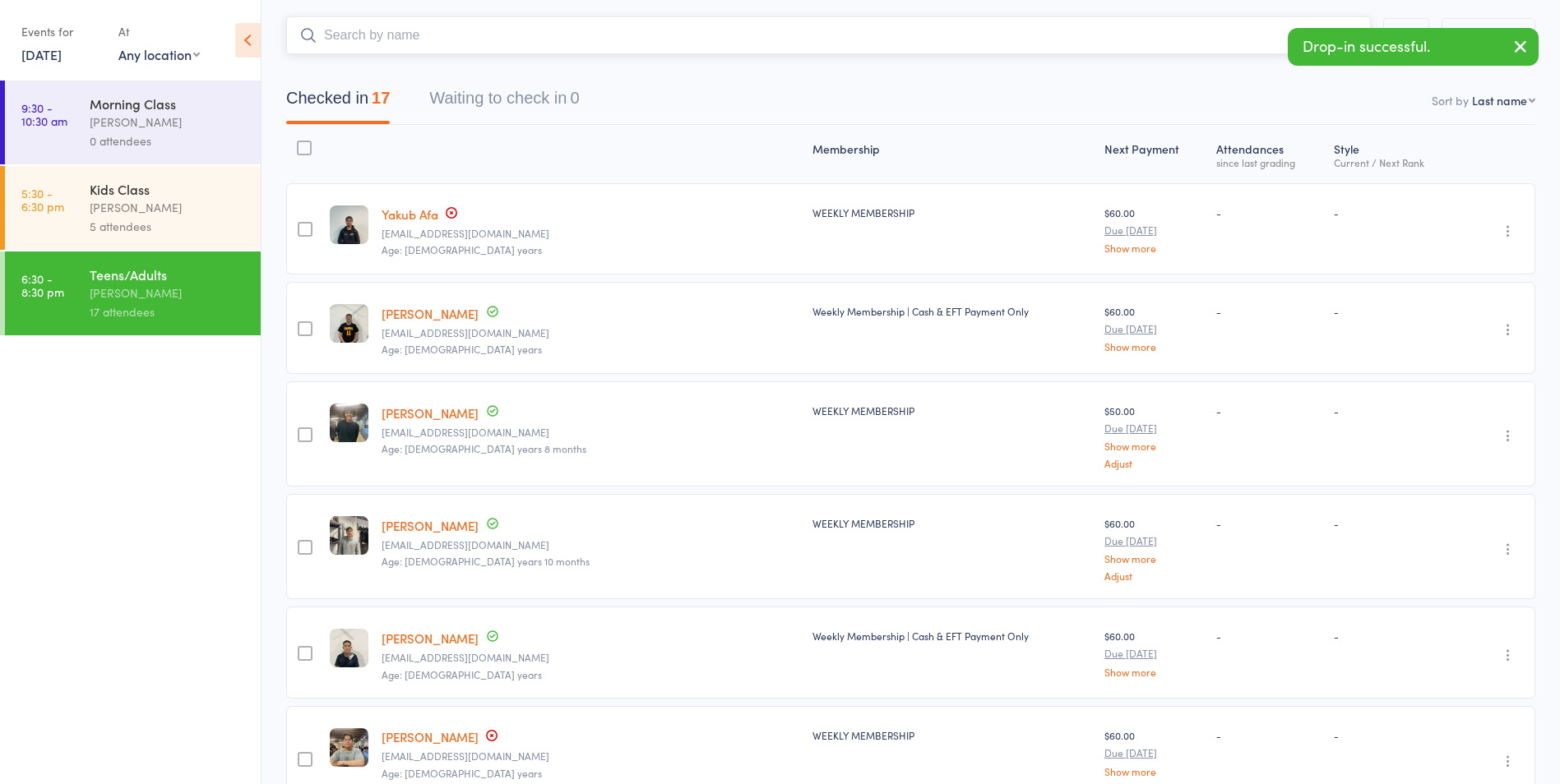
scroll to position [82, 0]
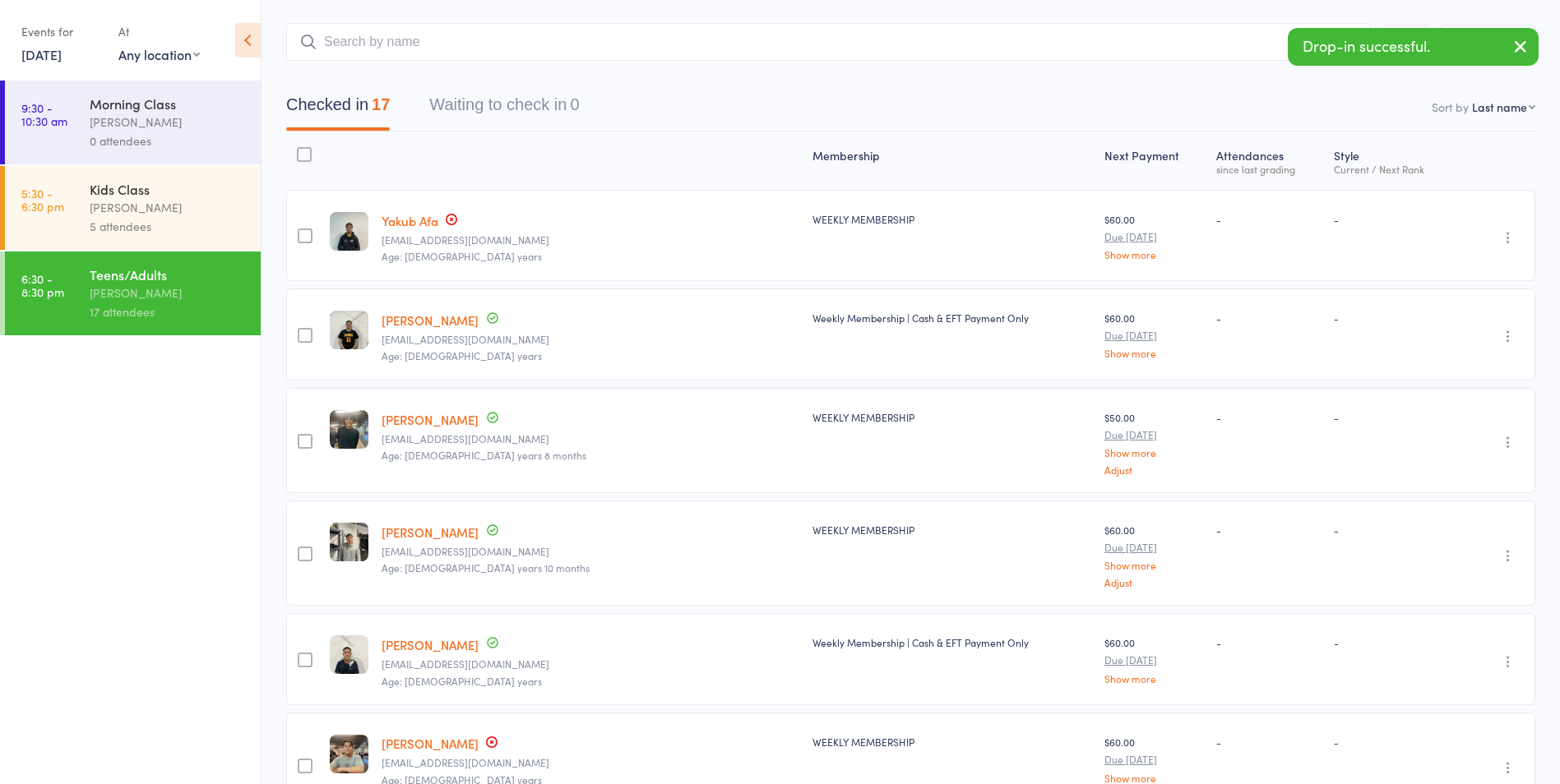
click at [1528, 47] on icon "button" at bounding box center [1520, 46] width 20 height 21
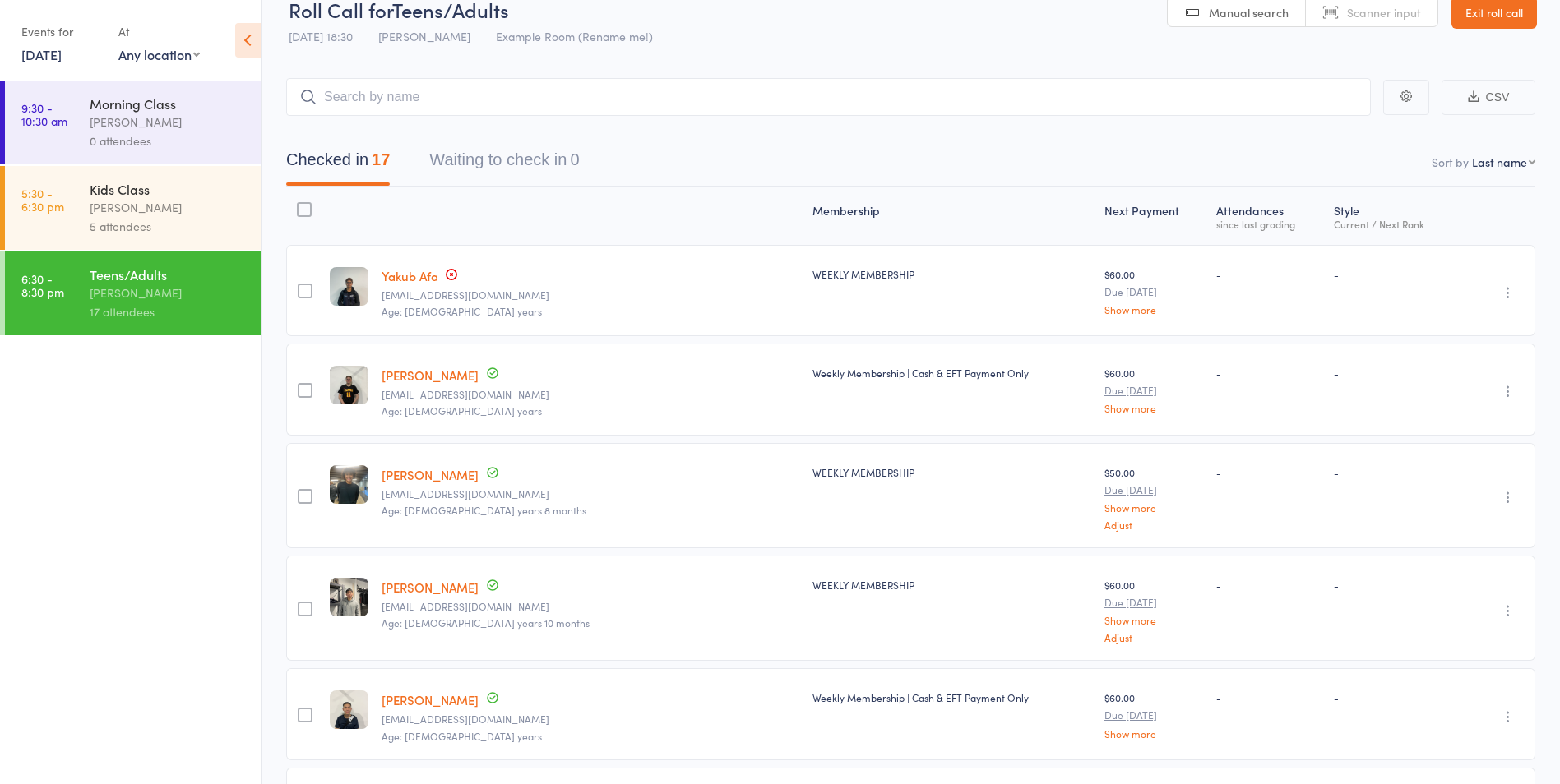
scroll to position [0, 0]
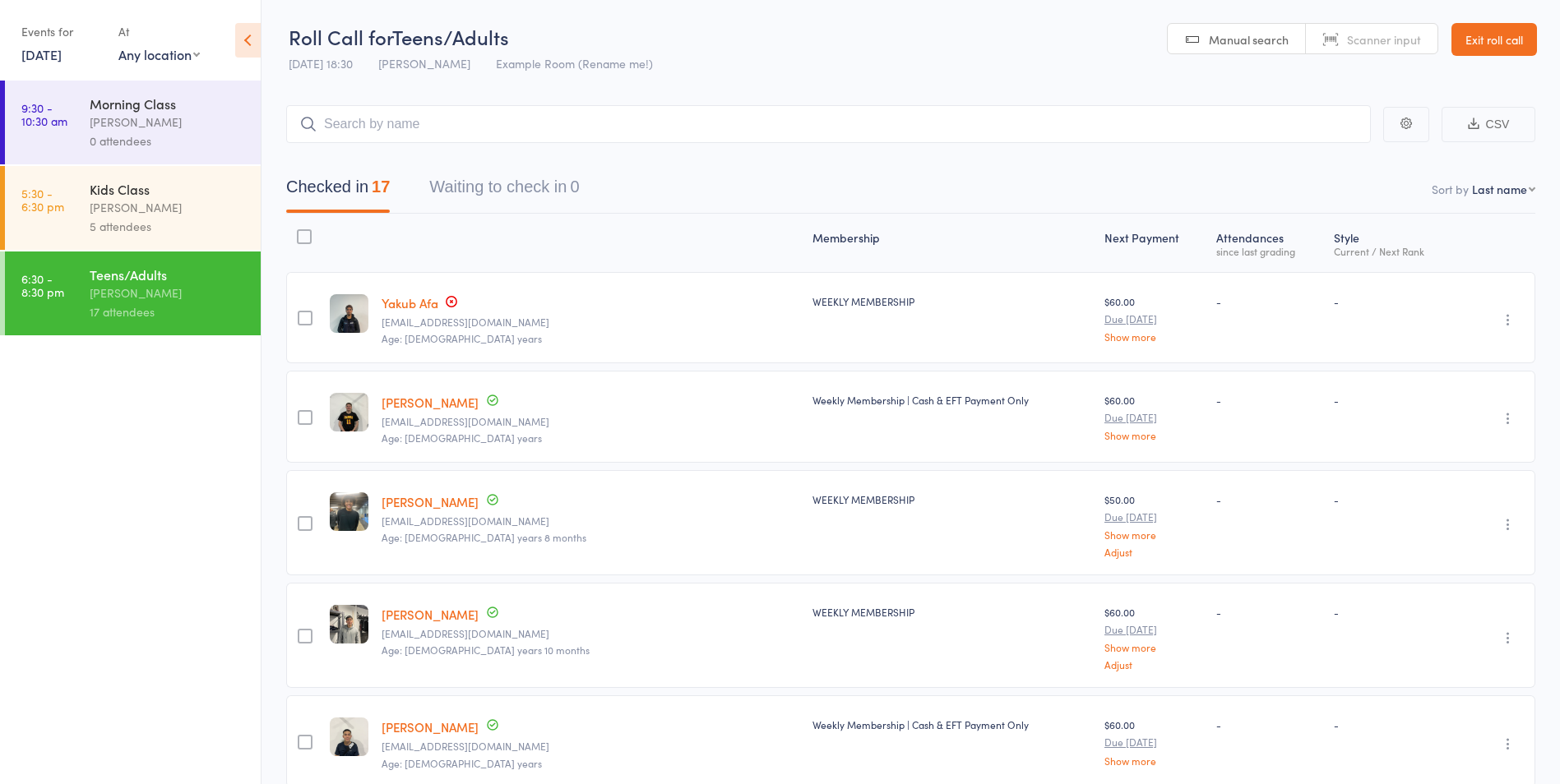
click at [1487, 27] on link "Exit roll call" at bounding box center [1494, 40] width 85 height 33
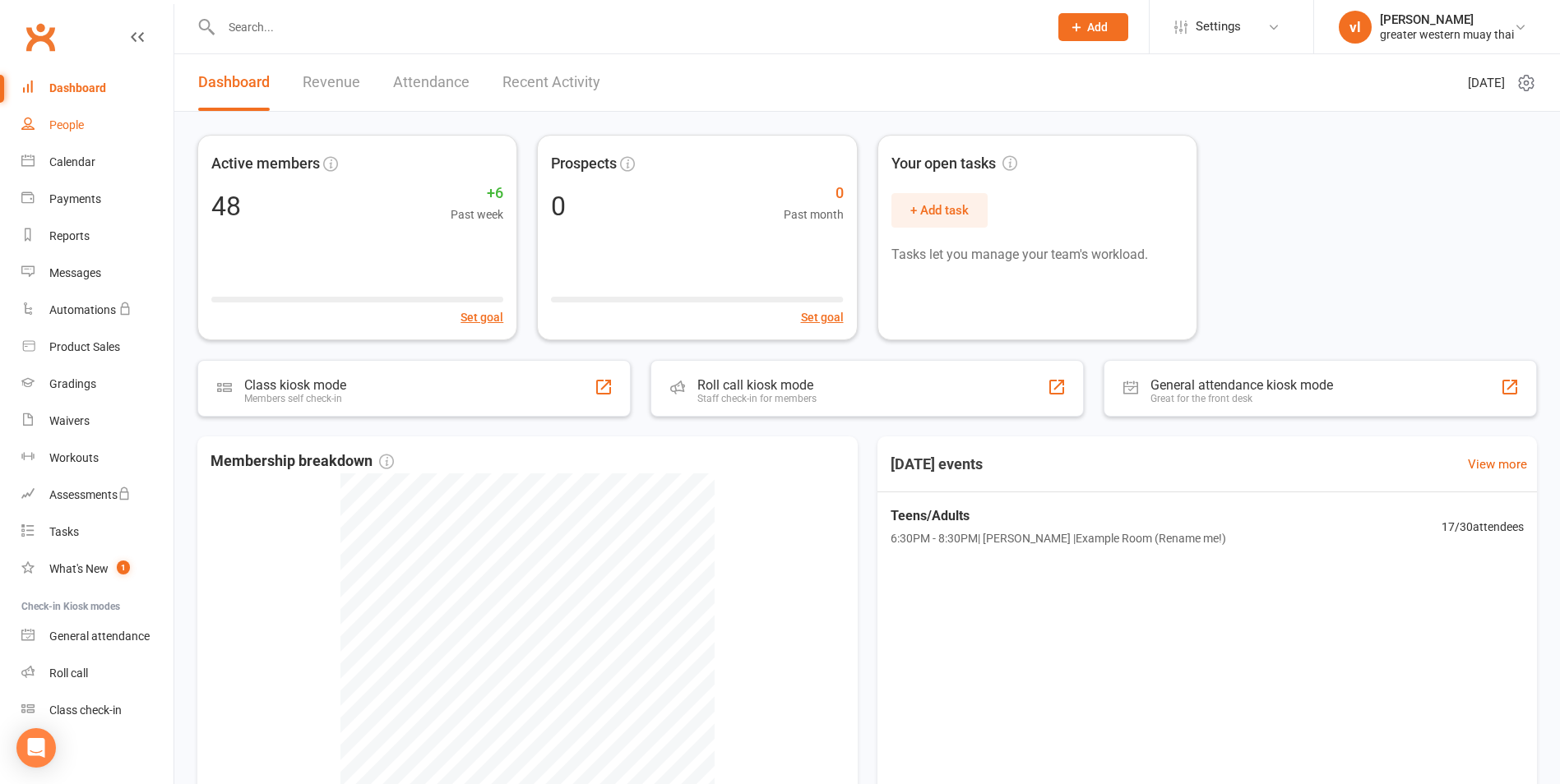
click at [59, 126] on div "People" at bounding box center [67, 125] width 34 height 13
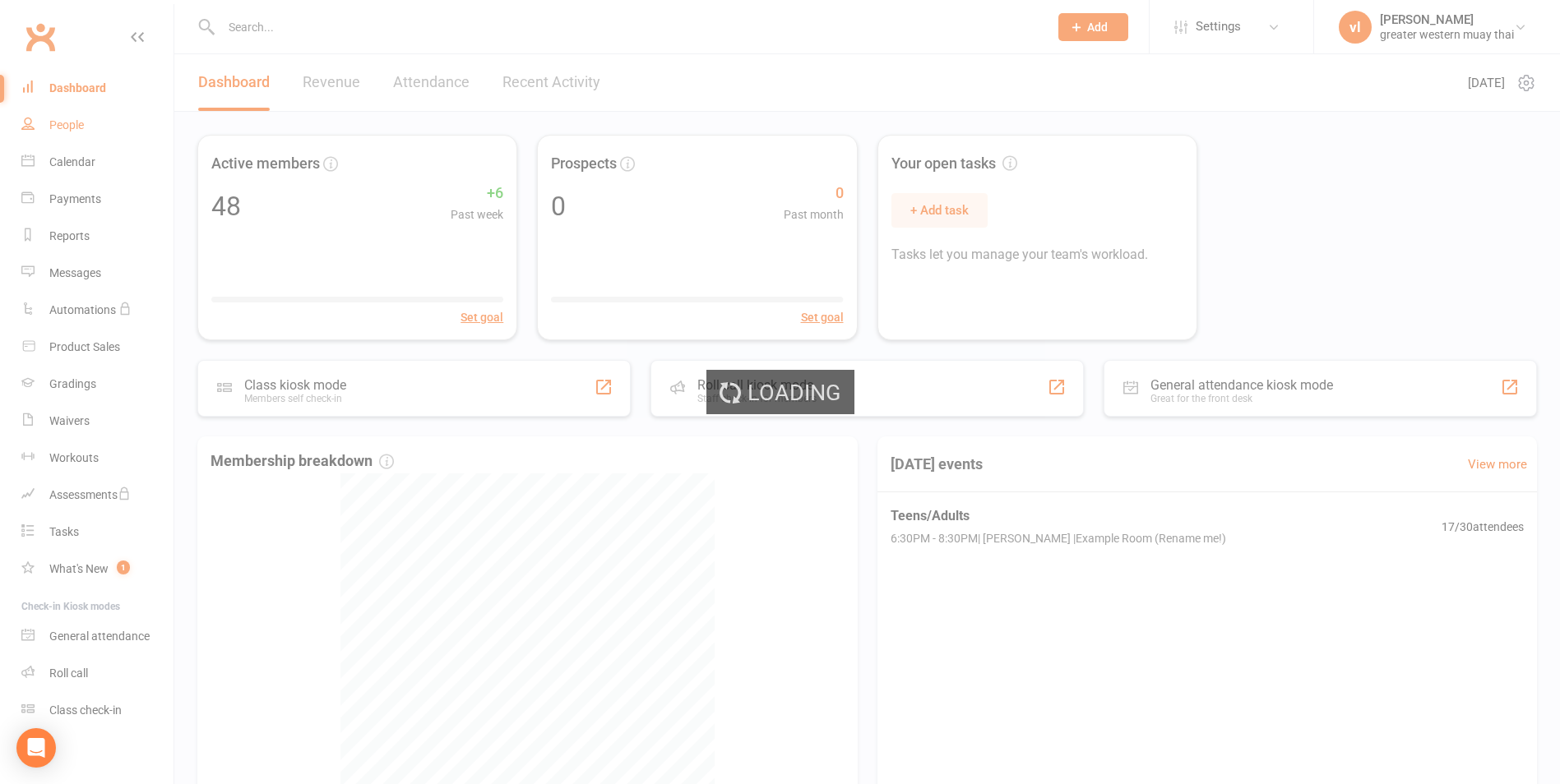
select select "25"
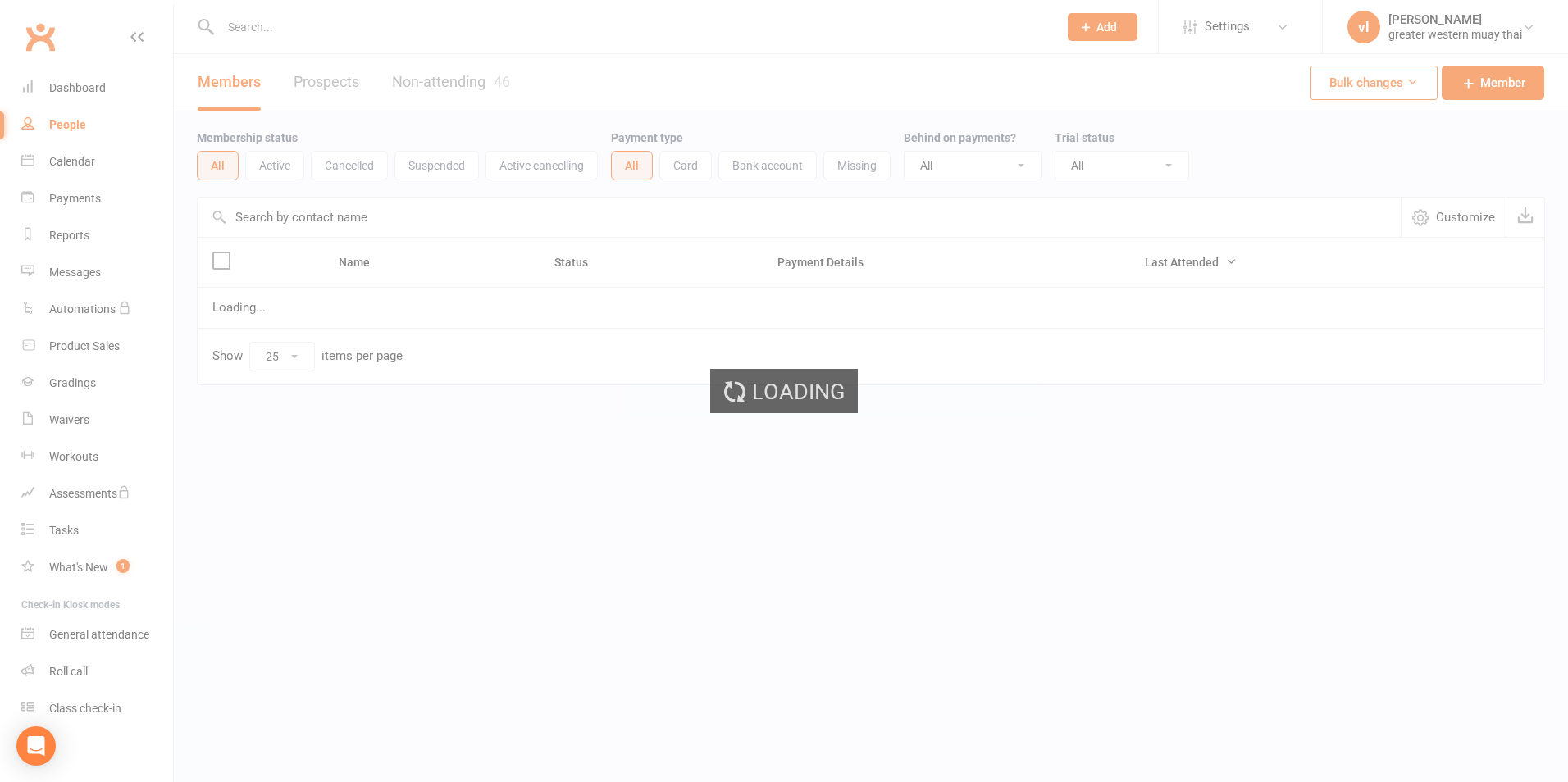
click at [445, 83] on ui-view "Prospect Member Non-attending contact Class / event Appointment Grading event T…" at bounding box center [784, 227] width 1568 height 445
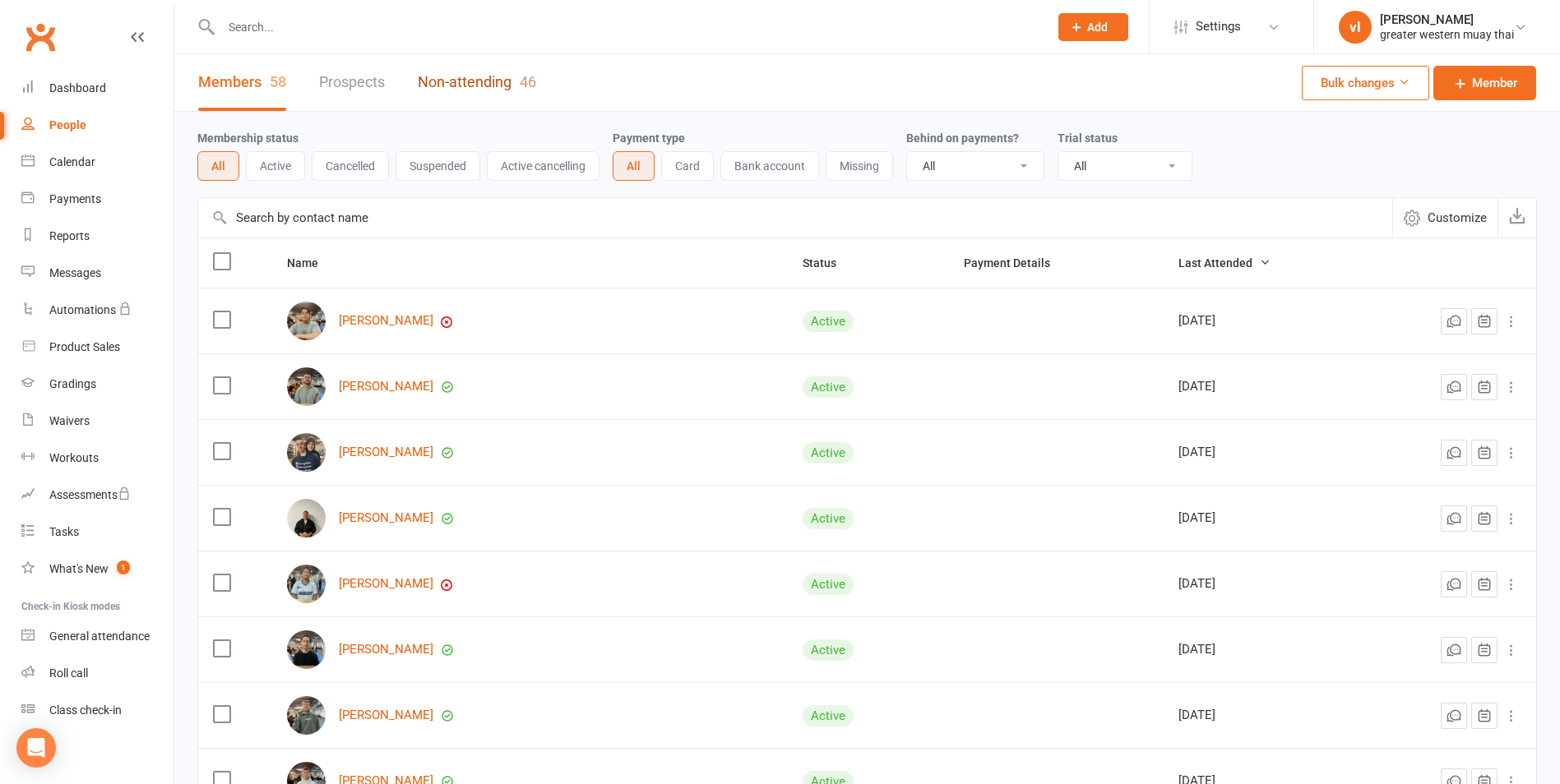
click at [446, 83] on link "Non-attending 46" at bounding box center [477, 82] width 119 height 57
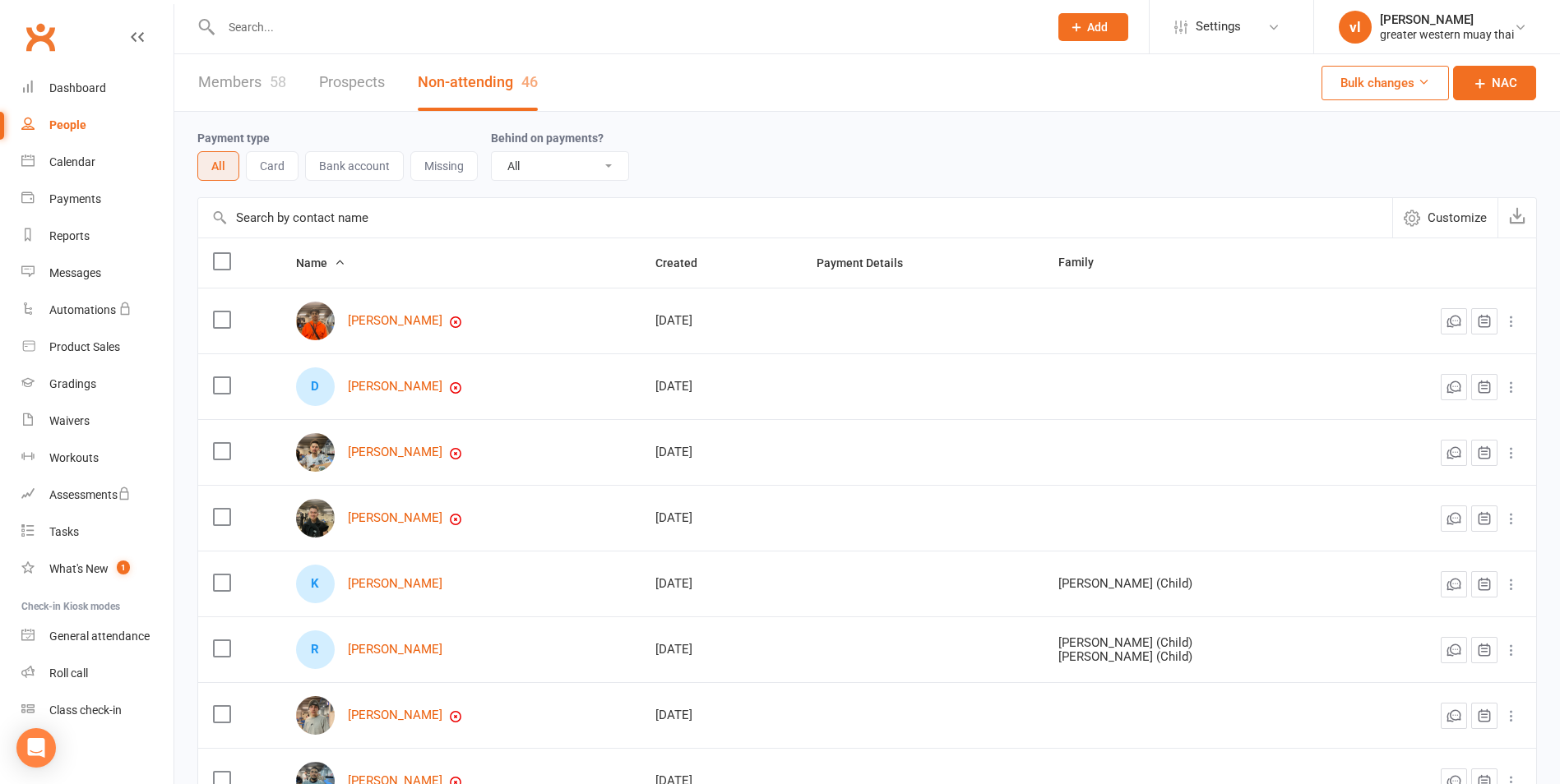
click at [339, 207] on input "text" at bounding box center [794, 218] width 1194 height 40
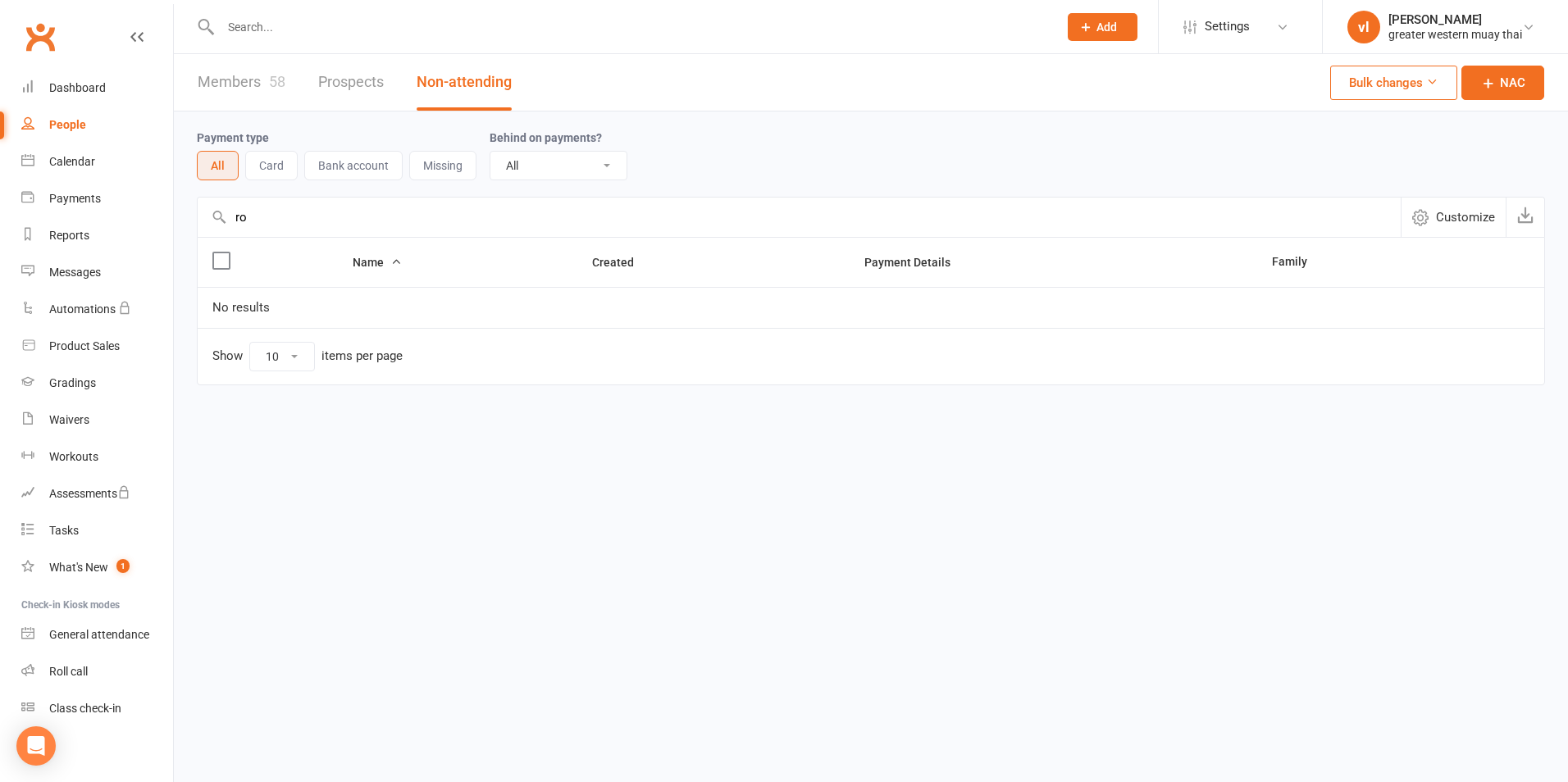
type input "r"
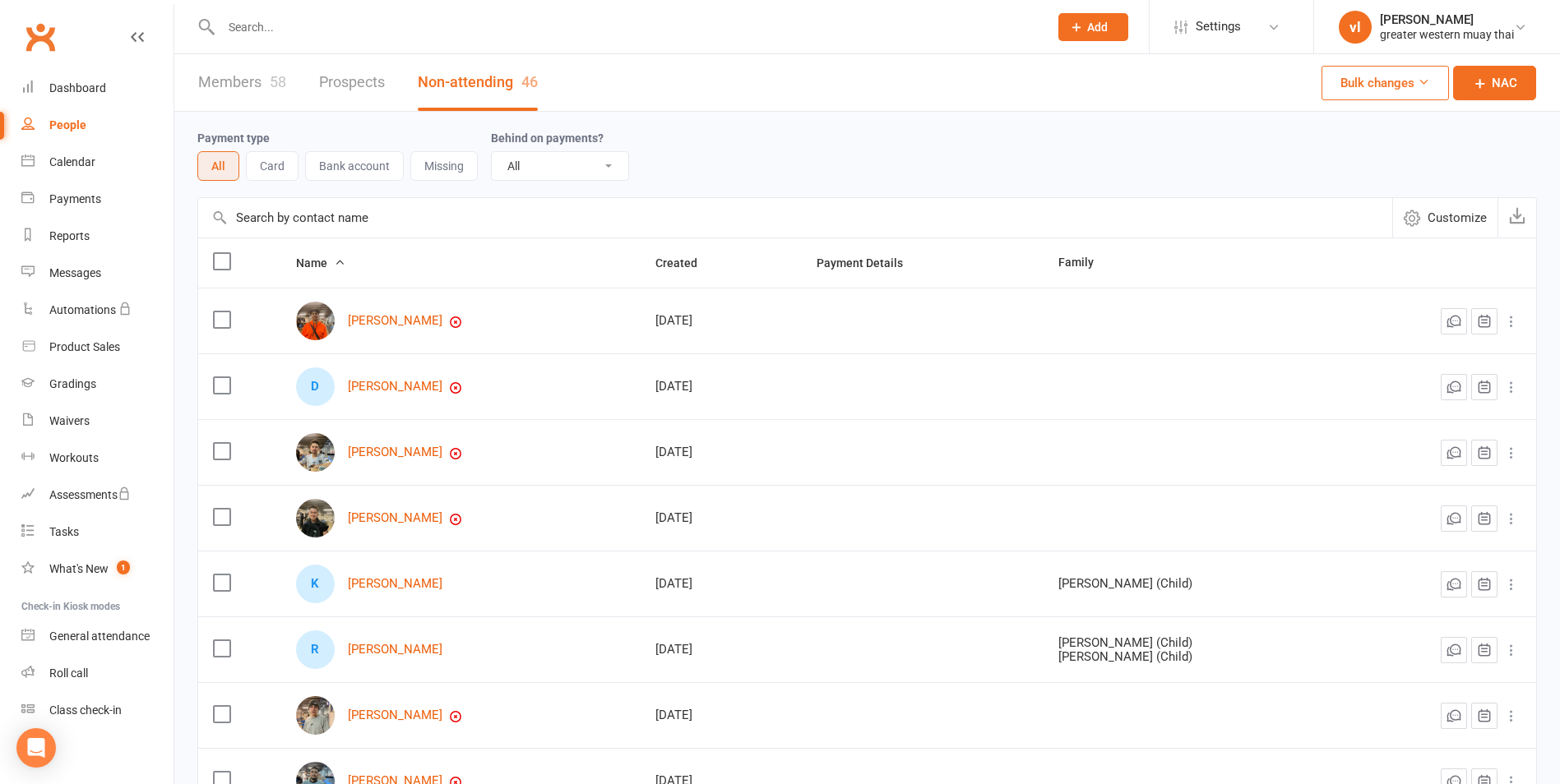
click at [263, 98] on link "Members 58" at bounding box center [242, 82] width 88 height 57
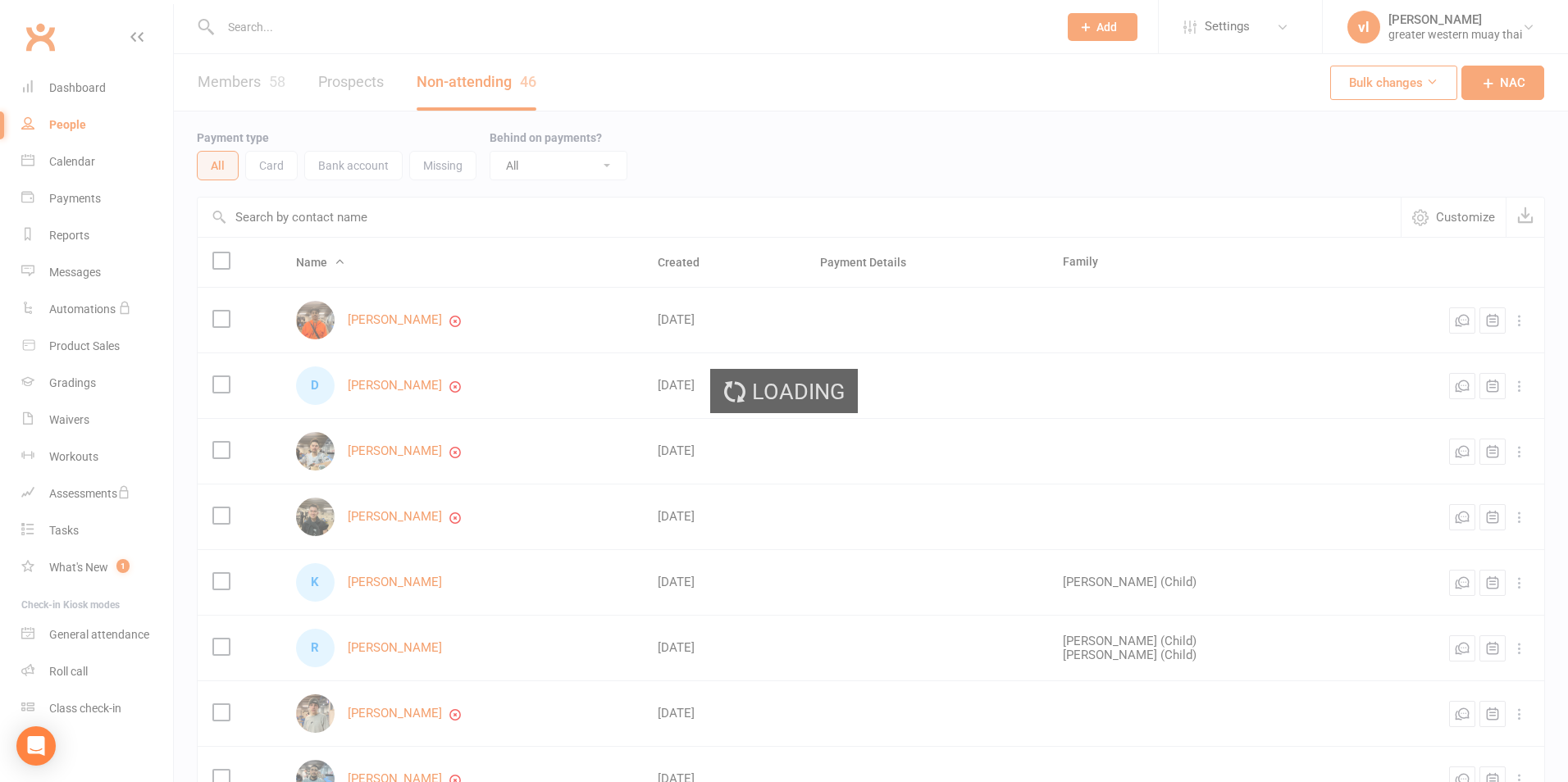
select select "25"
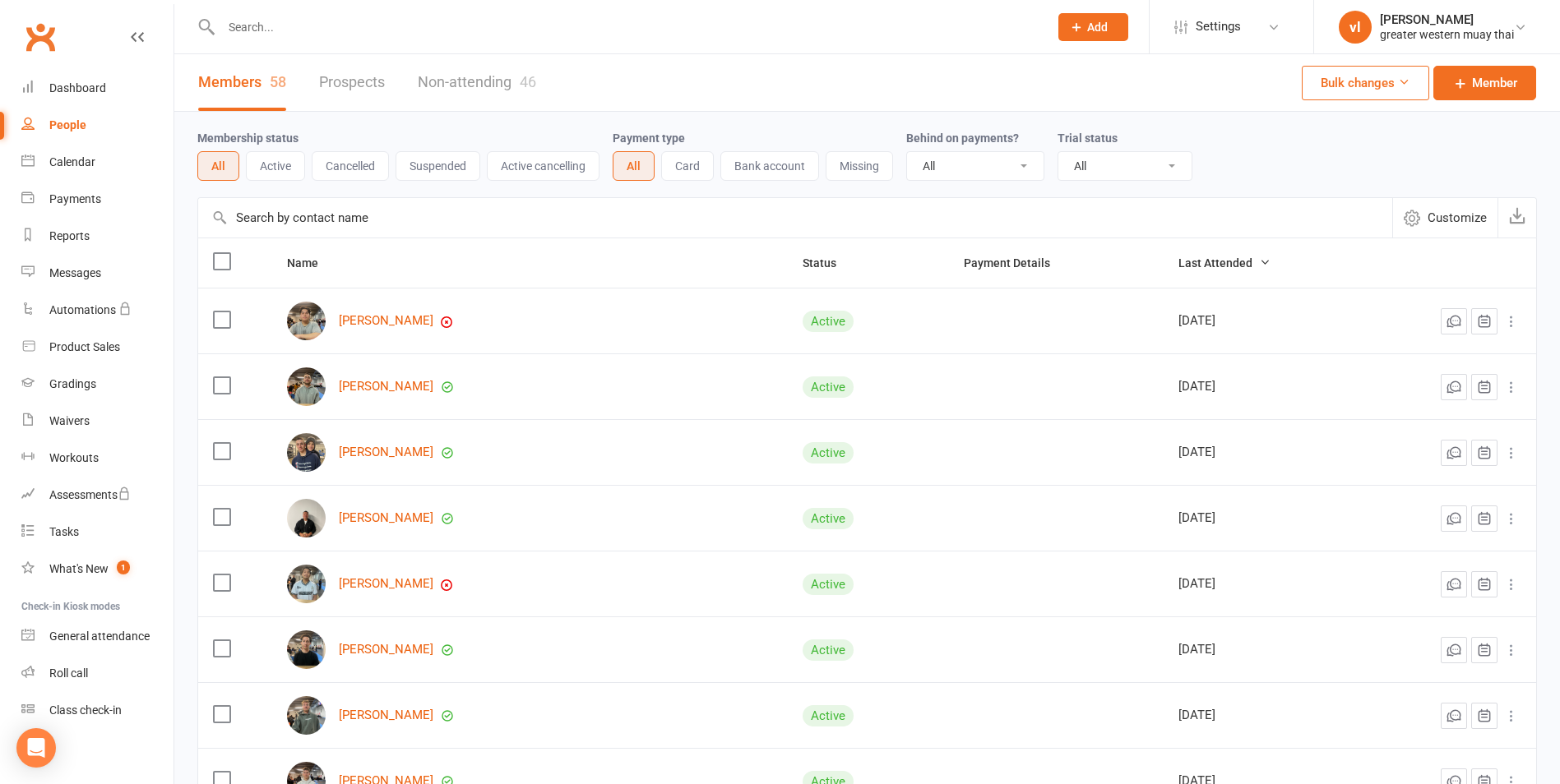
click at [587, 225] on input "text" at bounding box center [794, 218] width 1194 height 40
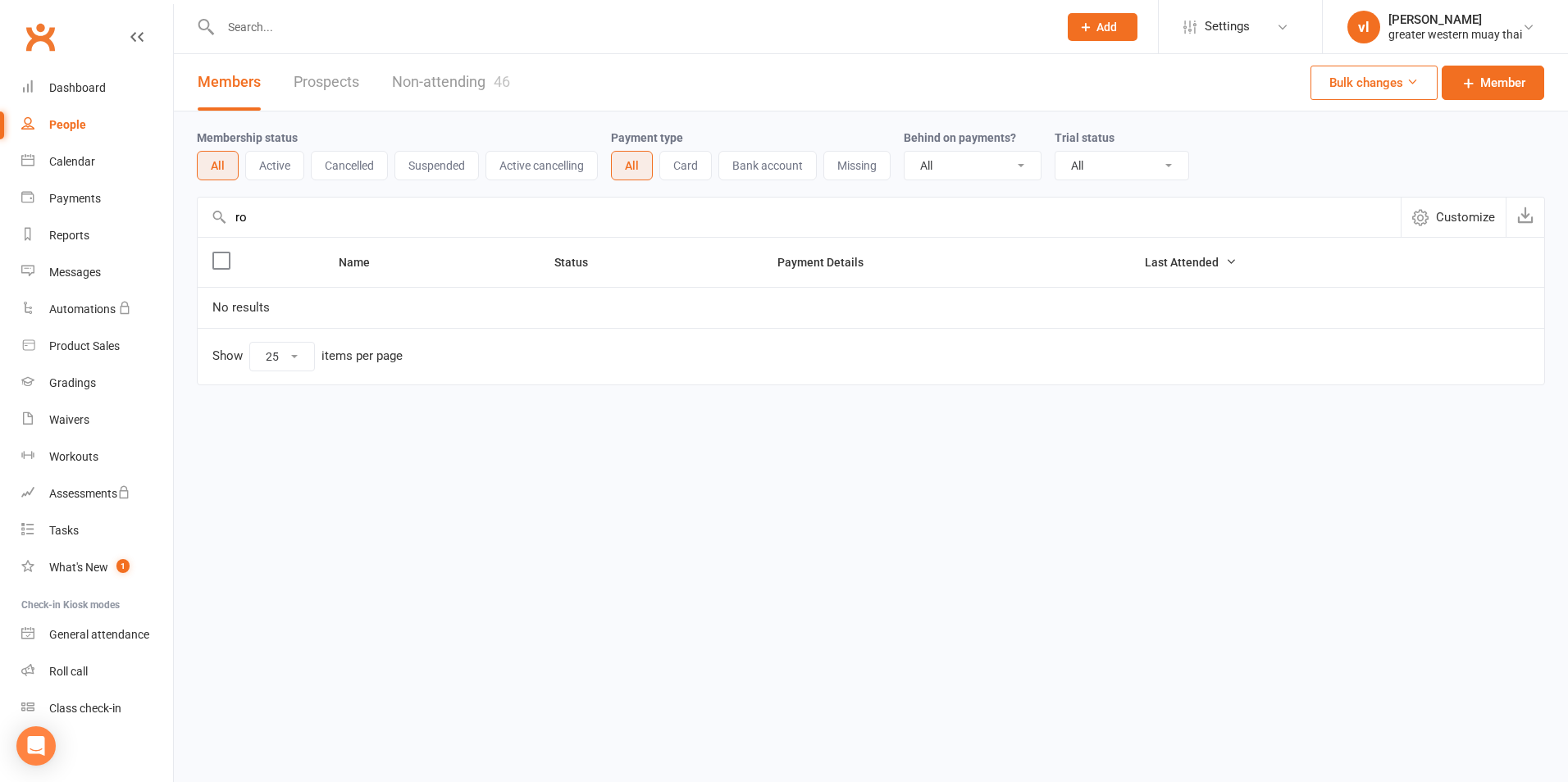
type input "r"
type input "robert"
click at [445, 57] on link "Non-attending 46" at bounding box center [451, 82] width 118 height 56
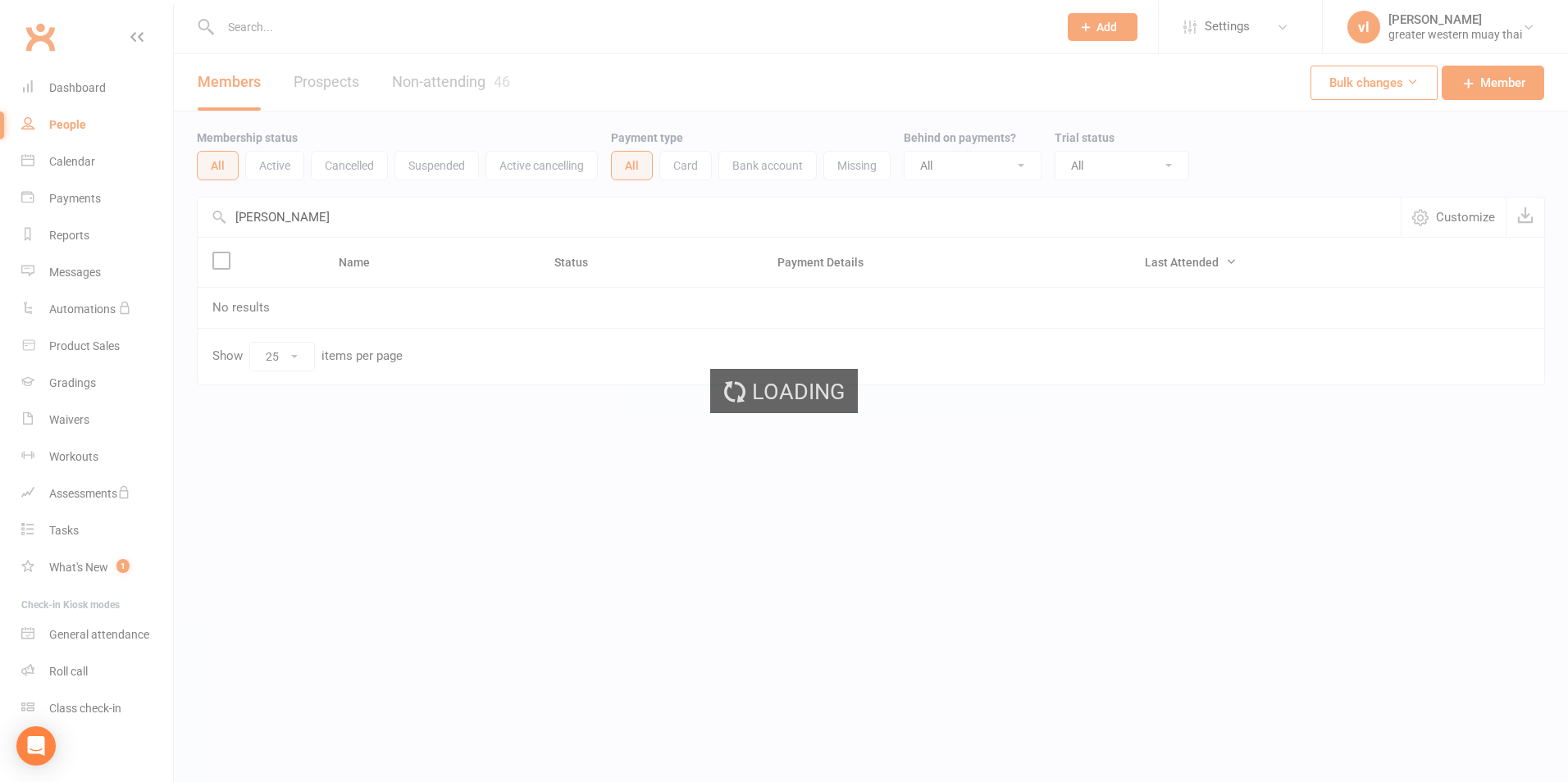
click at [448, 74] on div "Loading" at bounding box center [784, 391] width 1568 height 782
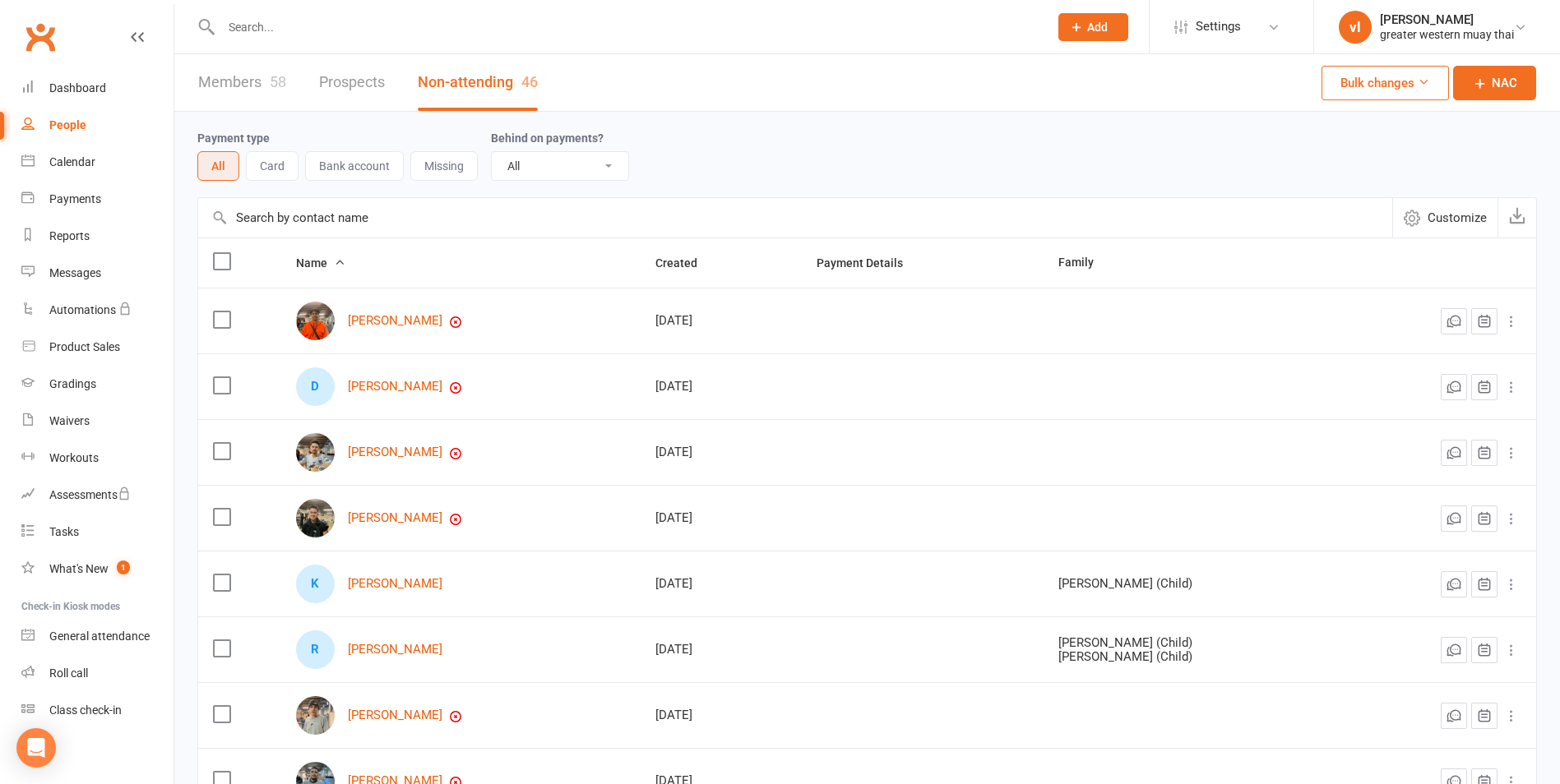
click at [350, 208] on input "text" at bounding box center [794, 218] width 1194 height 40
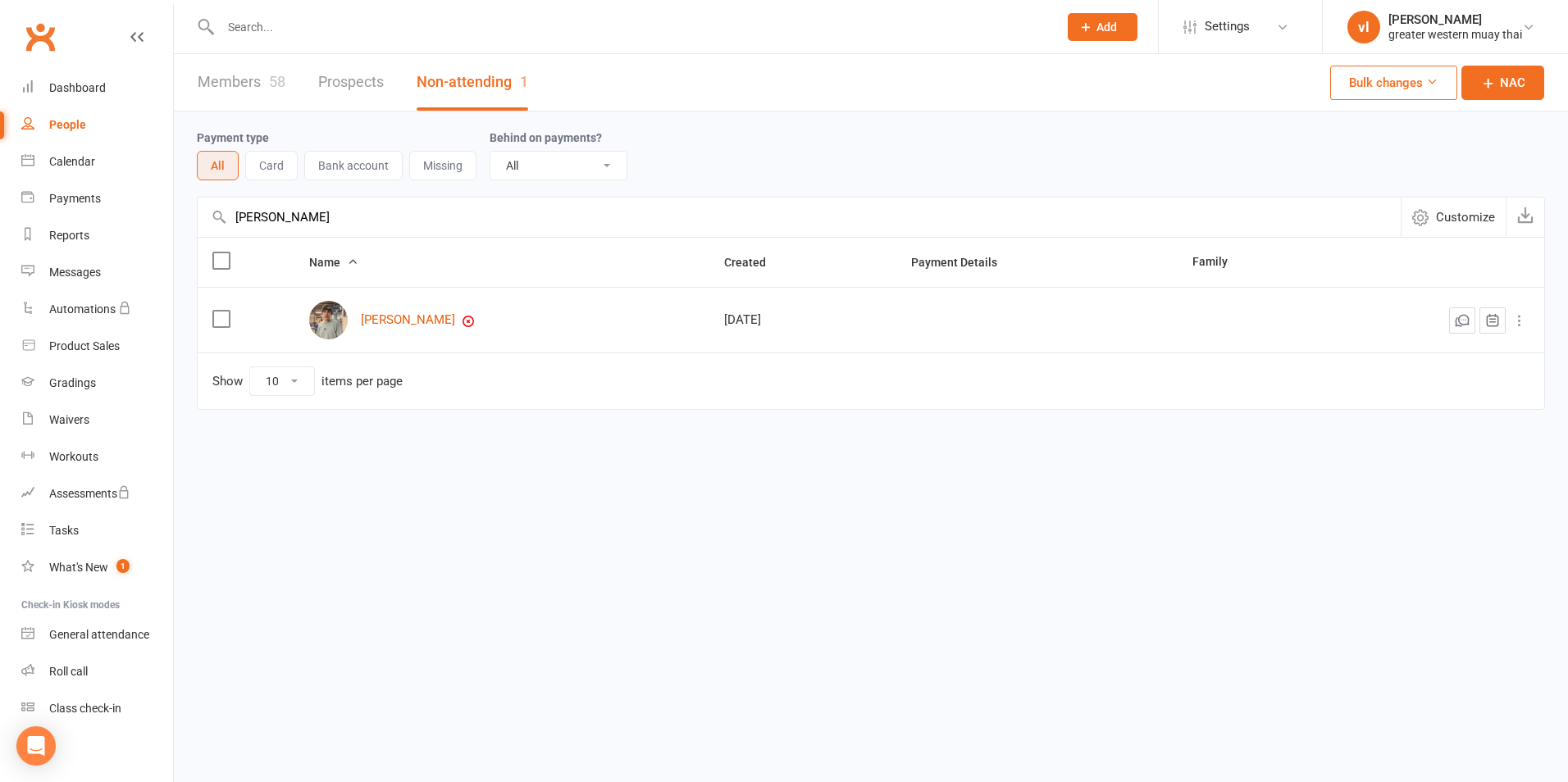
type input "robert"
click at [1512, 322] on icon at bounding box center [1520, 320] width 16 height 16
click at [1468, 349] on link "Convert to Member" at bounding box center [1426, 353] width 205 height 33
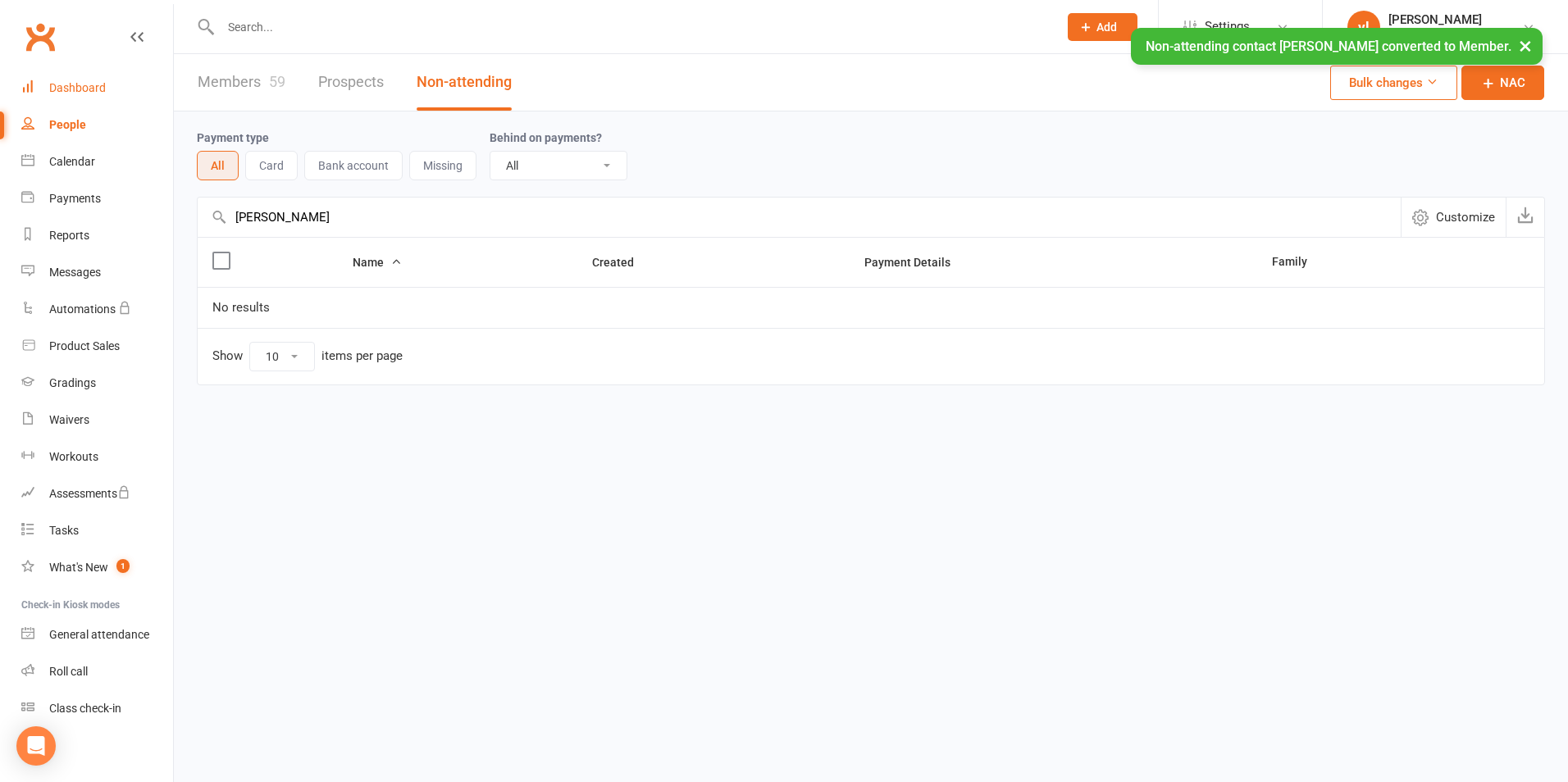
click at [125, 100] on link "Dashboard" at bounding box center [97, 88] width 152 height 37
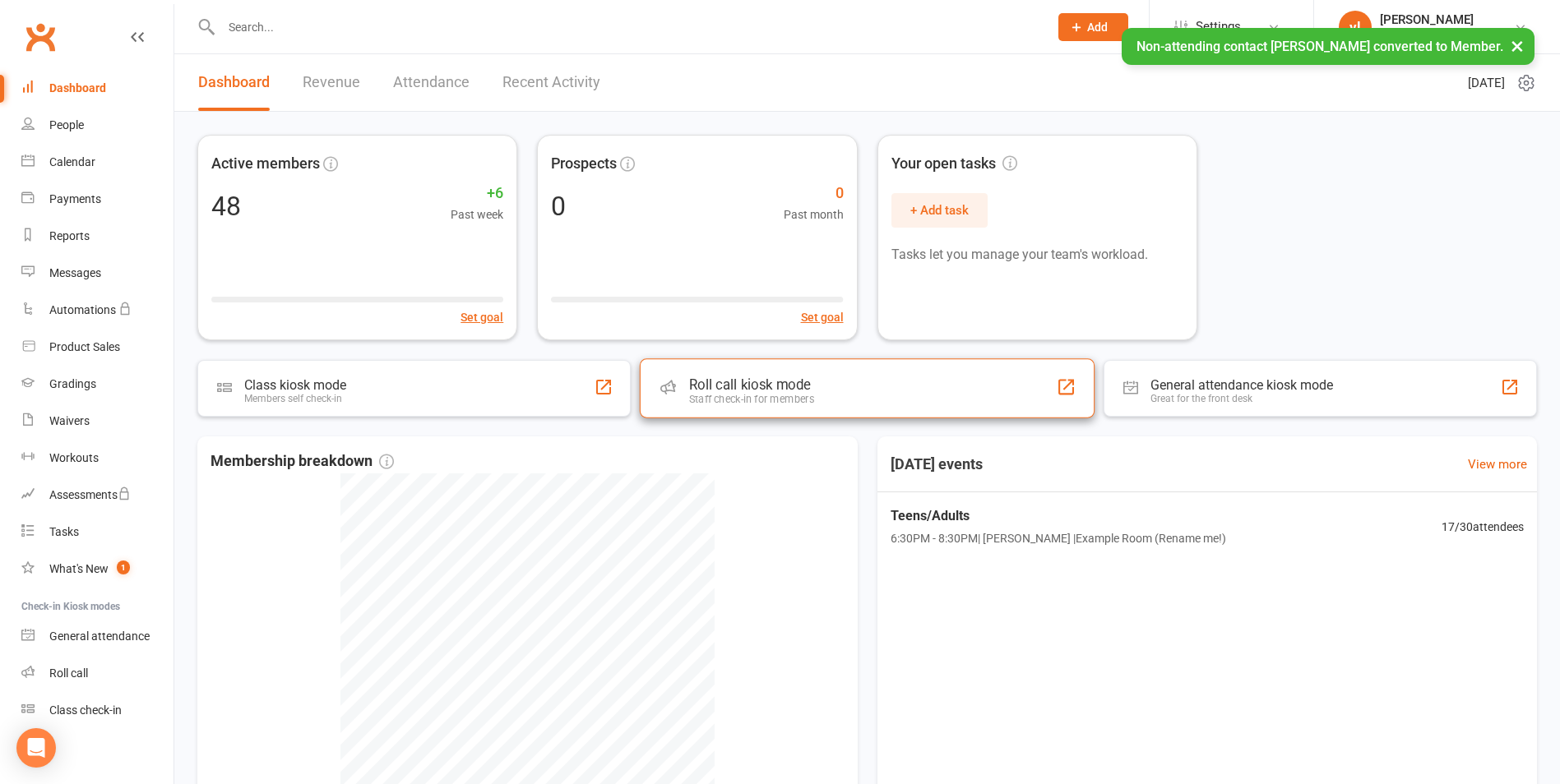
click at [772, 369] on div "Roll call kiosk mode Staff check-in for members" at bounding box center [867, 388] width 455 height 59
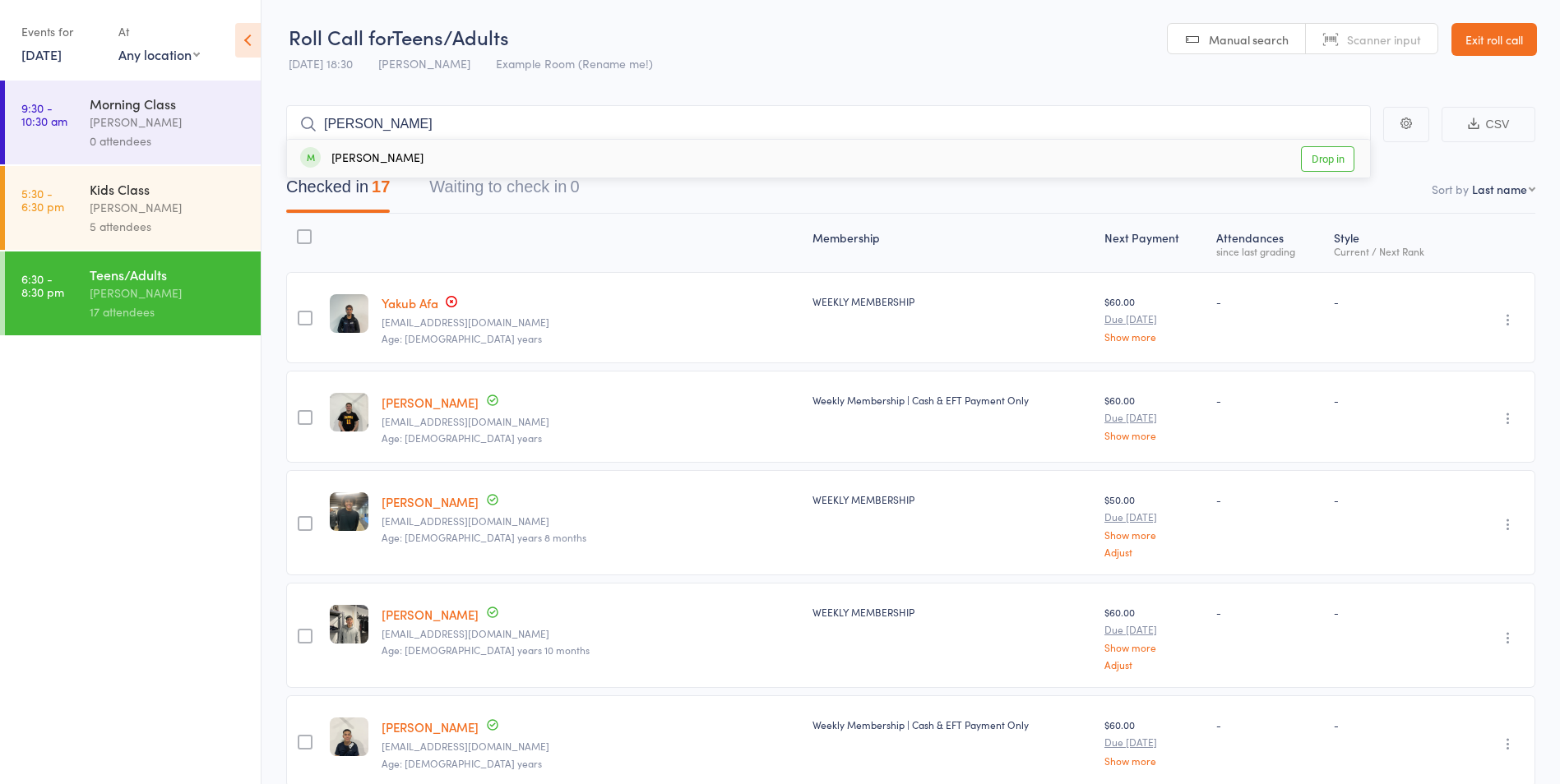
type input "[PERSON_NAME]"
click at [1332, 165] on link "Drop in" at bounding box center [1327, 159] width 53 height 25
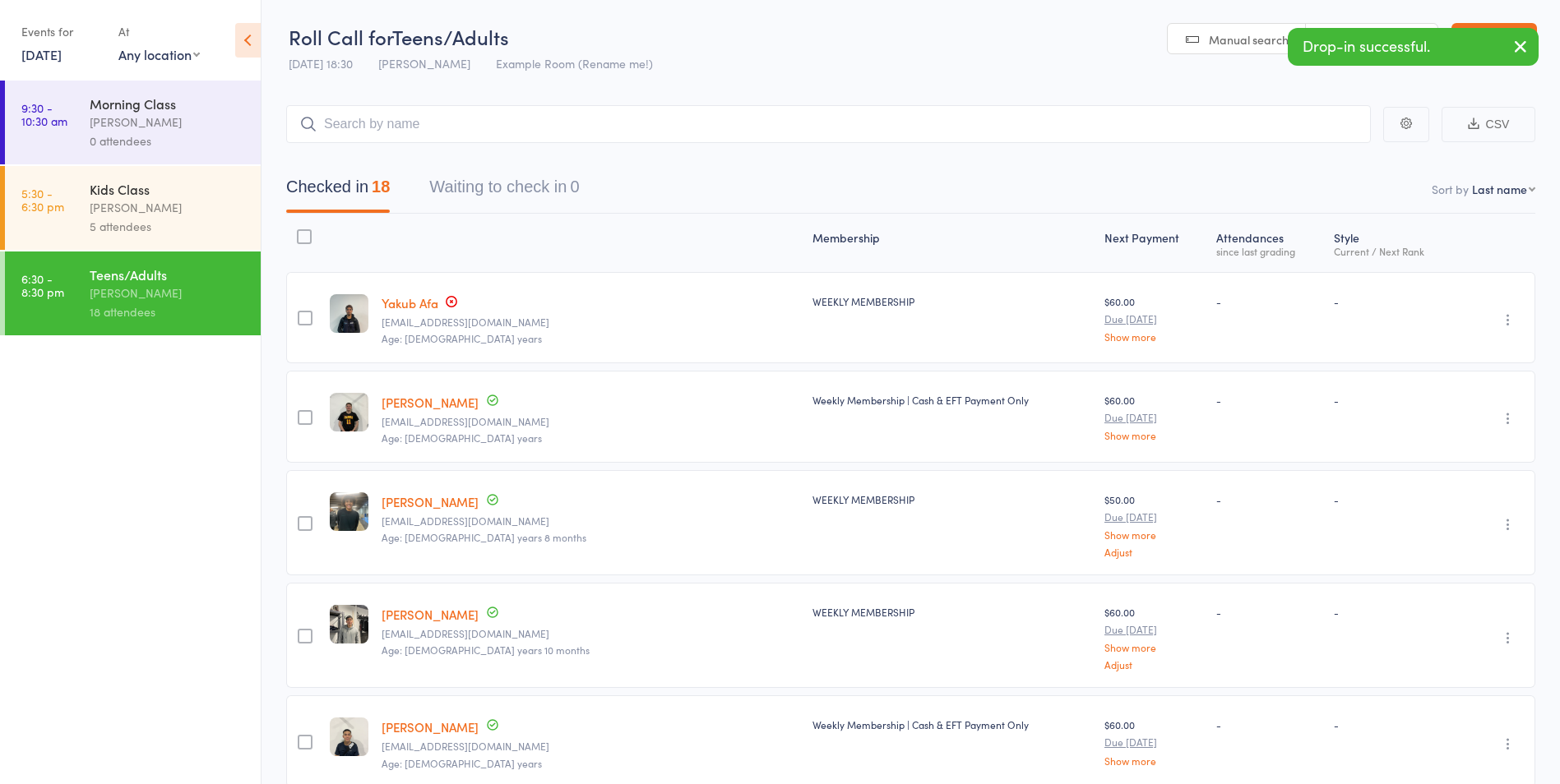
click at [1525, 53] on icon "button" at bounding box center [1520, 46] width 20 height 21
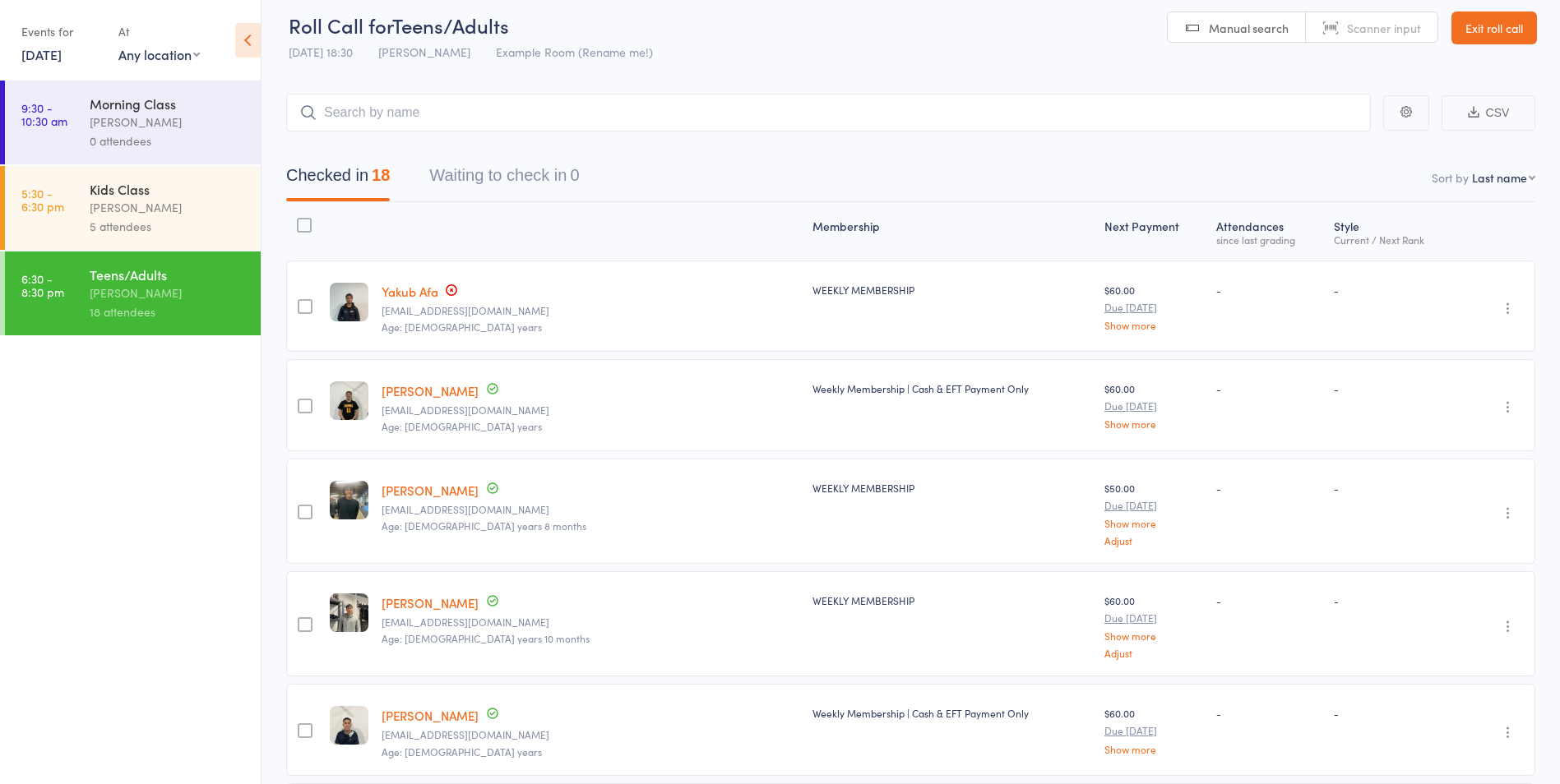
scroll to position [411, 0]
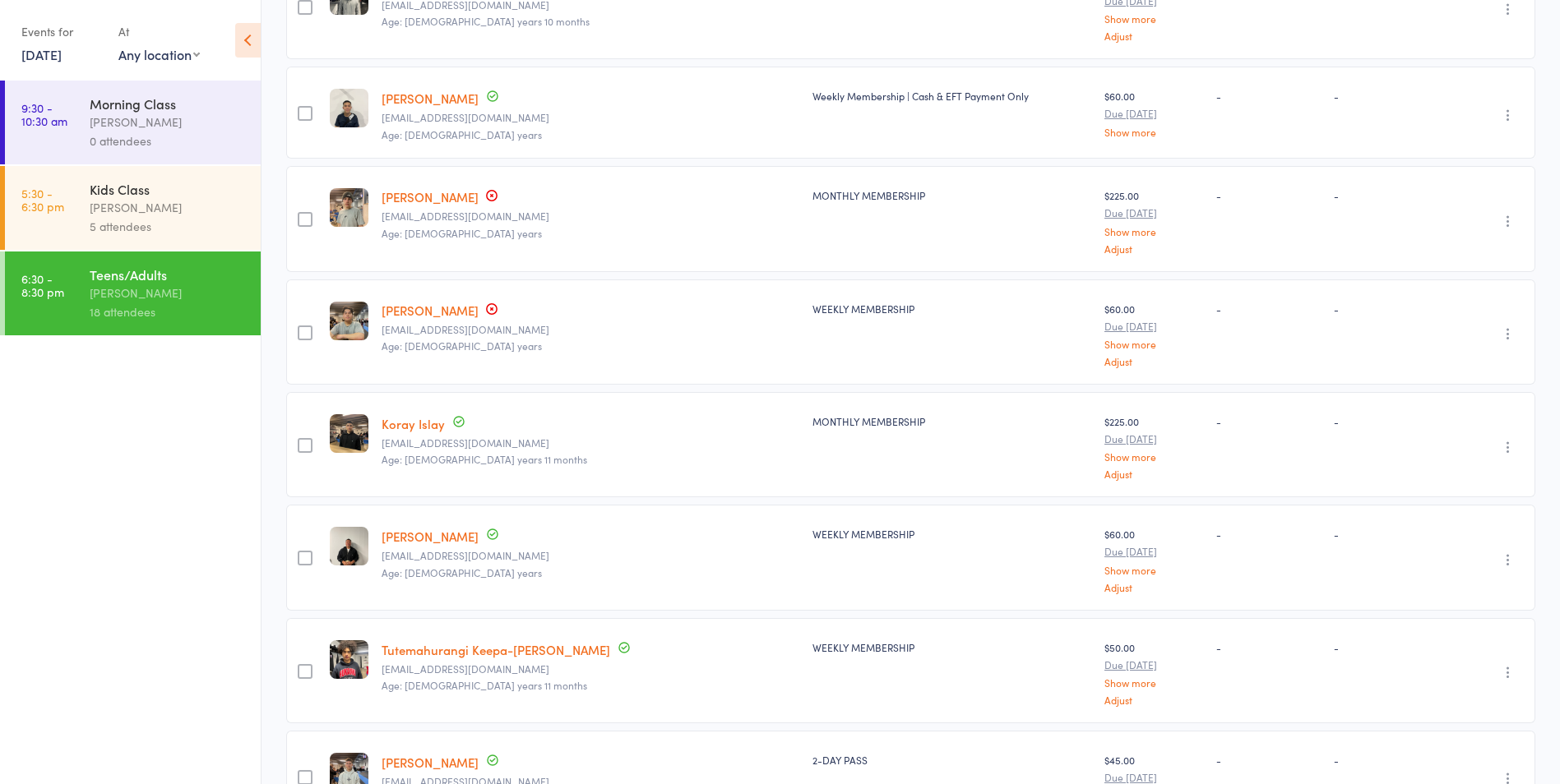
scroll to position [657, 0]
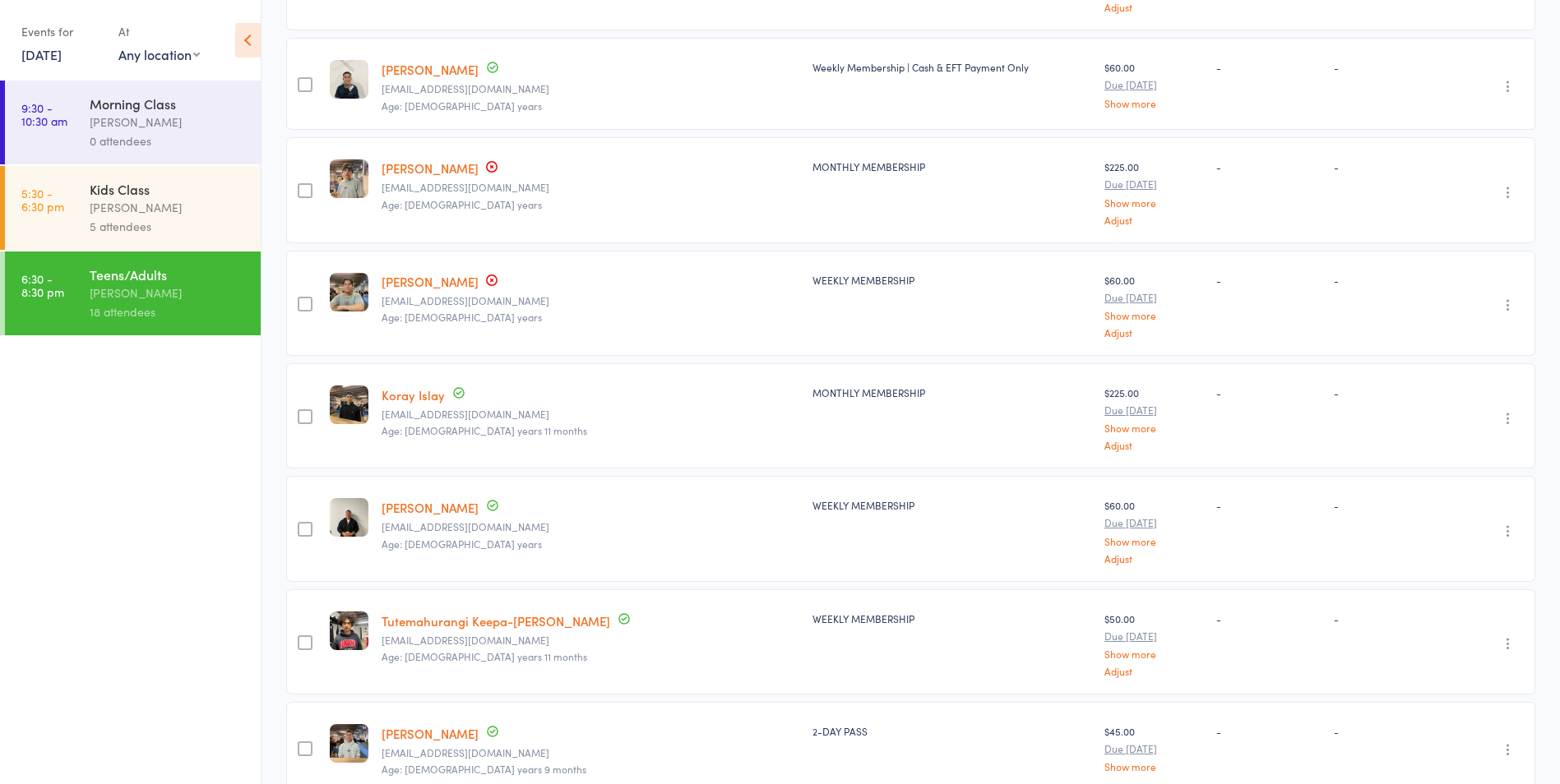
click at [424, 281] on link "[PERSON_NAME]" at bounding box center [430, 281] width 97 height 17
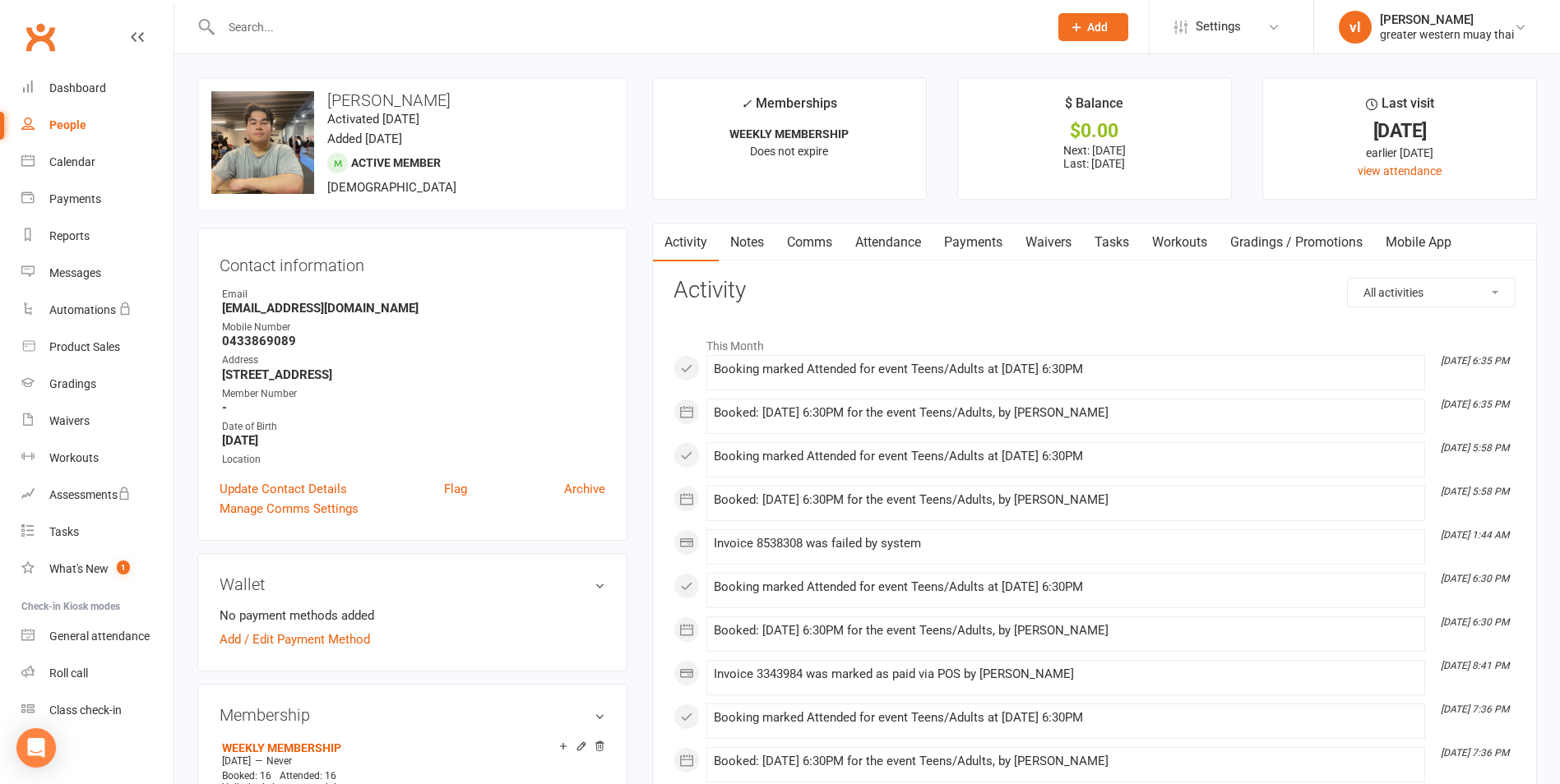
click at [996, 255] on link "Payments" at bounding box center [973, 243] width 82 height 38
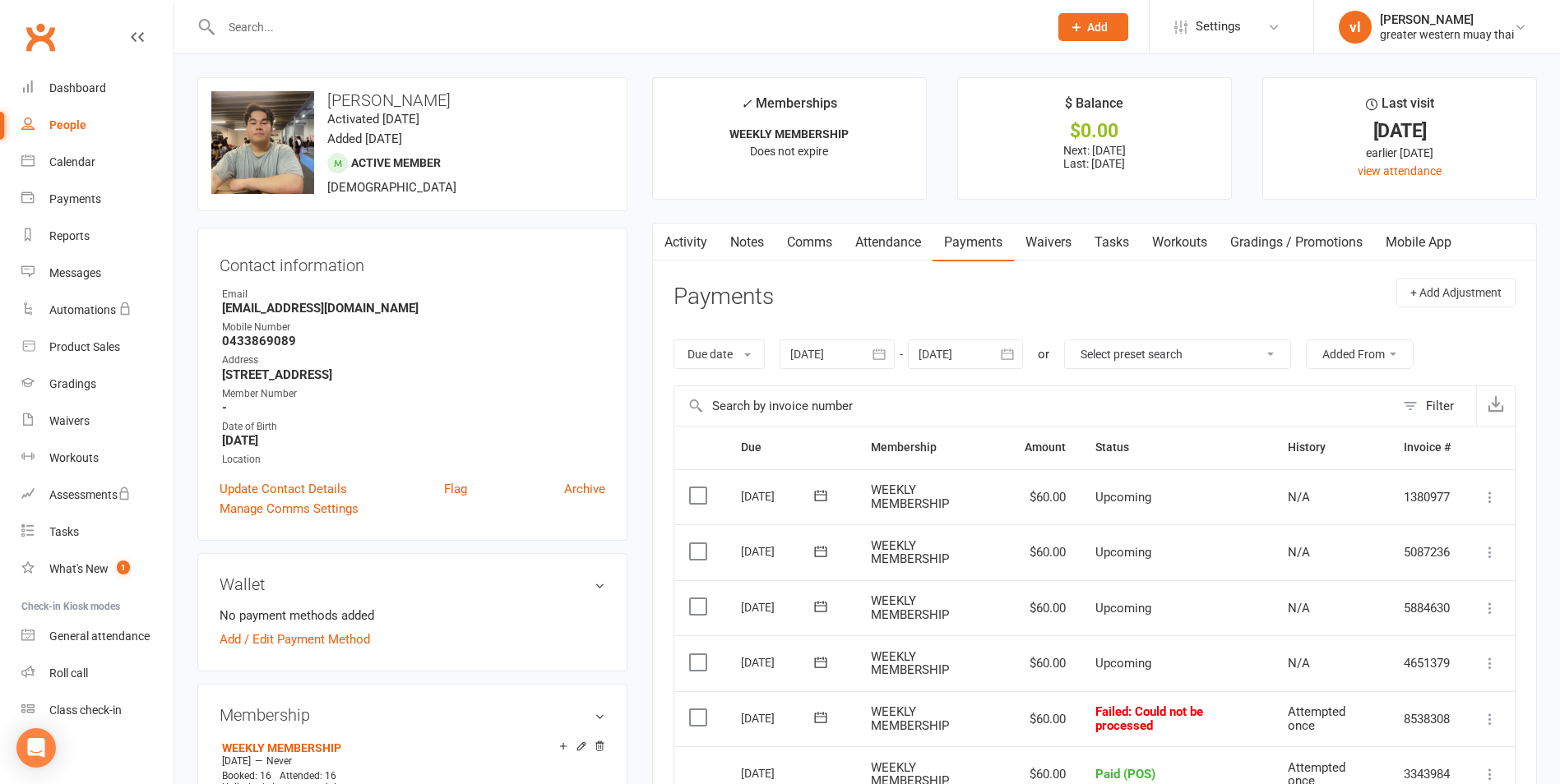
click at [652, 251] on div "Activity Notes Comms Attendance Payments Waivers Tasks Workouts Gradings / Prom…" at bounding box center [1095, 711] width 885 height 977
click at [713, 251] on link "Activity" at bounding box center [686, 243] width 66 height 38
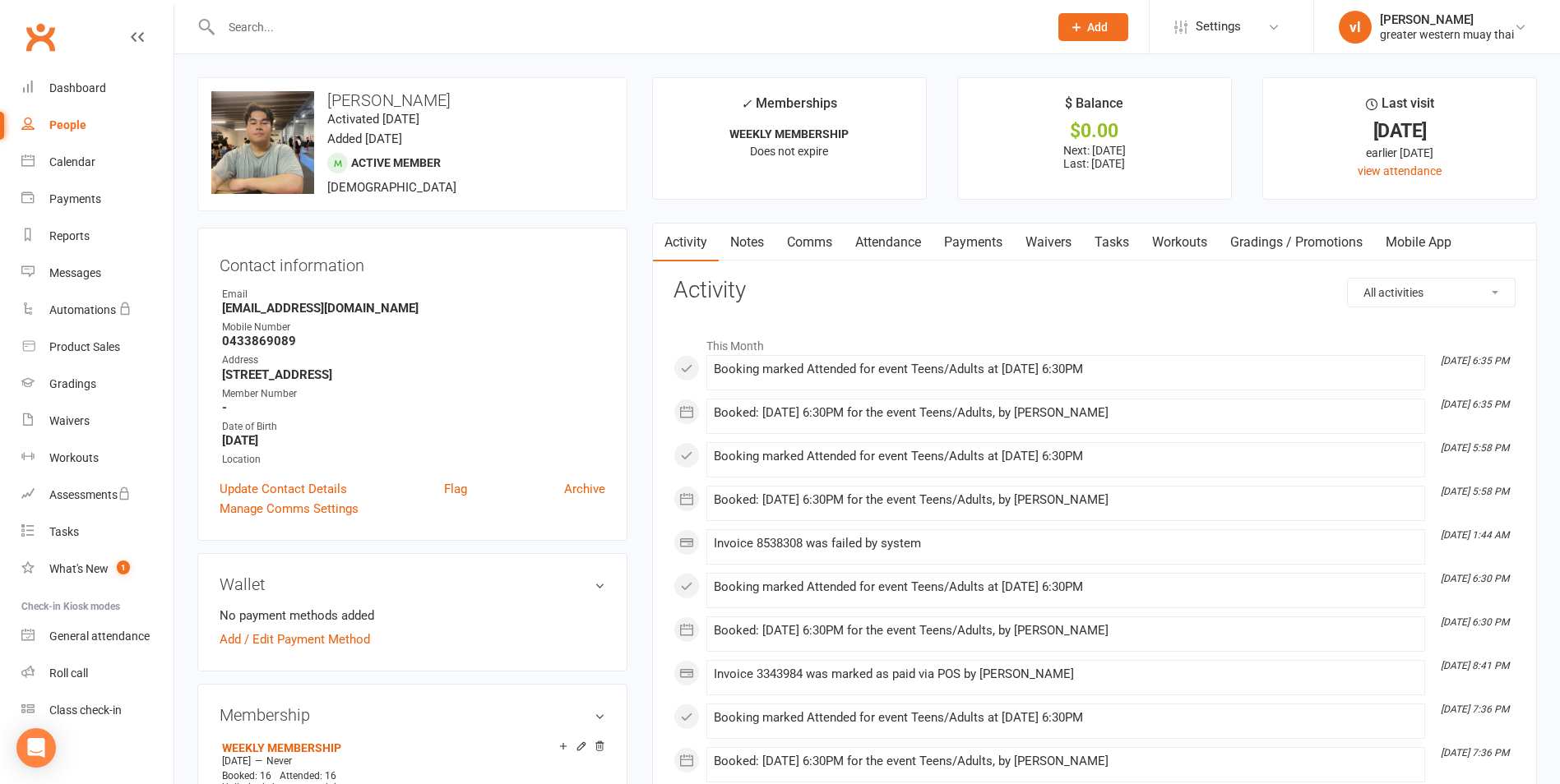
click at [758, 243] on link "Notes" at bounding box center [747, 243] width 57 height 38
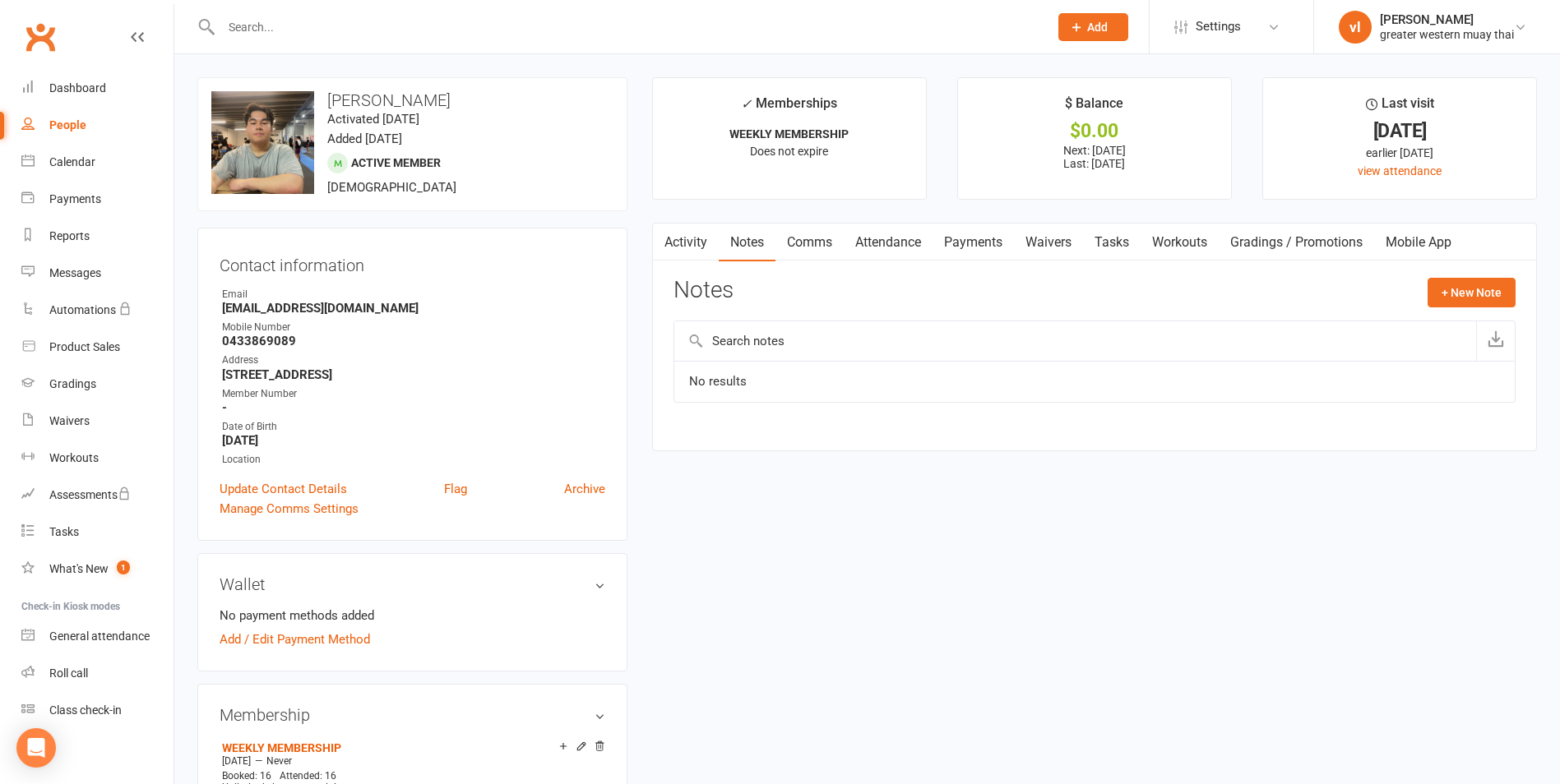
click at [704, 246] on link "Activity" at bounding box center [686, 243] width 66 height 38
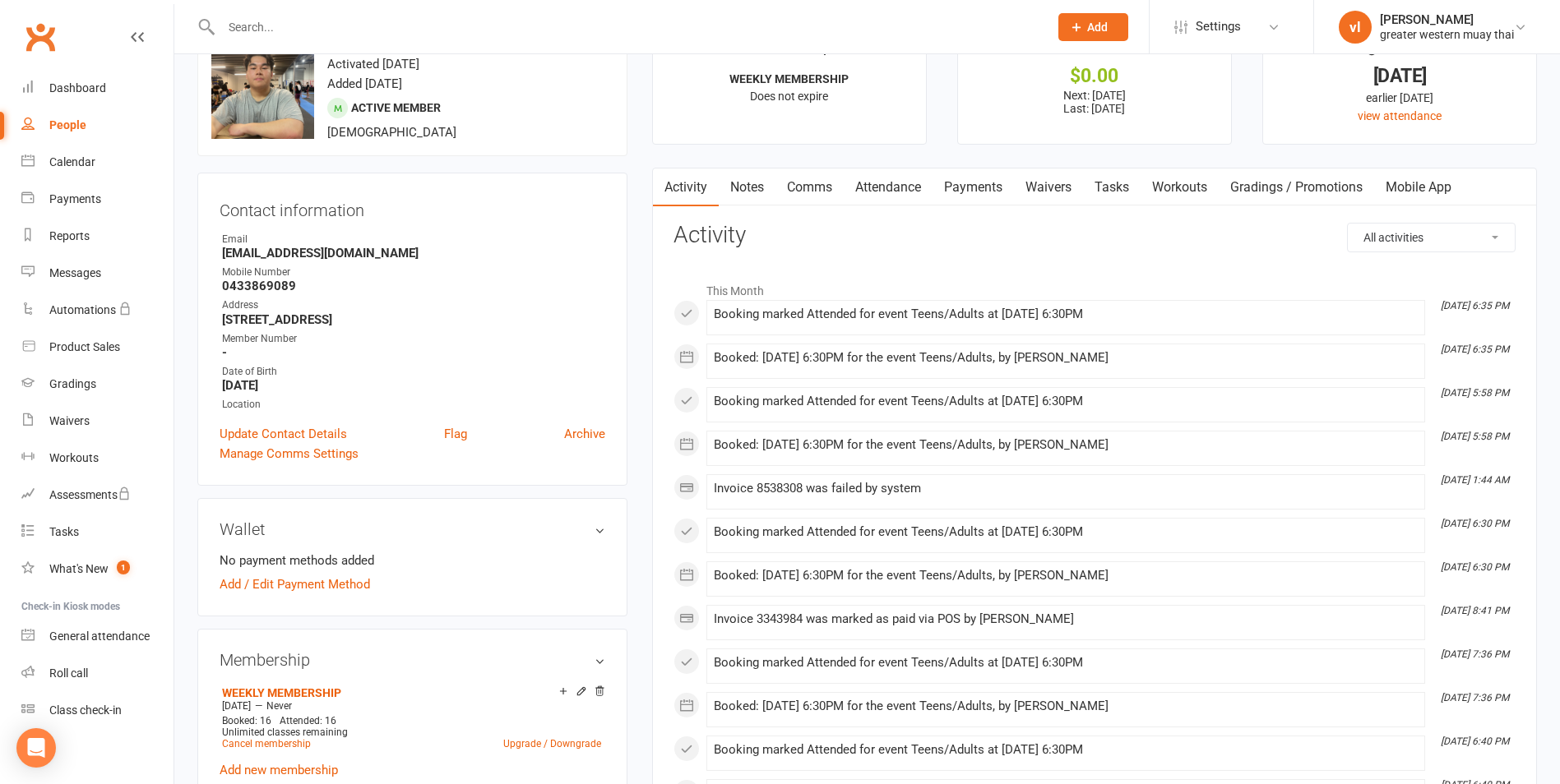
scroll to position [82, 0]
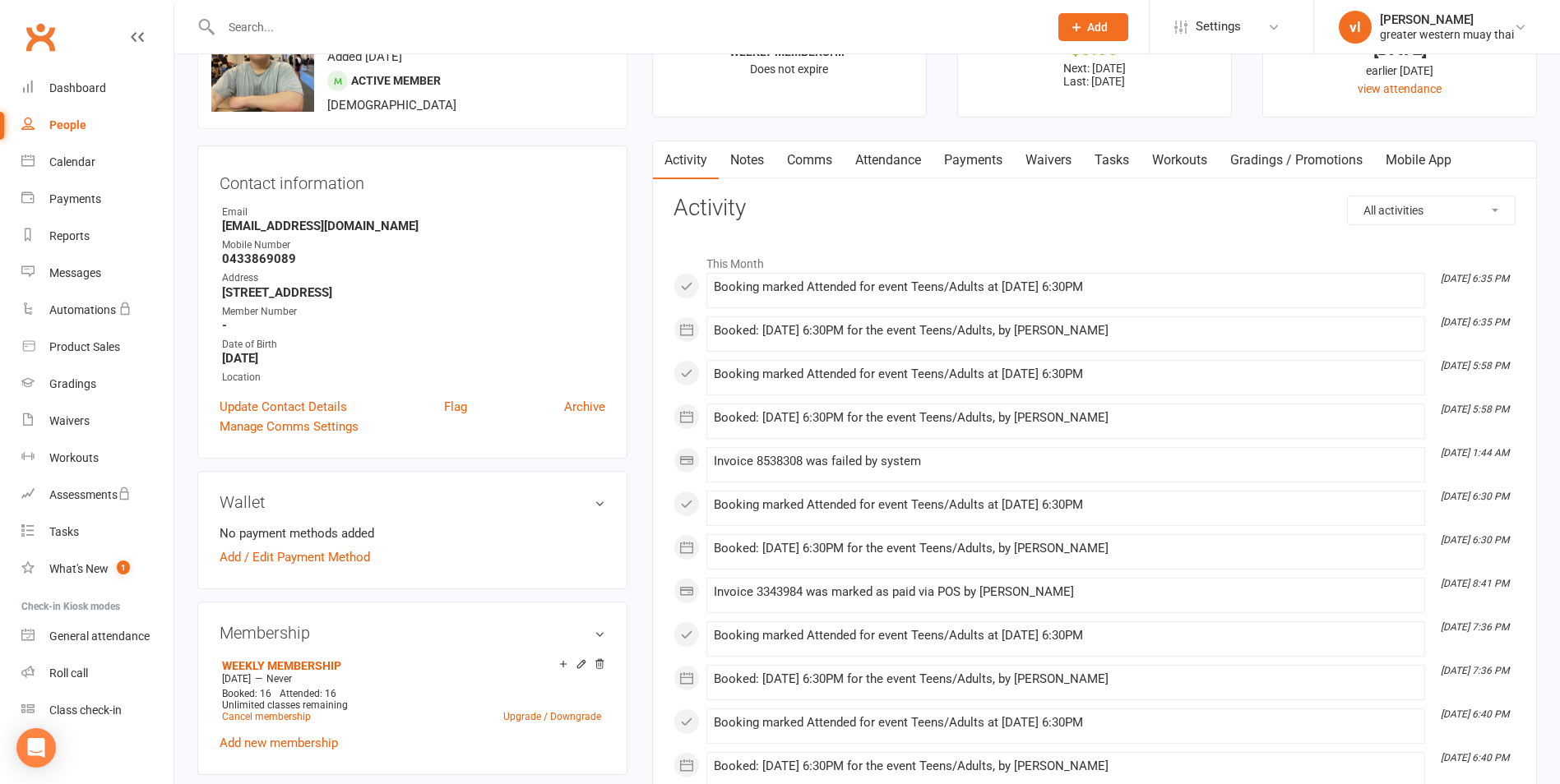
click at [980, 157] on link "Payments" at bounding box center [973, 160] width 82 height 38
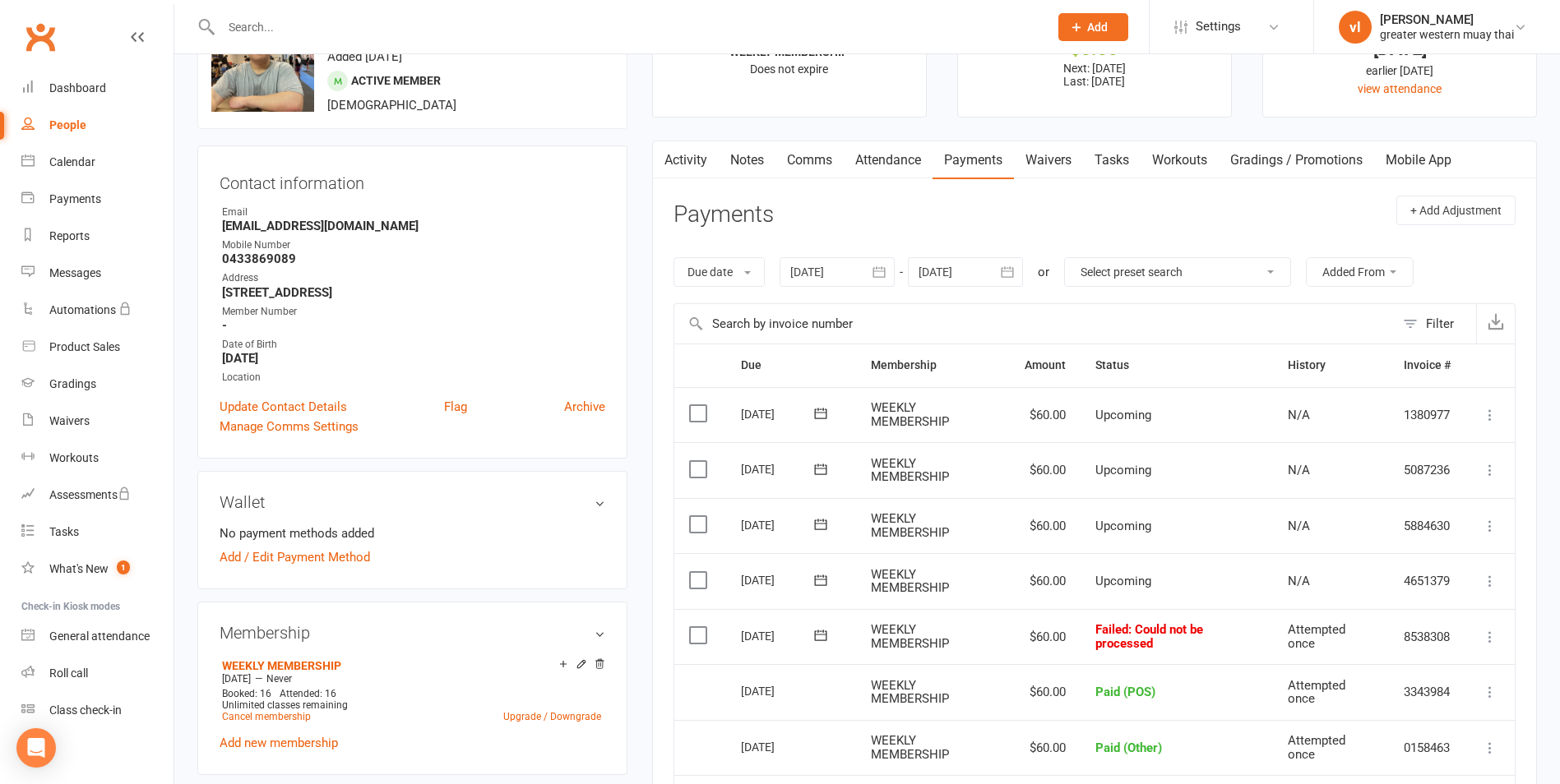
click at [676, 160] on link "Activity" at bounding box center [686, 160] width 66 height 38
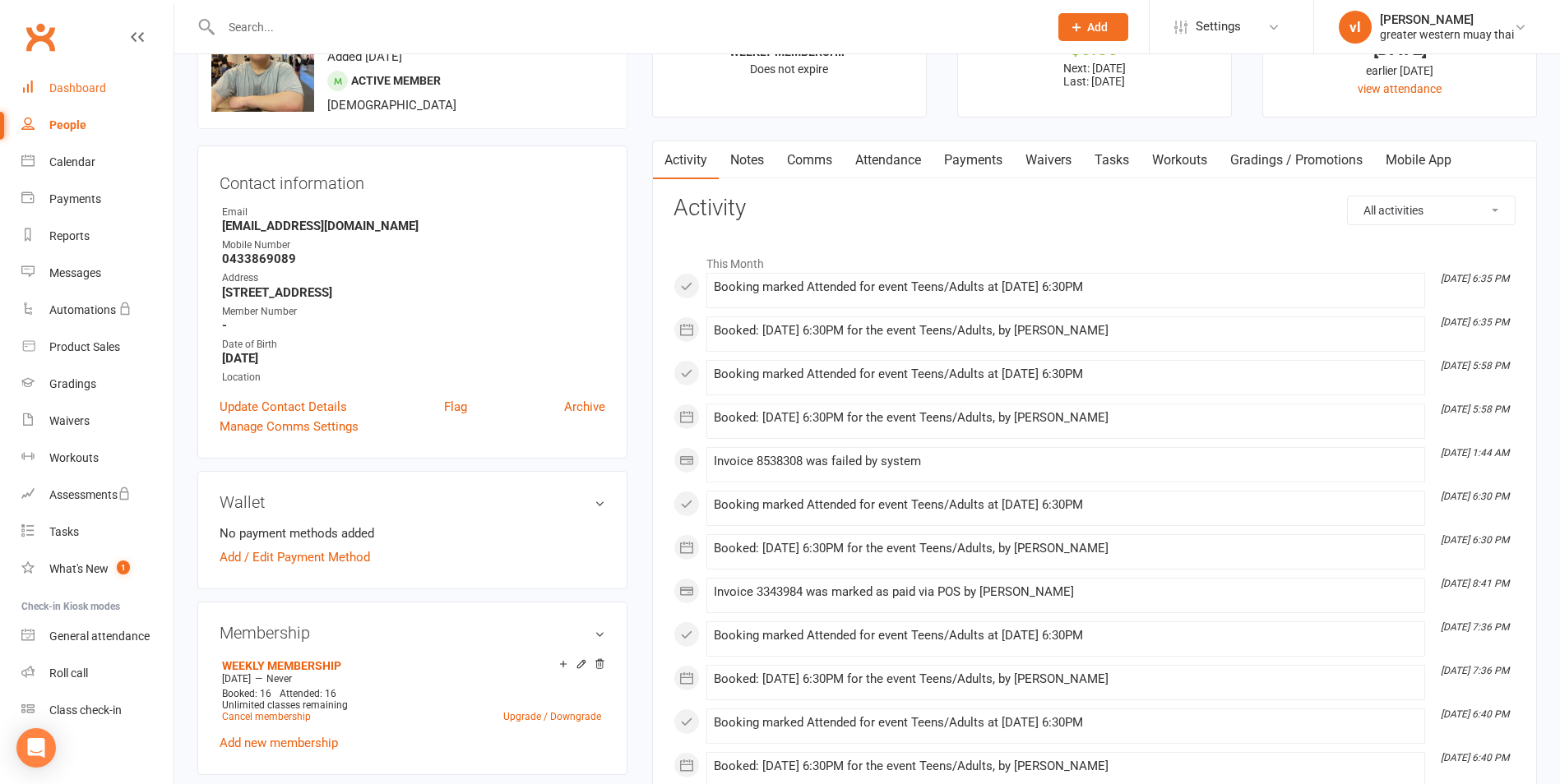
drag, startPoint x: 87, startPoint y: 57, endPoint x: 86, endPoint y: 72, distance: 15.0
click at [87, 58] on div "Clubworx" at bounding box center [86, 47] width 174 height 61
click at [85, 82] on div "Dashboard" at bounding box center [77, 88] width 57 height 13
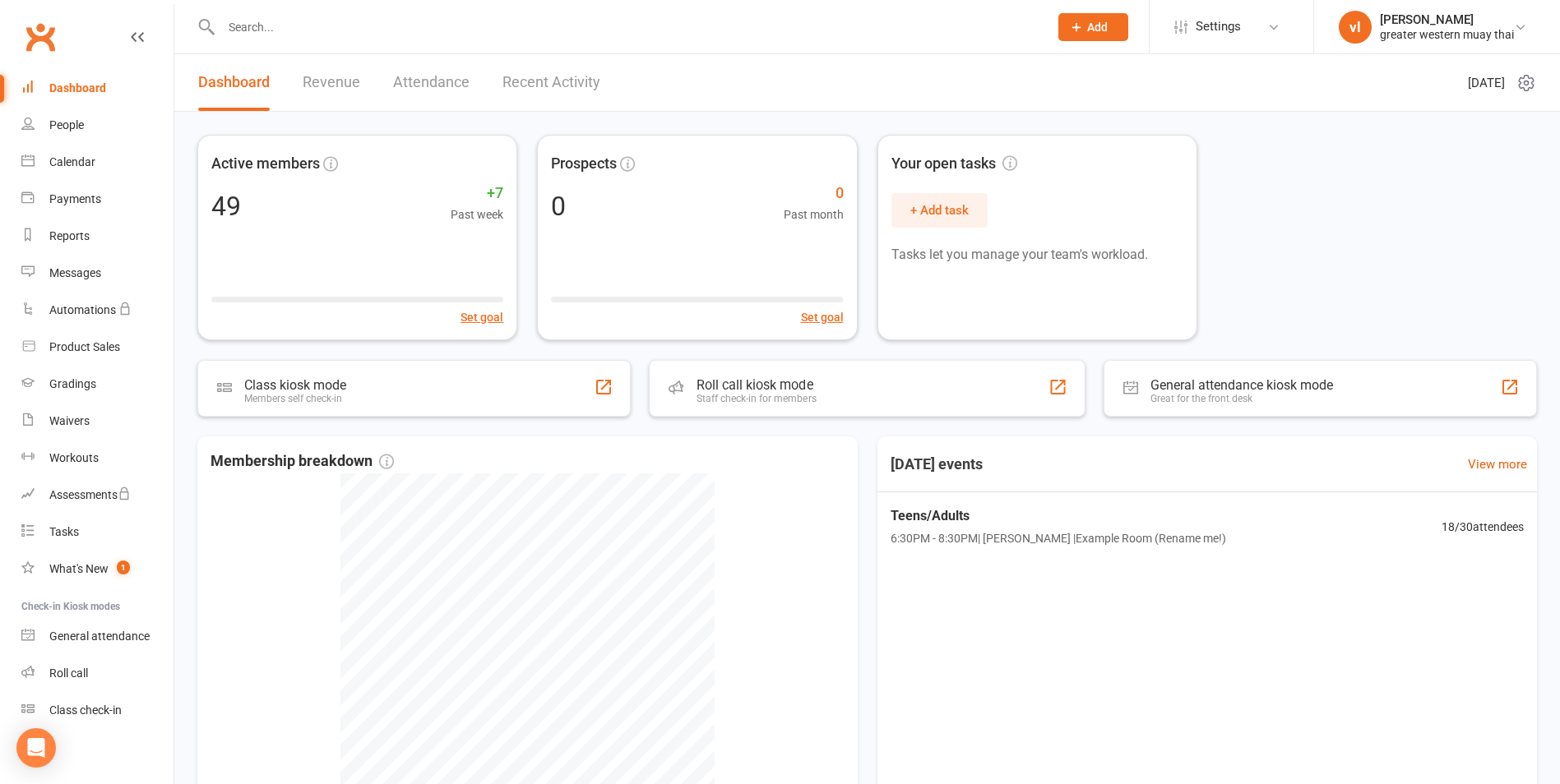
click at [842, 433] on div "Active members 49 +7 Past week Set goal Prospects 0 0 Past month Set goal Your …" at bounding box center [867, 505] width 1386 height 788
click at [841, 414] on div "Roll call kiosk mode Staff check-in for members" at bounding box center [867, 388] width 454 height 59
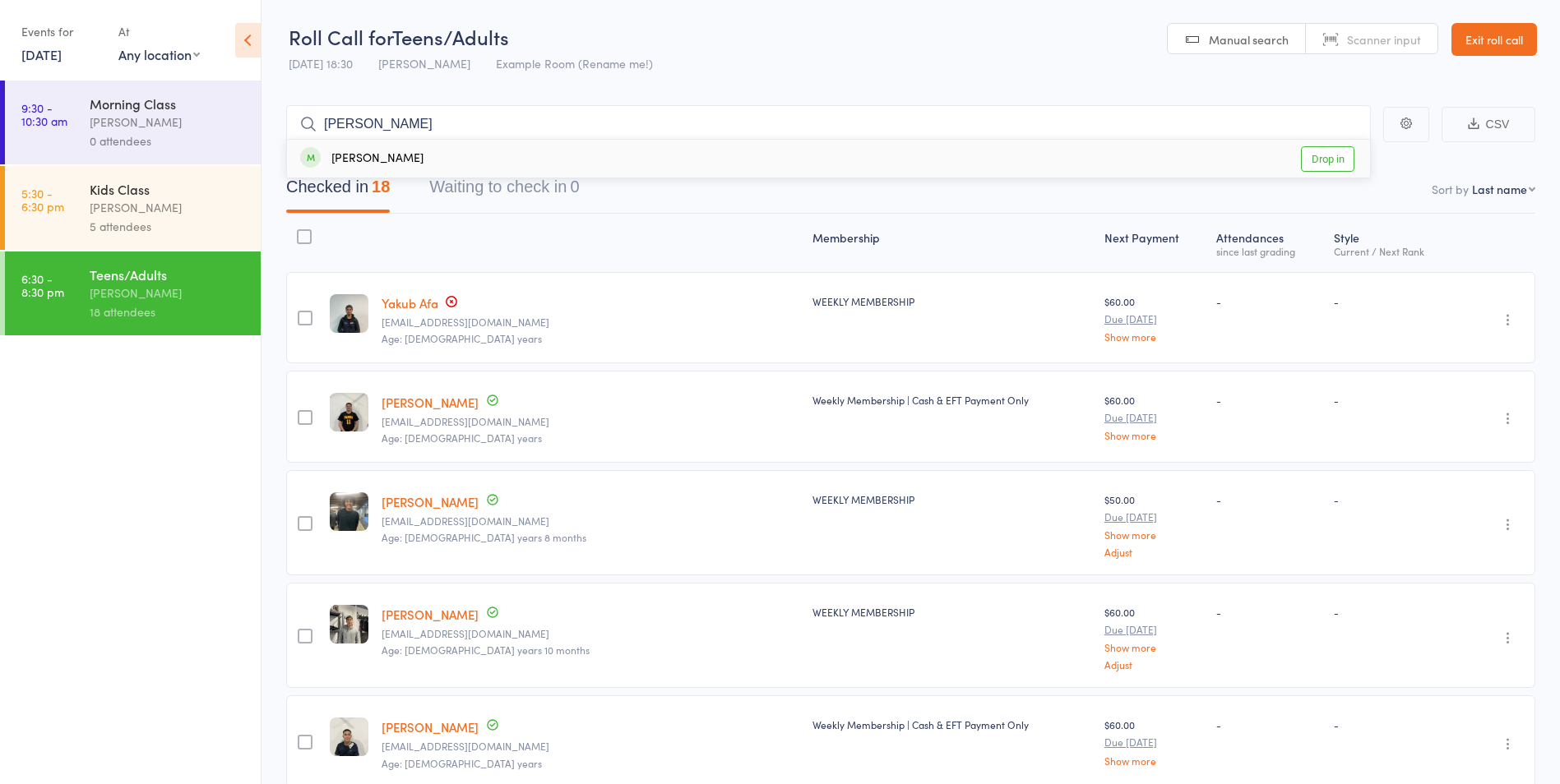
type input "[PERSON_NAME]"
click at [1319, 153] on link "Drop in" at bounding box center [1327, 159] width 53 height 25
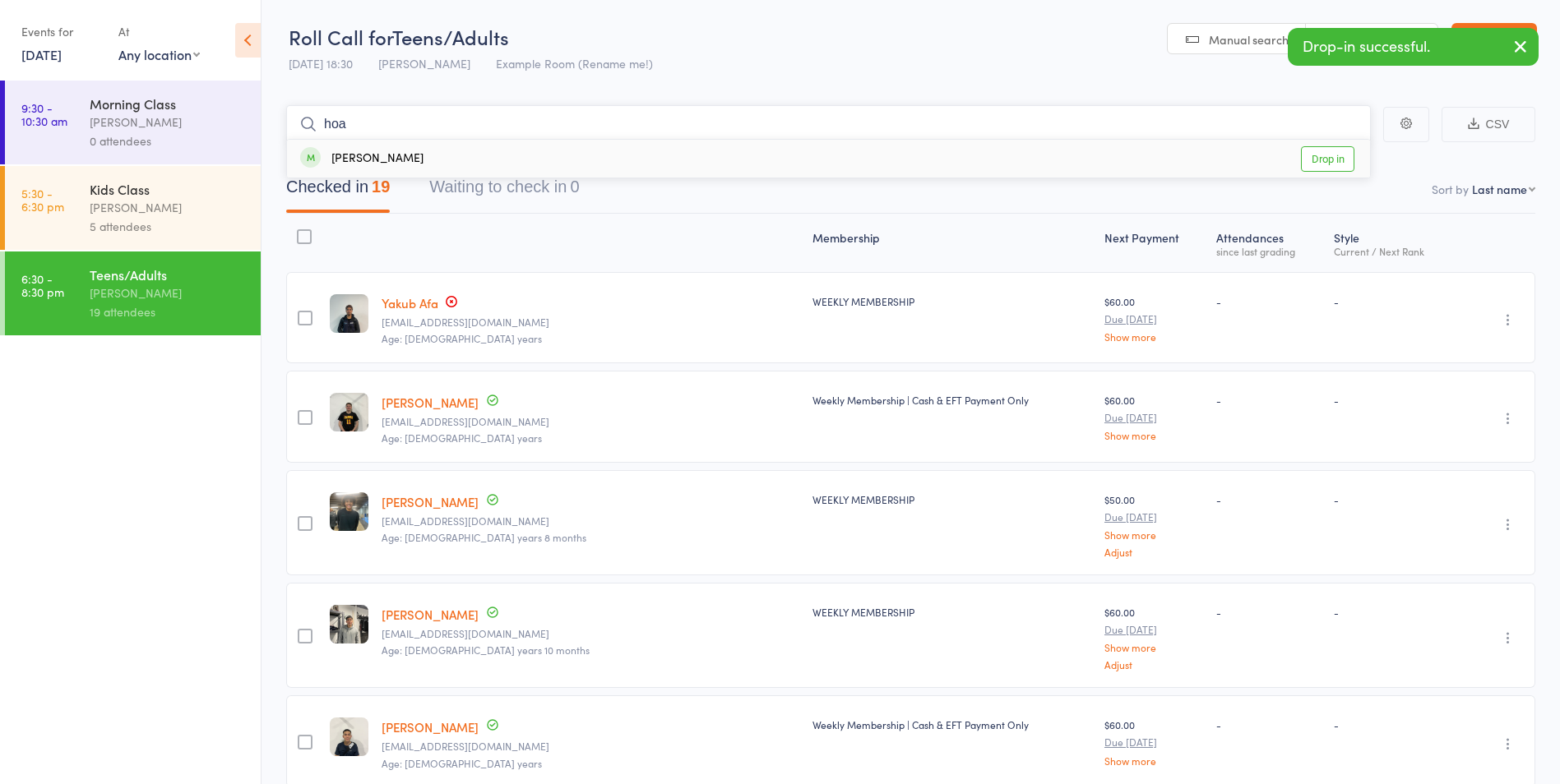
type input "hoa"
click at [1336, 158] on link "Drop in" at bounding box center [1327, 159] width 53 height 25
click at [1517, 33] on button "button" at bounding box center [1520, 48] width 36 height 38
